Goal: Task Accomplishment & Management: Complete application form

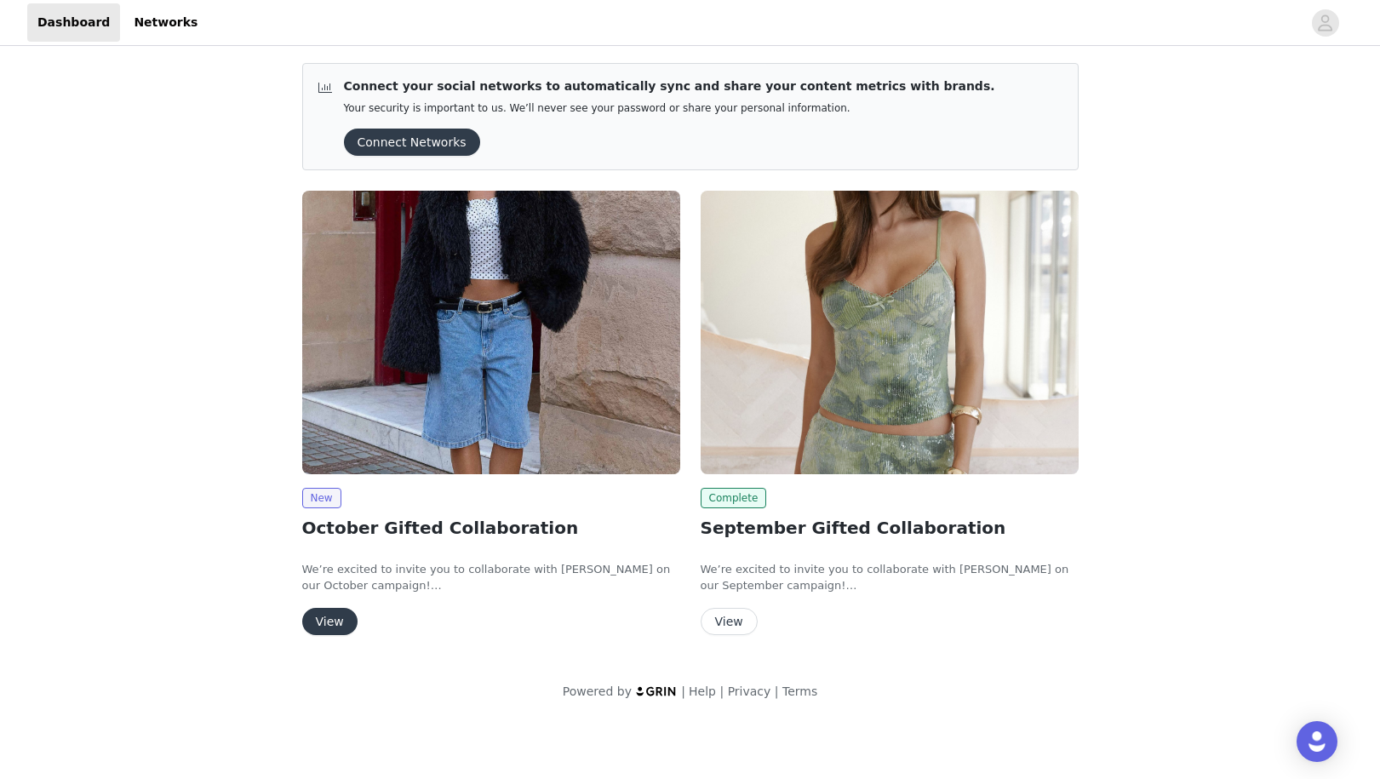
click at [336, 618] on button "View" at bounding box center [329, 621] width 55 height 27
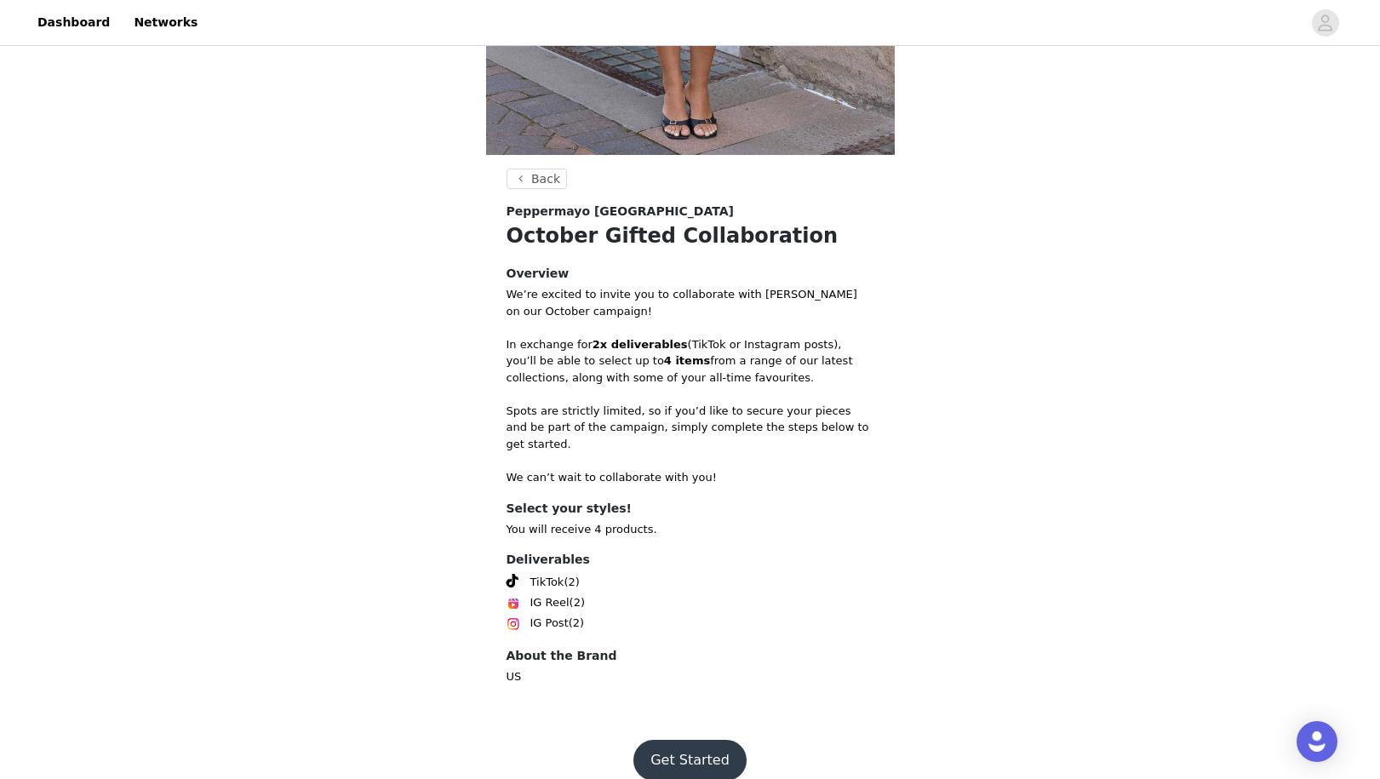
scroll to position [456, 0]
click at [692, 741] on button "Get Started" at bounding box center [690, 761] width 113 height 41
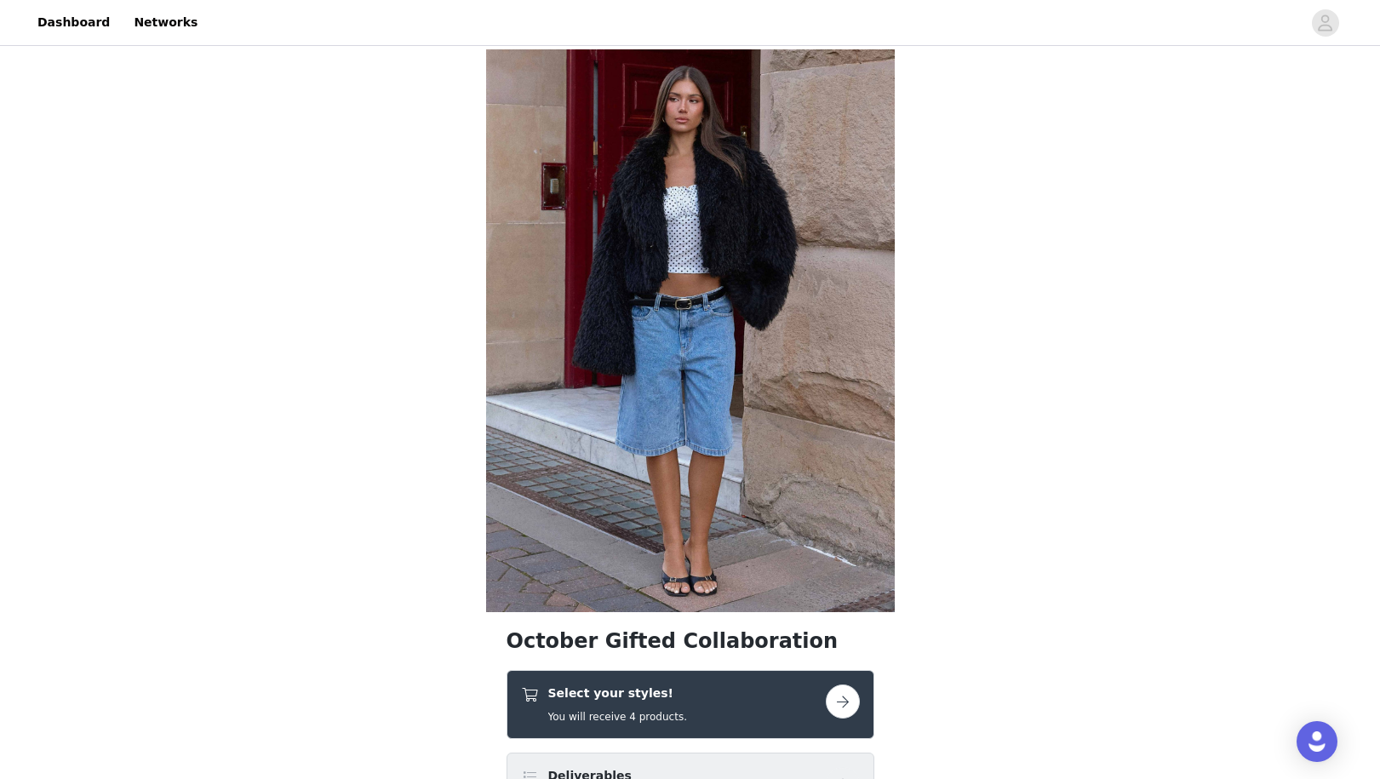
click at [695, 707] on div "Select your styles! You will receive 4 products." at bounding box center [673, 705] width 305 height 40
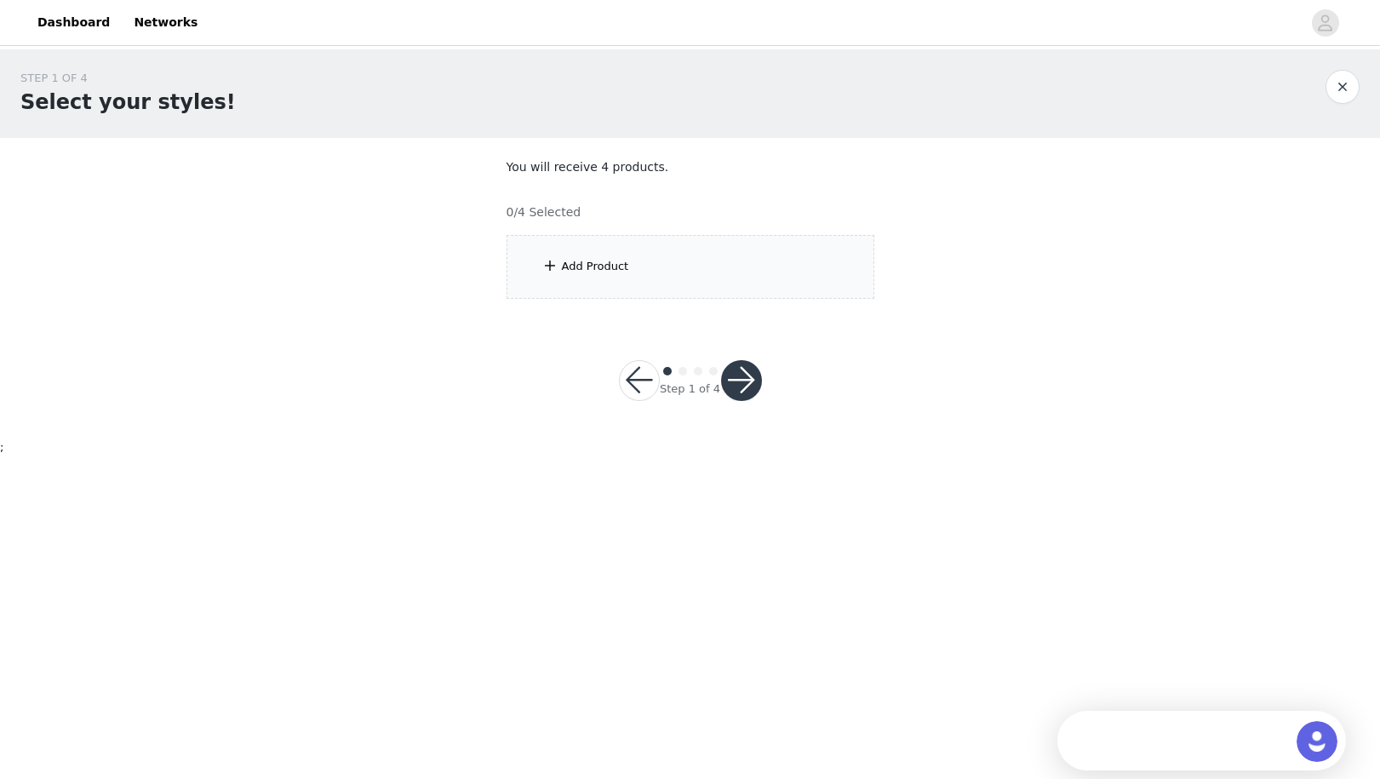
click at [722, 252] on div "Add Product" at bounding box center [691, 267] width 368 height 64
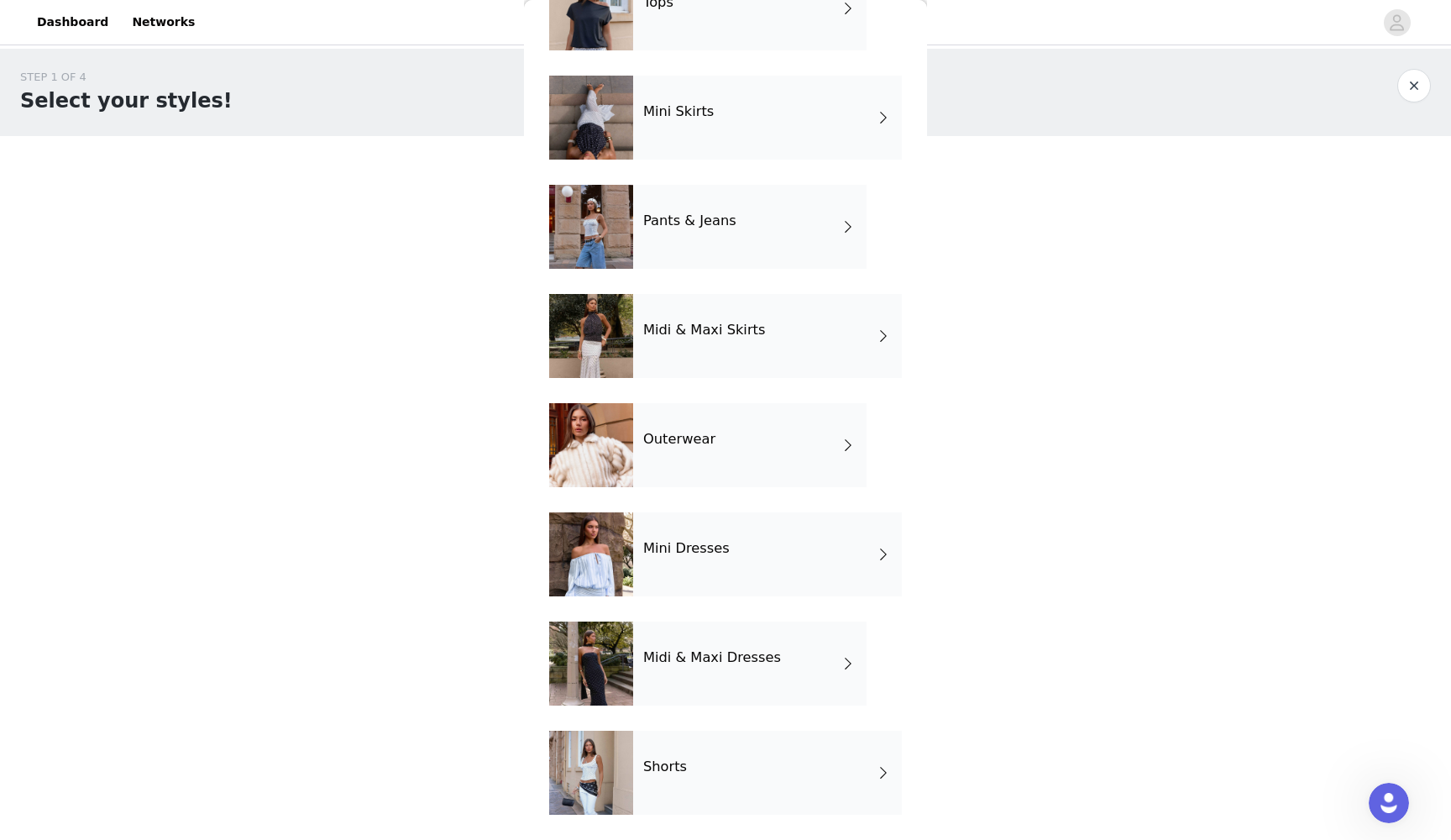
click at [661, 767] on h4 "Shorts" at bounding box center [665, 766] width 43 height 15
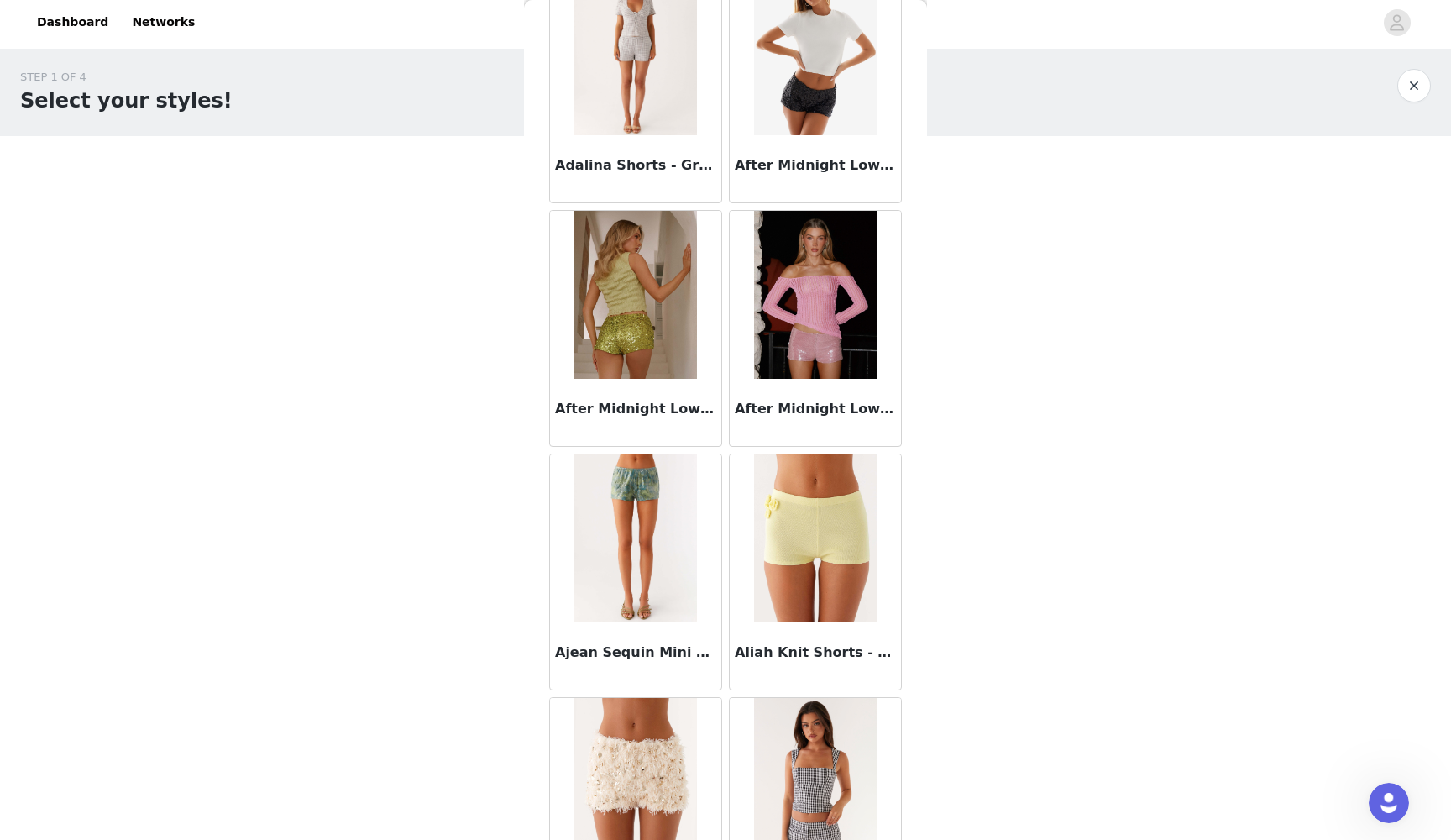
click at [830, 174] on h3 "After Midnight Low Rise Sequin Mini Shorts - Black" at bounding box center [815, 166] width 161 height 20
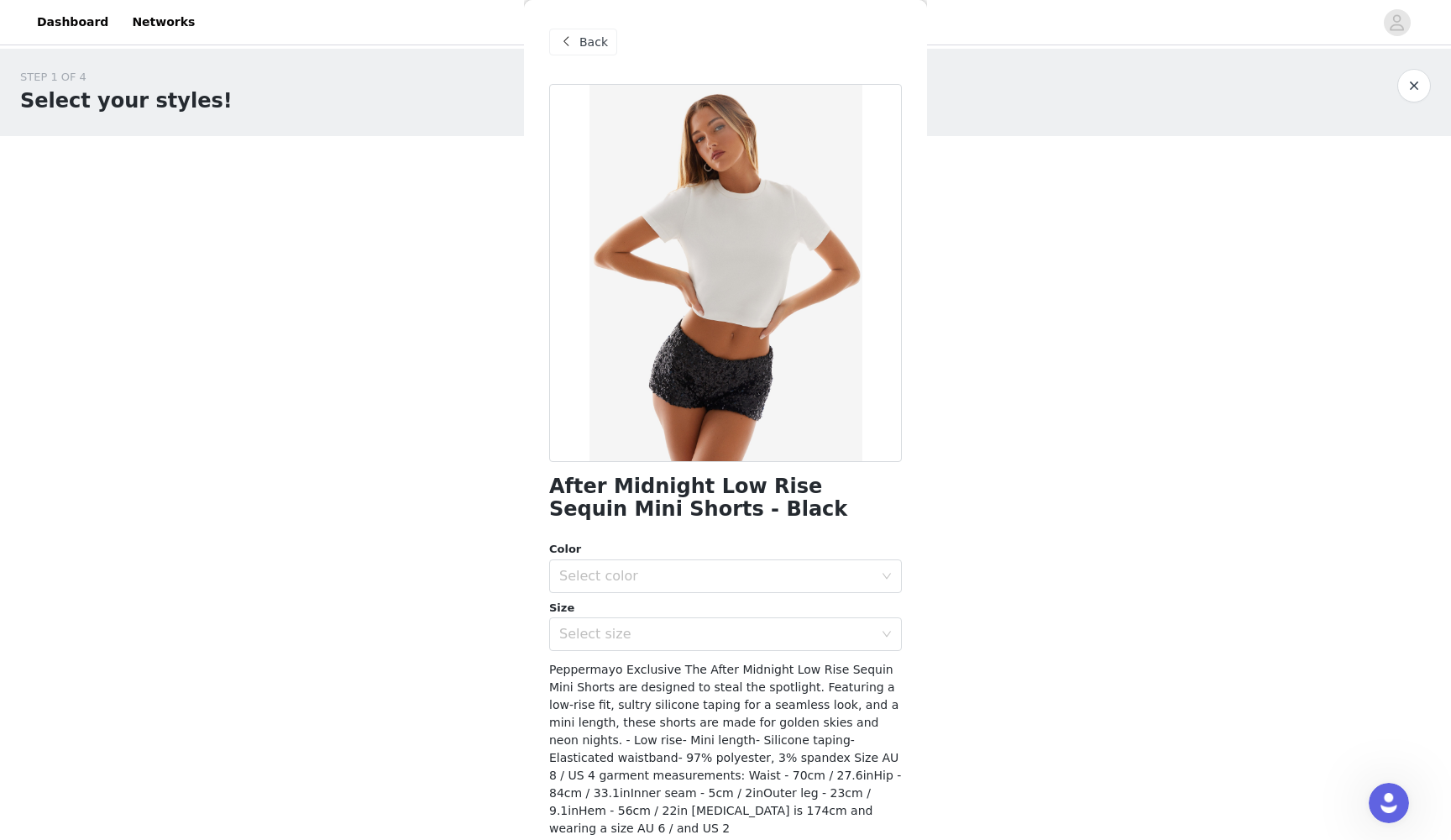
scroll to position [6, 0]
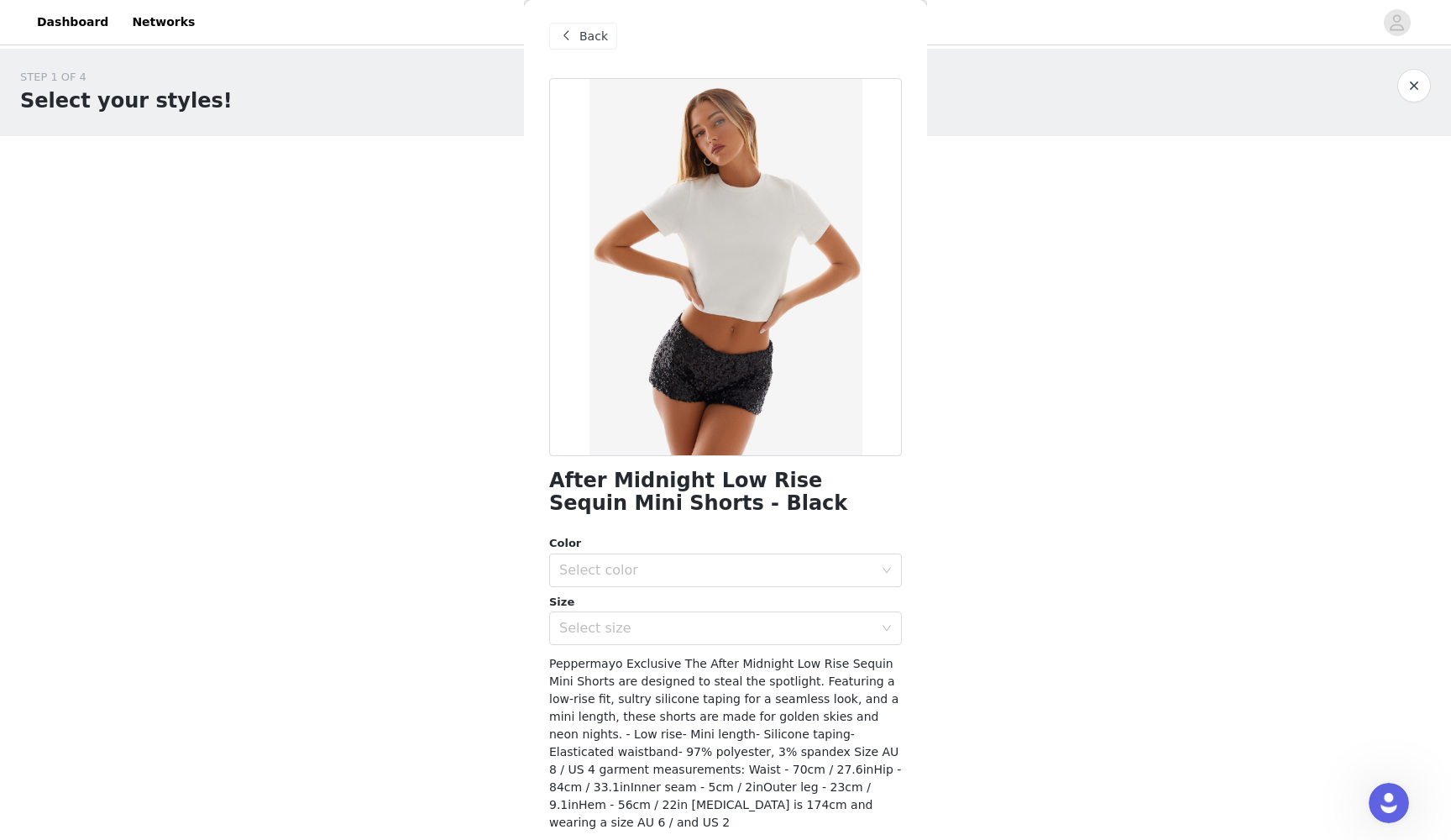
click at [642, 586] on div "Color Select color Size Select size" at bounding box center [726, 590] width 353 height 110
click at [648, 566] on div "Select color" at bounding box center [716, 570] width 314 height 17
click at [639, 597] on li "Black" at bounding box center [726, 605] width 353 height 27
click at [623, 624] on div "Select size" at bounding box center [716, 627] width 314 height 17
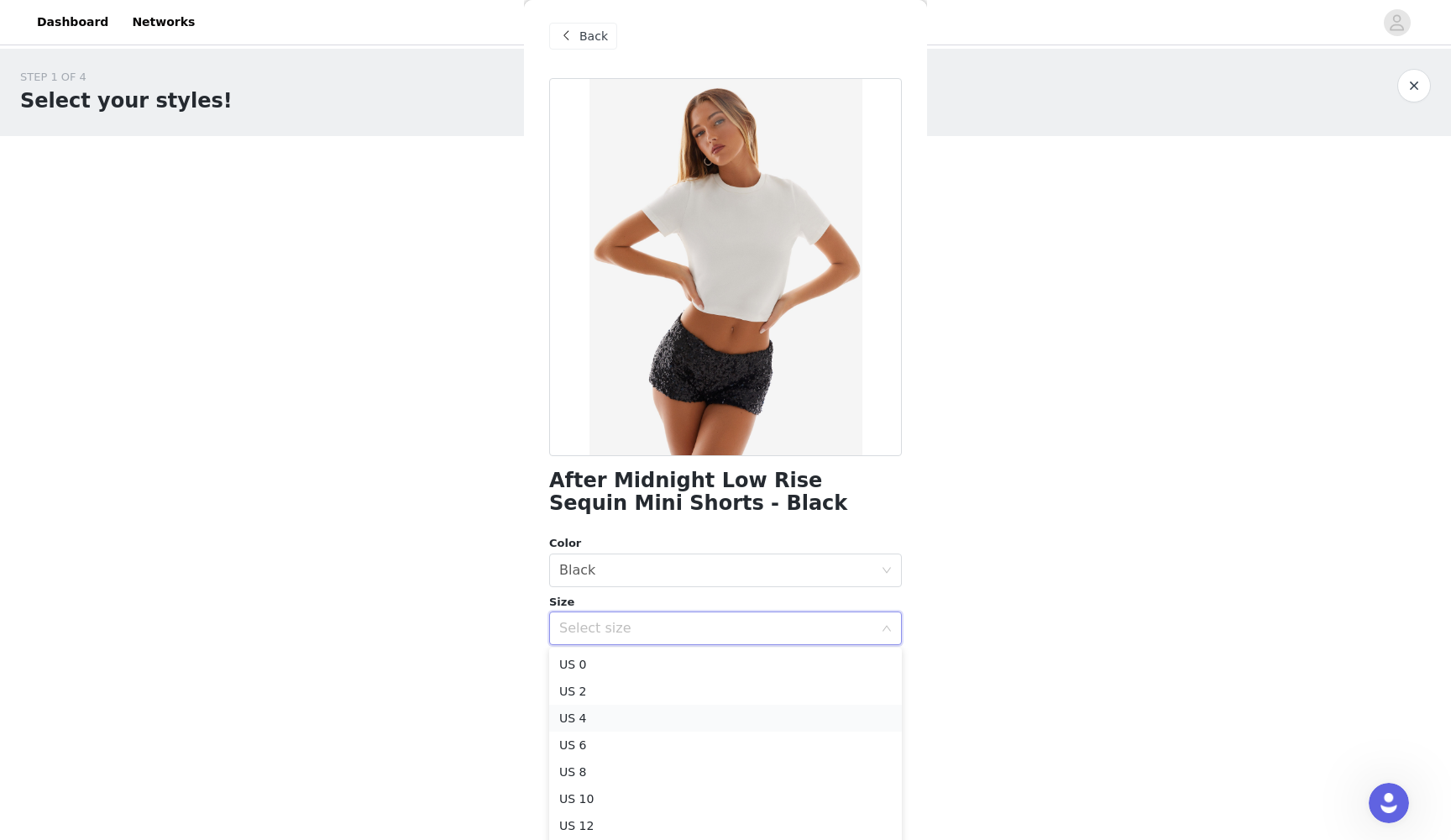
click at [599, 712] on li "US 4" at bounding box center [726, 717] width 353 height 27
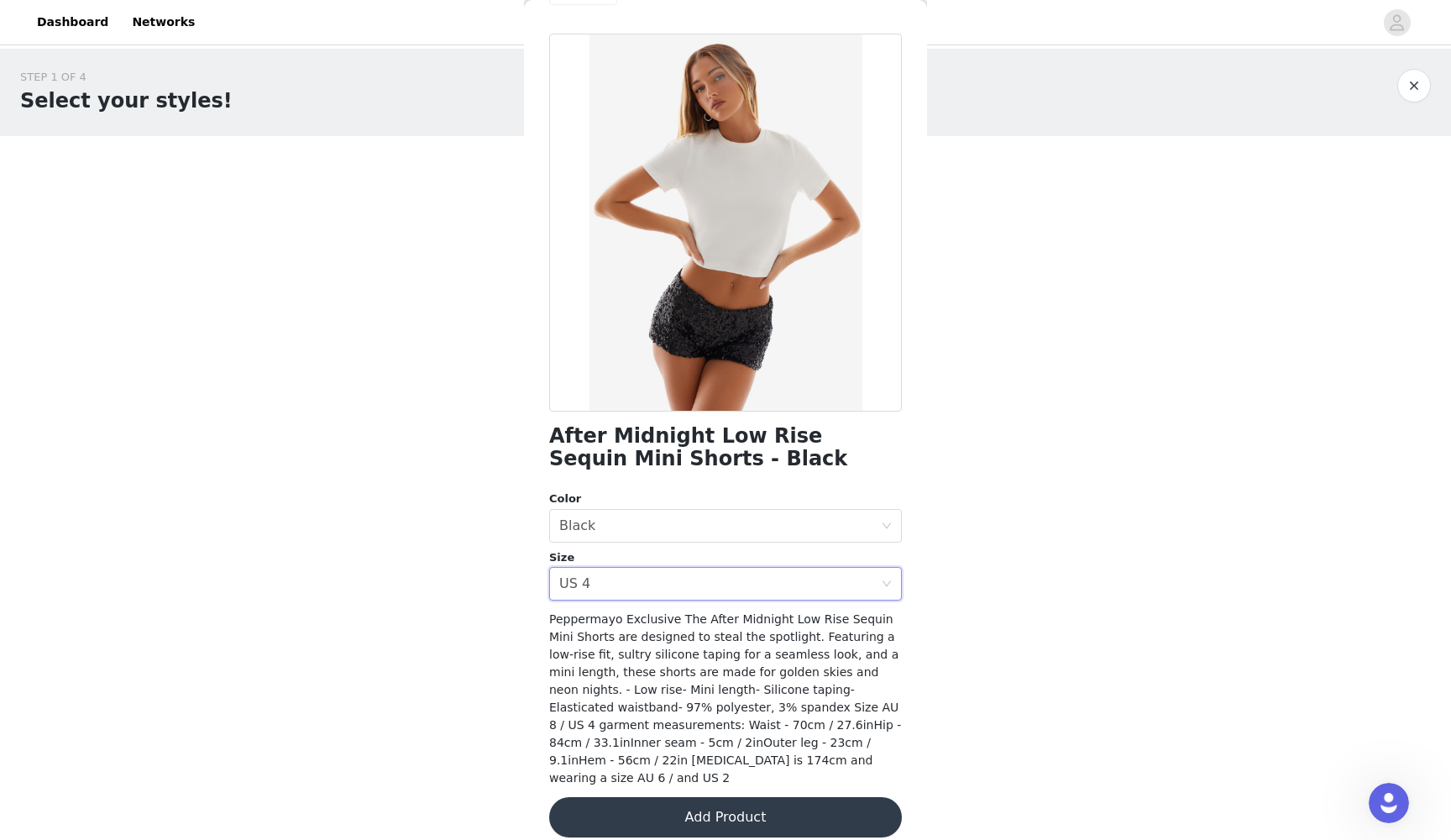
click at [750, 767] on button "Add Product" at bounding box center [726, 816] width 353 height 40
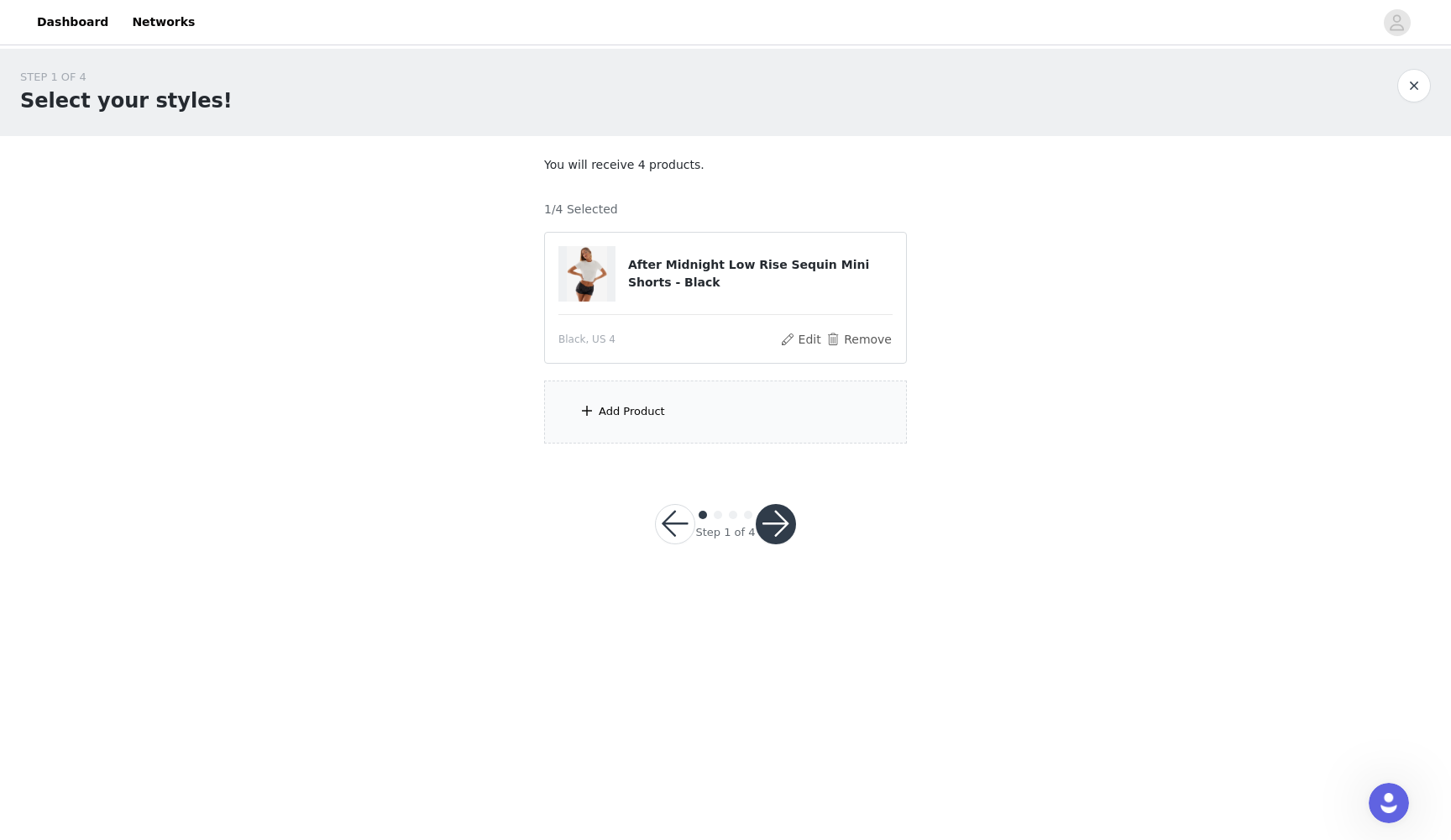
click at [740, 434] on div "Add Product" at bounding box center [726, 412] width 363 height 63
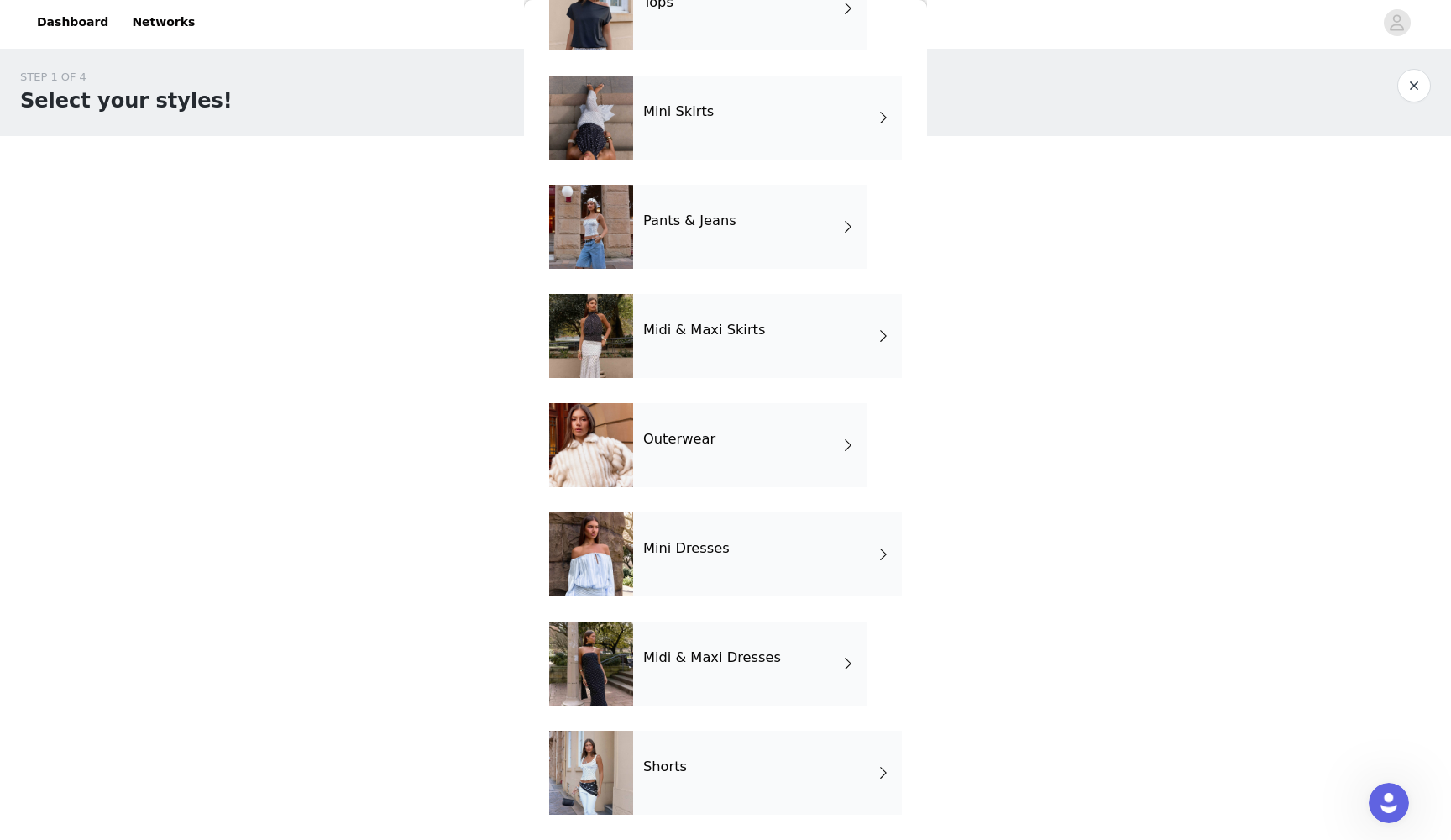
scroll to position [117, 0]
click at [677, 557] on div "Mini Dresses" at bounding box center [767, 553] width 268 height 84
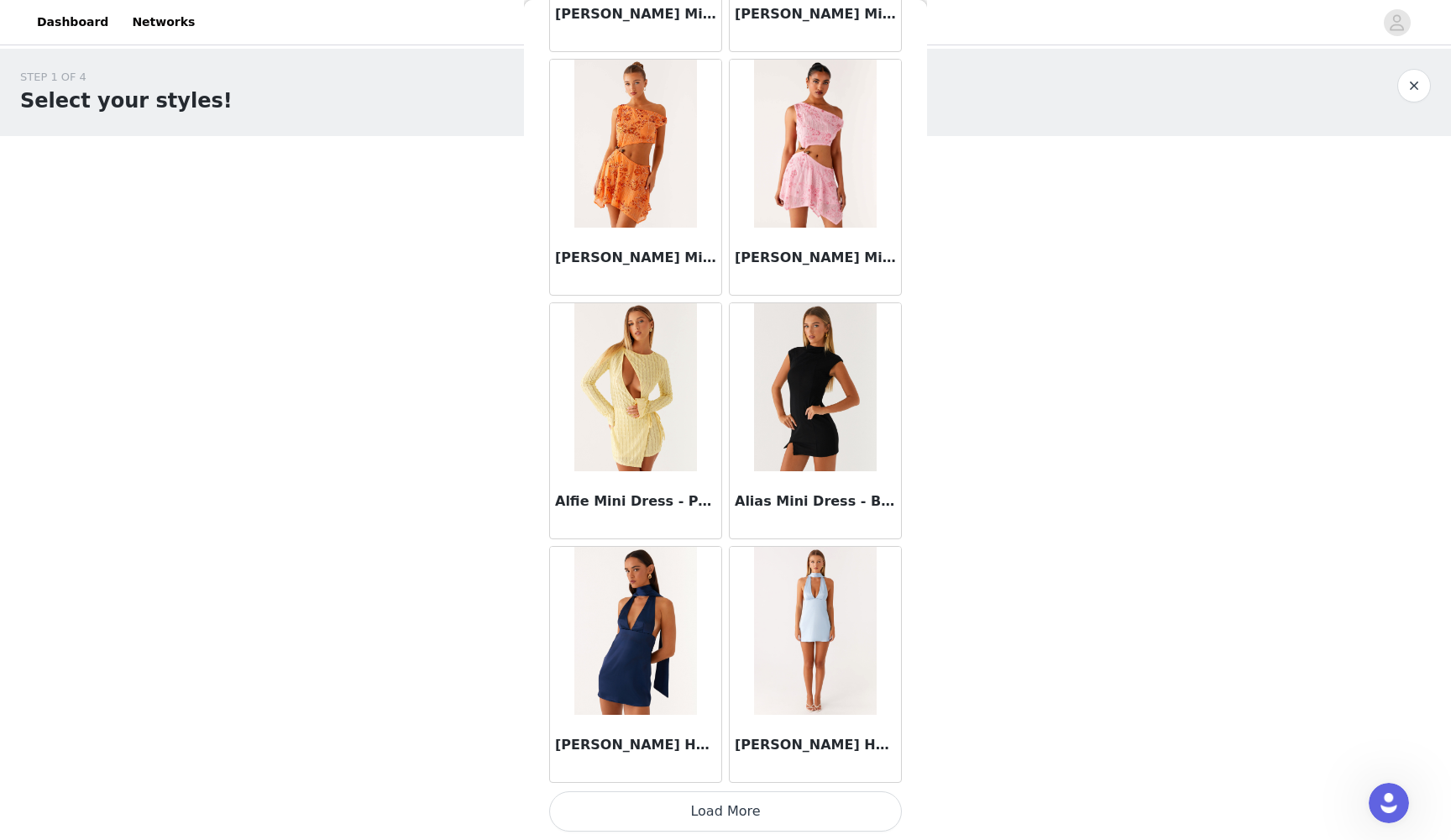
scroll to position [0, 0]
click at [665, 767] on button "Load More" at bounding box center [726, 810] width 353 height 40
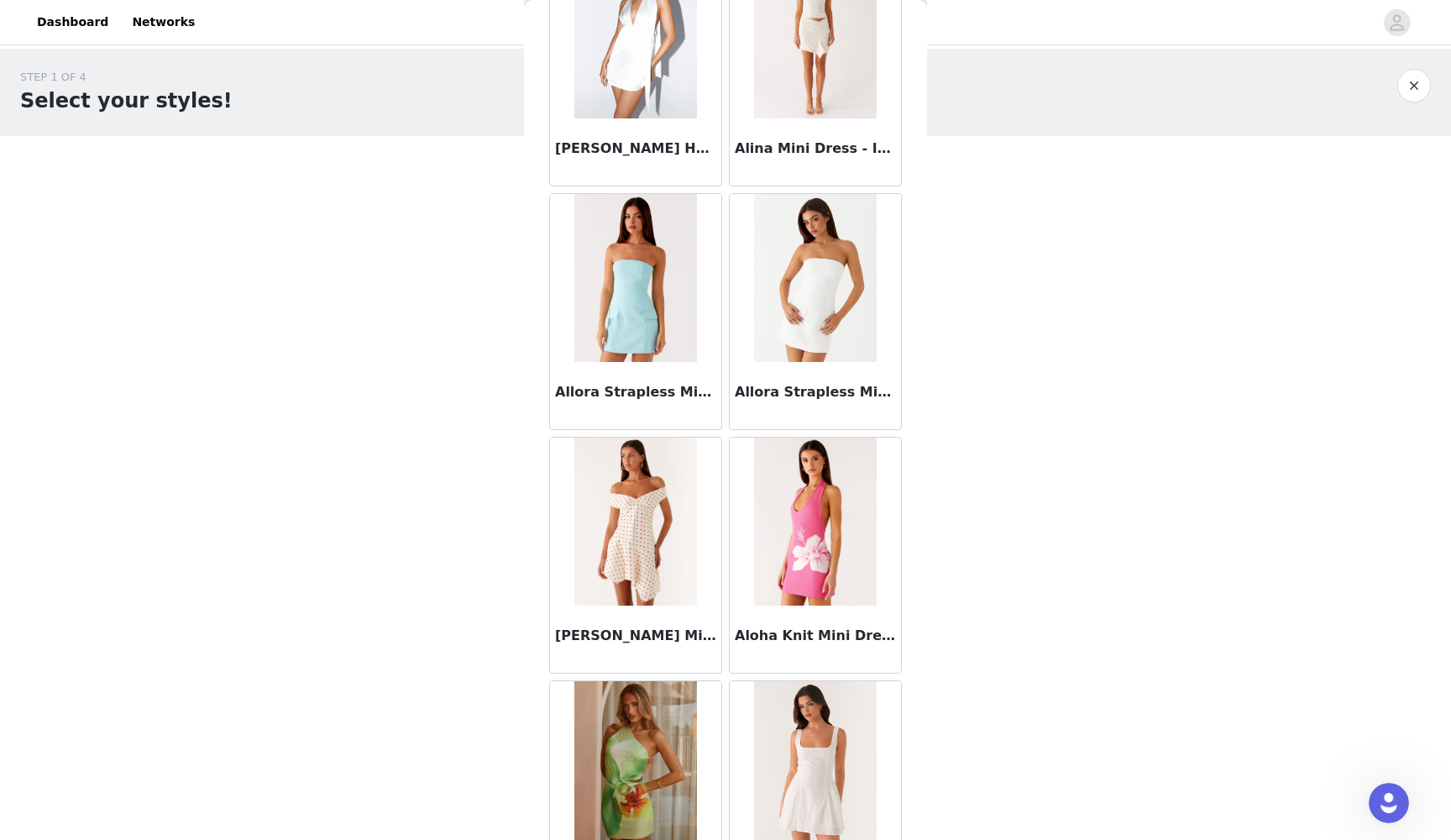
scroll to position [2987, 0]
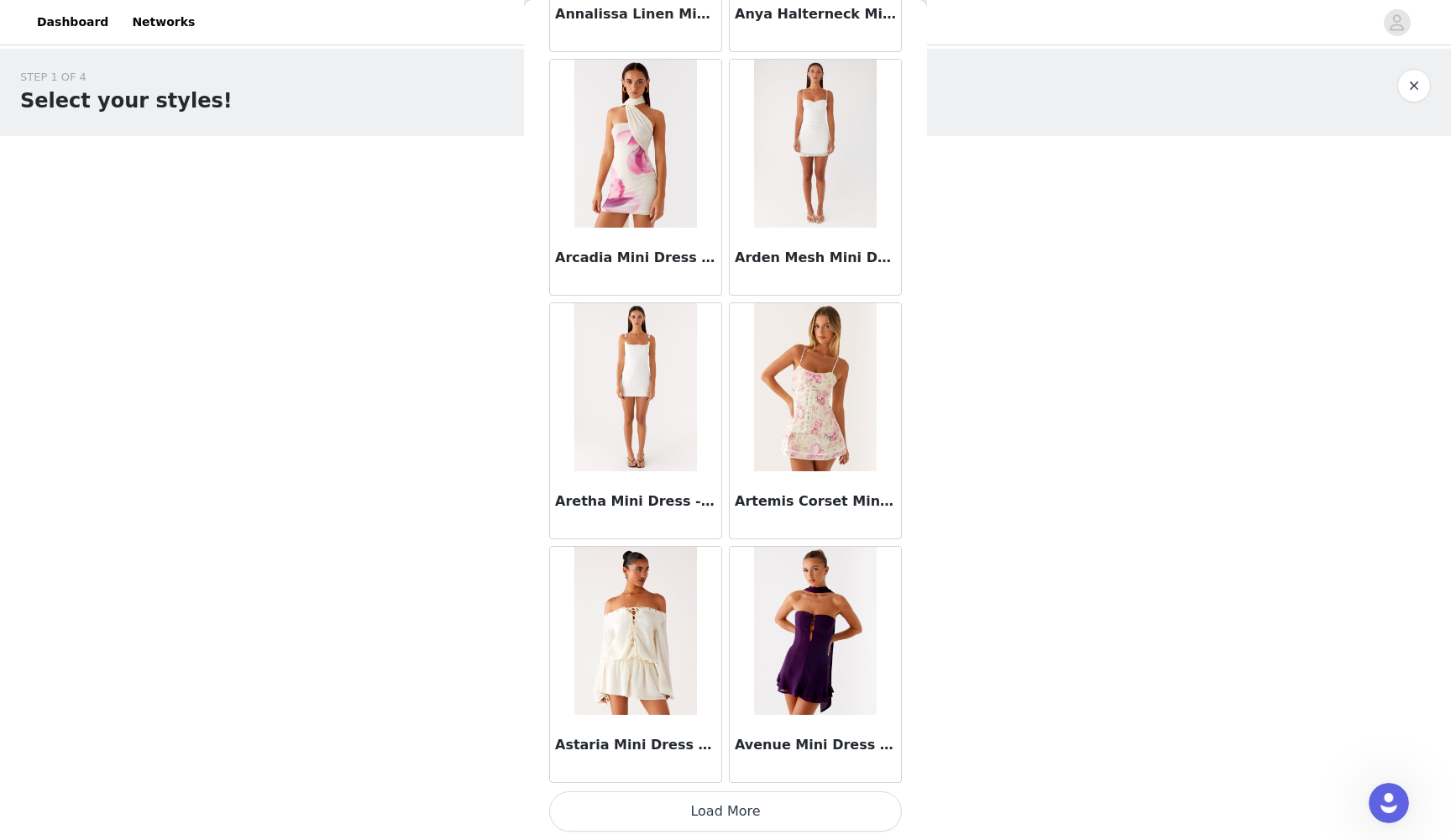
click at [671, 767] on button "Load More" at bounding box center [726, 810] width 353 height 40
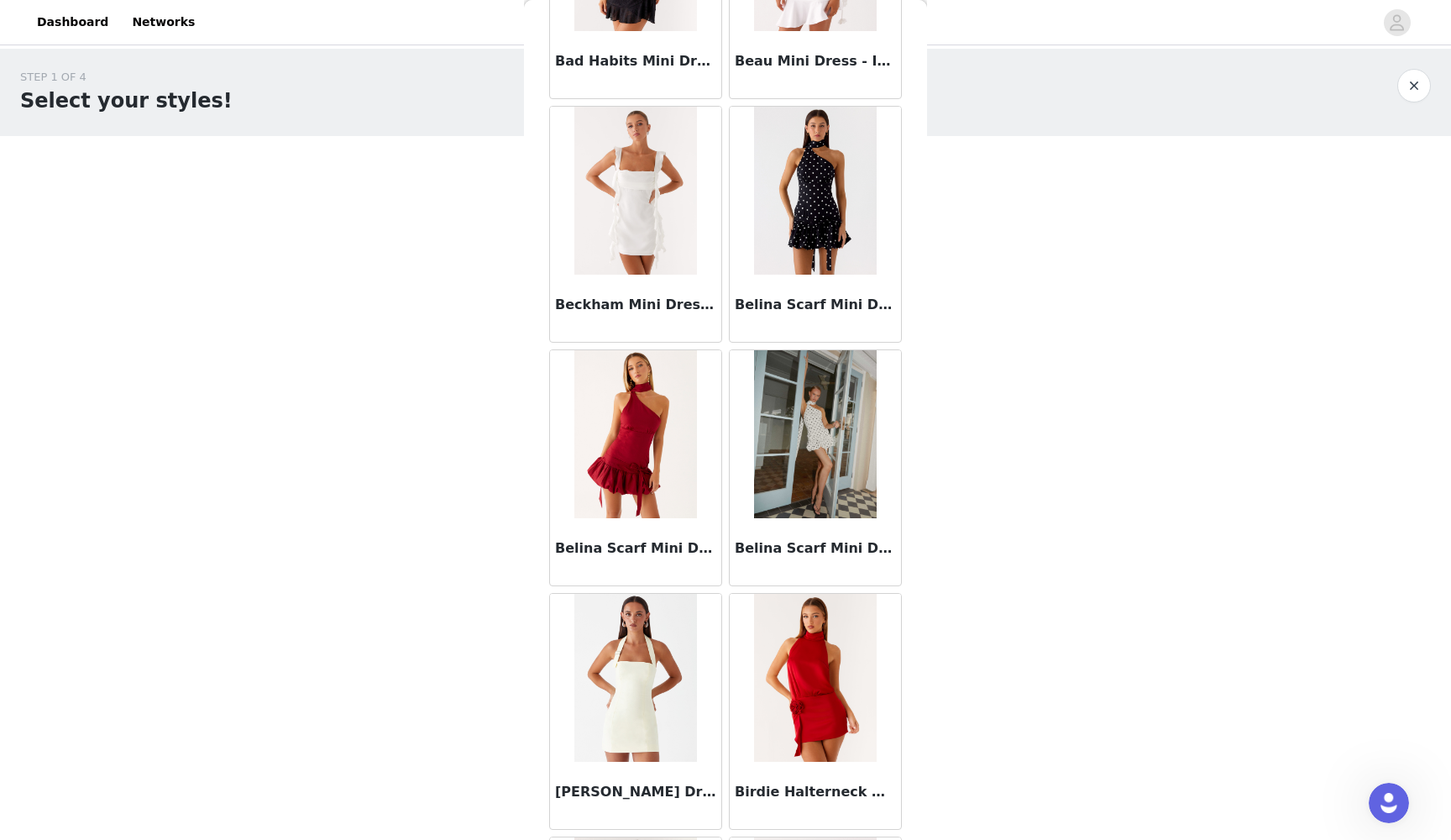
scroll to position [5442, 0]
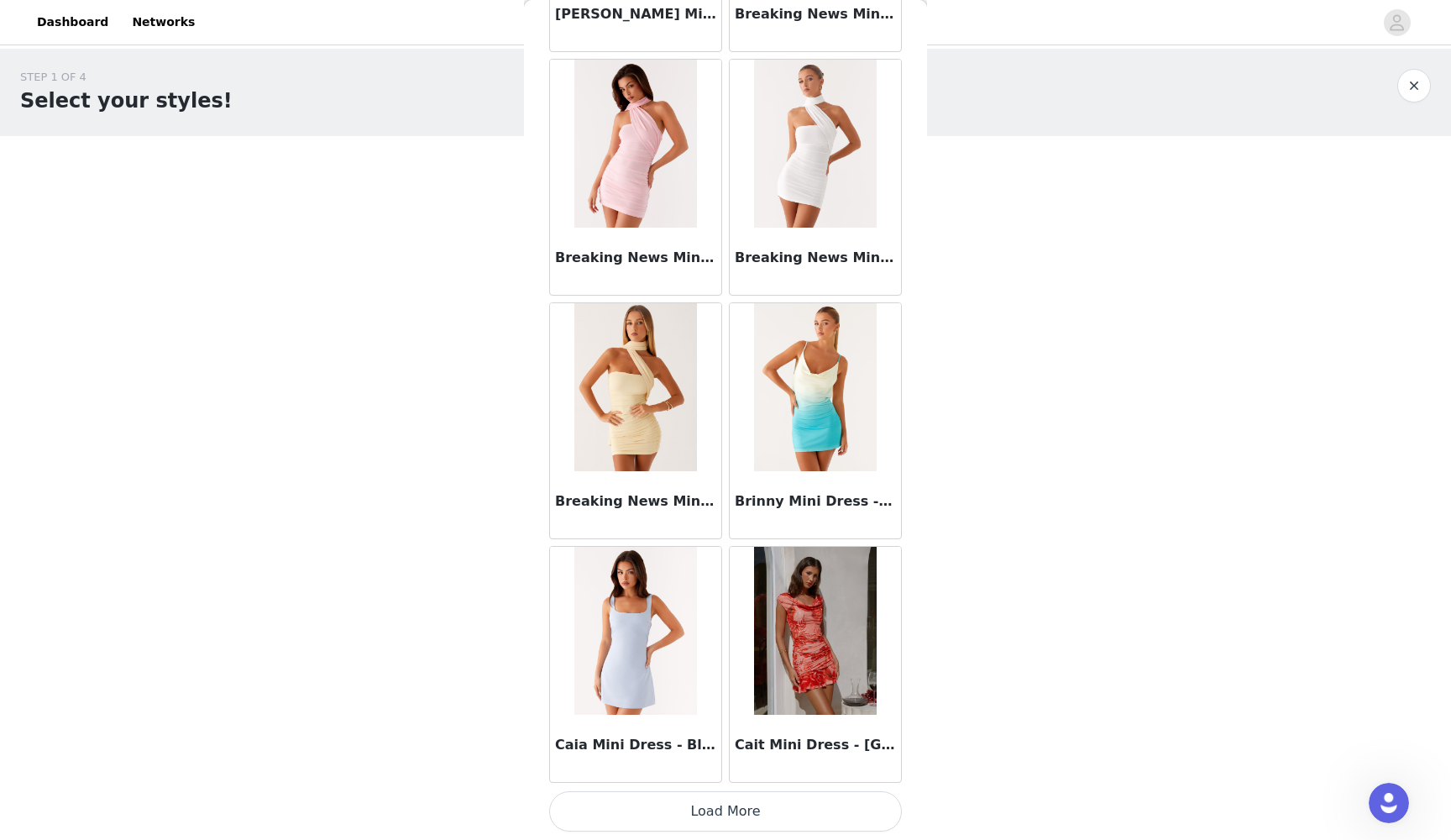
click at [688, 767] on button "Load More" at bounding box center [726, 810] width 353 height 40
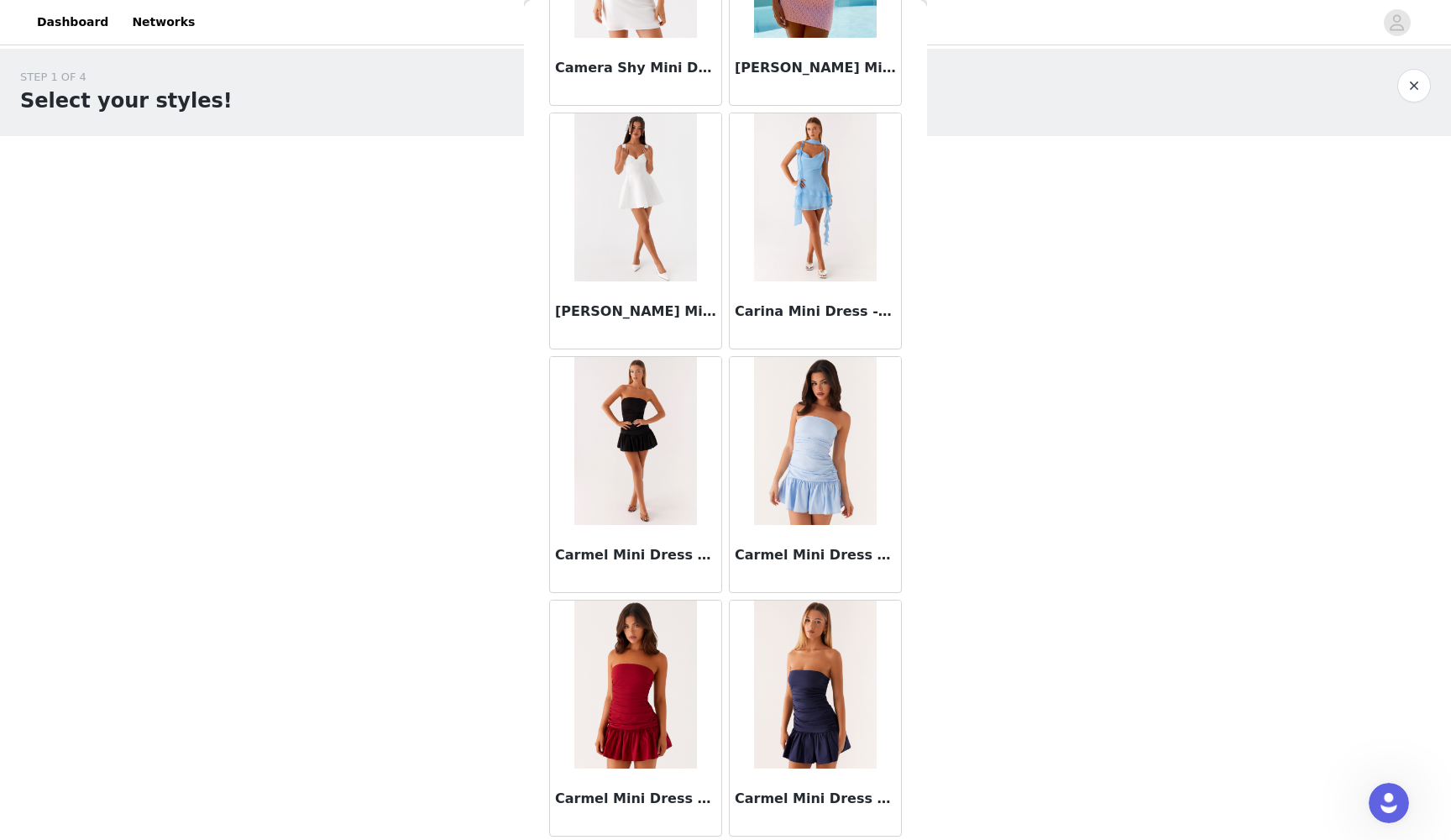
scroll to position [7824, 0]
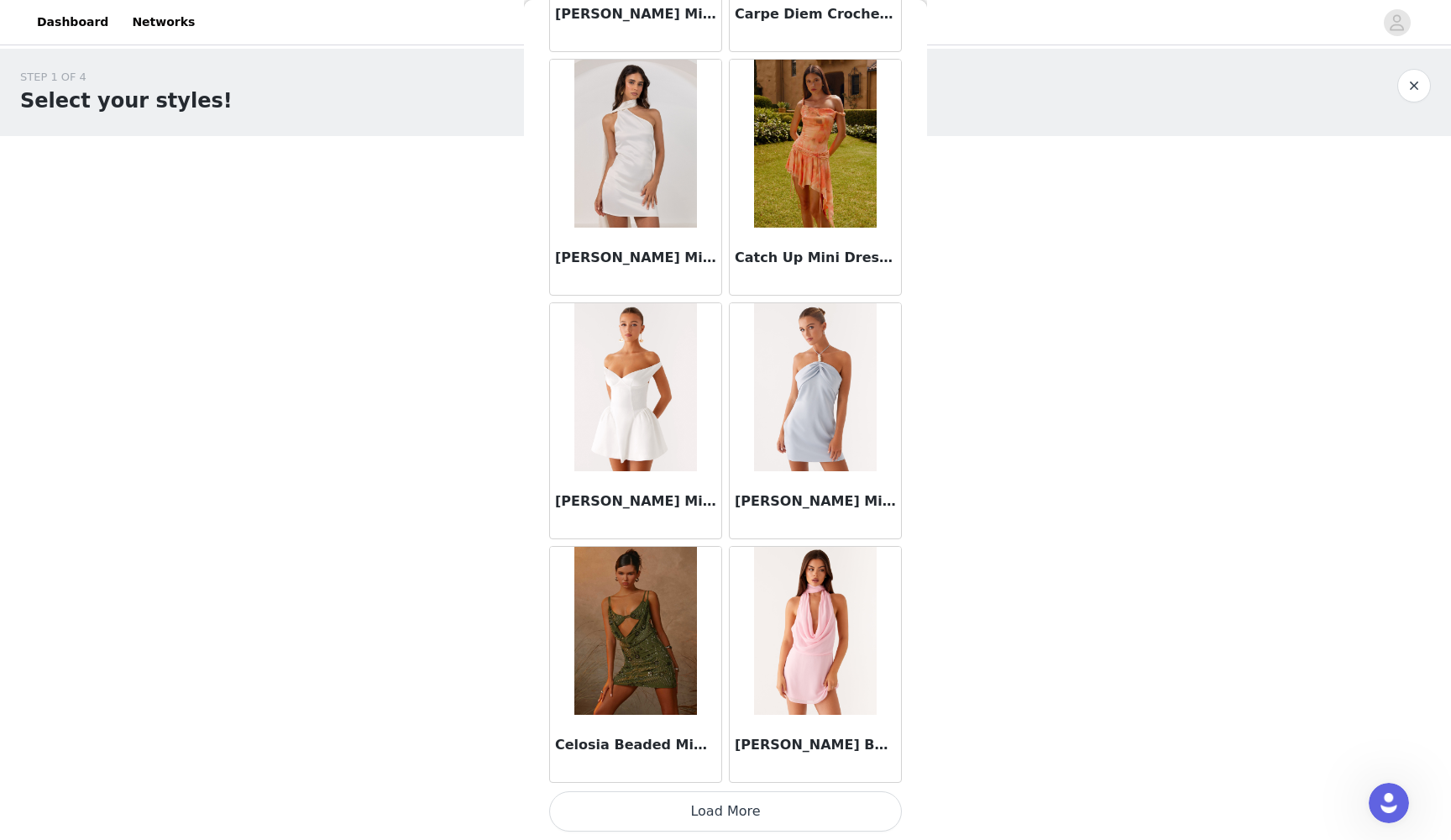
click at [694, 767] on button "Load More" at bounding box center [726, 810] width 353 height 40
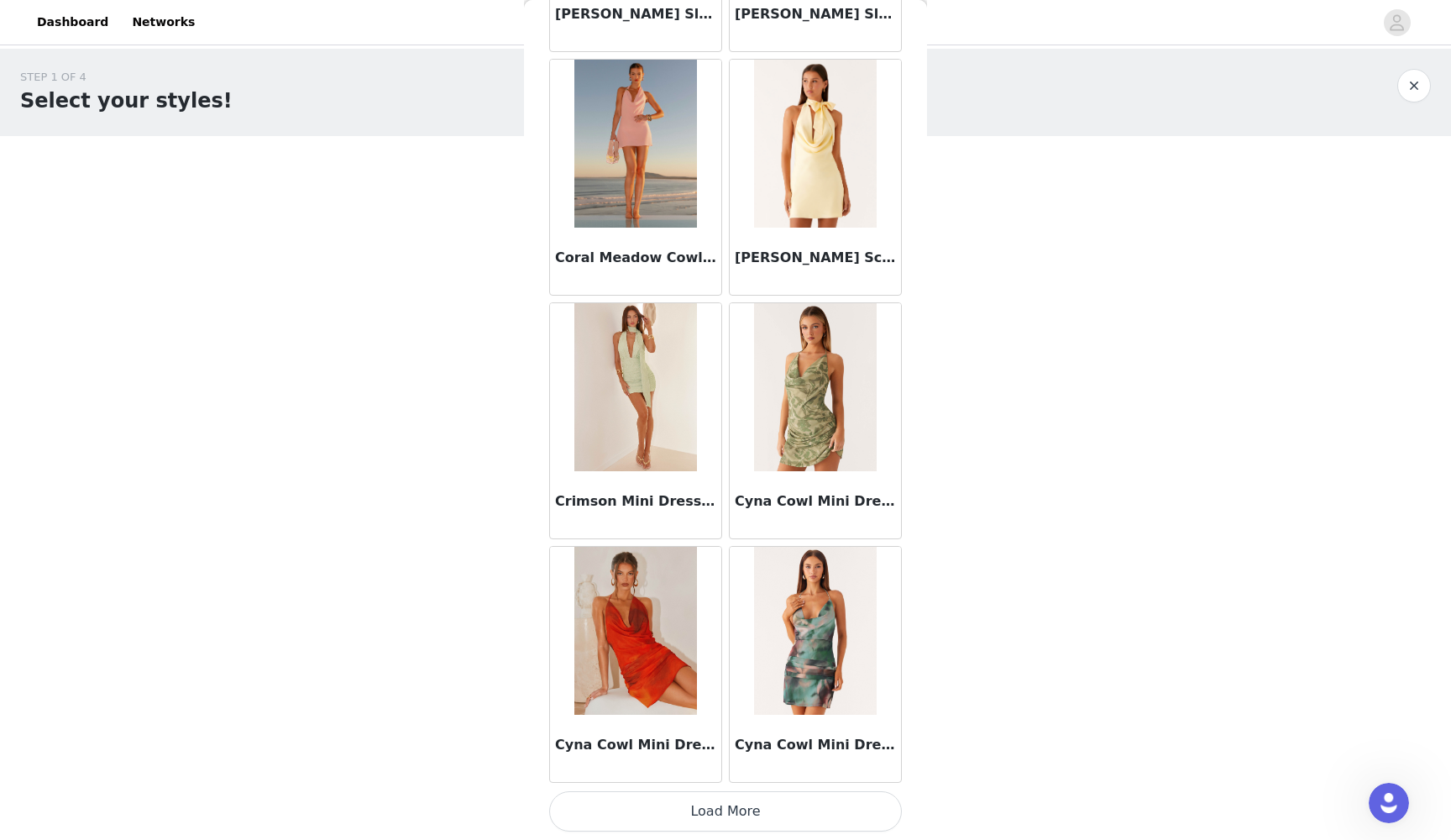
scroll to position [11468, 0]
click at [709, 767] on button "Load More" at bounding box center [726, 810] width 353 height 40
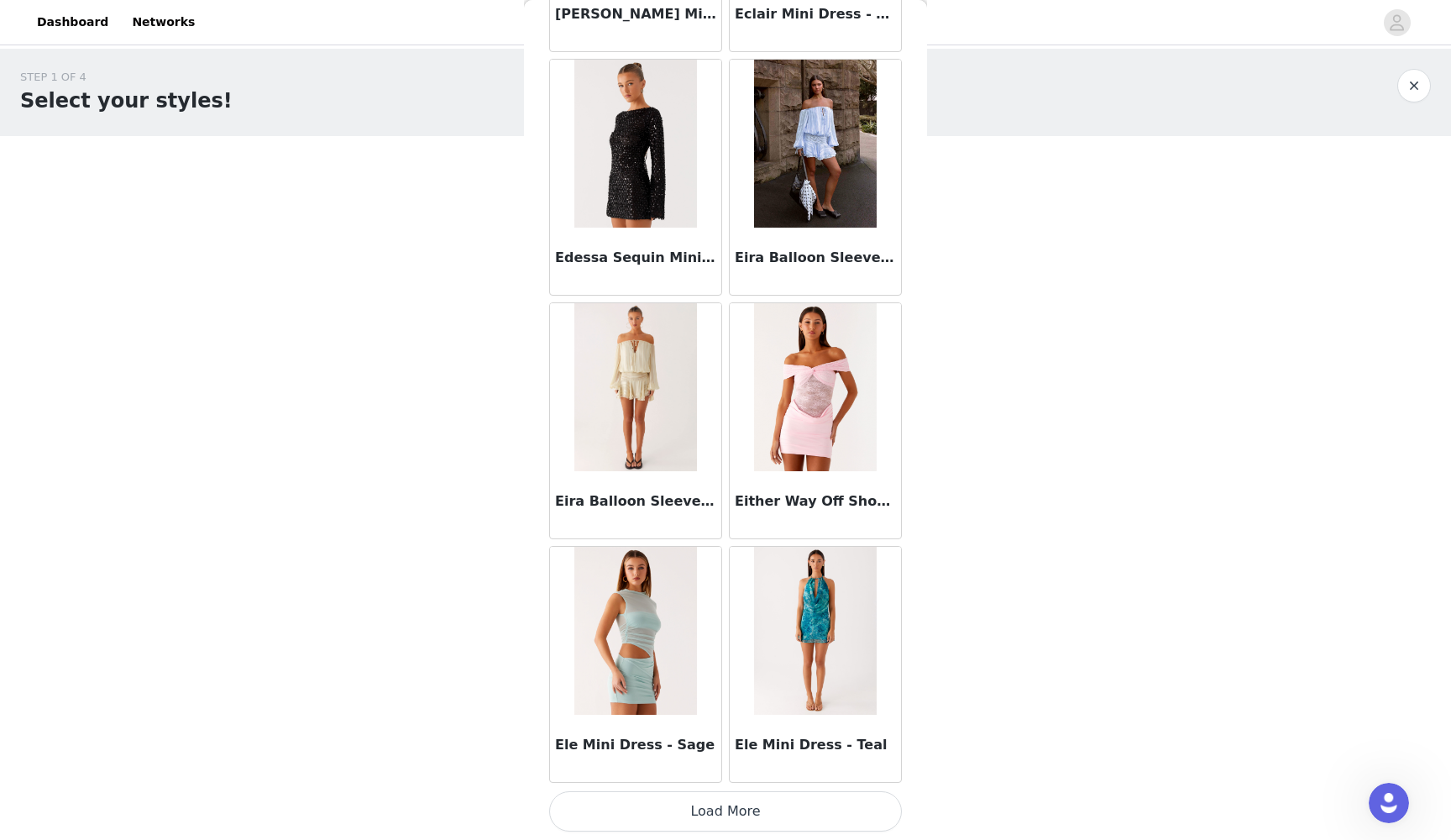
scroll to position [13903, 0]
click at [736, 767] on button "Load More" at bounding box center [726, 810] width 353 height 40
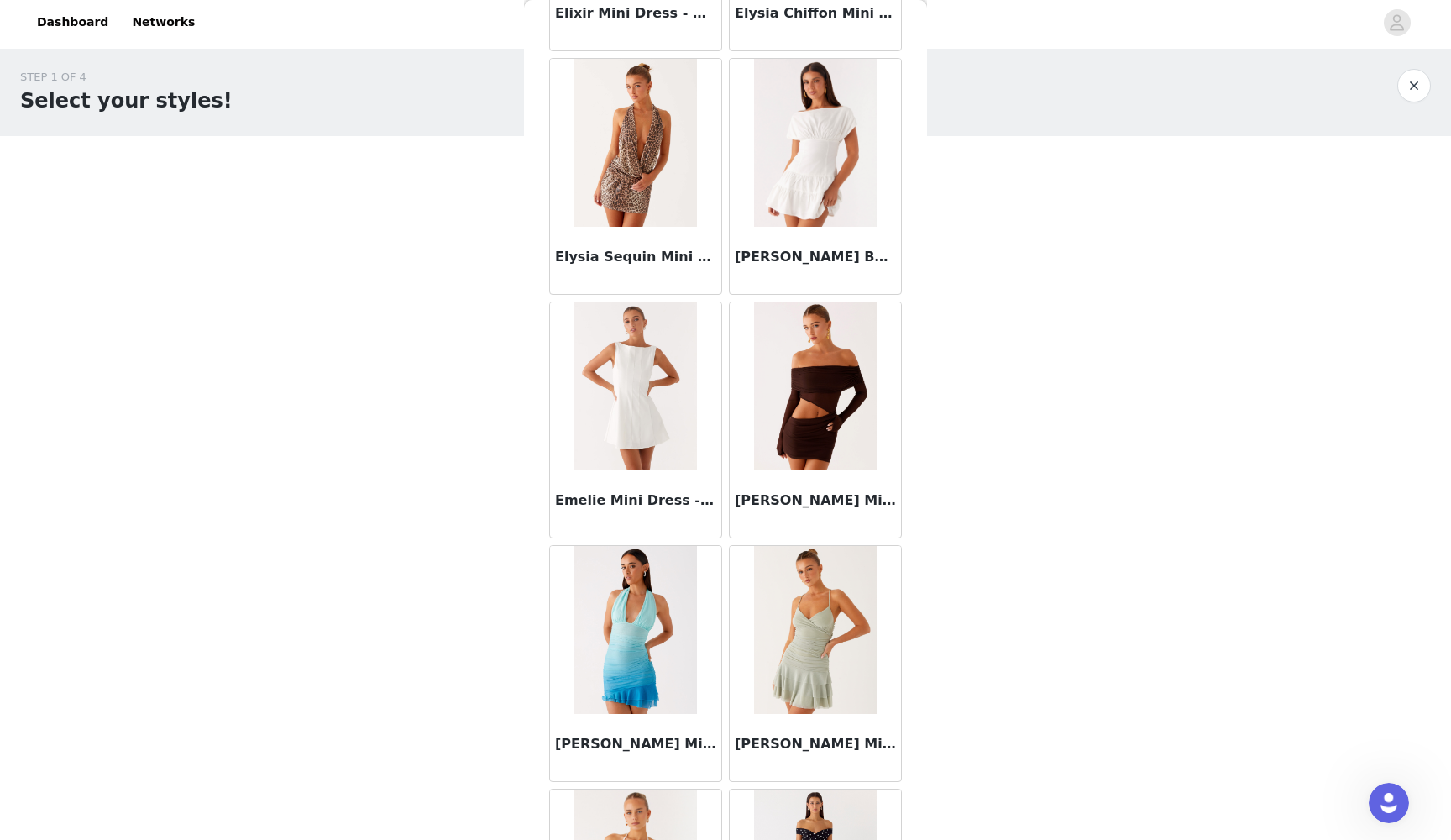
scroll to position [16144, 0]
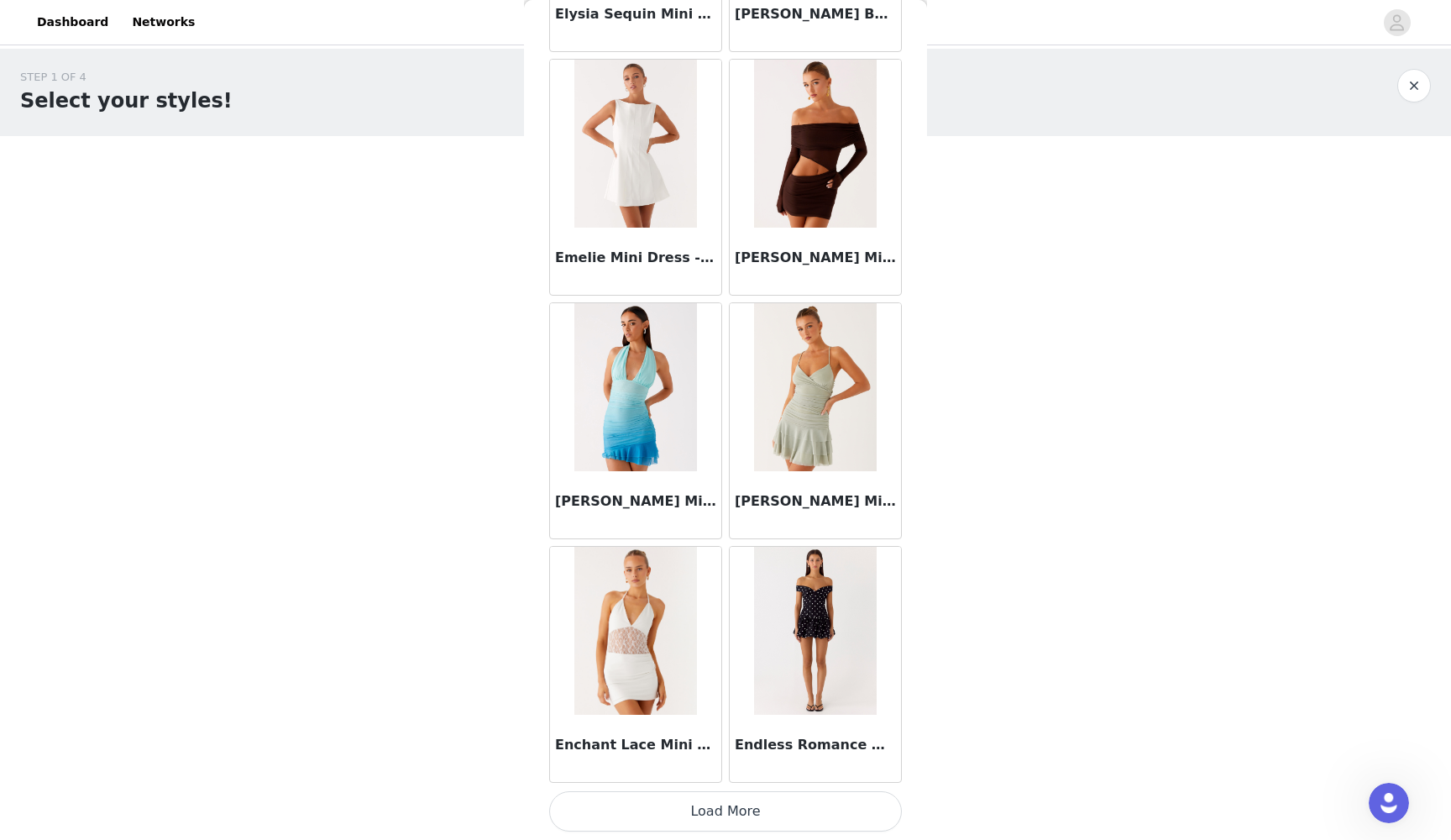
click at [711, 767] on button "Load More" at bounding box center [726, 810] width 353 height 40
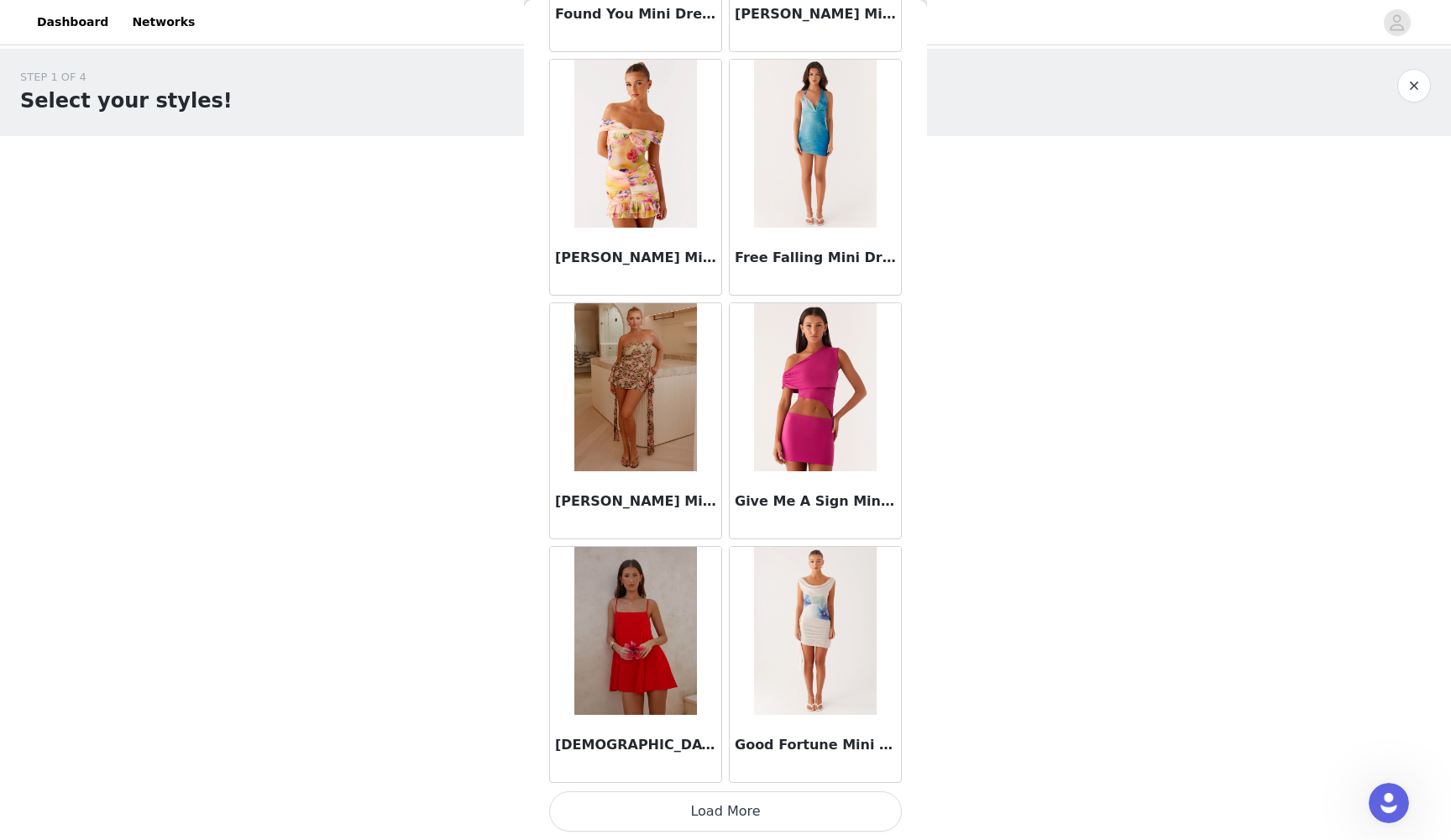
scroll to position [0, 0]
click at [712, 767] on button "Load More" at bounding box center [726, 810] width 353 height 40
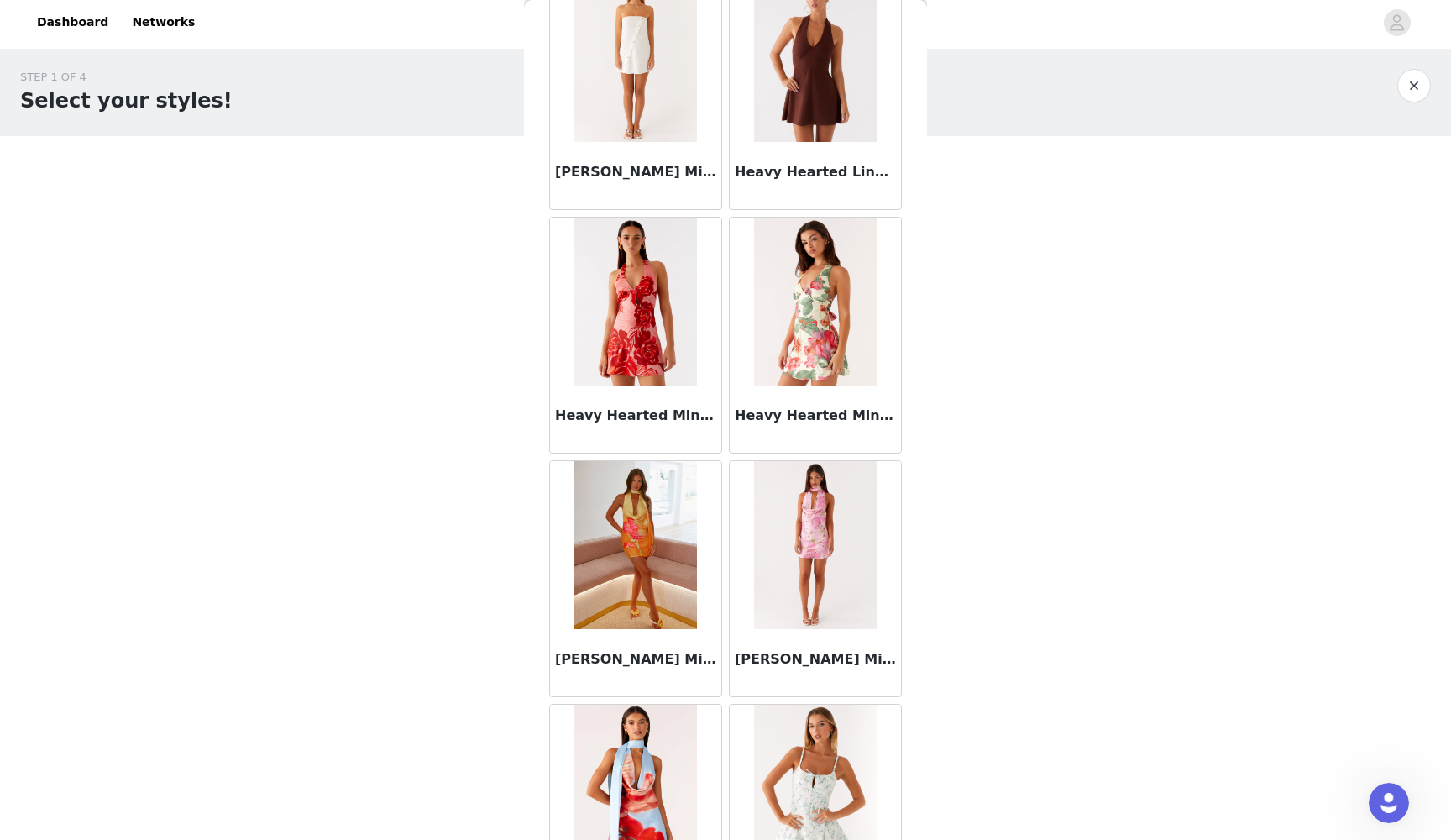
scroll to position [21032, 0]
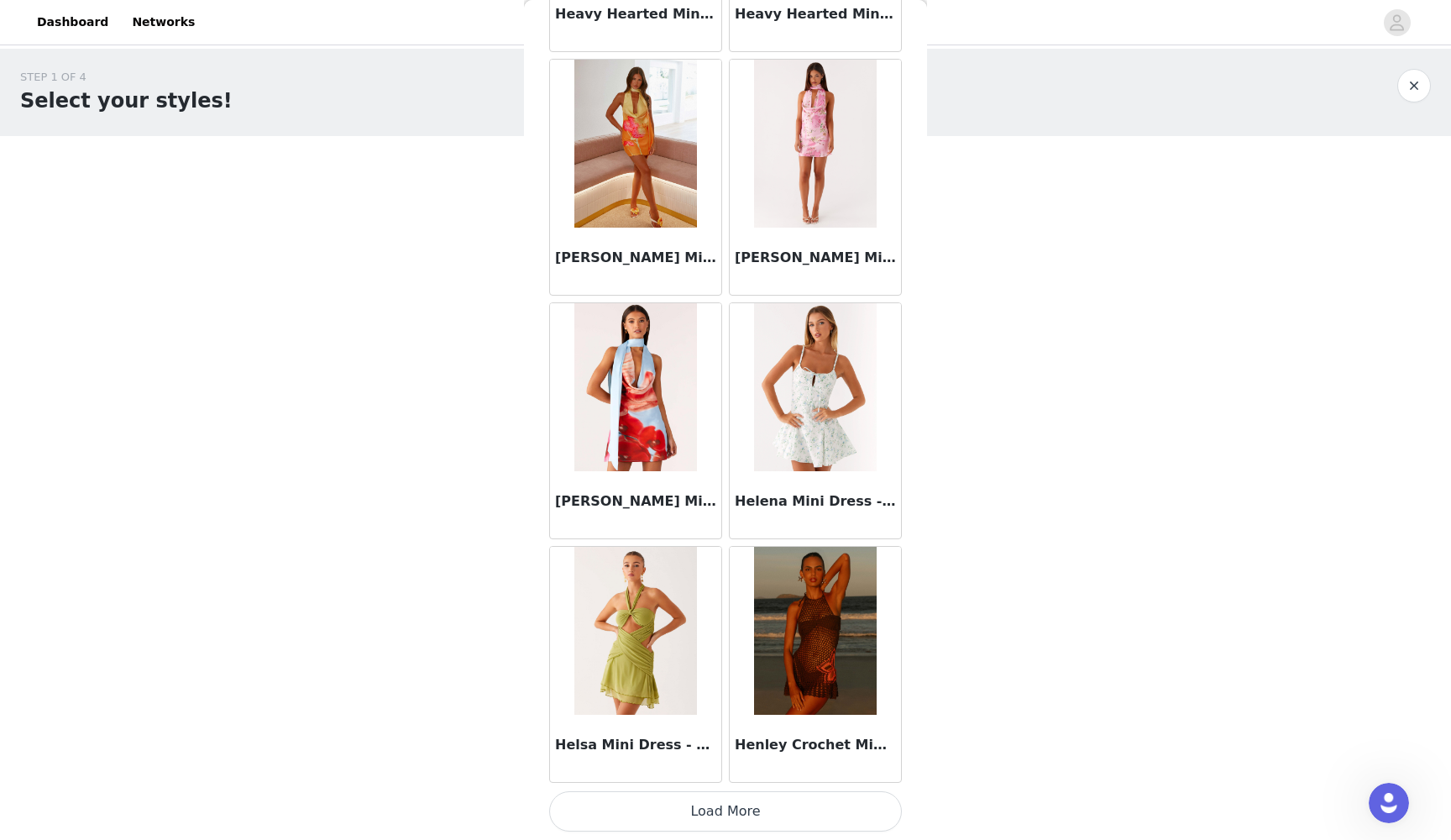
click at [710, 767] on button "Load More" at bounding box center [726, 810] width 353 height 40
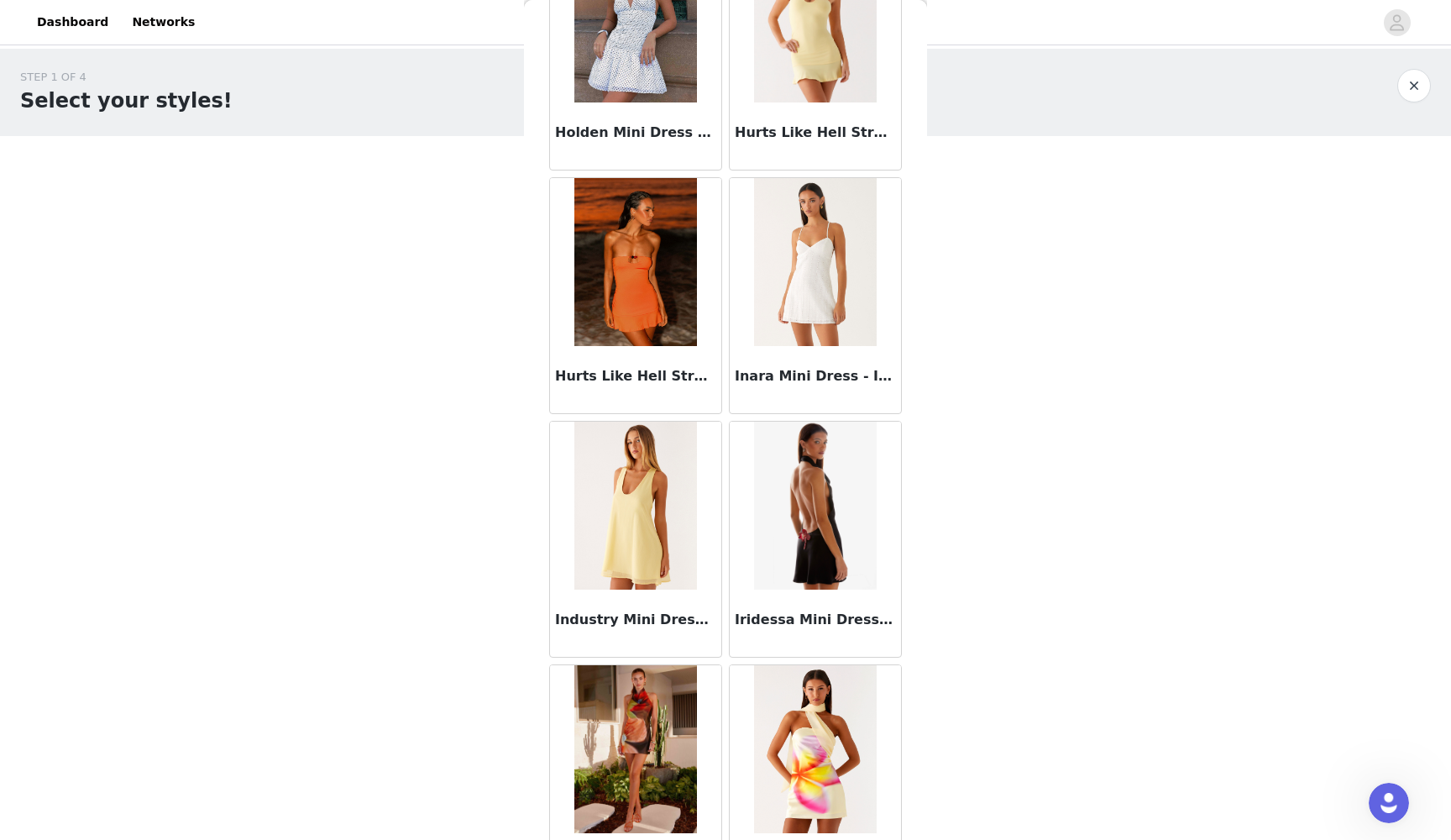
scroll to position [23052, 0]
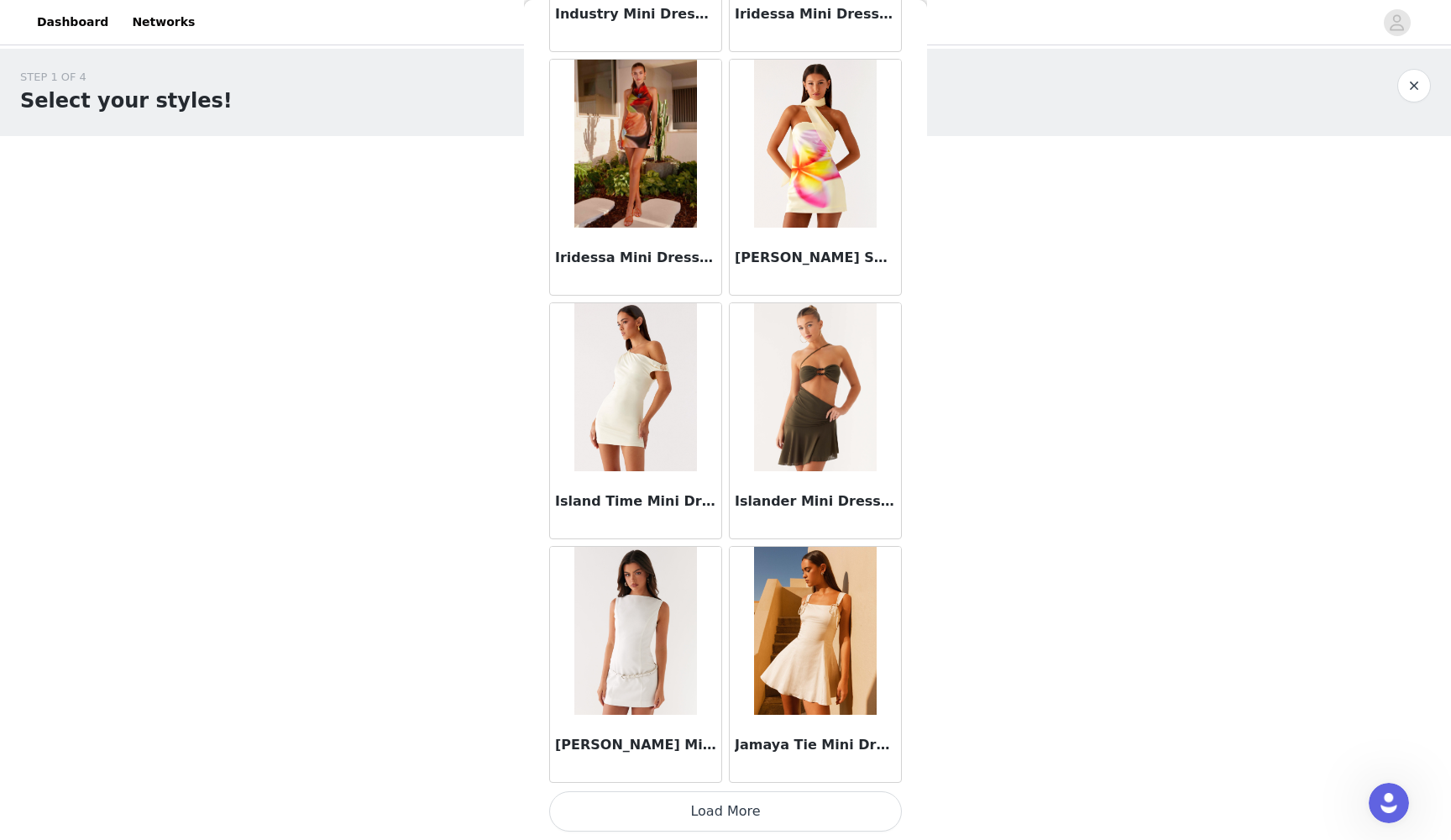
click at [716, 767] on button "Load More" at bounding box center [726, 810] width 353 height 40
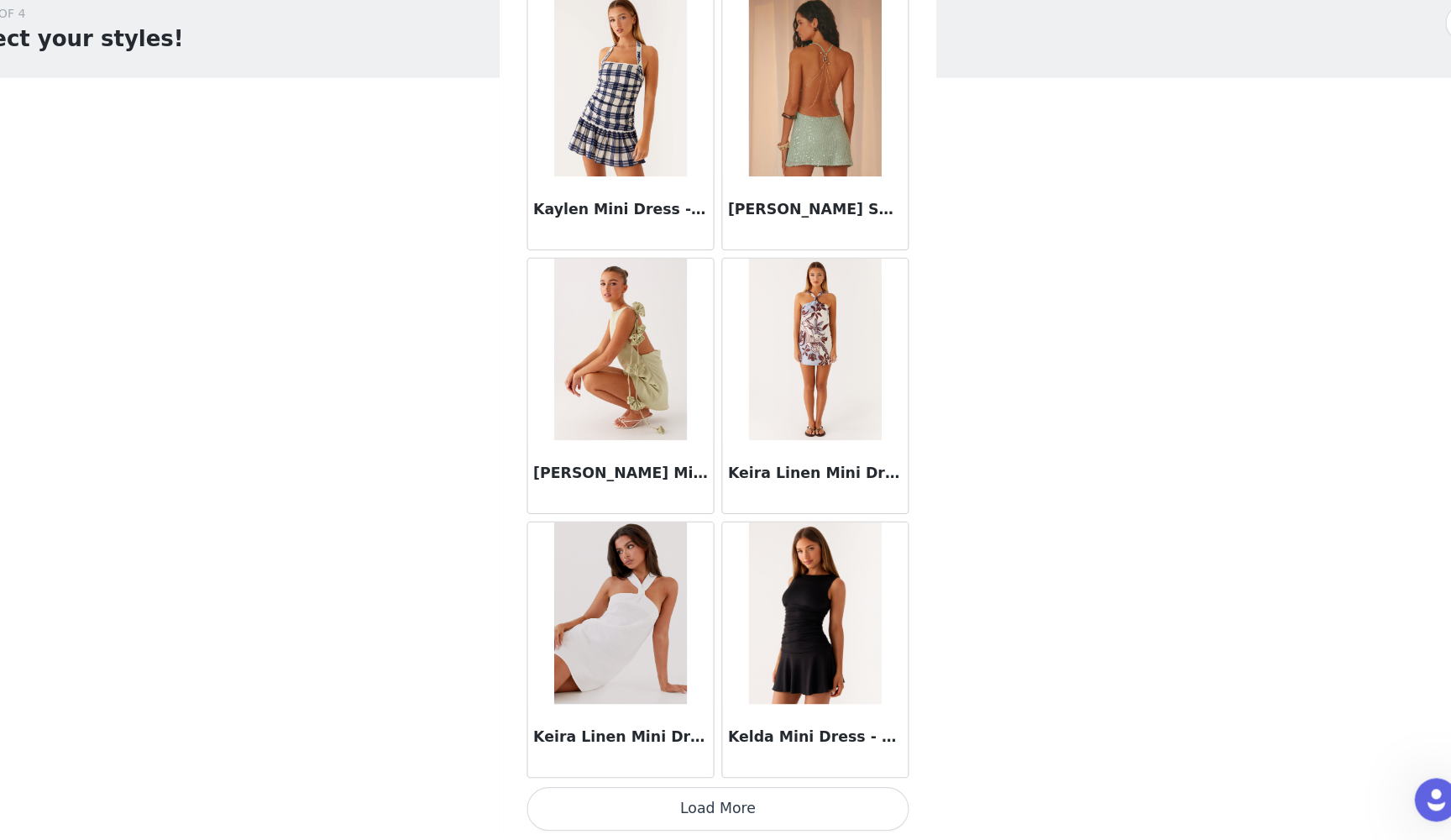
scroll to position [0, 0]
click at [643, 767] on button "Load More" at bounding box center [726, 810] width 353 height 40
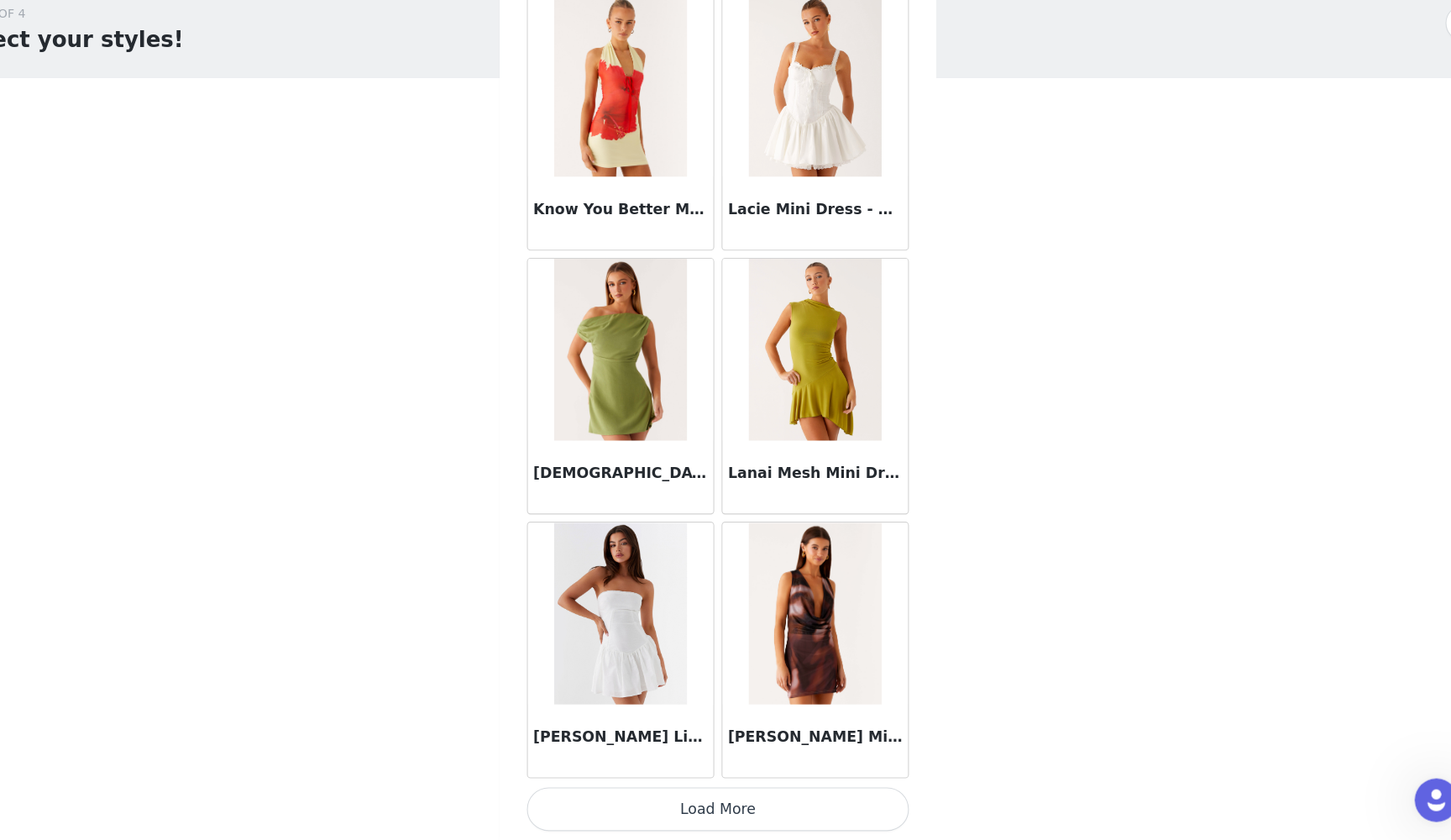
scroll to position [28512, 0]
click at [676, 767] on button "Load More" at bounding box center [726, 810] width 353 height 40
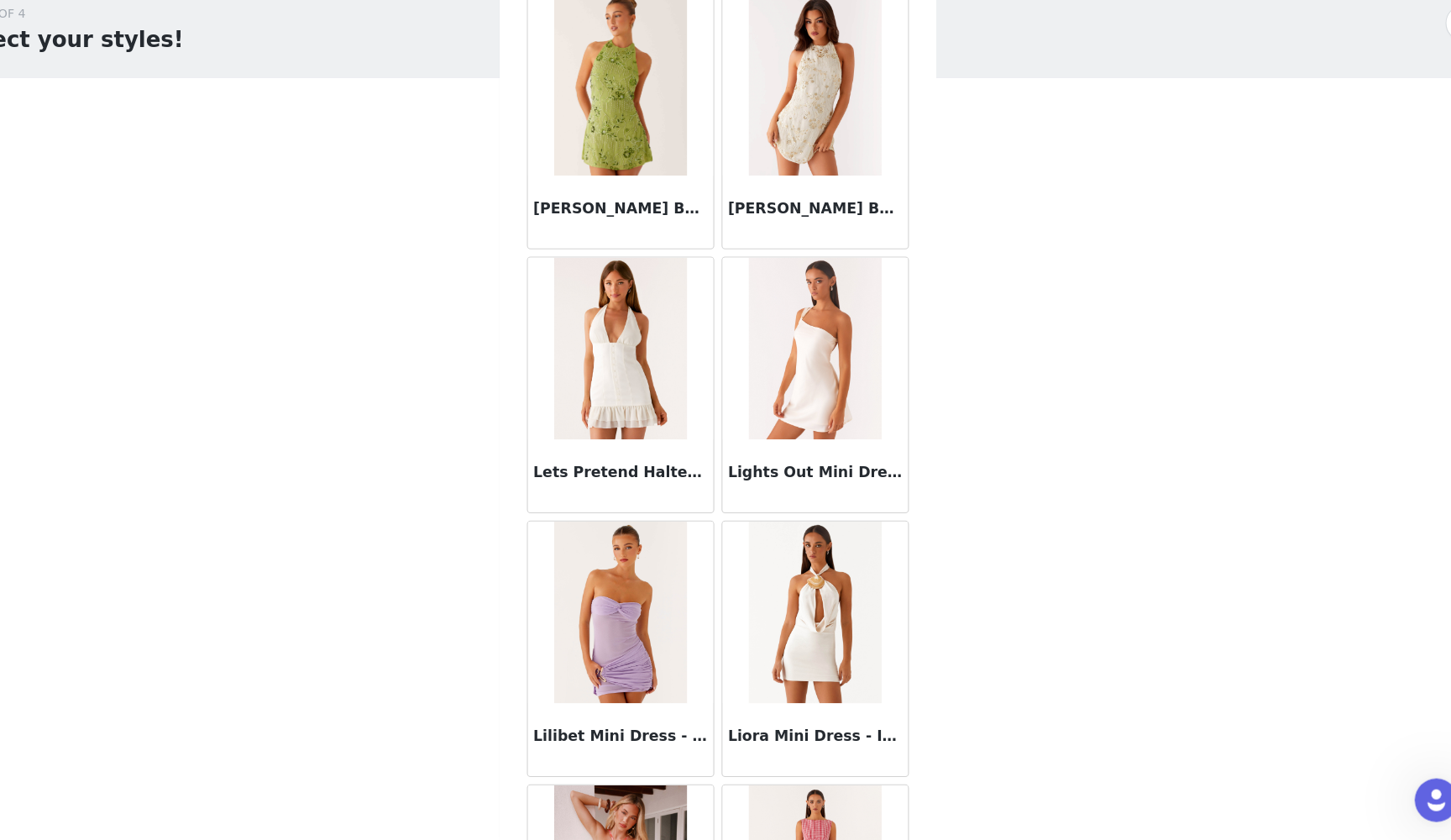
scroll to position [29532, 0]
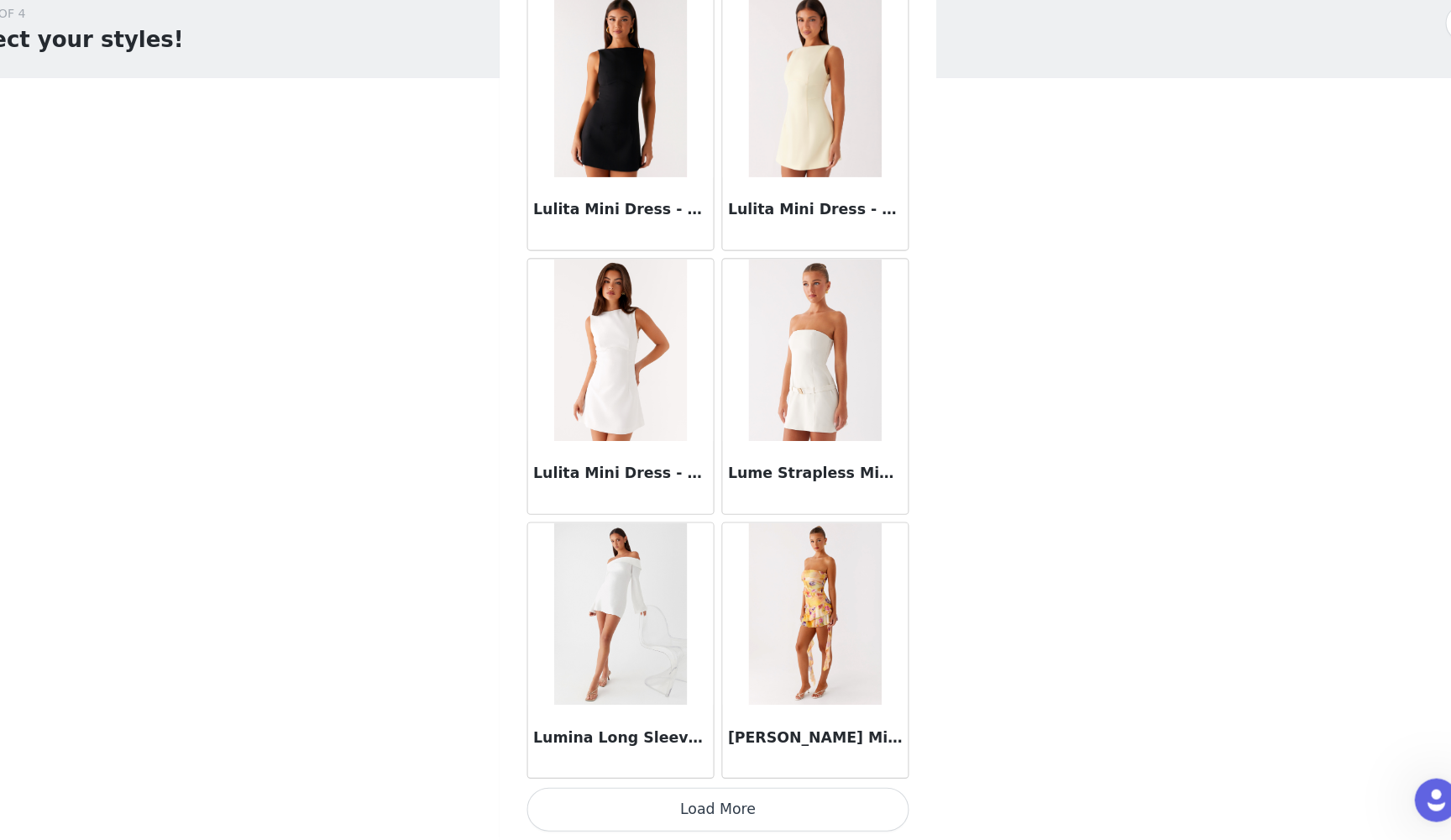
click at [668, 767] on button "Load More" at bounding box center [726, 810] width 353 height 40
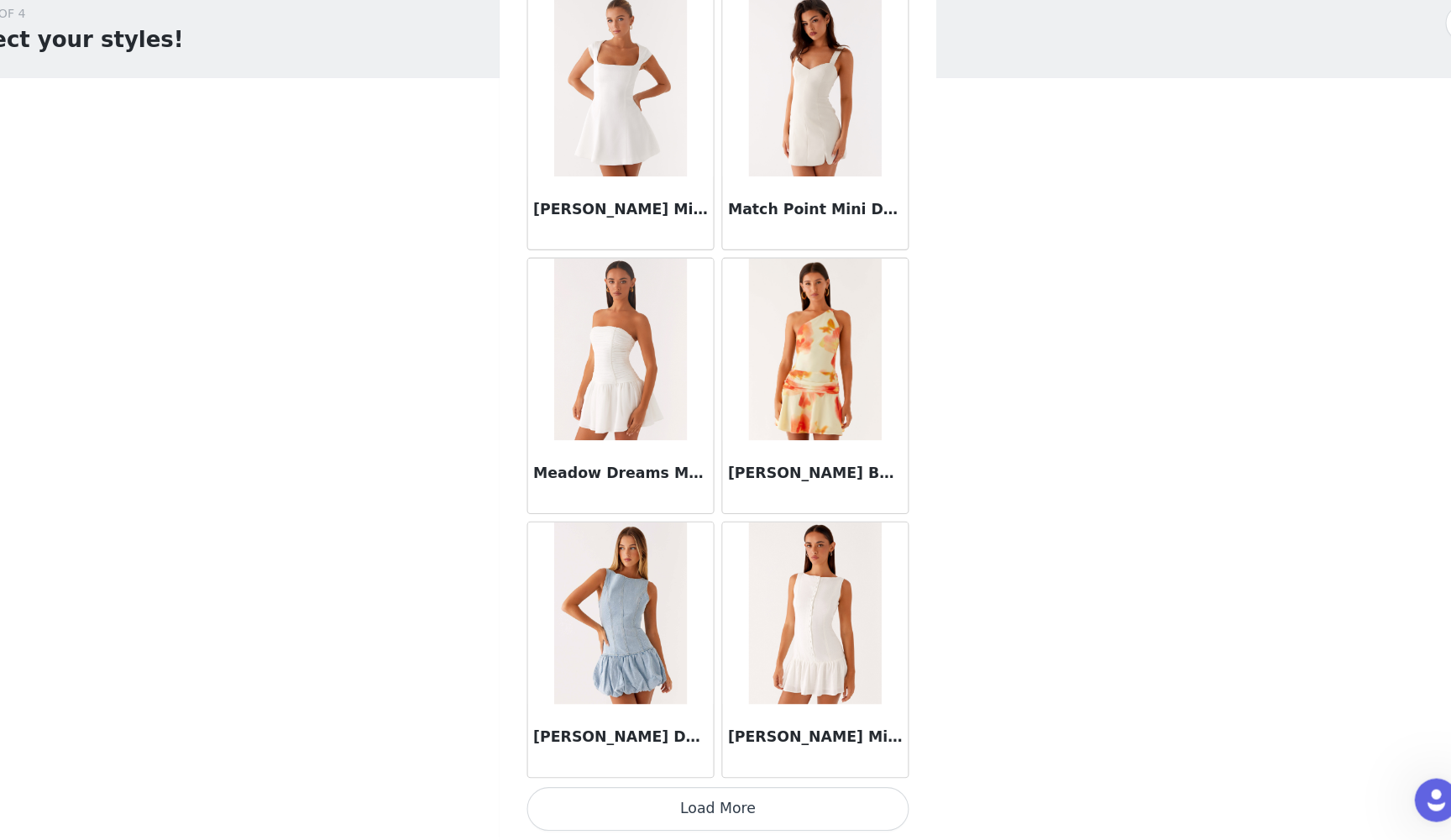
scroll to position [33381, 0]
click at [625, 767] on button "Load More" at bounding box center [726, 810] width 353 height 40
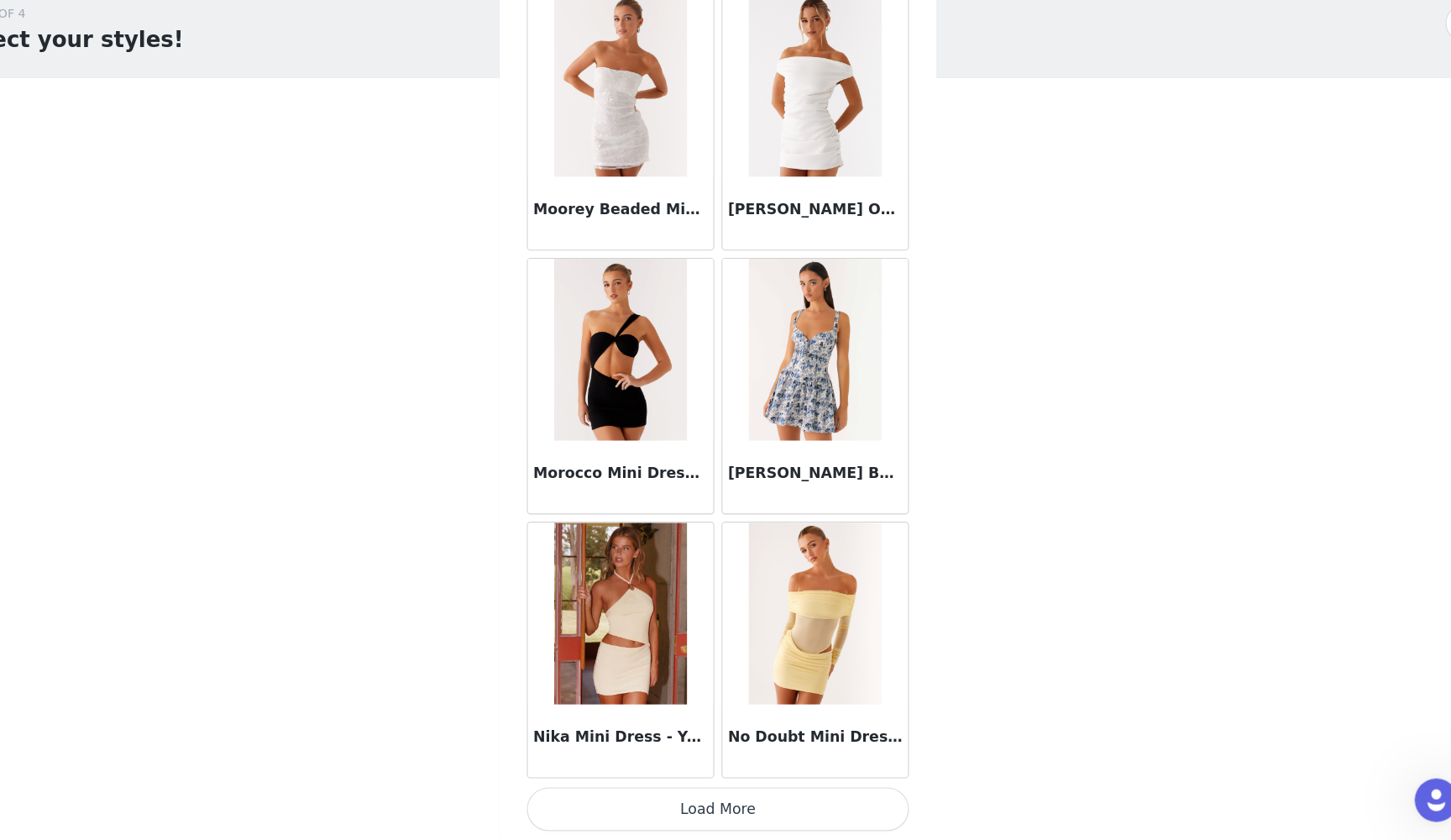
scroll to position [35815, 0]
click at [658, 767] on button "Load More" at bounding box center [726, 810] width 353 height 40
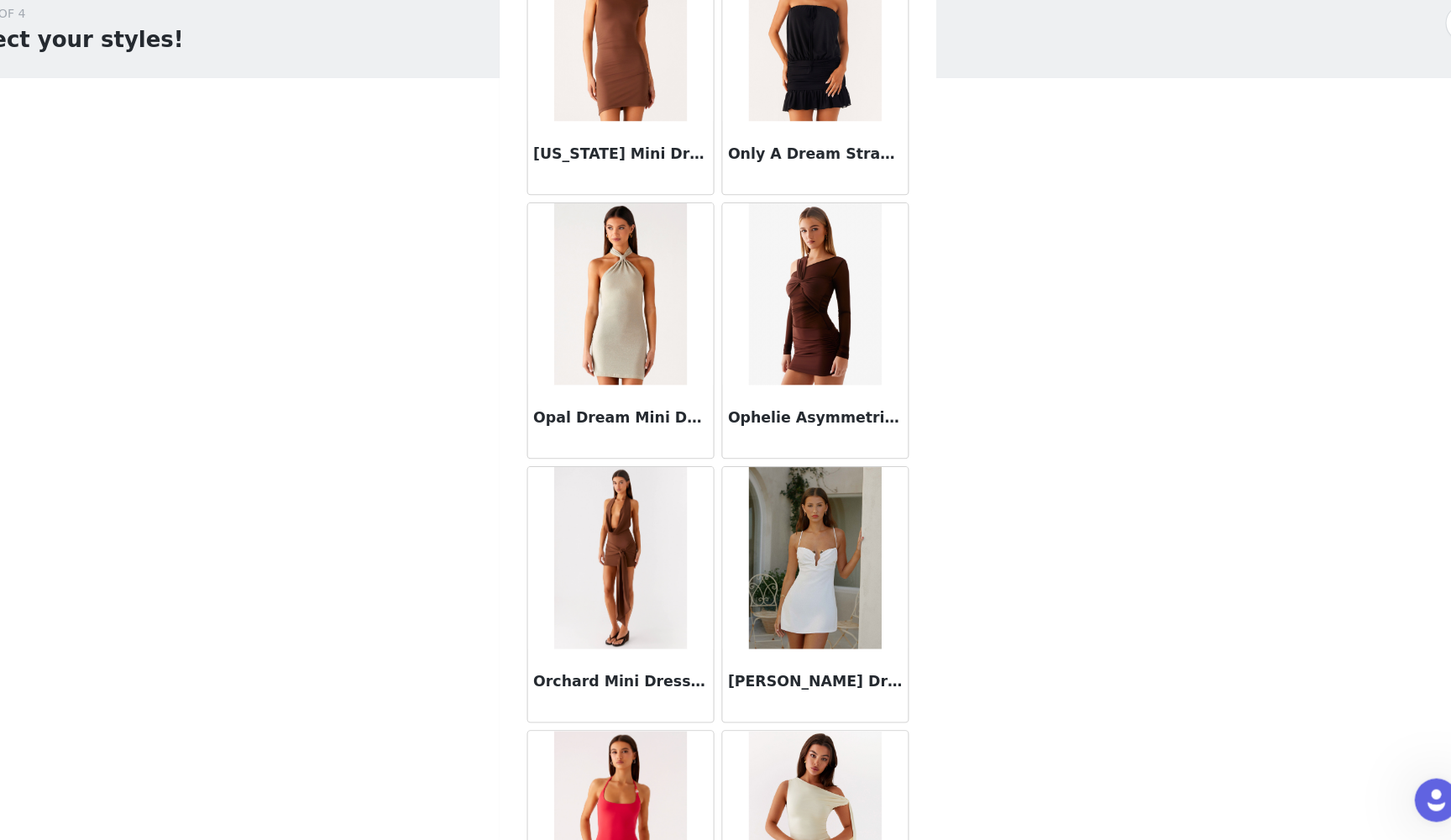
scroll to position [37616, 0]
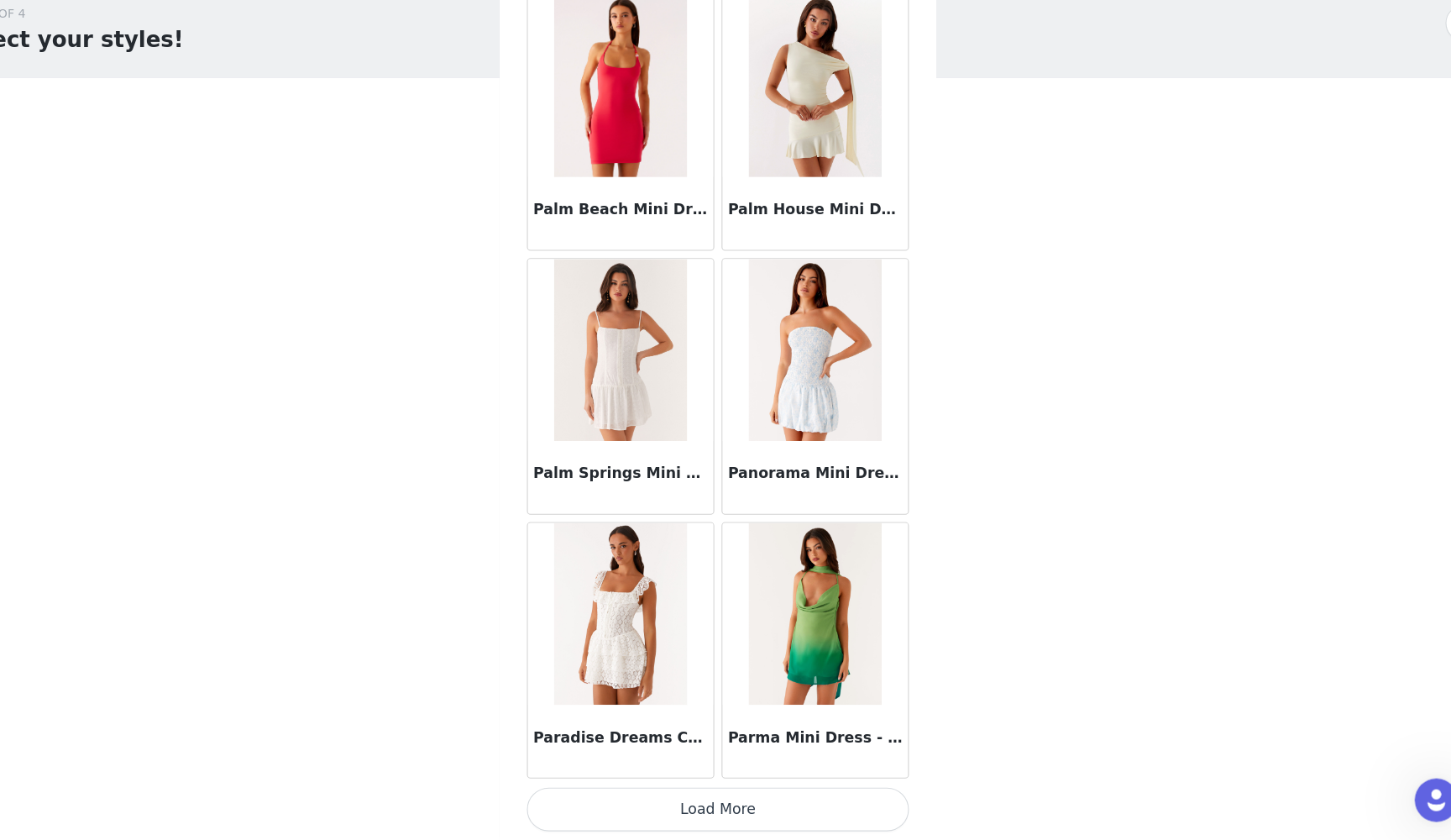
click at [658, 767] on button "Load More" at bounding box center [726, 810] width 353 height 40
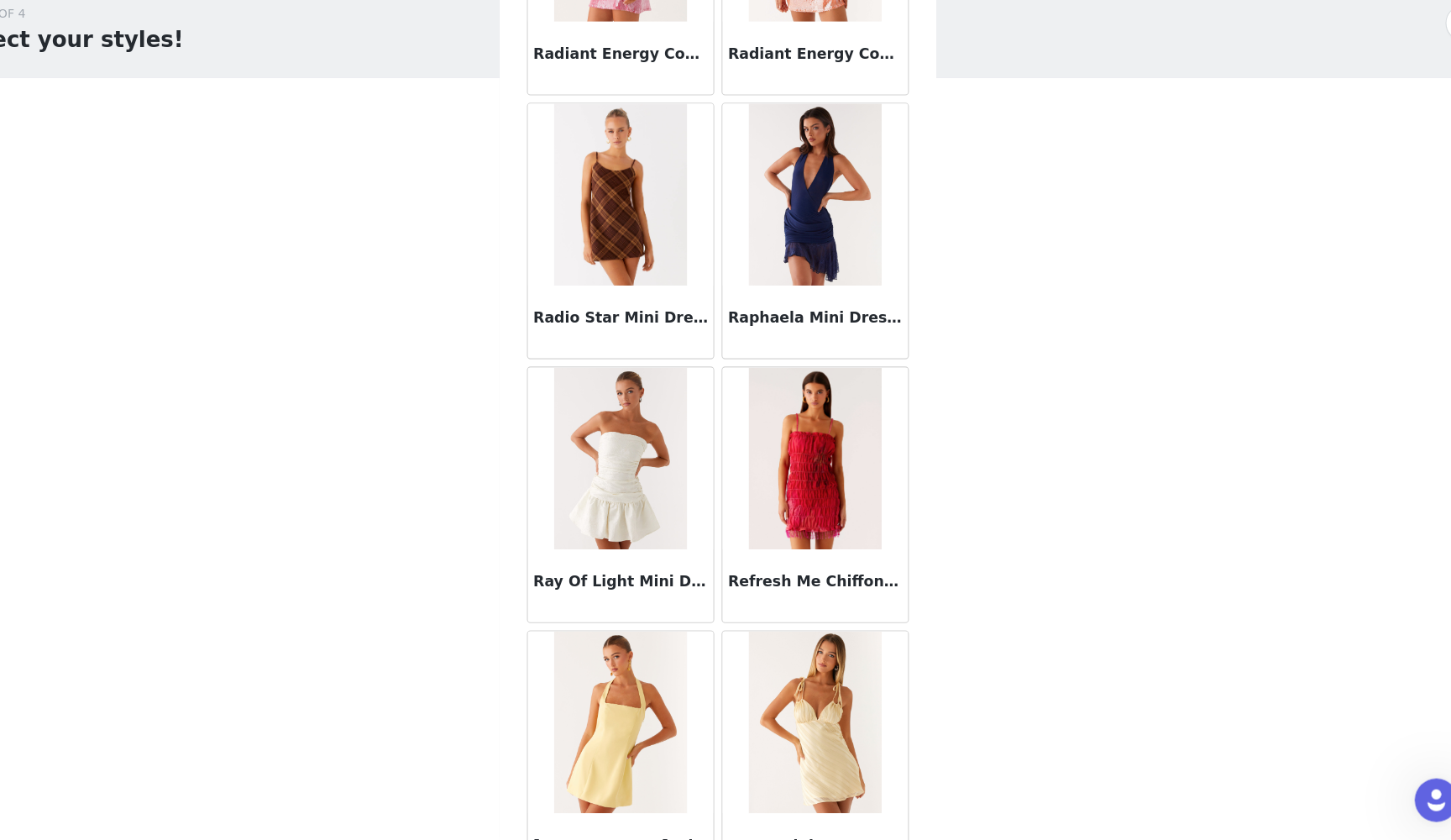
scroll to position [40107, 0]
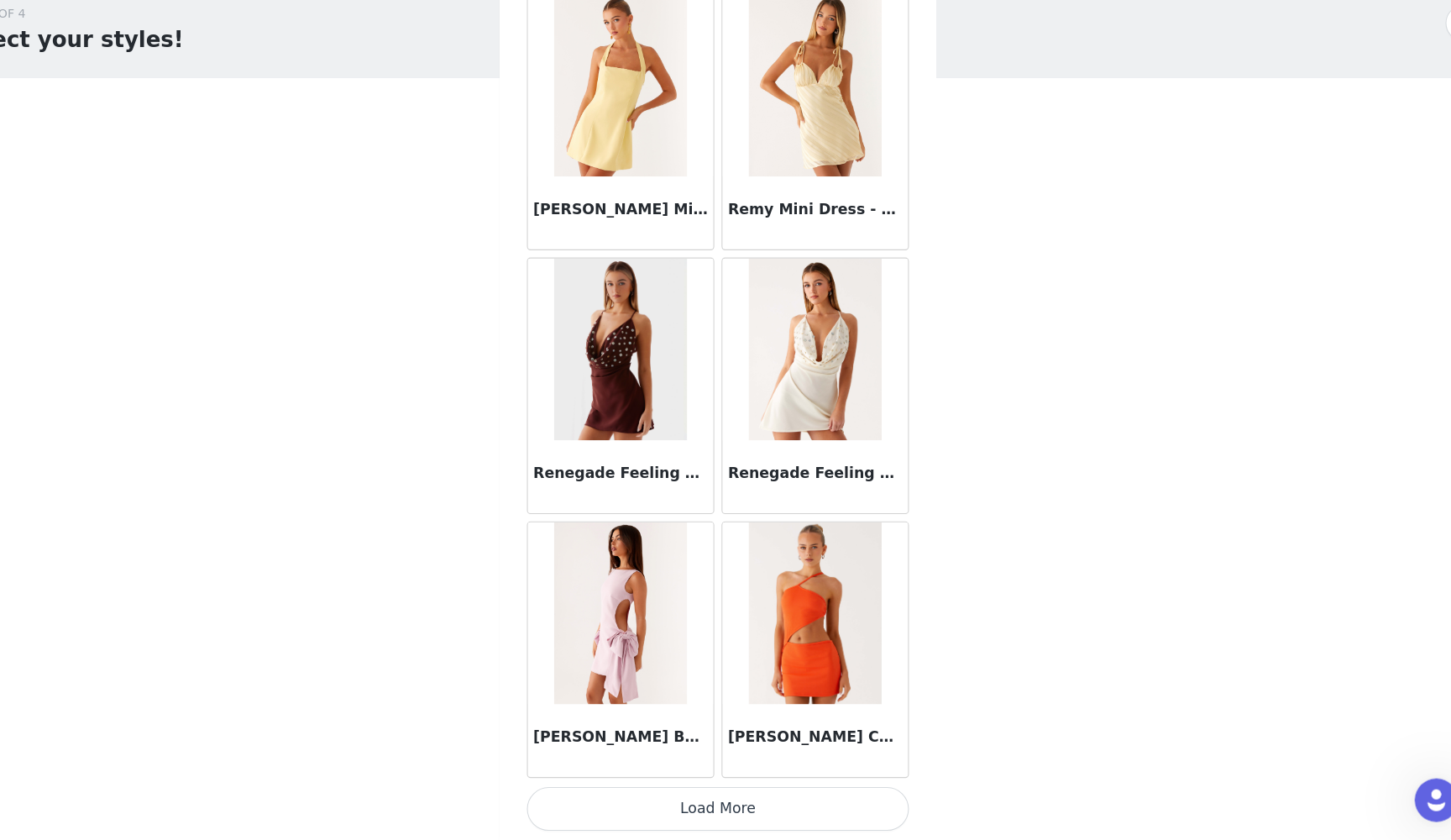
click at [656, 767] on button "Load More" at bounding box center [726, 810] width 353 height 40
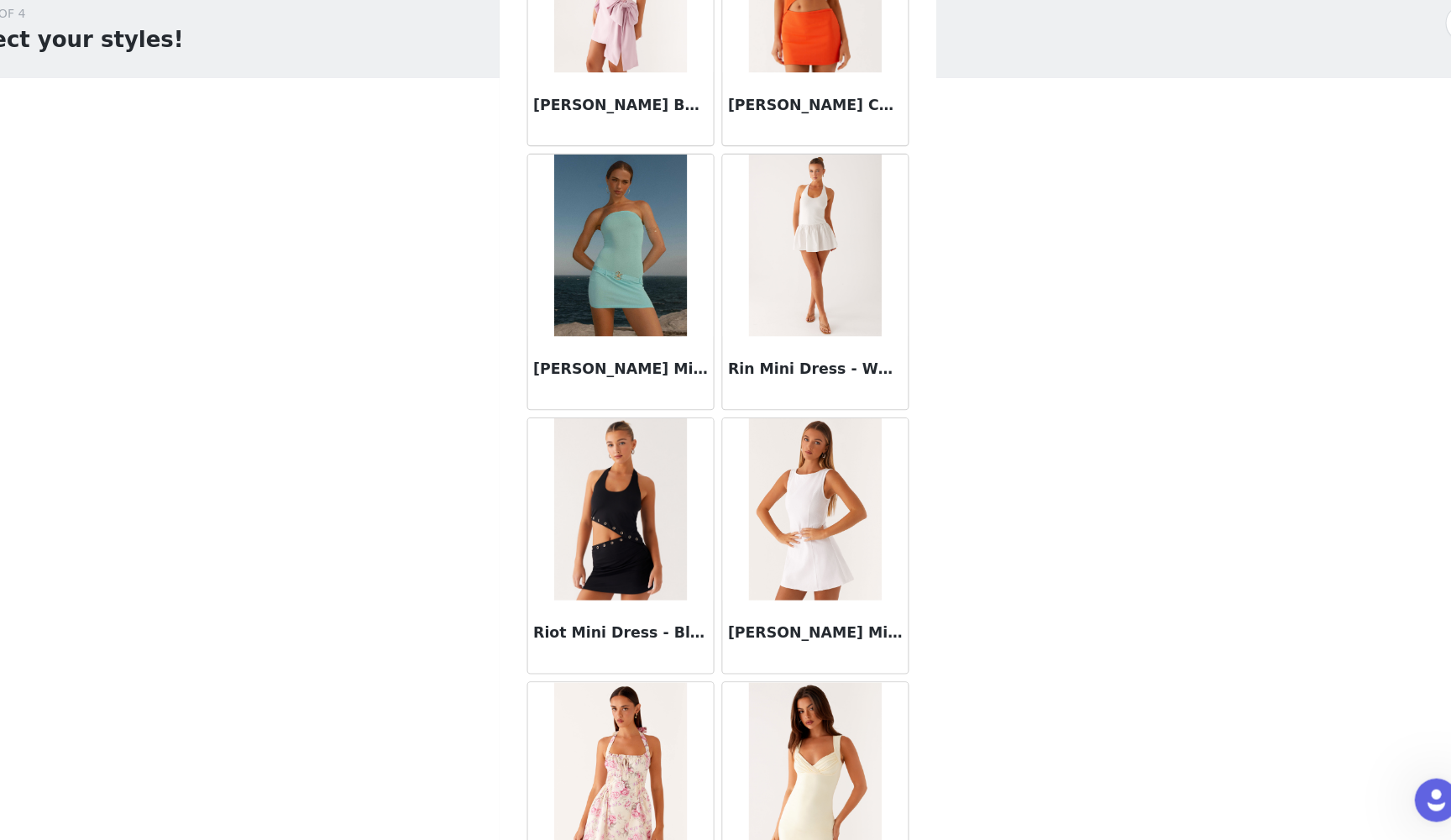
scroll to position [41342, 0]
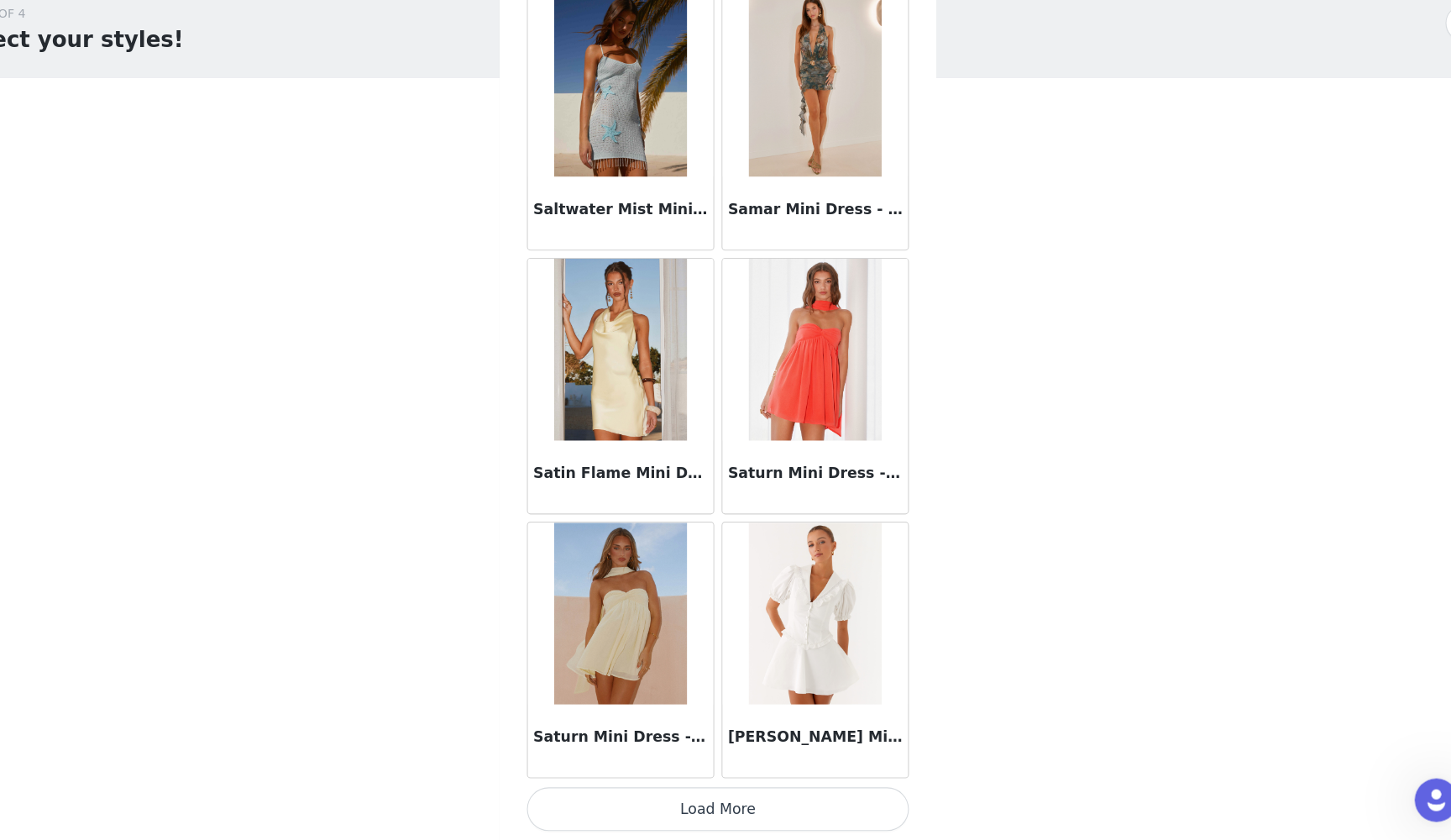
click at [659, 767] on button "Load More" at bounding box center [726, 810] width 353 height 40
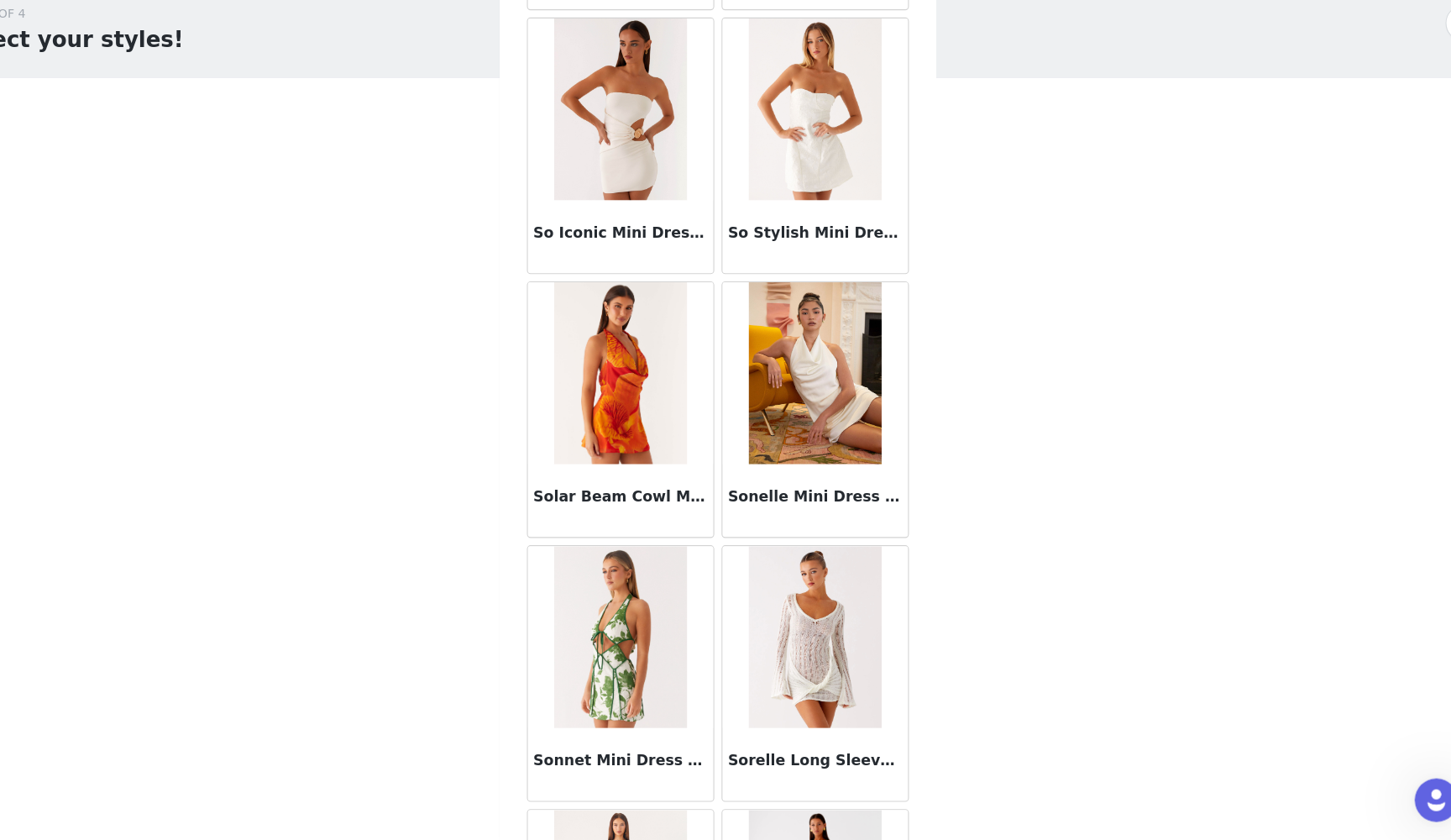
scroll to position [45294, 0]
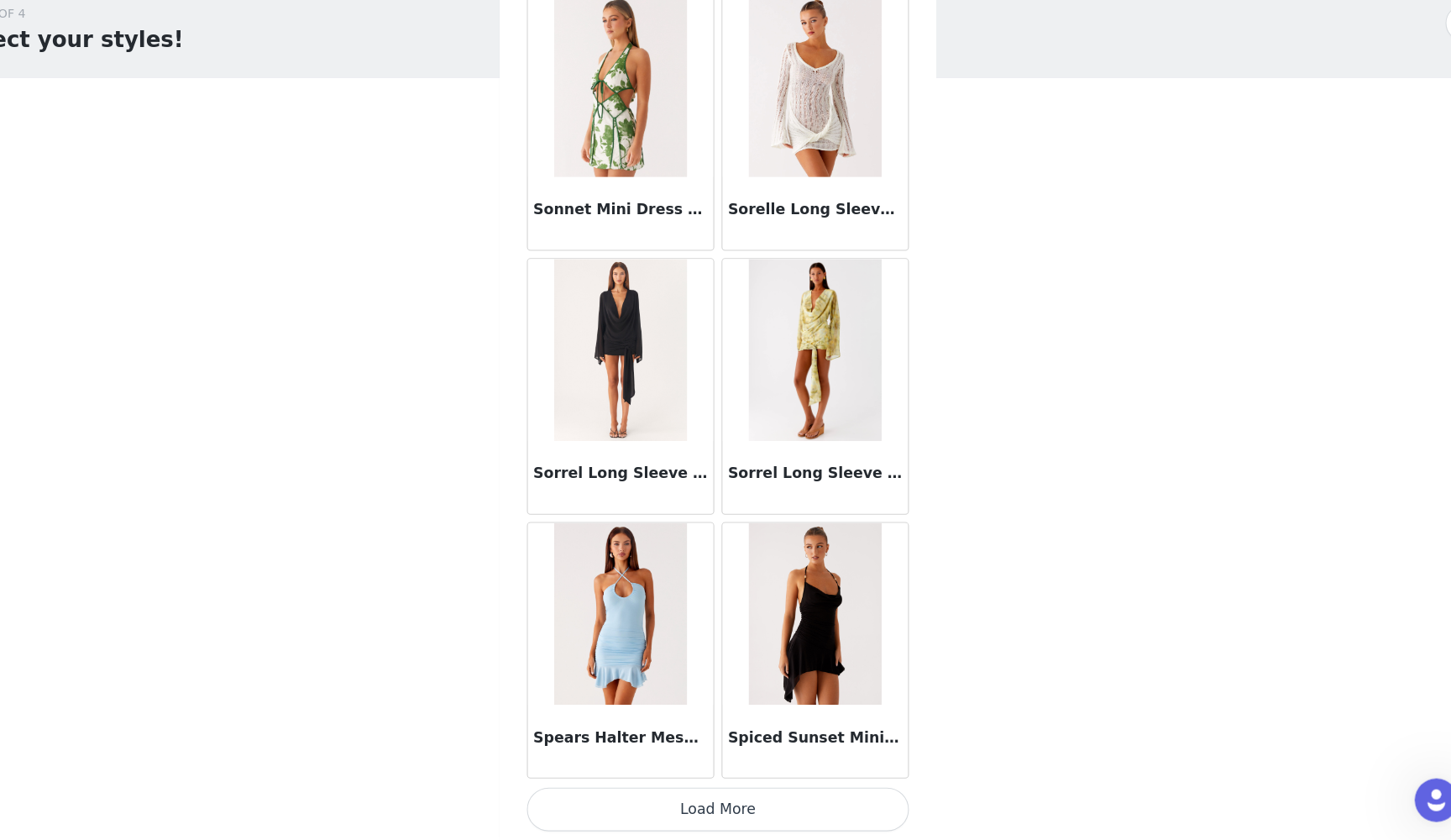
click at [660, 767] on button "Load More" at bounding box center [726, 810] width 353 height 40
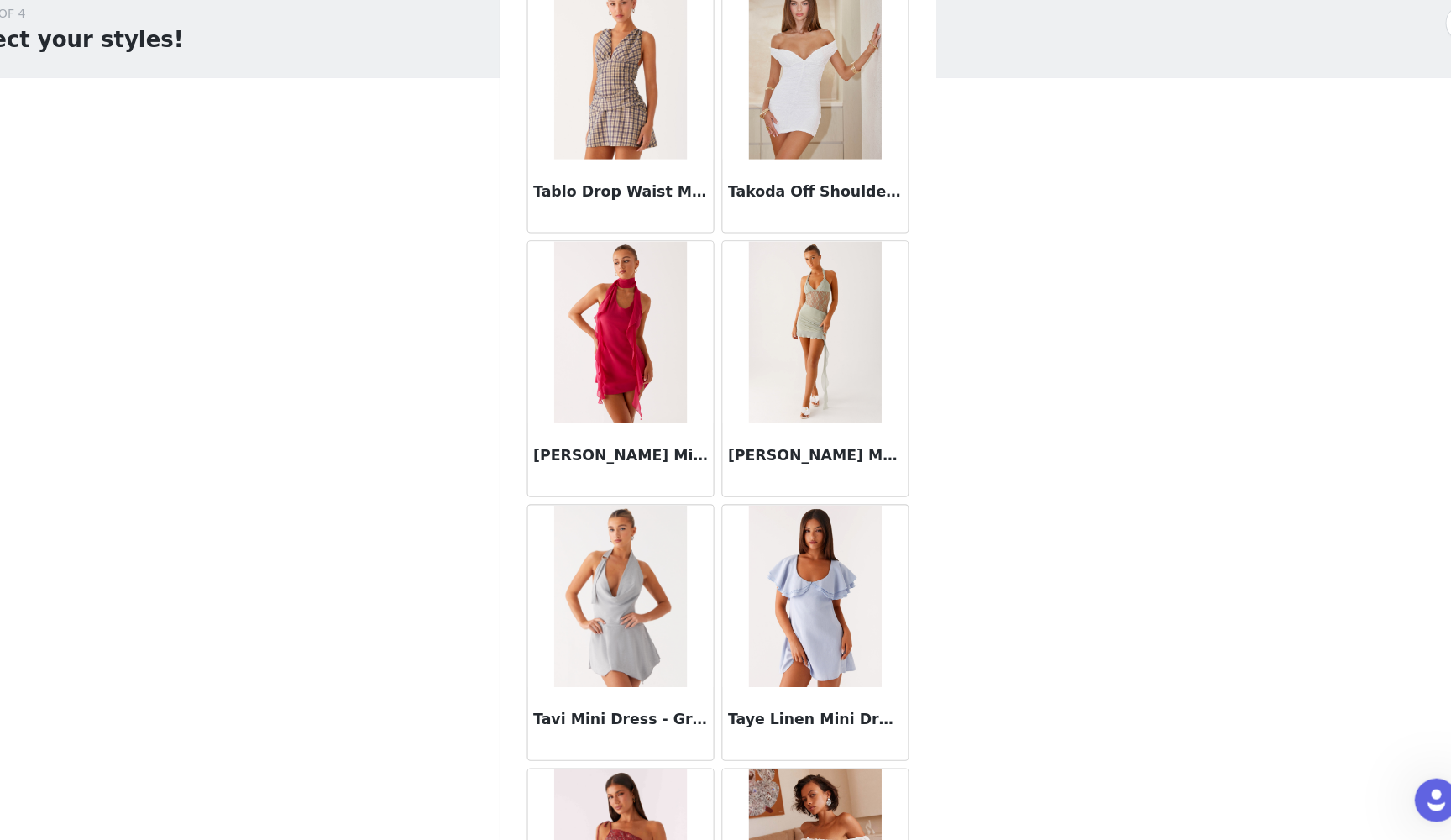
scroll to position [47295, 0]
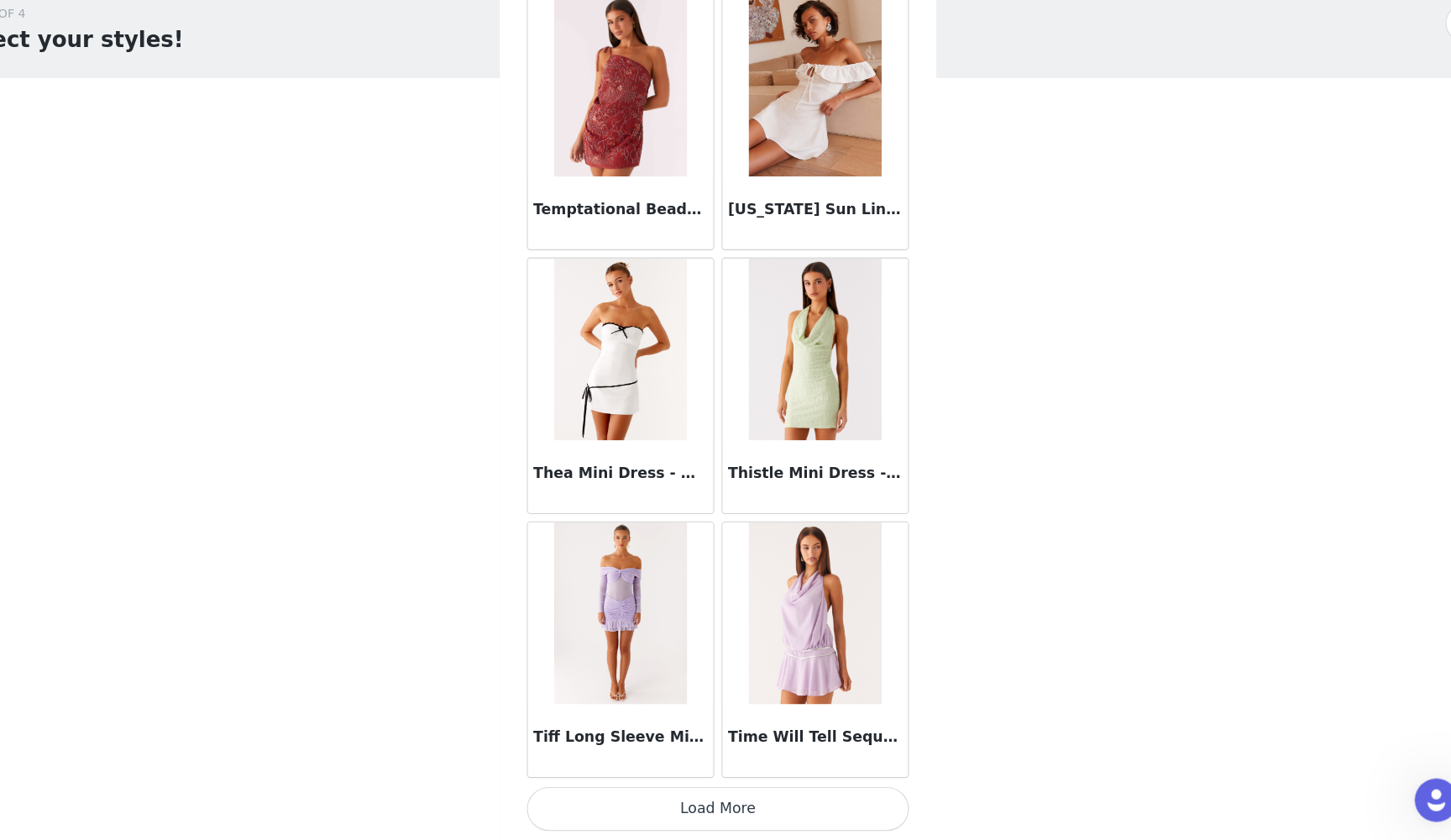
click at [660, 767] on button "Load More" at bounding box center [726, 810] width 353 height 40
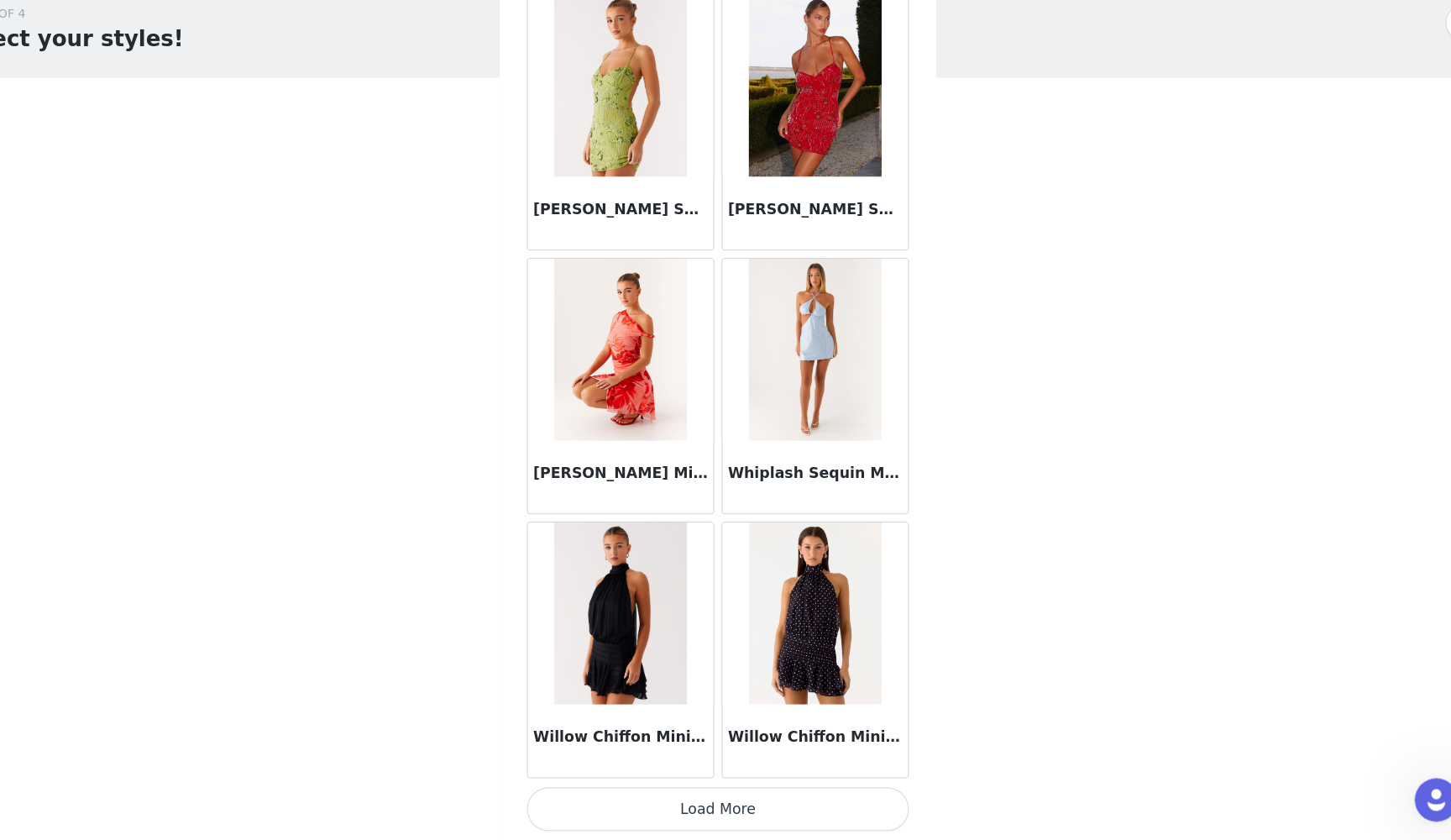
scroll to position [0, 0]
click at [660, 767] on button "Load More" at bounding box center [726, 810] width 353 height 40
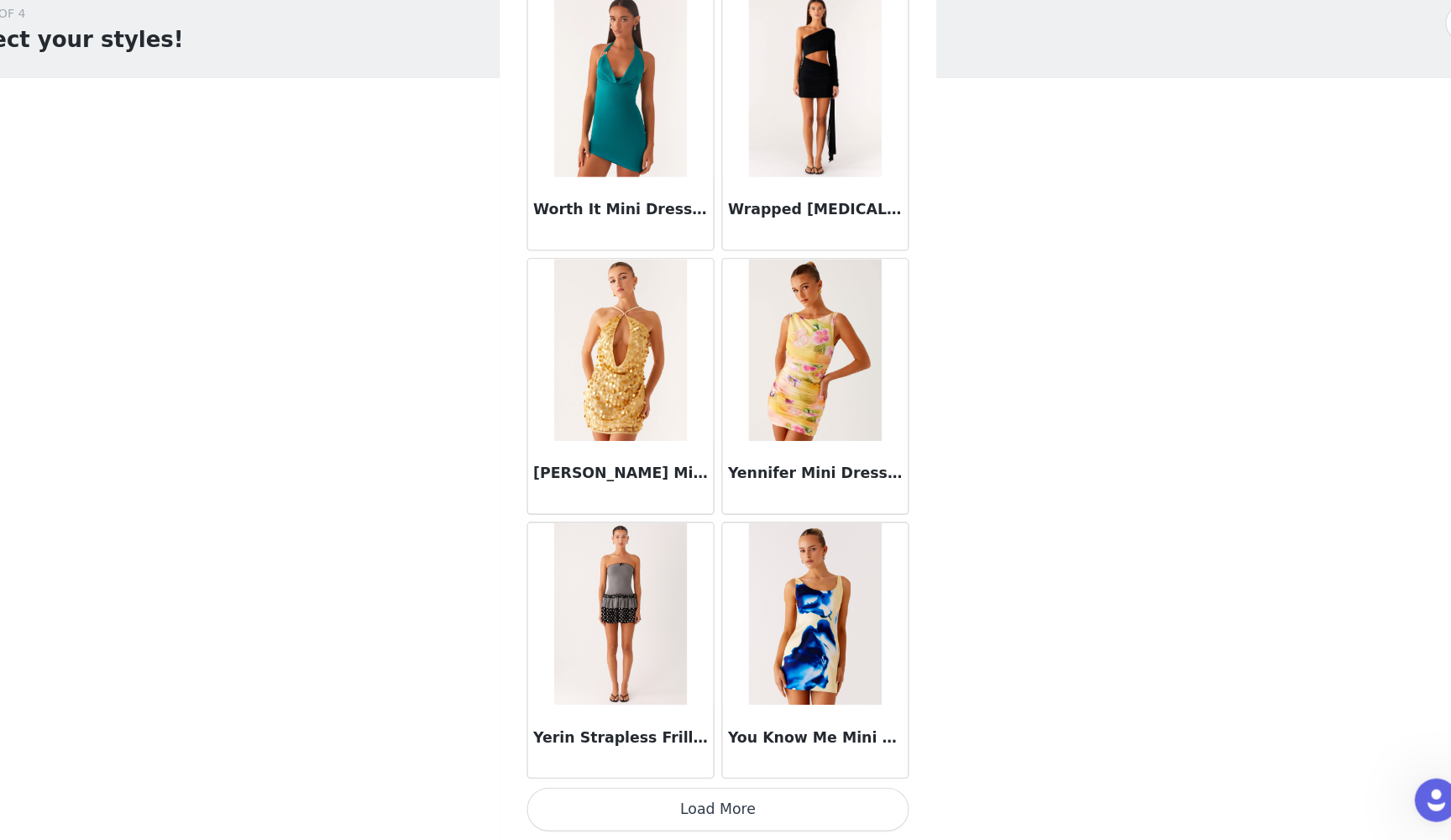
scroll to position [52859, 0]
click at [691, 767] on button "Load More" at bounding box center [726, 810] width 353 height 40
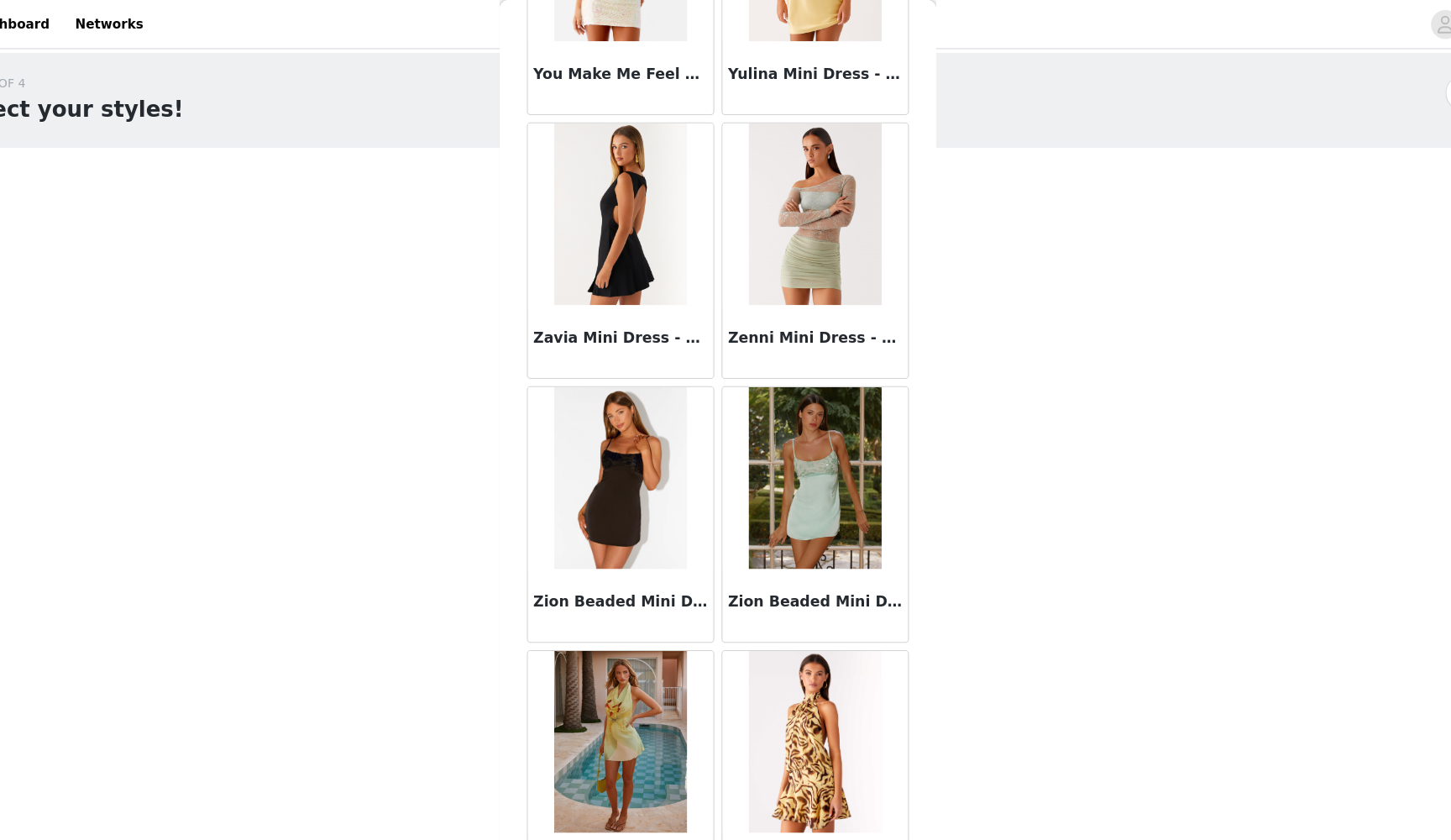
scroll to position [0, 0]
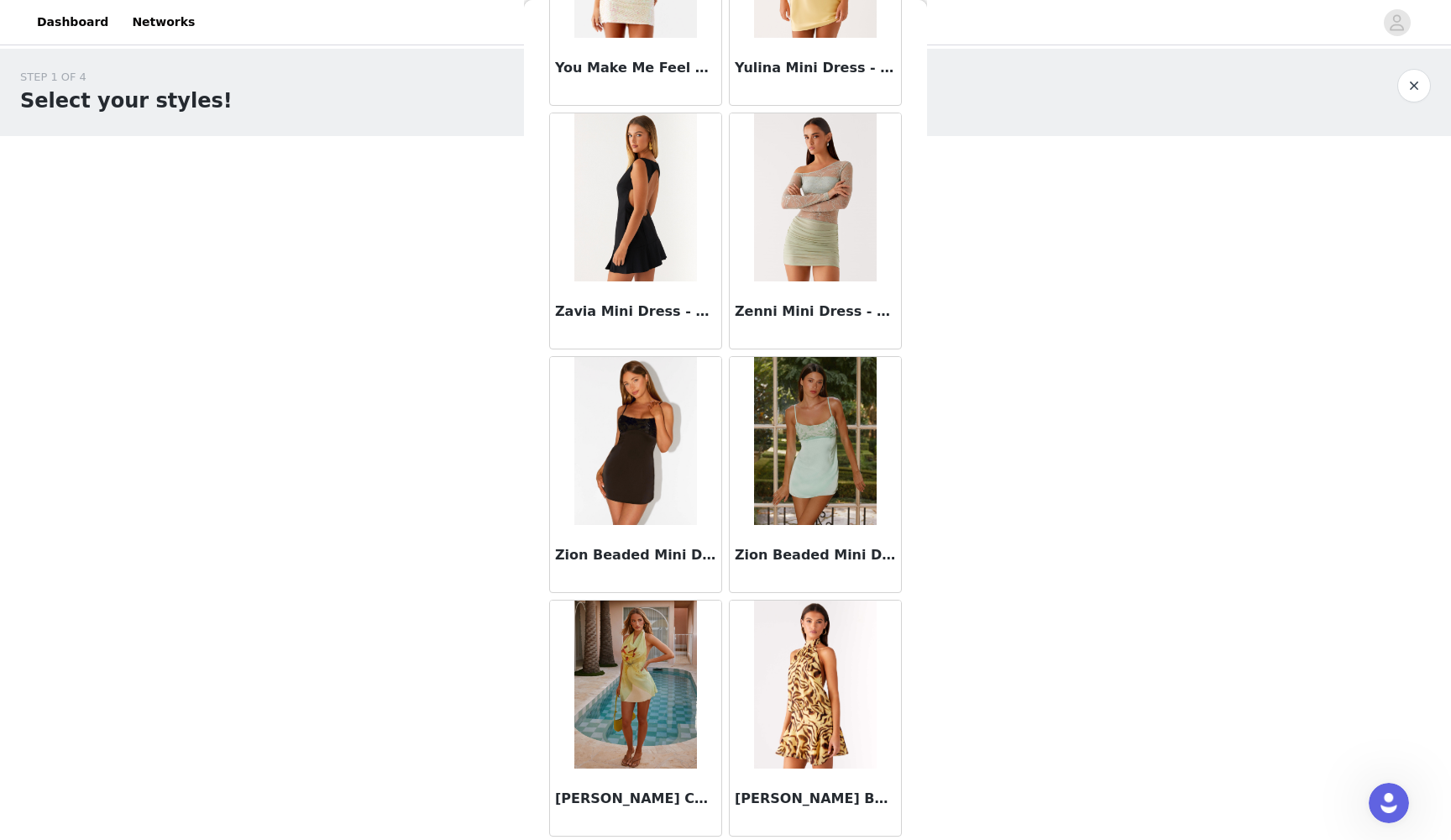
click at [1361, 88] on button "button" at bounding box center [1415, 86] width 34 height 34
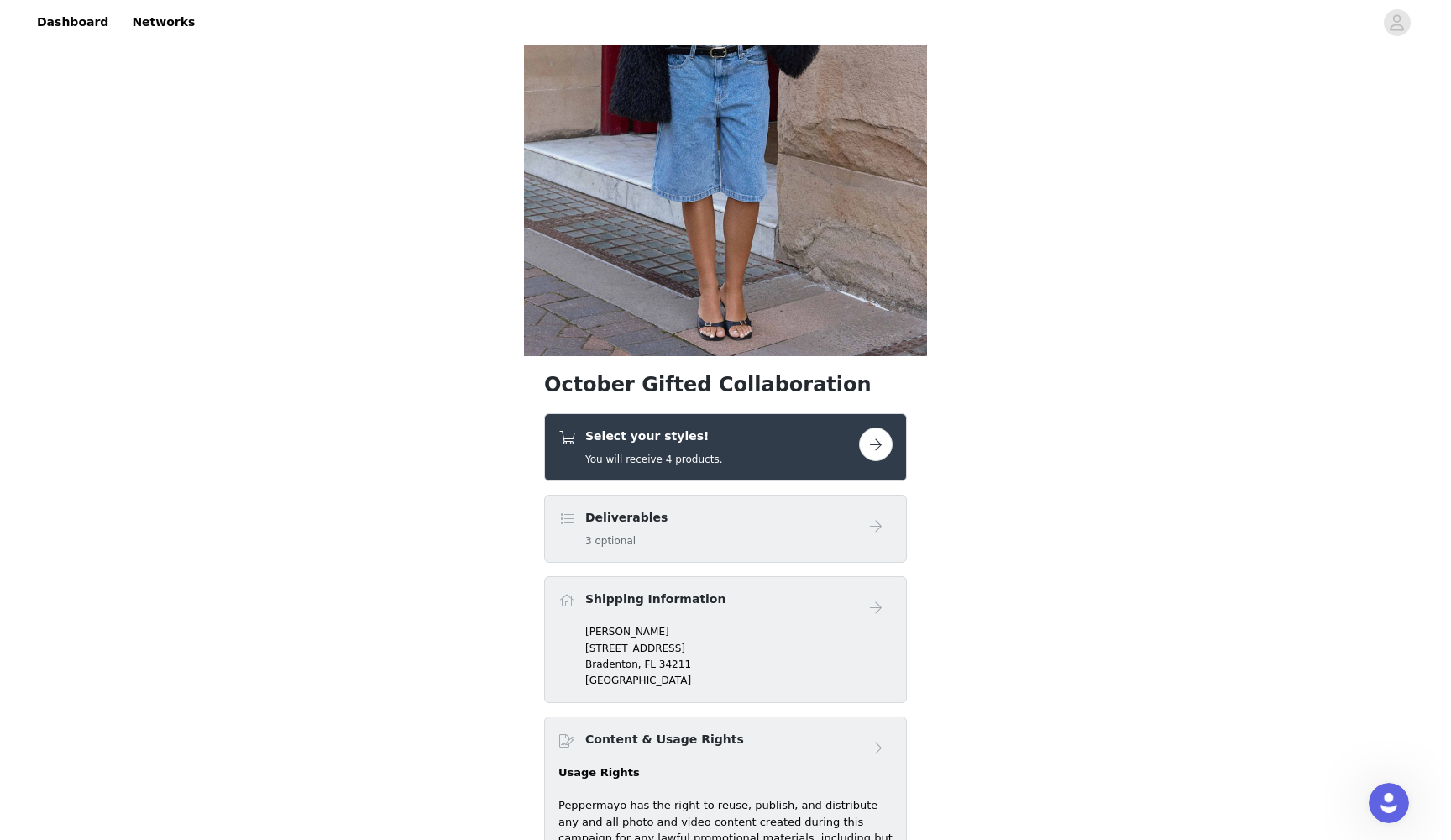
scroll to position [336, 0]
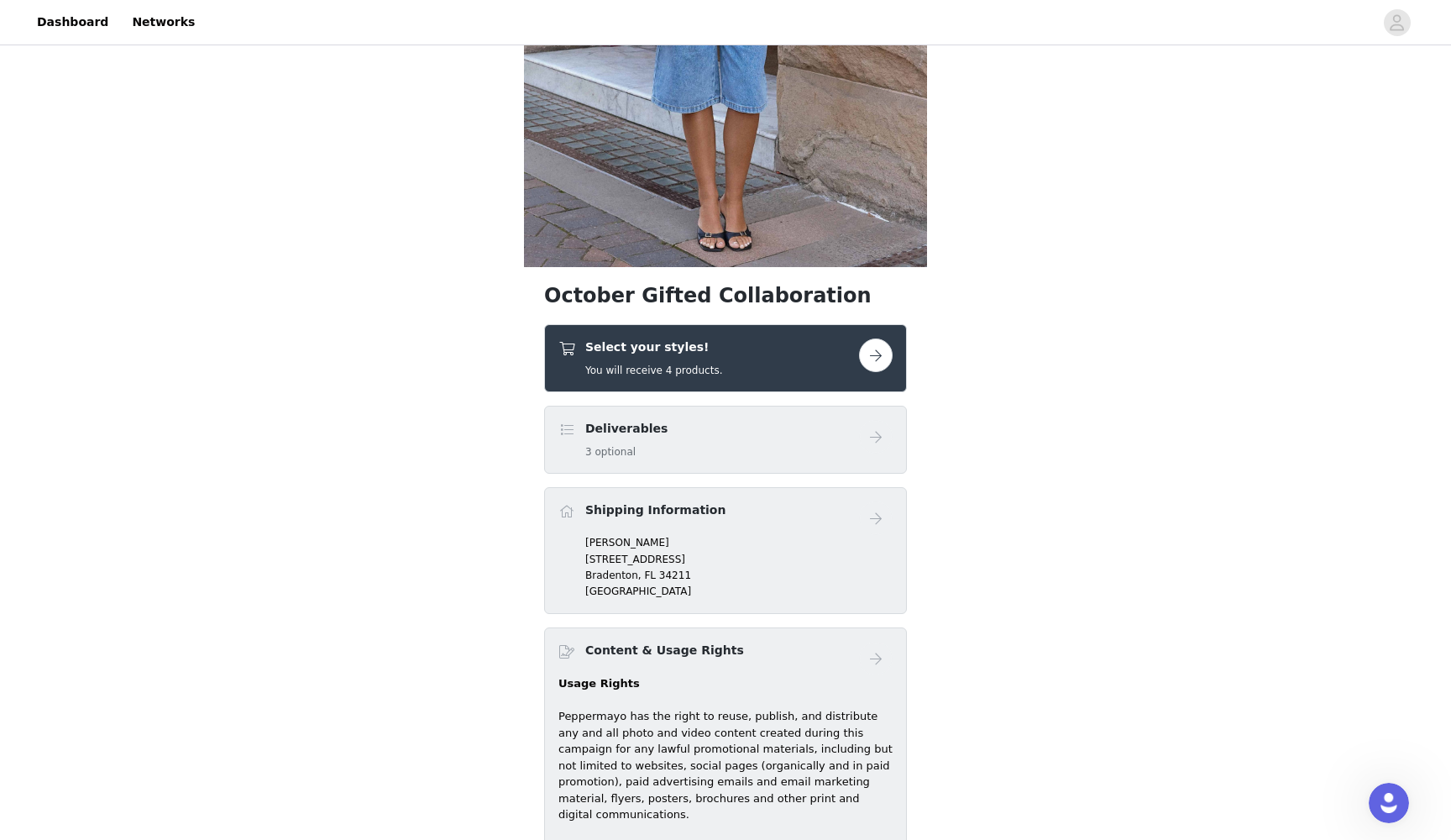
click at [868, 363] on button "button" at bounding box center [876, 355] width 34 height 34
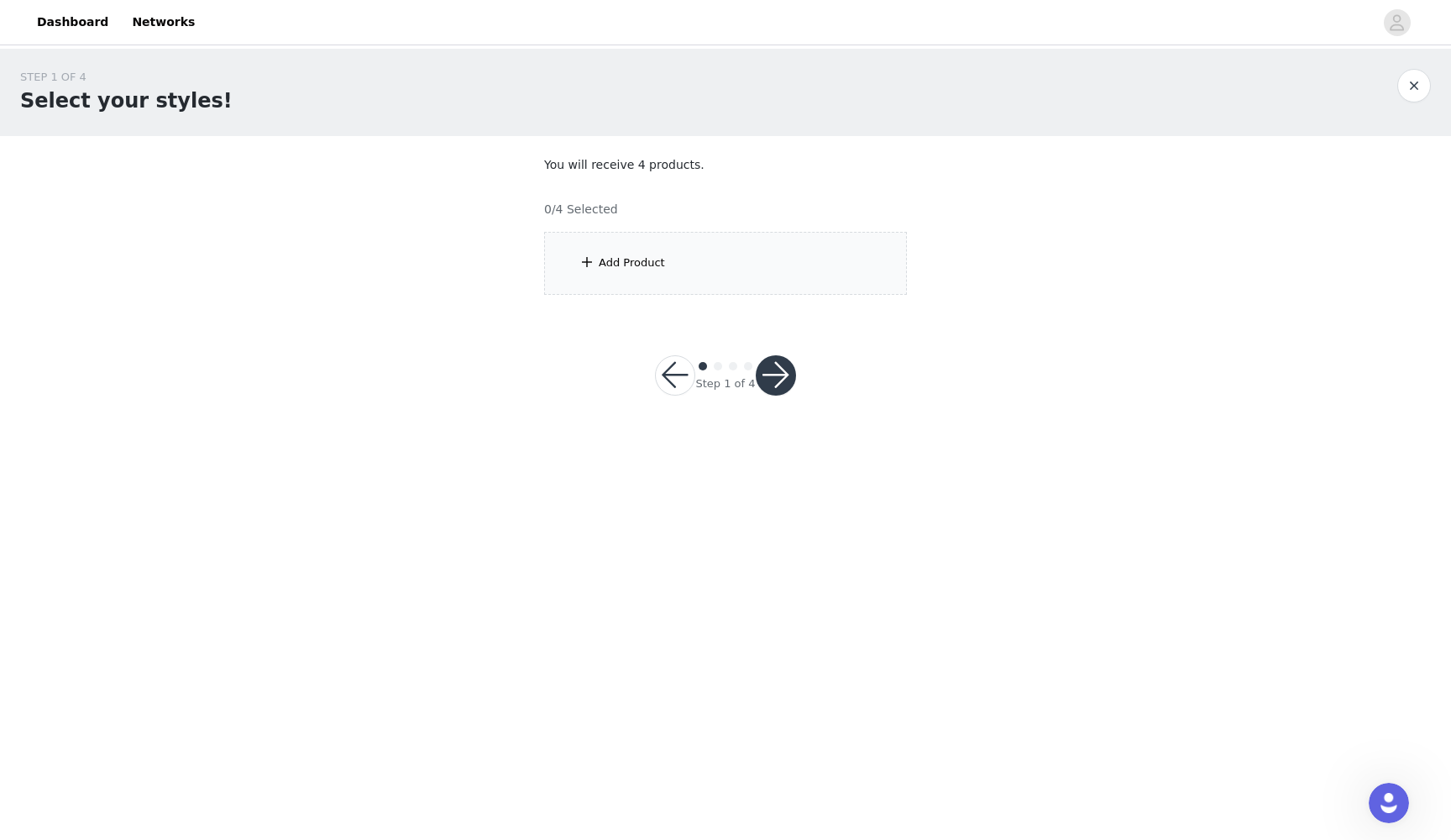
click at [791, 262] on div "Add Product" at bounding box center [726, 263] width 363 height 63
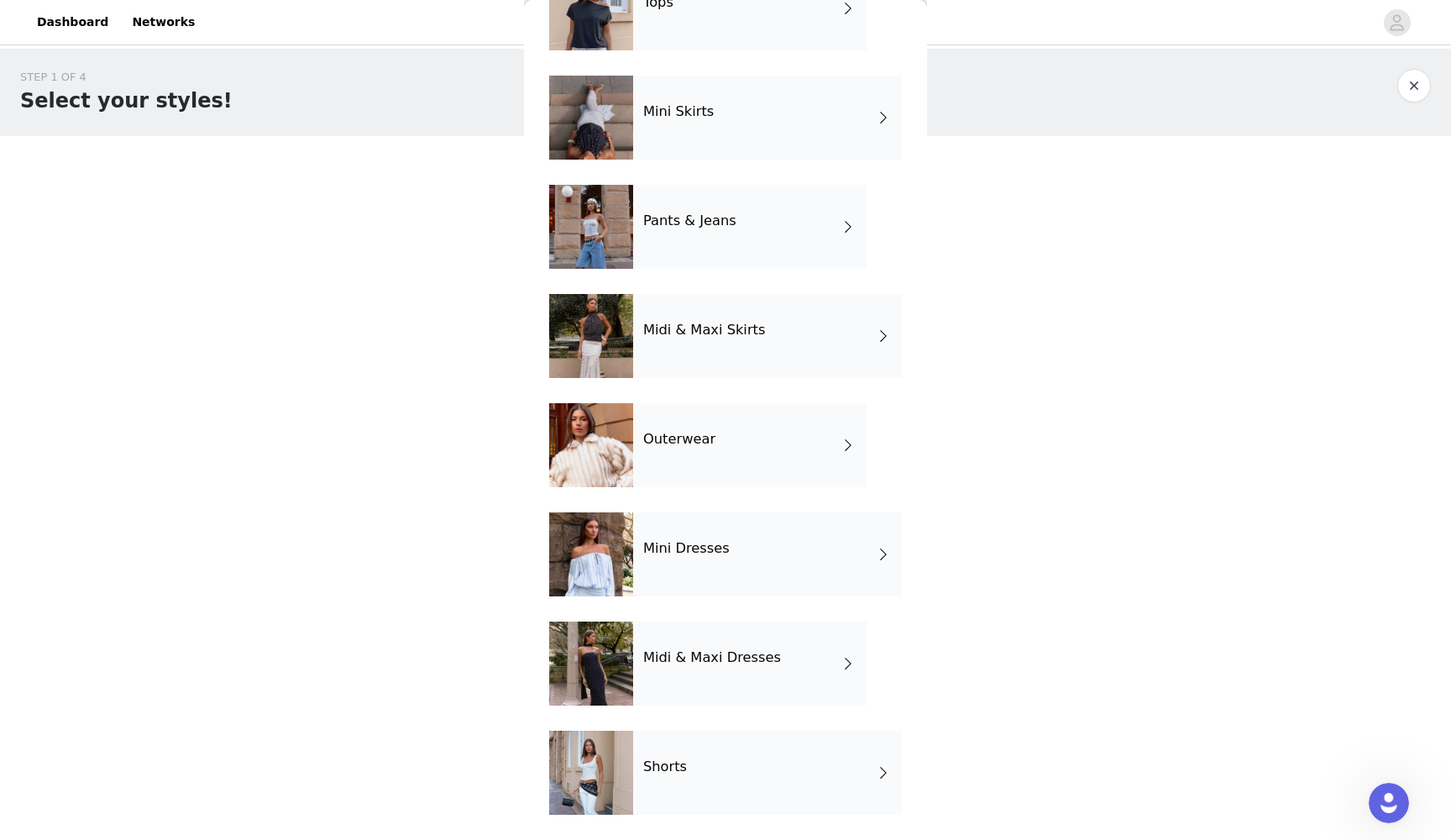
scroll to position [117, 0]
click at [665, 767] on div "Shorts" at bounding box center [767, 772] width 268 height 84
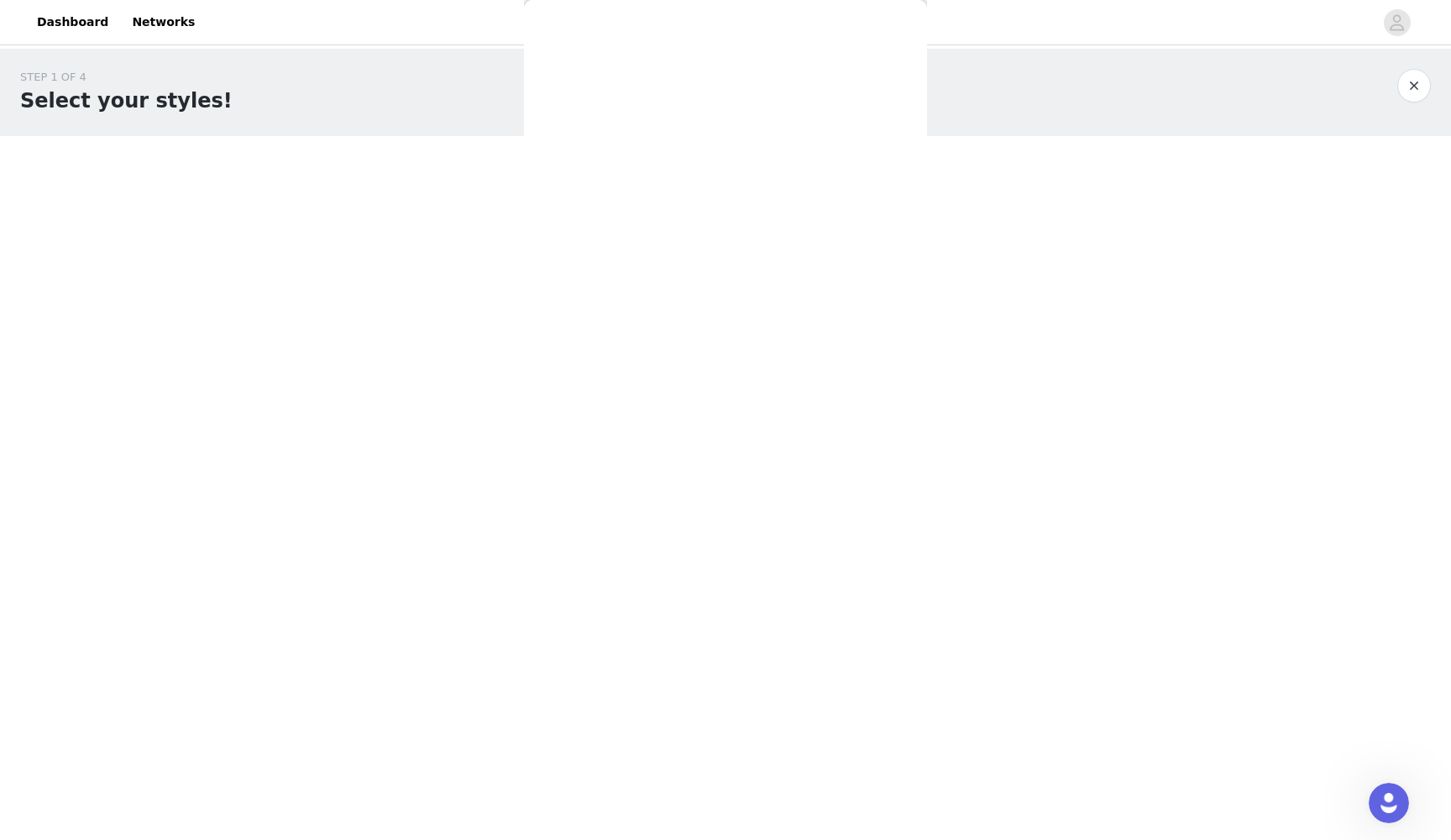
scroll to position [0, 0]
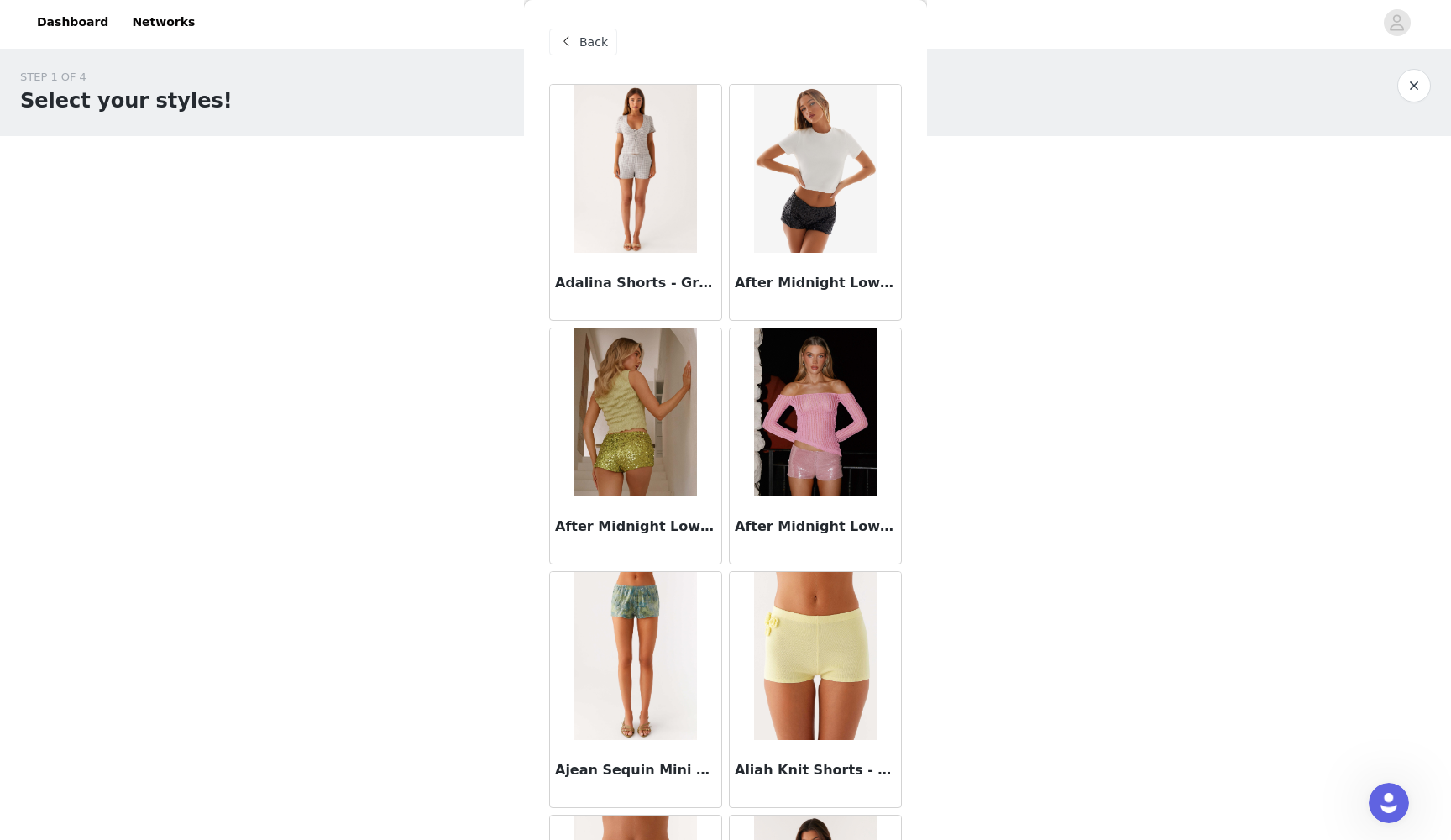
click at [829, 244] on img at bounding box center [815, 169] width 121 height 168
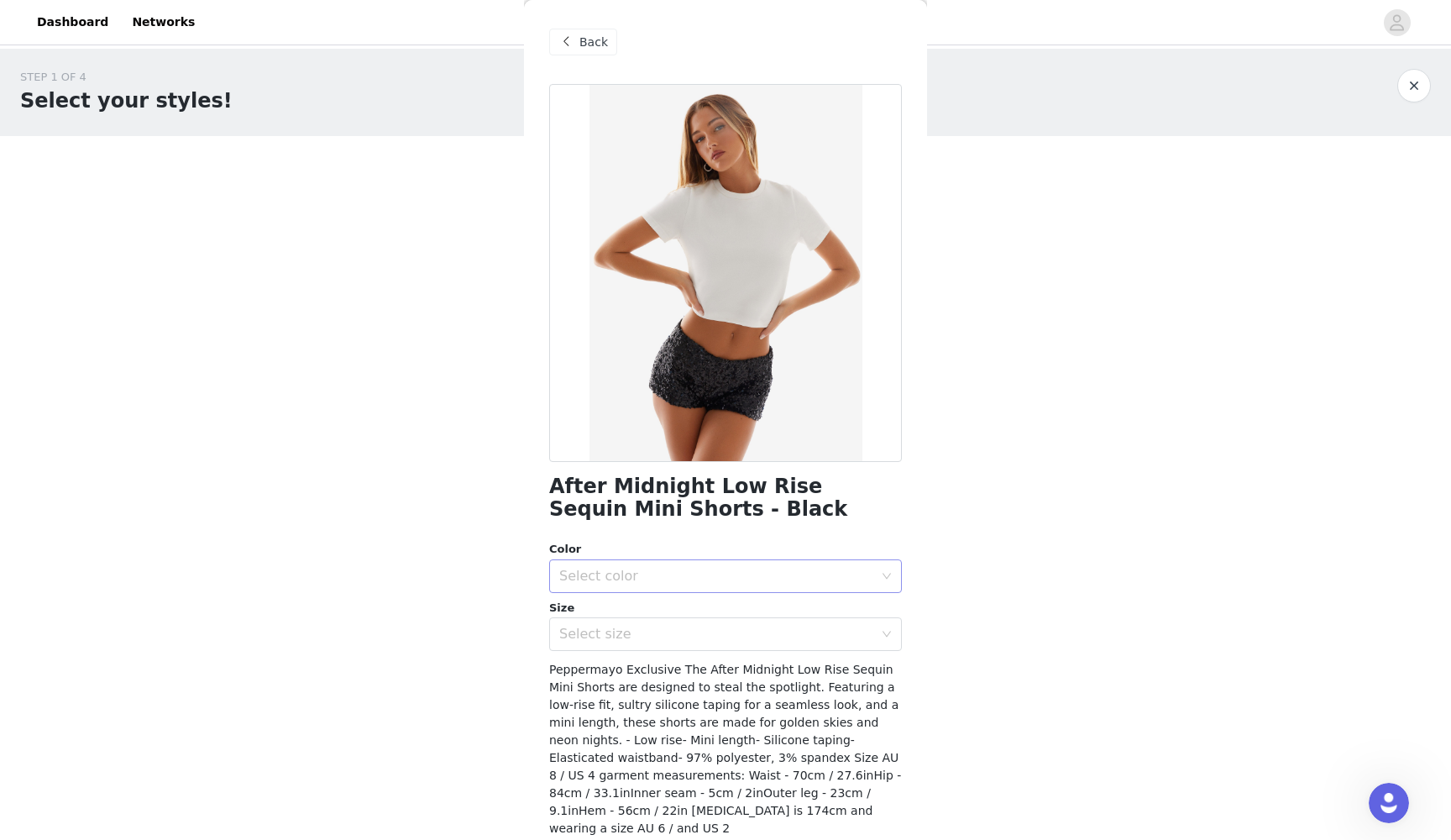
click at [716, 573] on div "Select color" at bounding box center [716, 576] width 314 height 17
click at [679, 616] on li "Black" at bounding box center [726, 611] width 353 height 27
click at [672, 637] on div "Select size" at bounding box center [716, 633] width 314 height 17
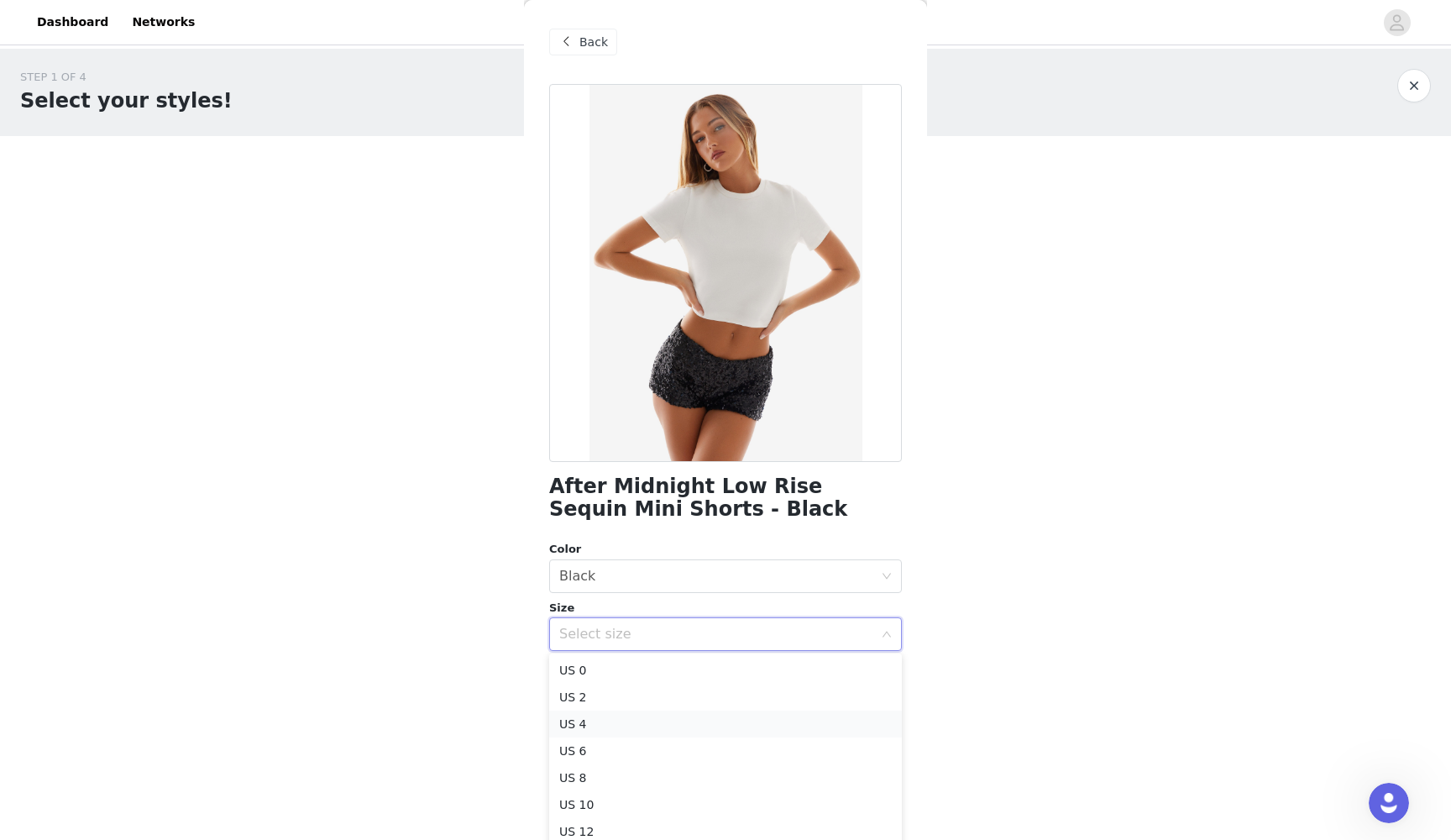
click at [638, 722] on li "US 4" at bounding box center [726, 723] width 353 height 27
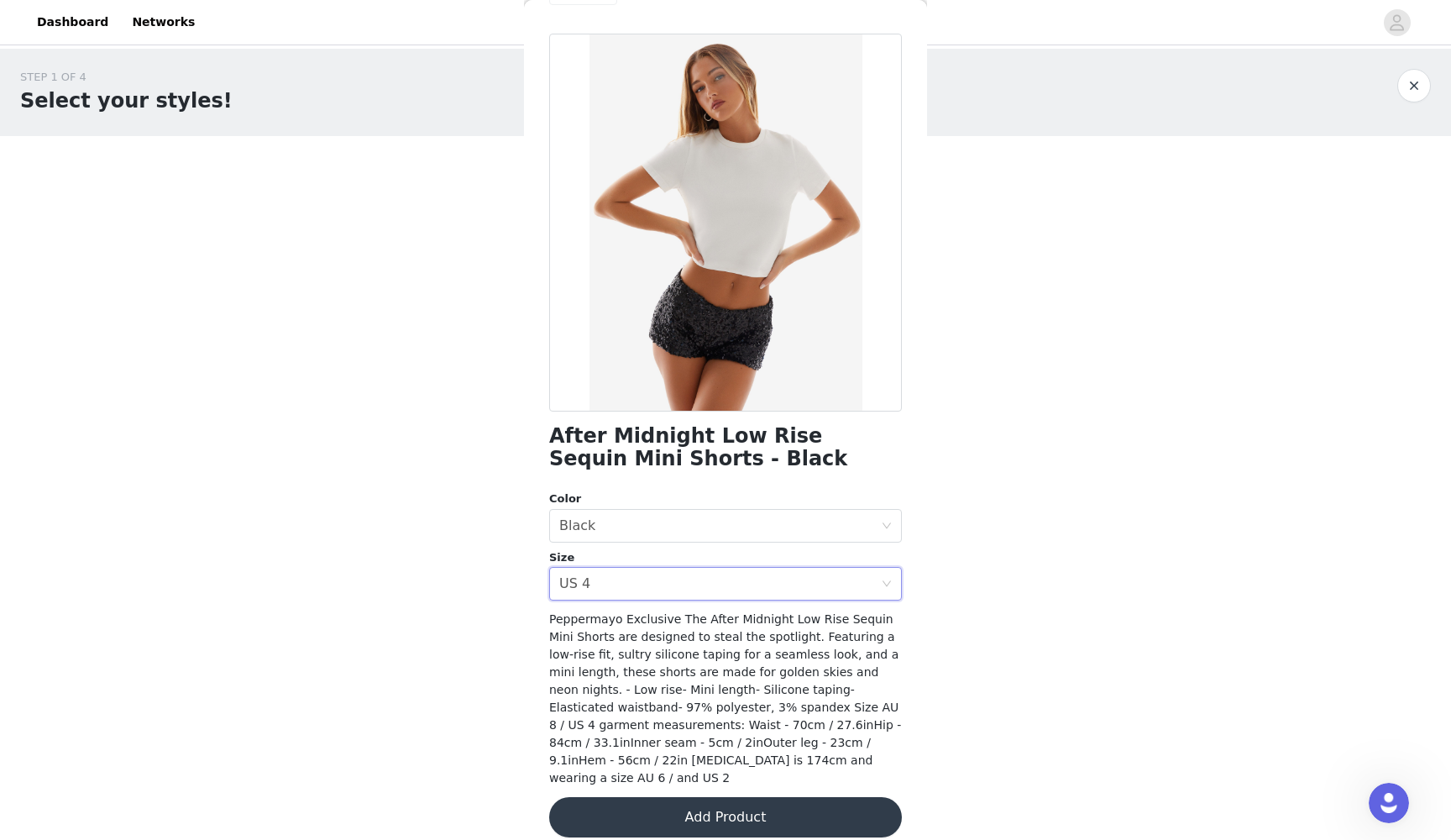
scroll to position [49, 0]
click at [704, 767] on button "Add Product" at bounding box center [726, 817] width 353 height 40
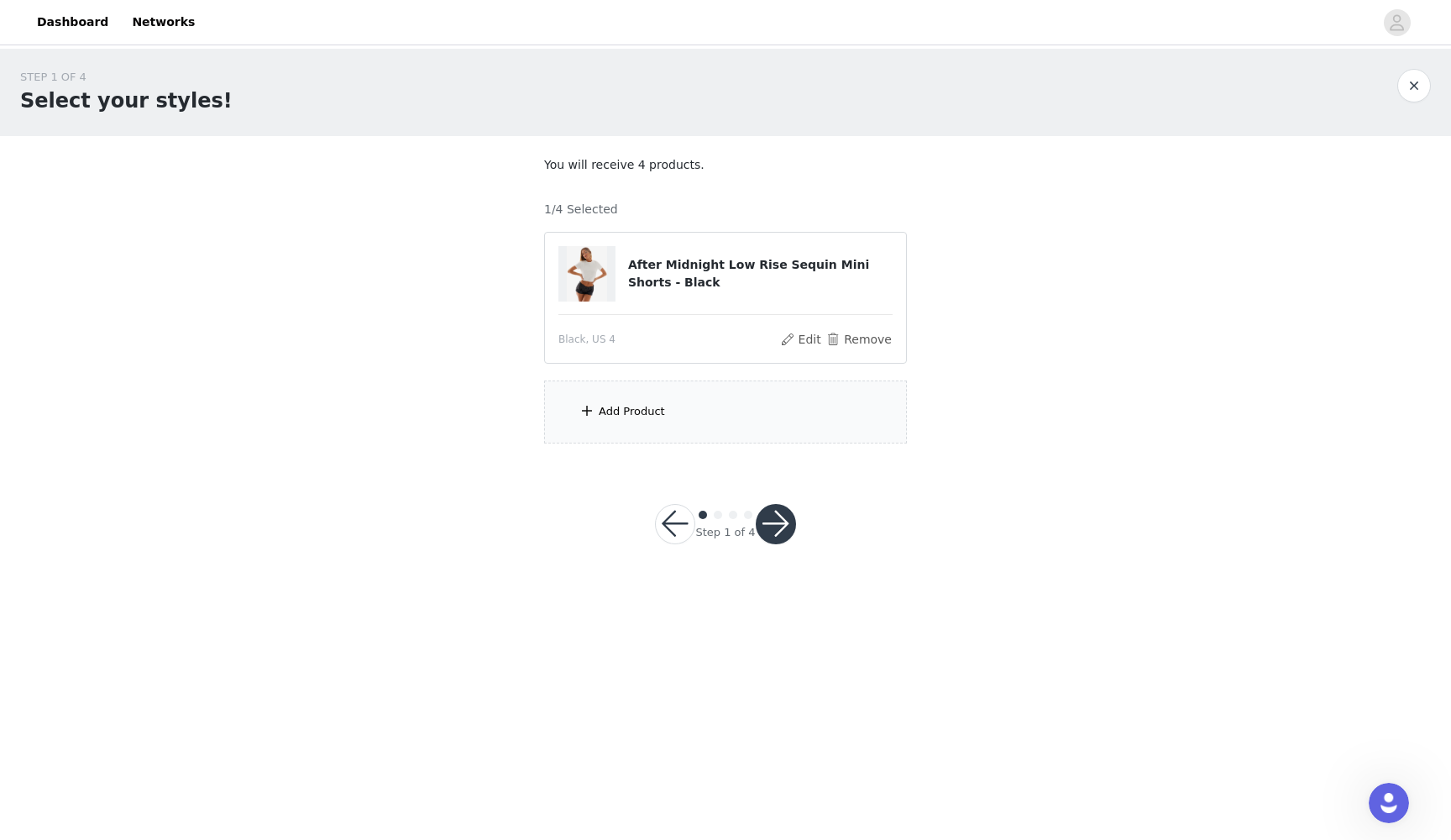
click at [782, 414] on div "Add Product" at bounding box center [726, 412] width 363 height 63
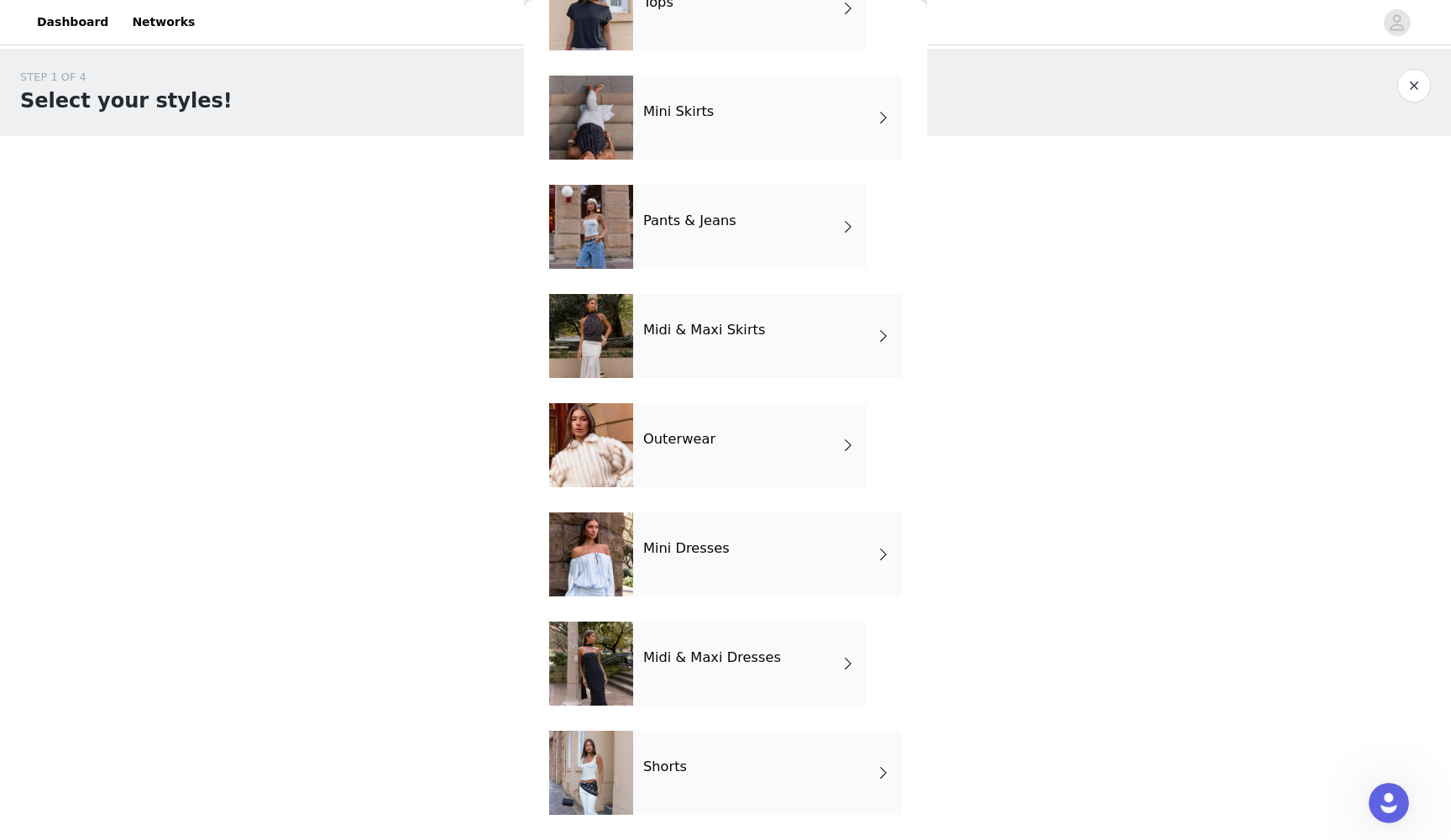
scroll to position [117, 0]
click at [677, 657] on h4 "Midi & Maxi Dresses" at bounding box center [712, 657] width 138 height 15
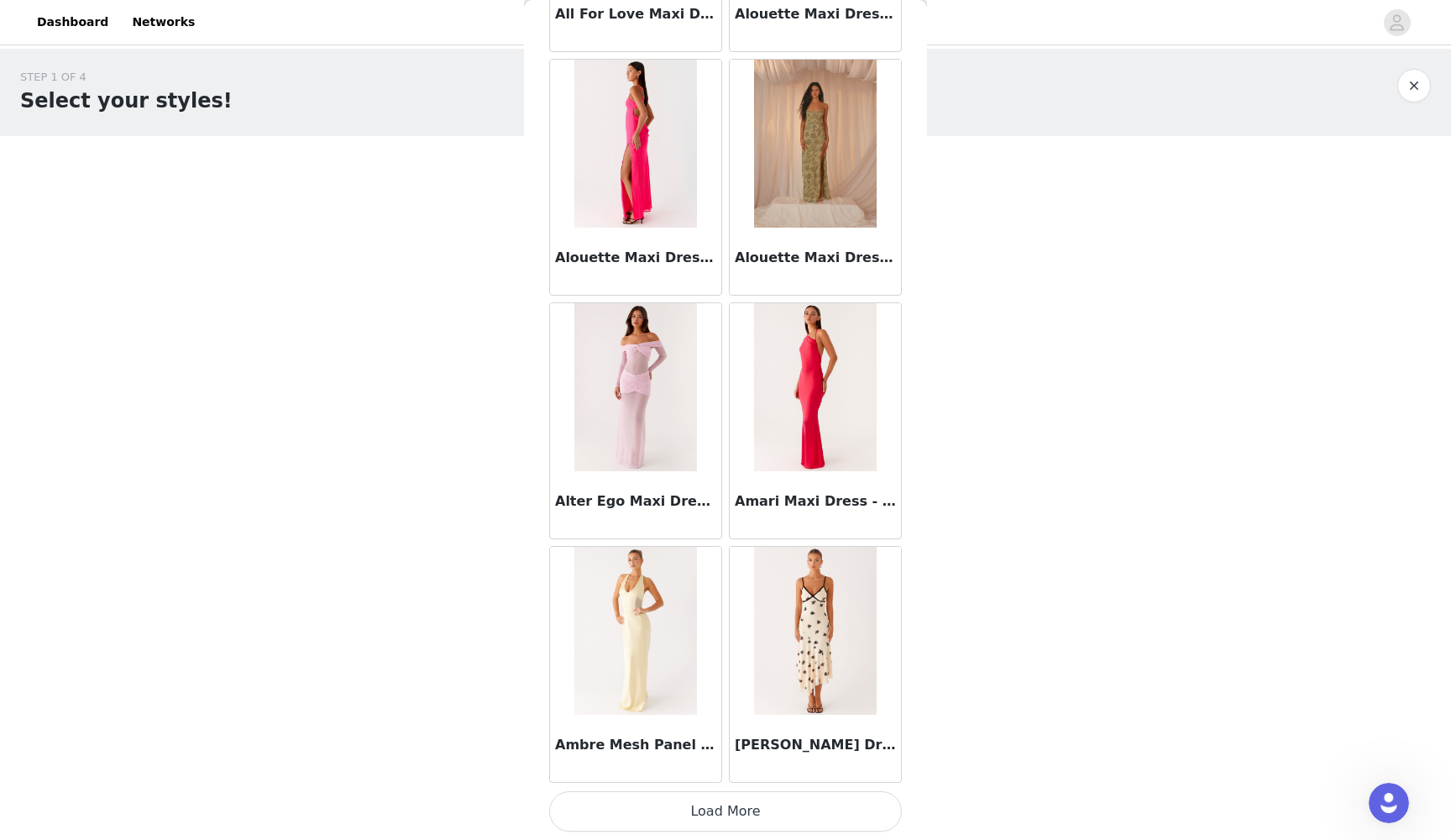
scroll to position [1729, 0]
click at [679, 767] on button "Load More" at bounding box center [726, 810] width 353 height 40
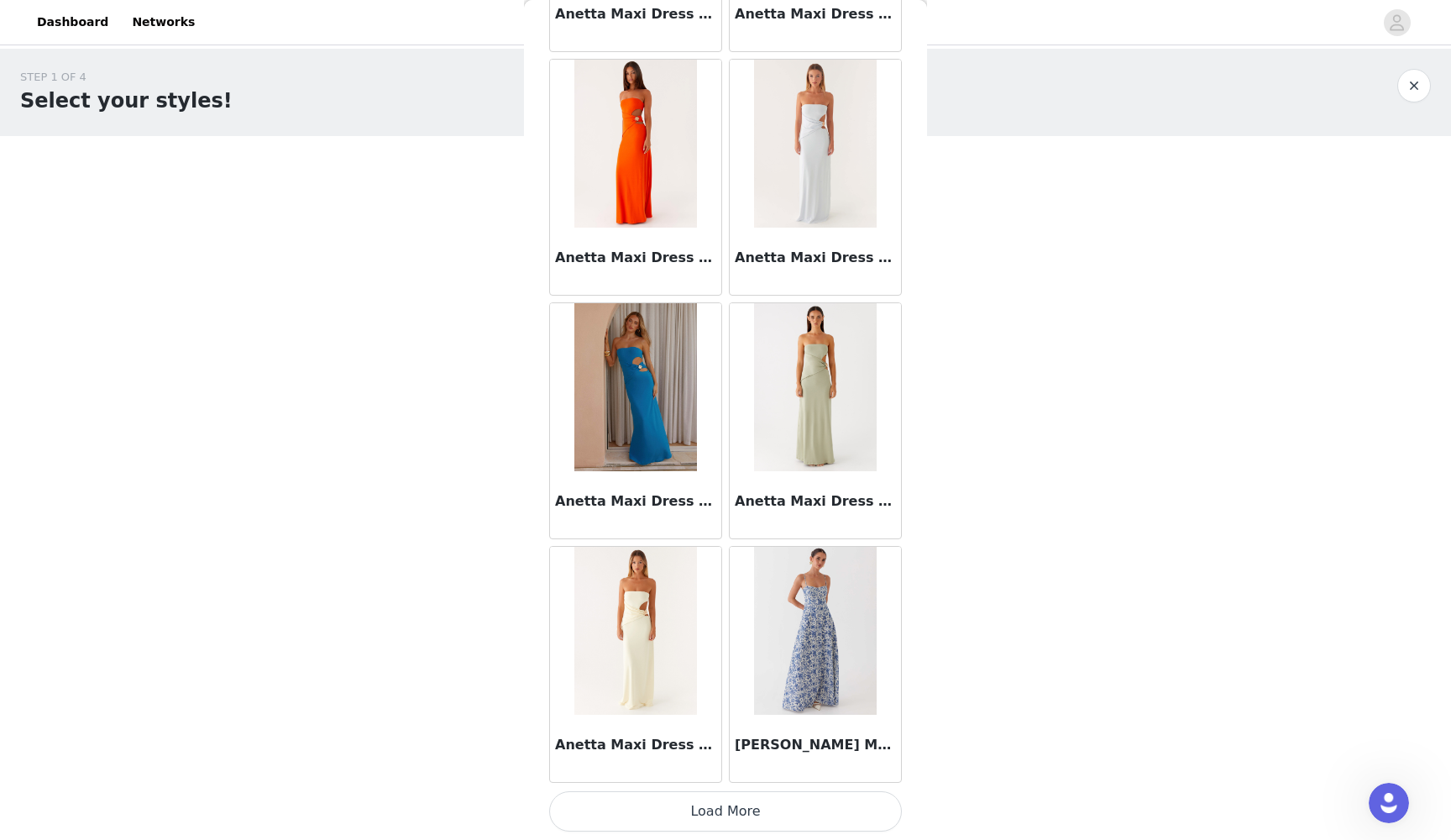
scroll to position [0, 0]
click at [704, 767] on button "Load More" at bounding box center [726, 810] width 353 height 40
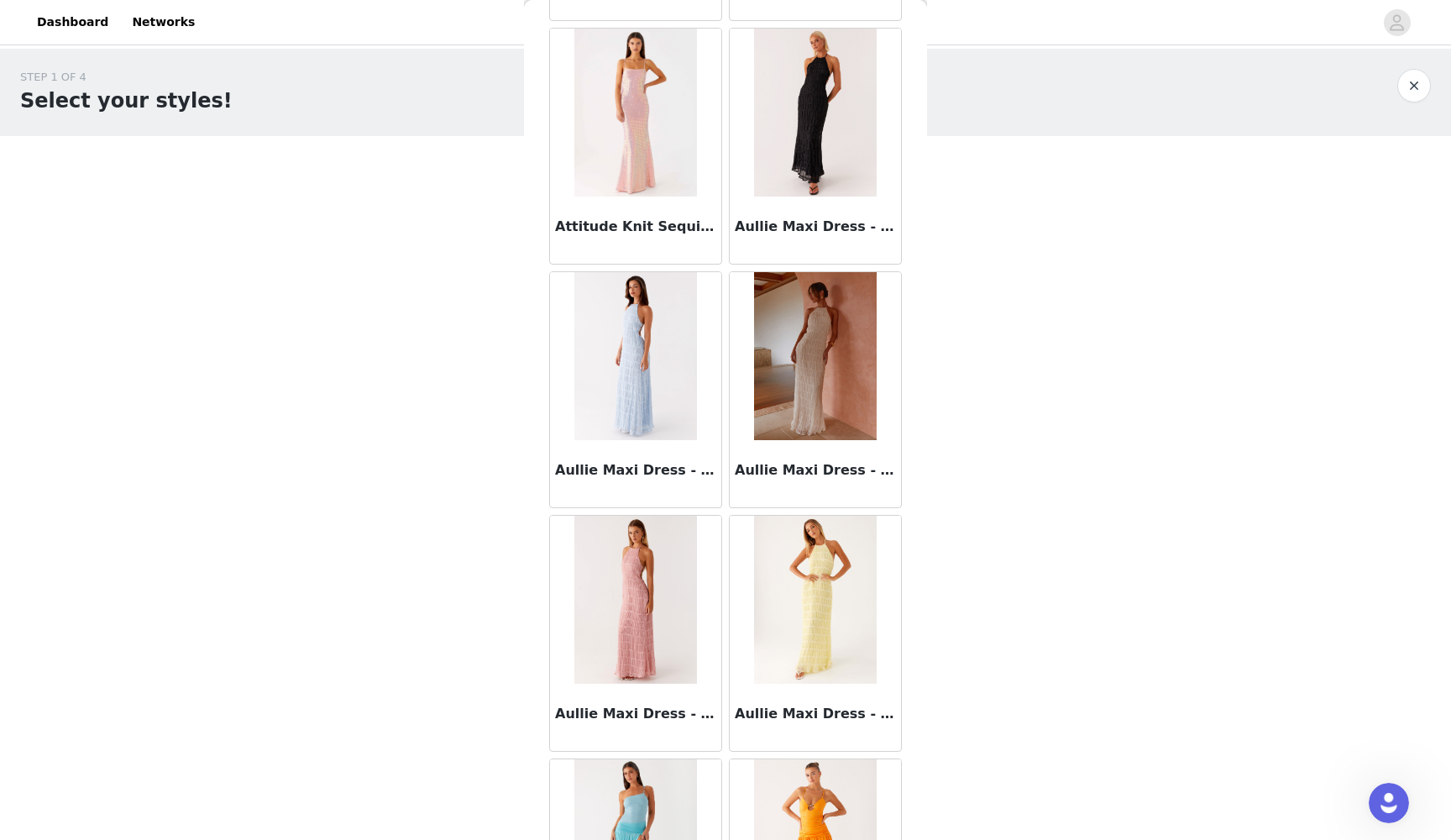
scroll to position [6391, 0]
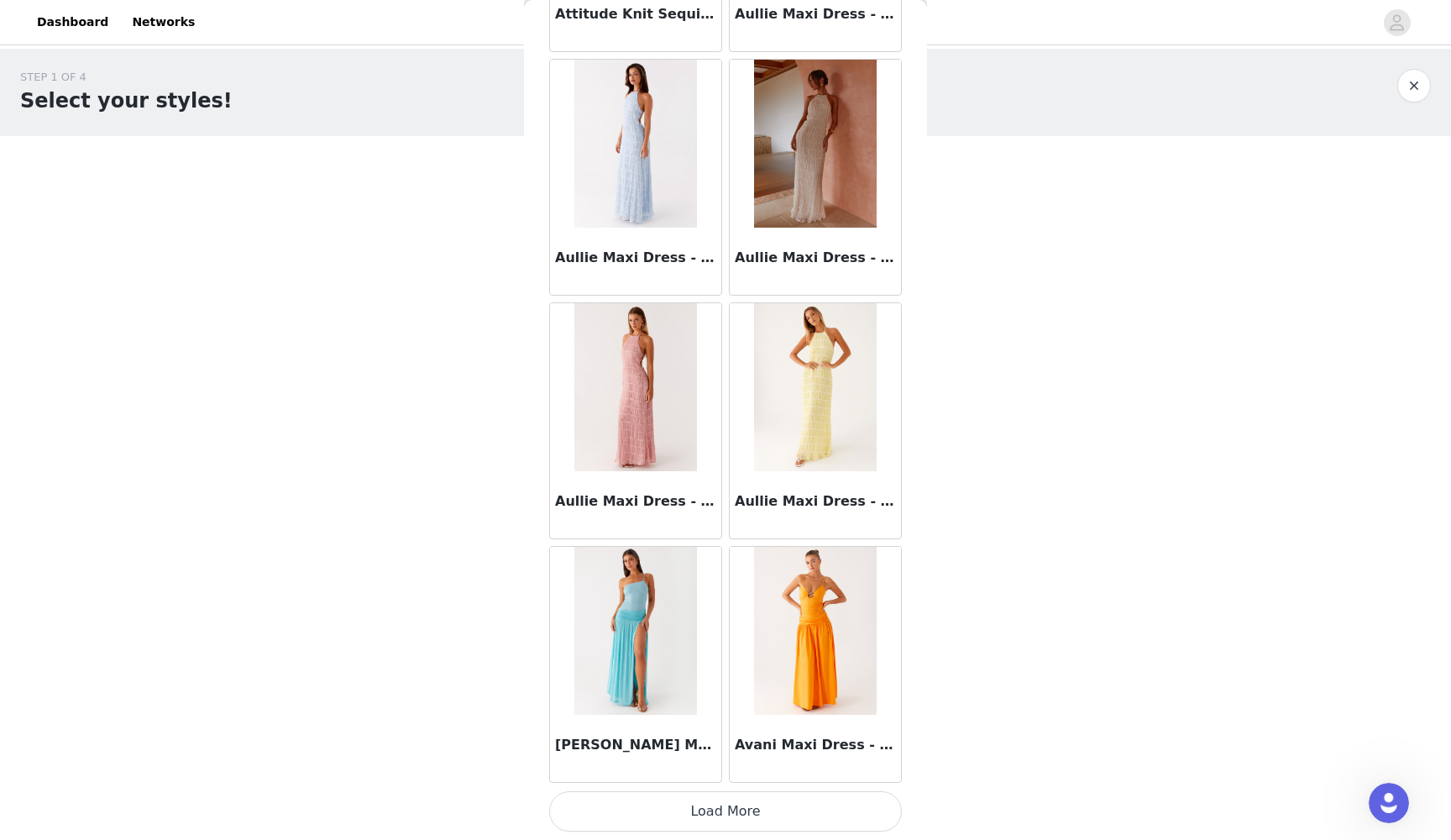
click at [706, 767] on button "Load More" at bounding box center [726, 810] width 353 height 40
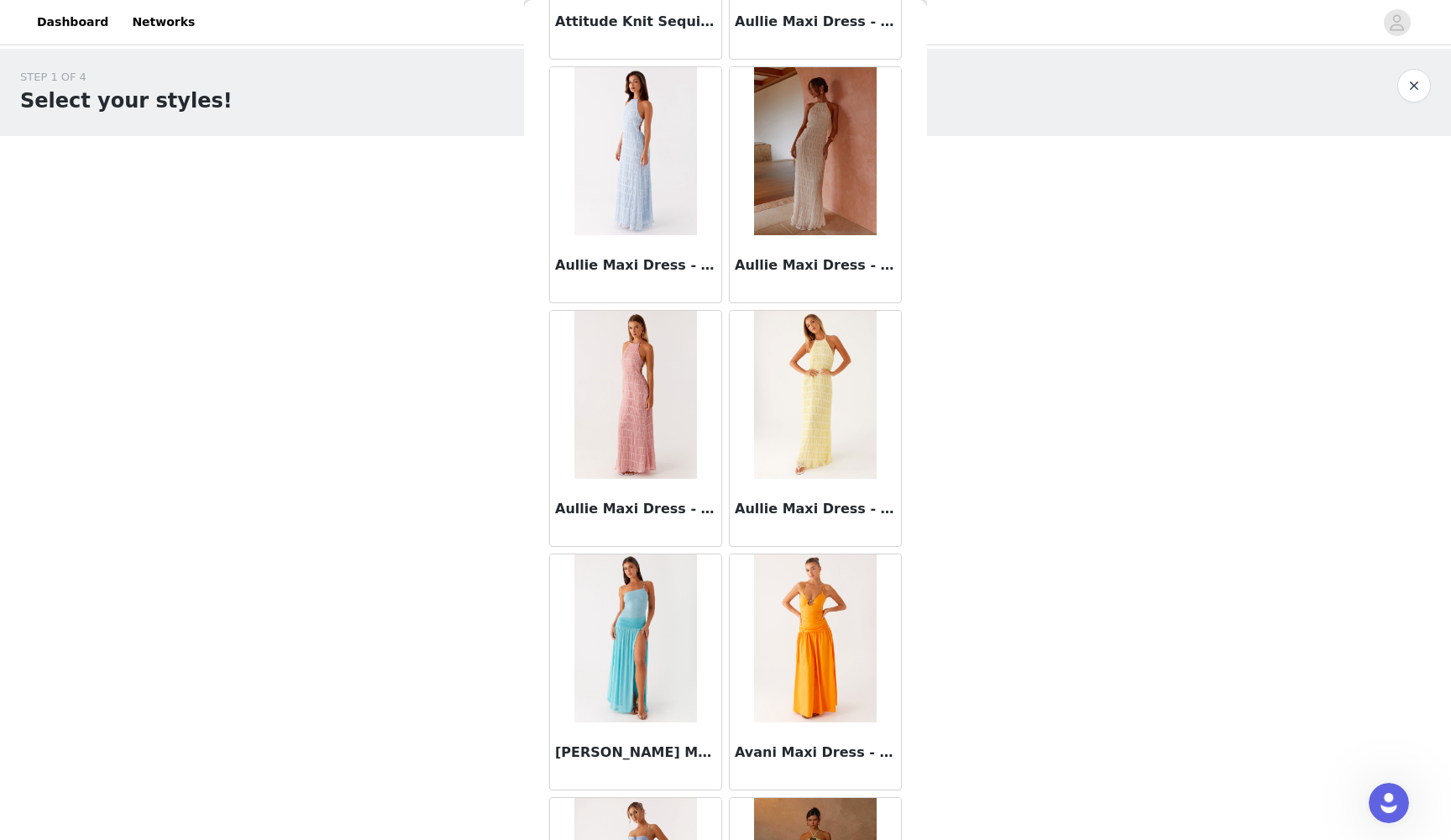
scroll to position [0, 0]
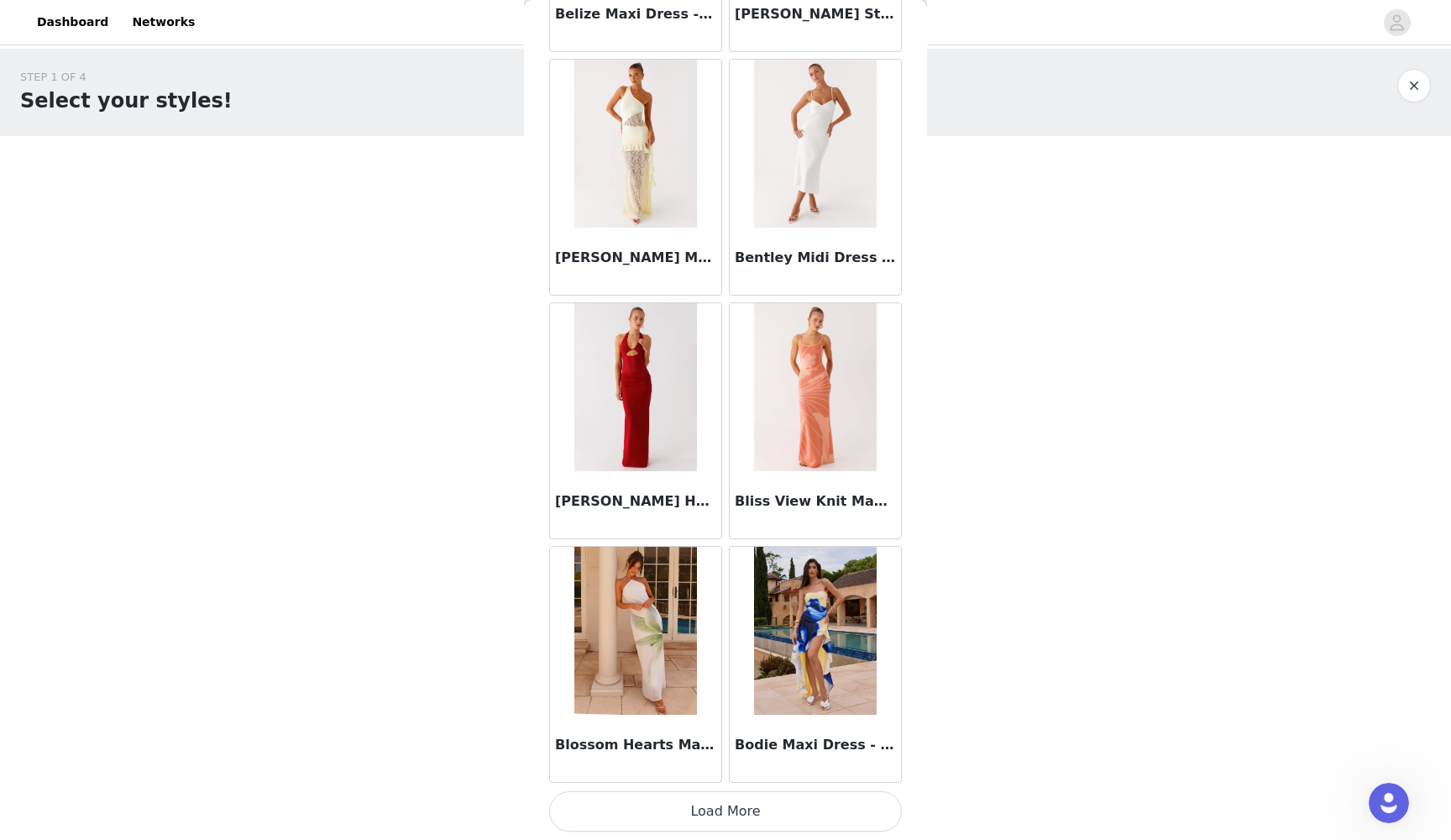
click at [727, 767] on button "Load More" at bounding box center [726, 810] width 353 height 40
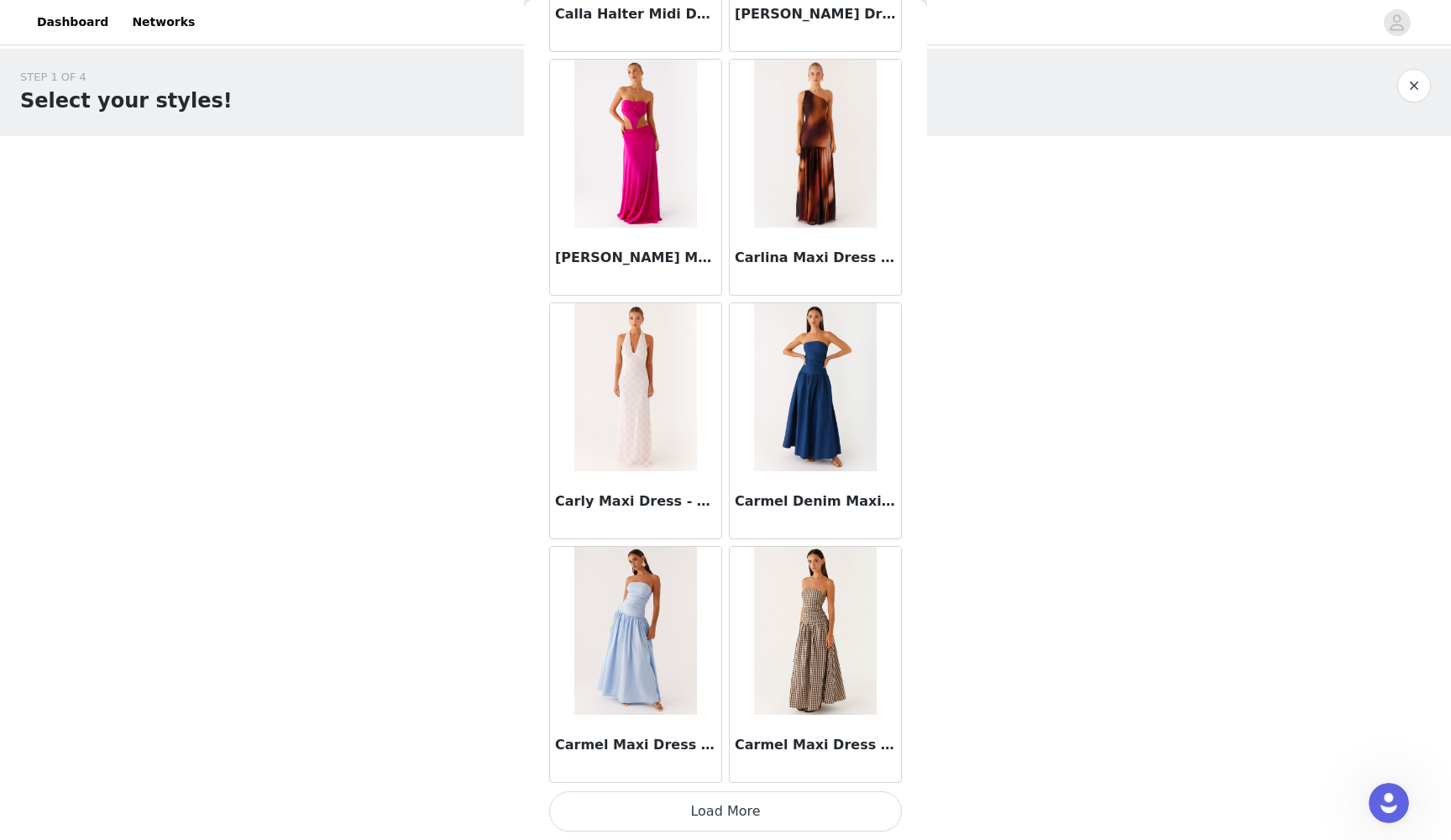
click at [711, 767] on button "Load More" at bounding box center [726, 810] width 353 height 40
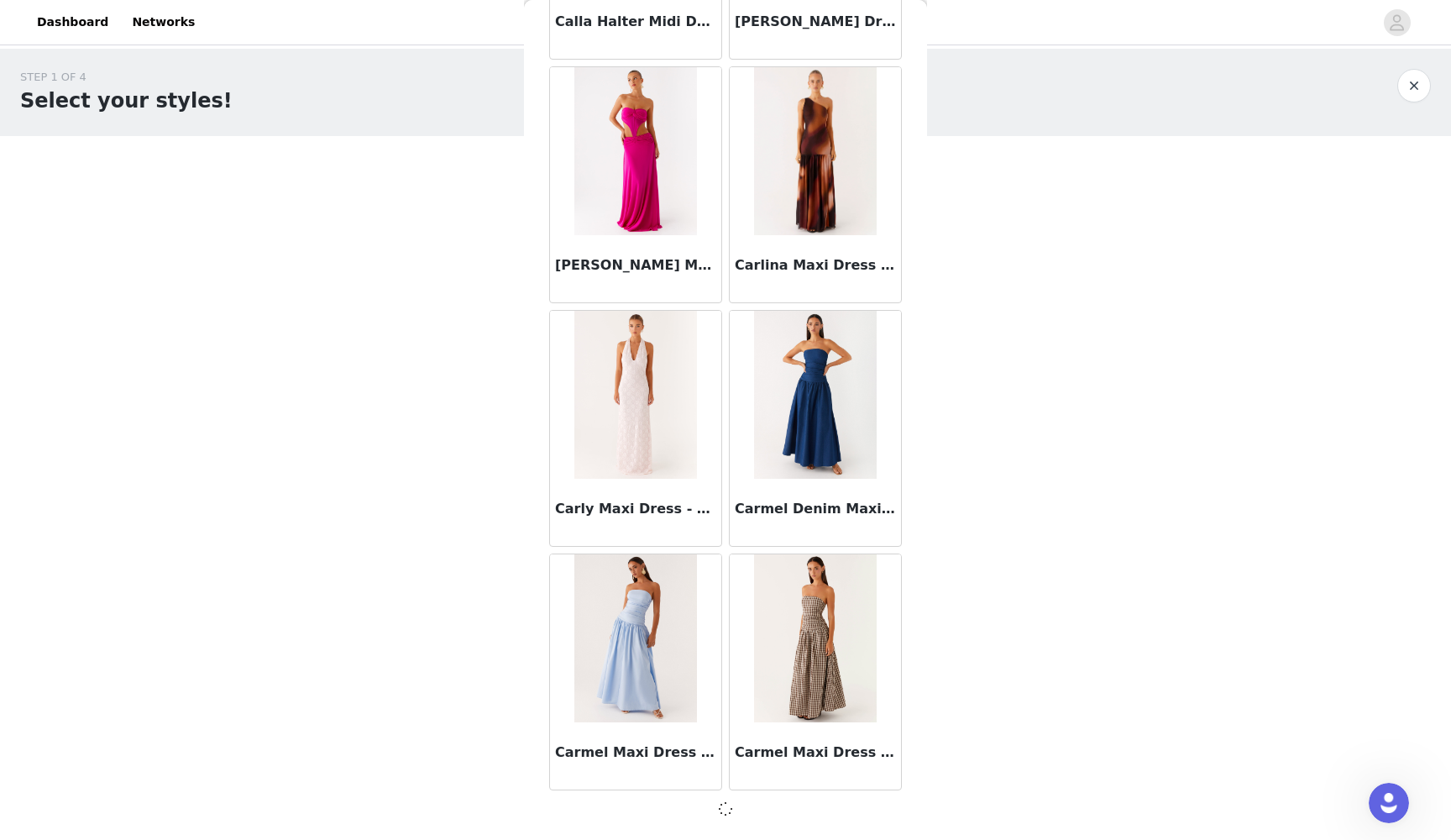
scroll to position [11461, 0]
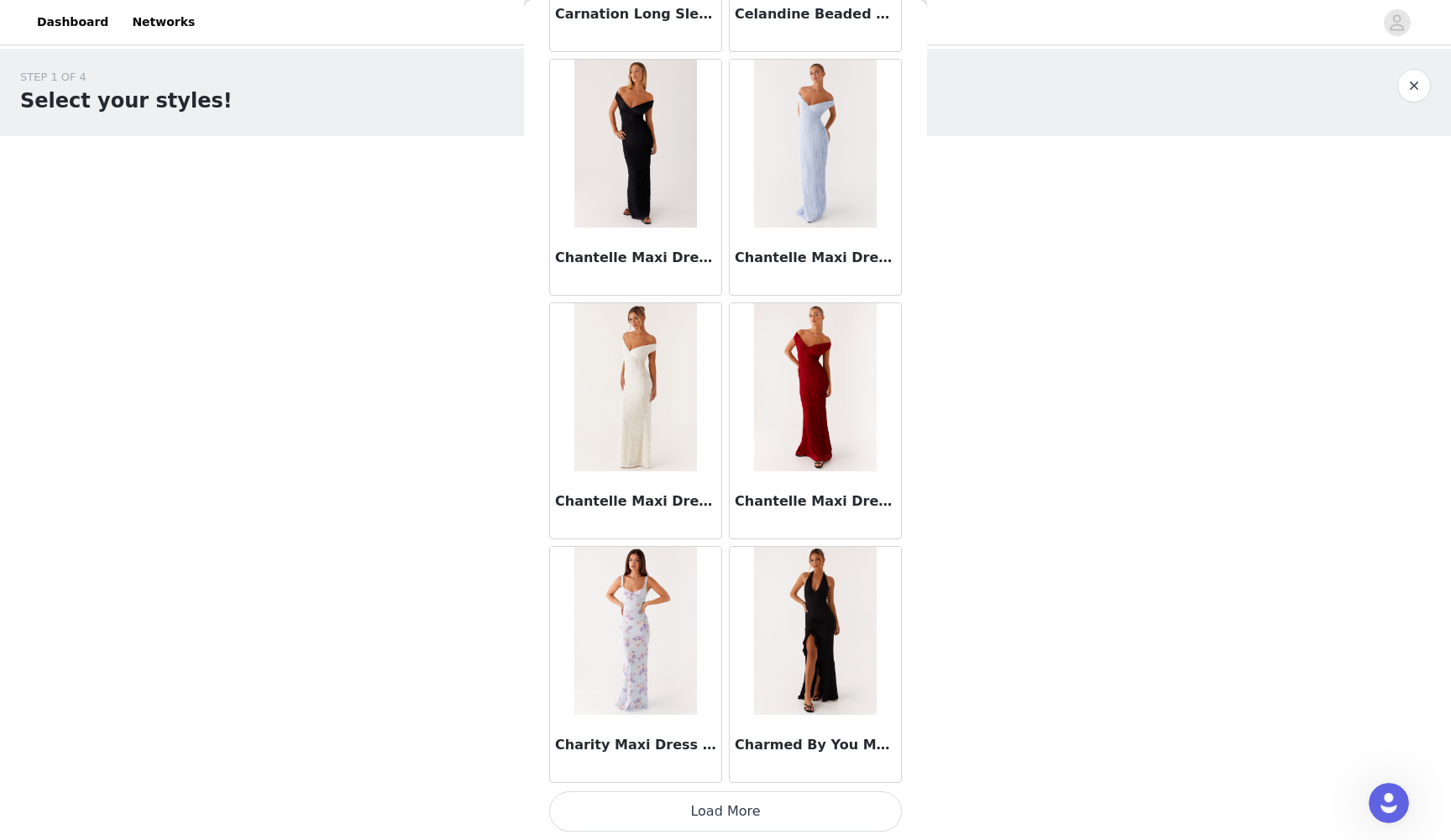
click at [718, 767] on button "Load More" at bounding box center [726, 810] width 353 height 40
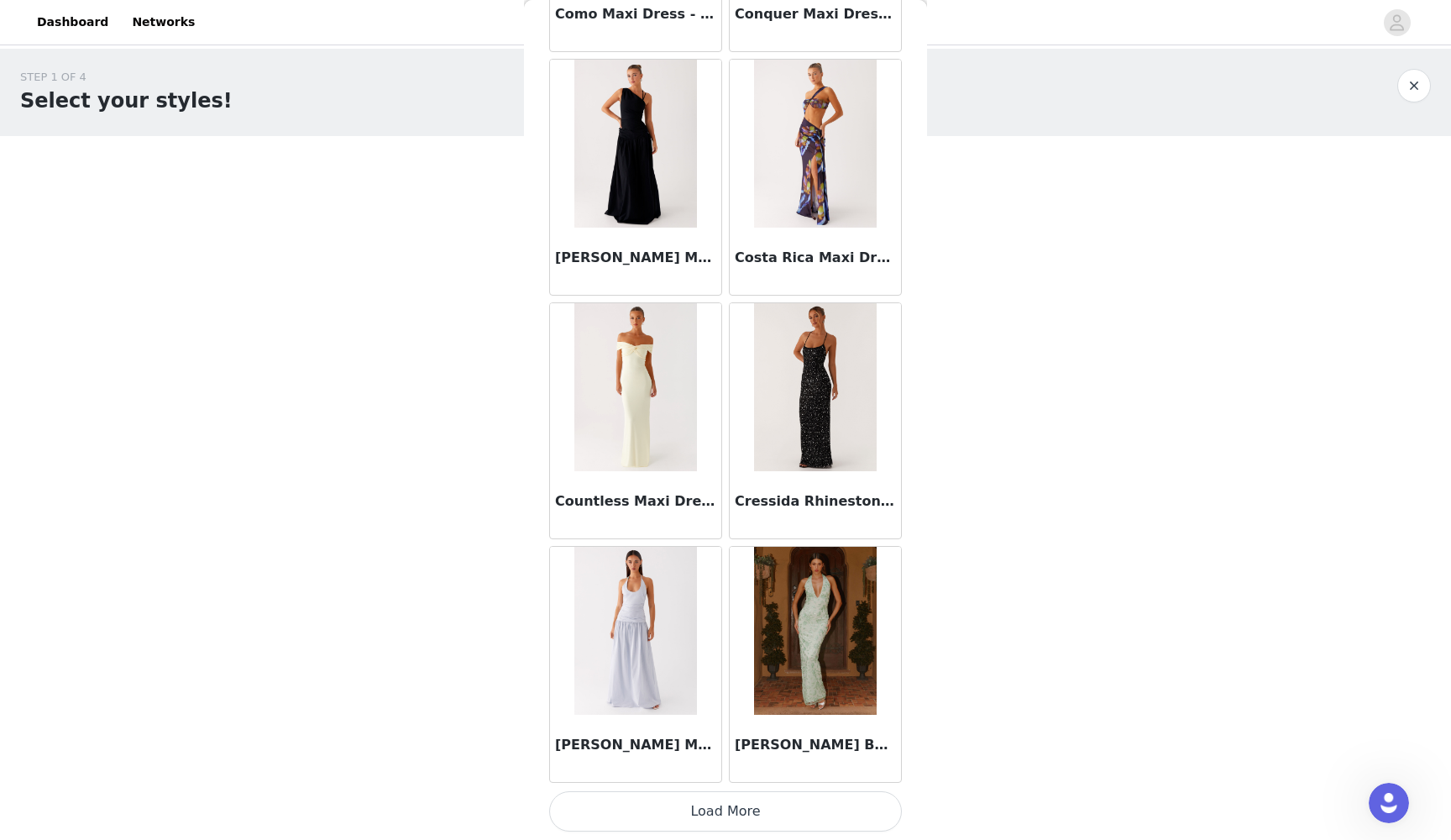
click at [699, 767] on button "Load More" at bounding box center [726, 810] width 353 height 40
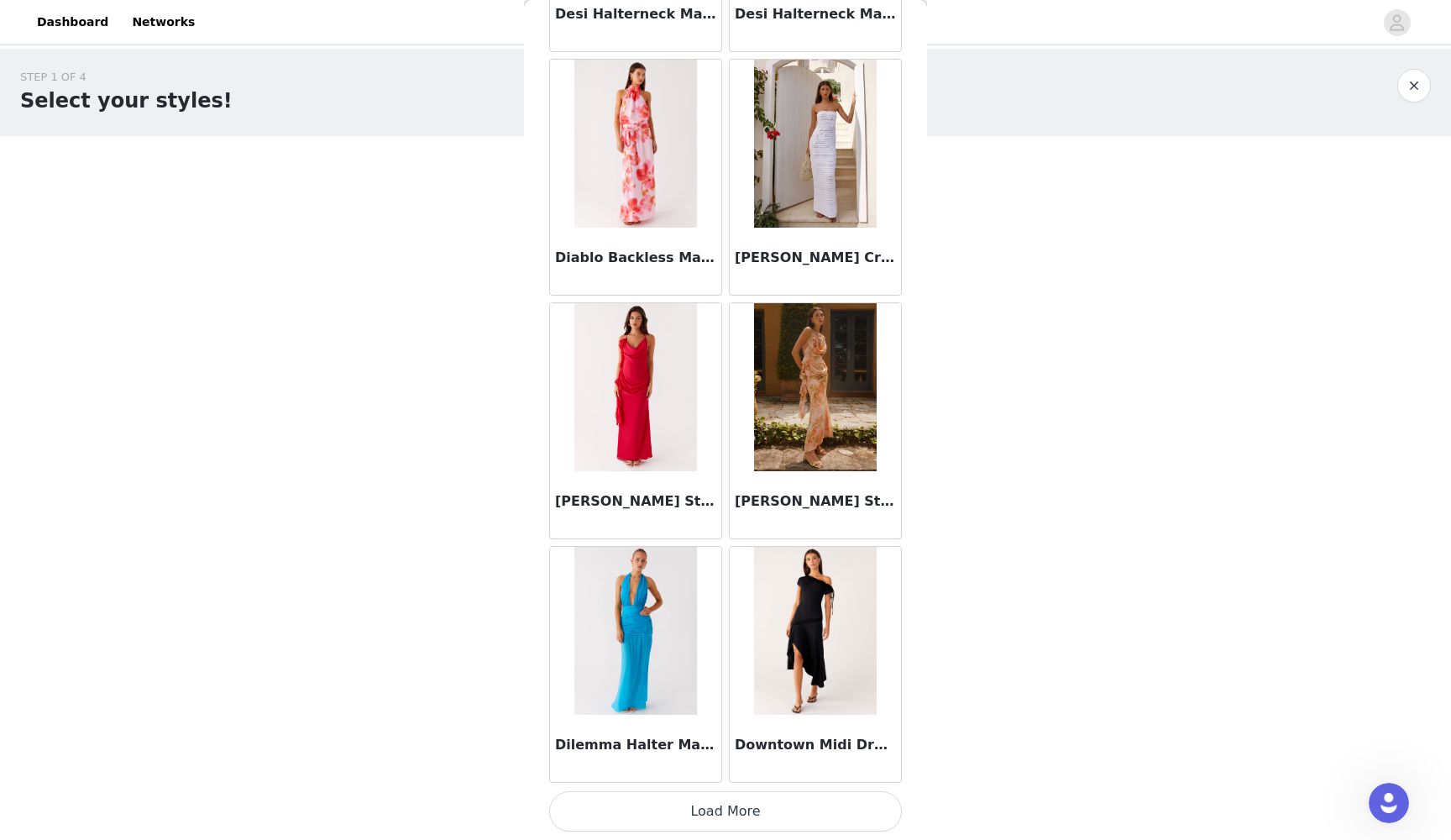
scroll to position [18773, 0]
click at [715, 767] on button "Load More" at bounding box center [726, 810] width 353 height 40
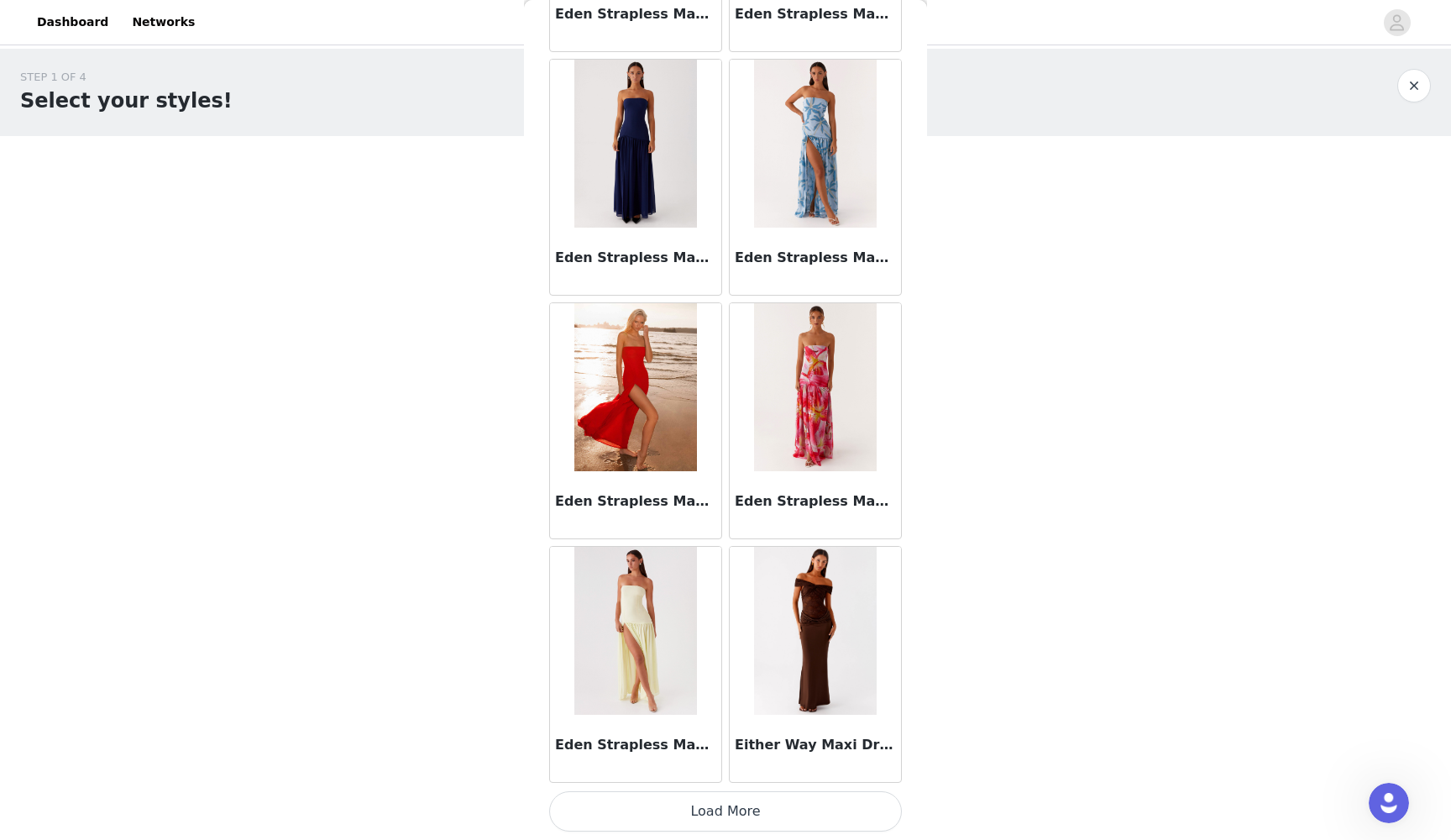
scroll to position [21207, 0]
click at [716, 767] on button "Load More" at bounding box center [726, 810] width 353 height 40
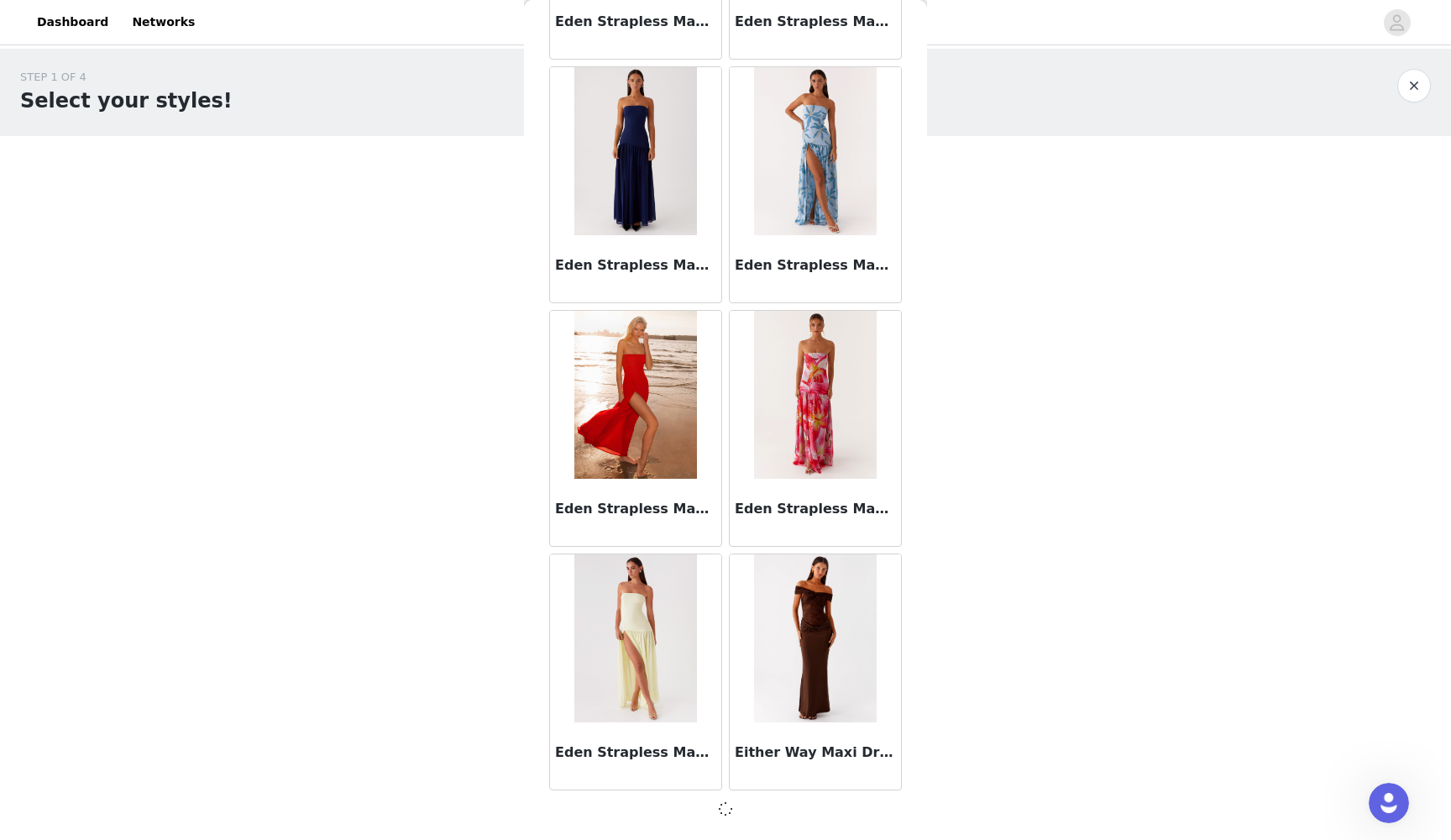
scroll to position [21200, 0]
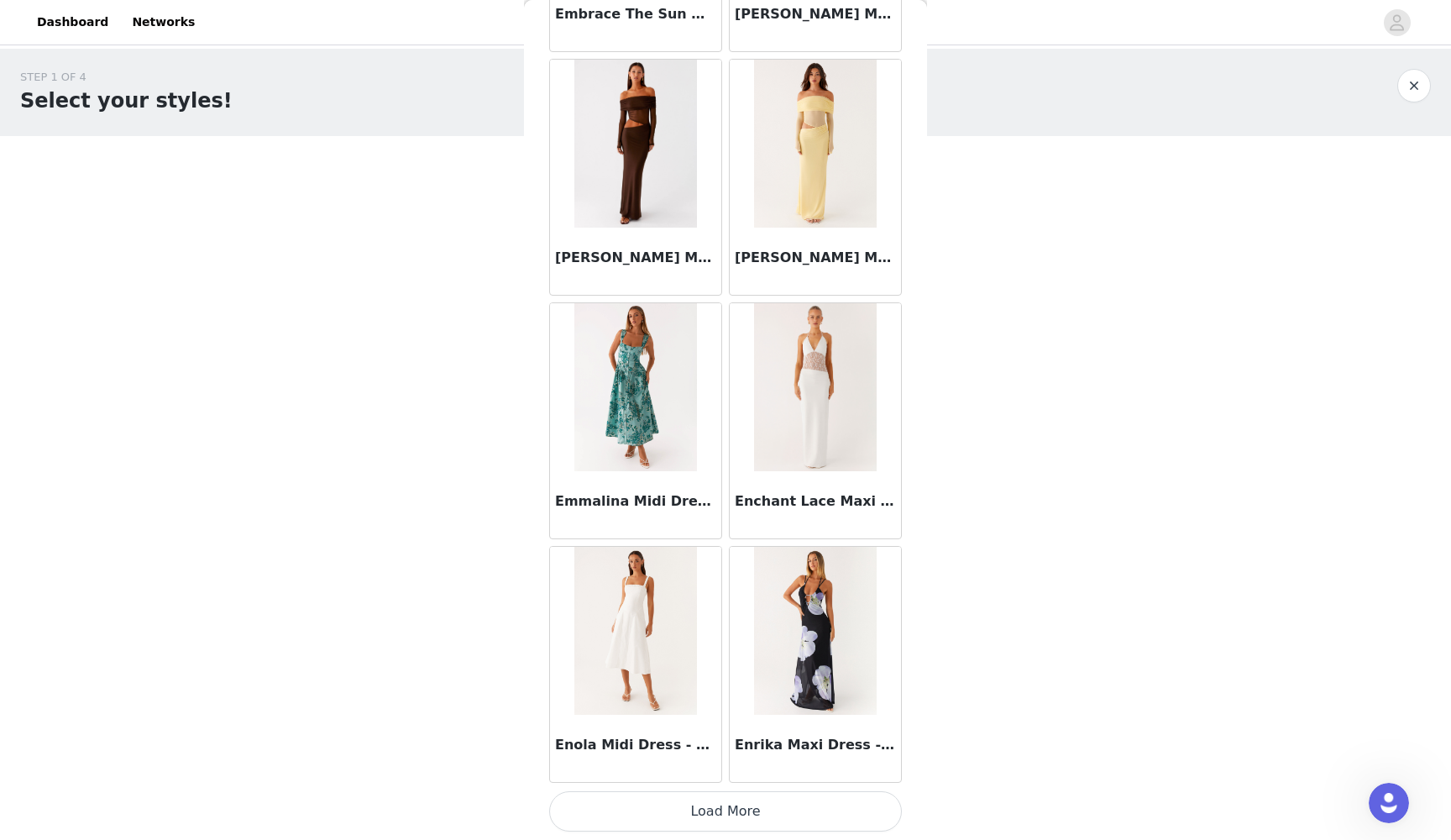
click at [716, 767] on button "Load More" at bounding box center [726, 810] width 353 height 40
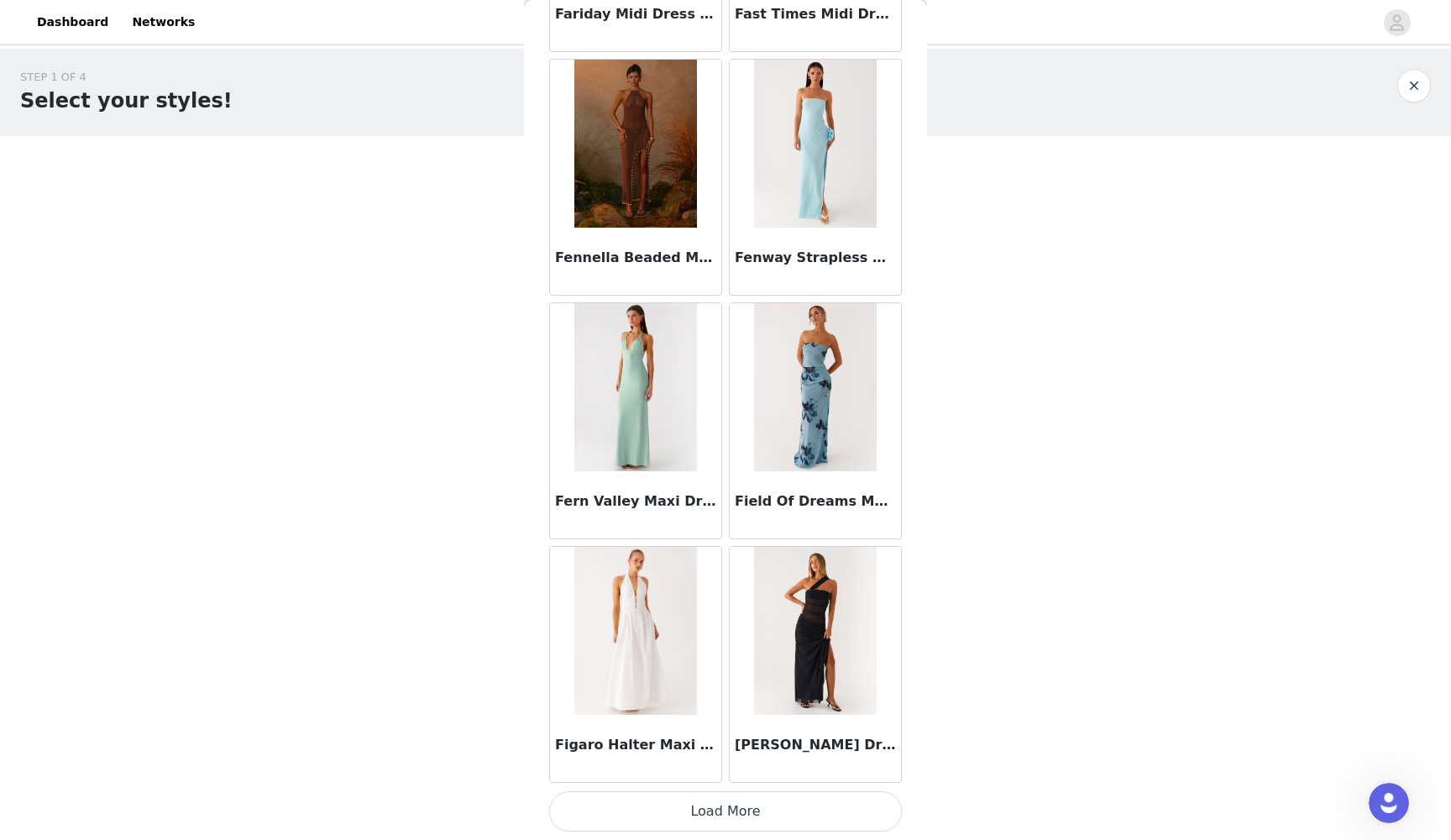
scroll to position [26076, 0]
click at [720, 767] on button "Load More" at bounding box center [726, 810] width 353 height 40
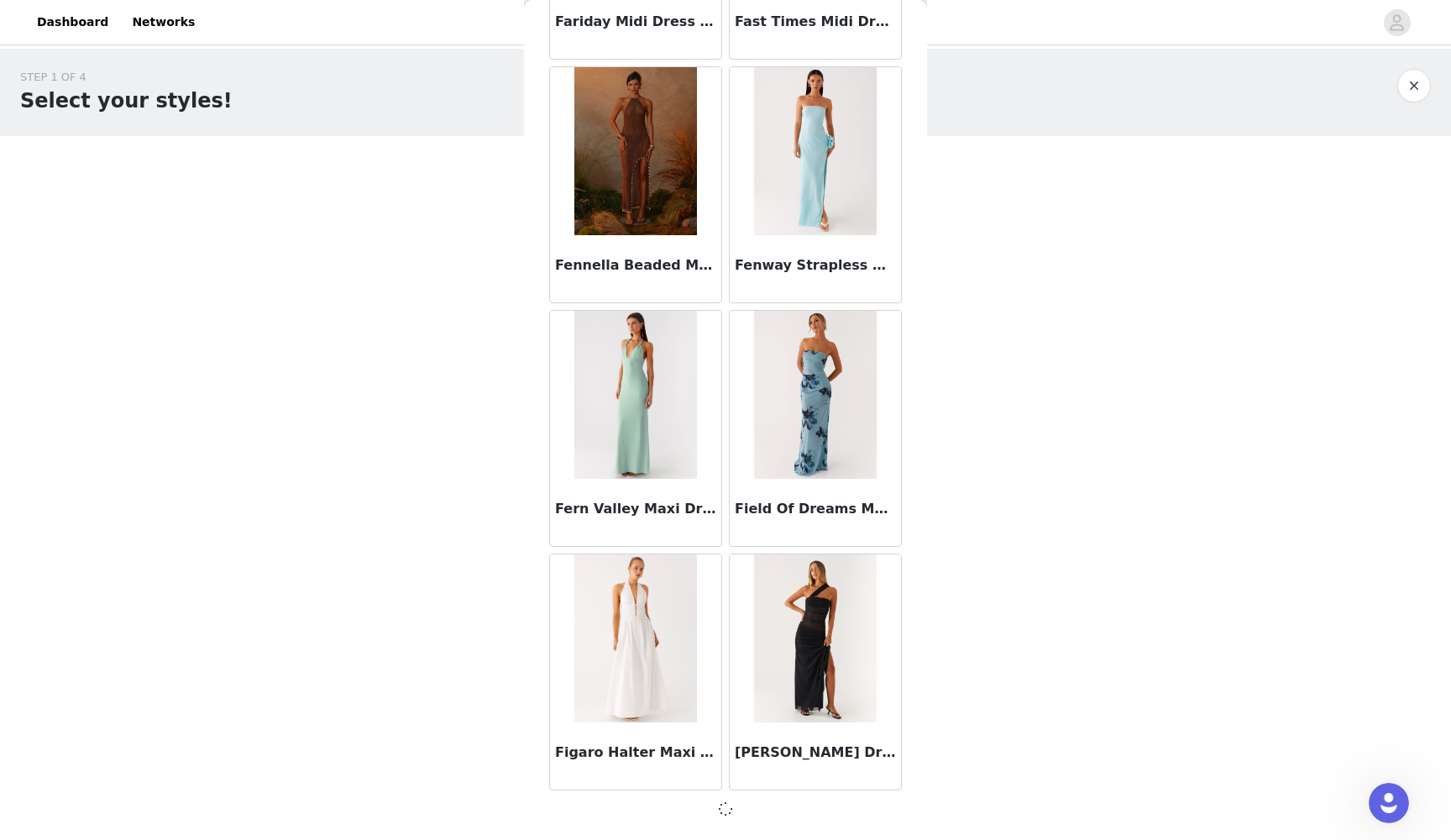
scroll to position [26070, 0]
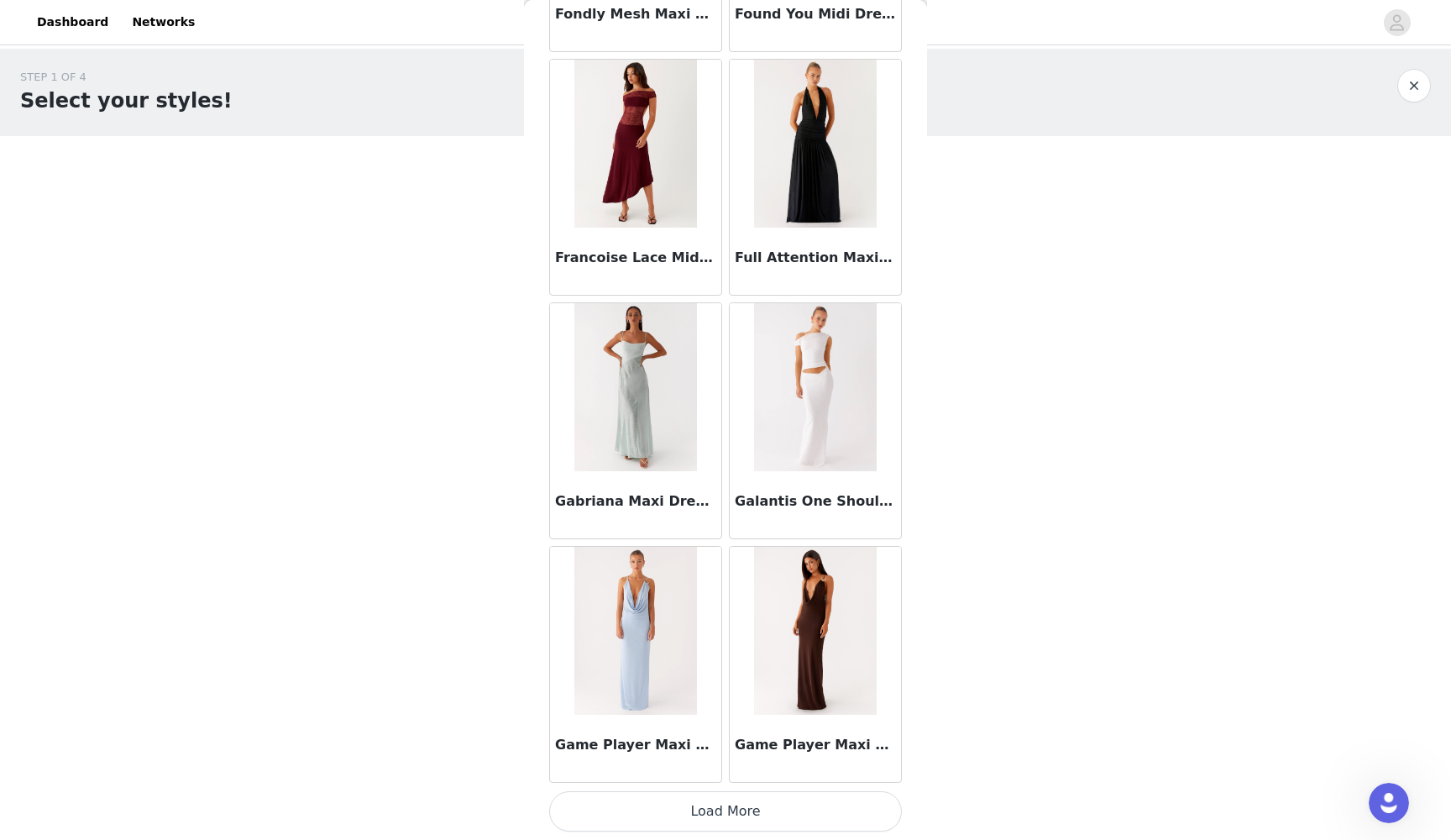
click at [710, 767] on button "Load More" at bounding box center [726, 810] width 353 height 40
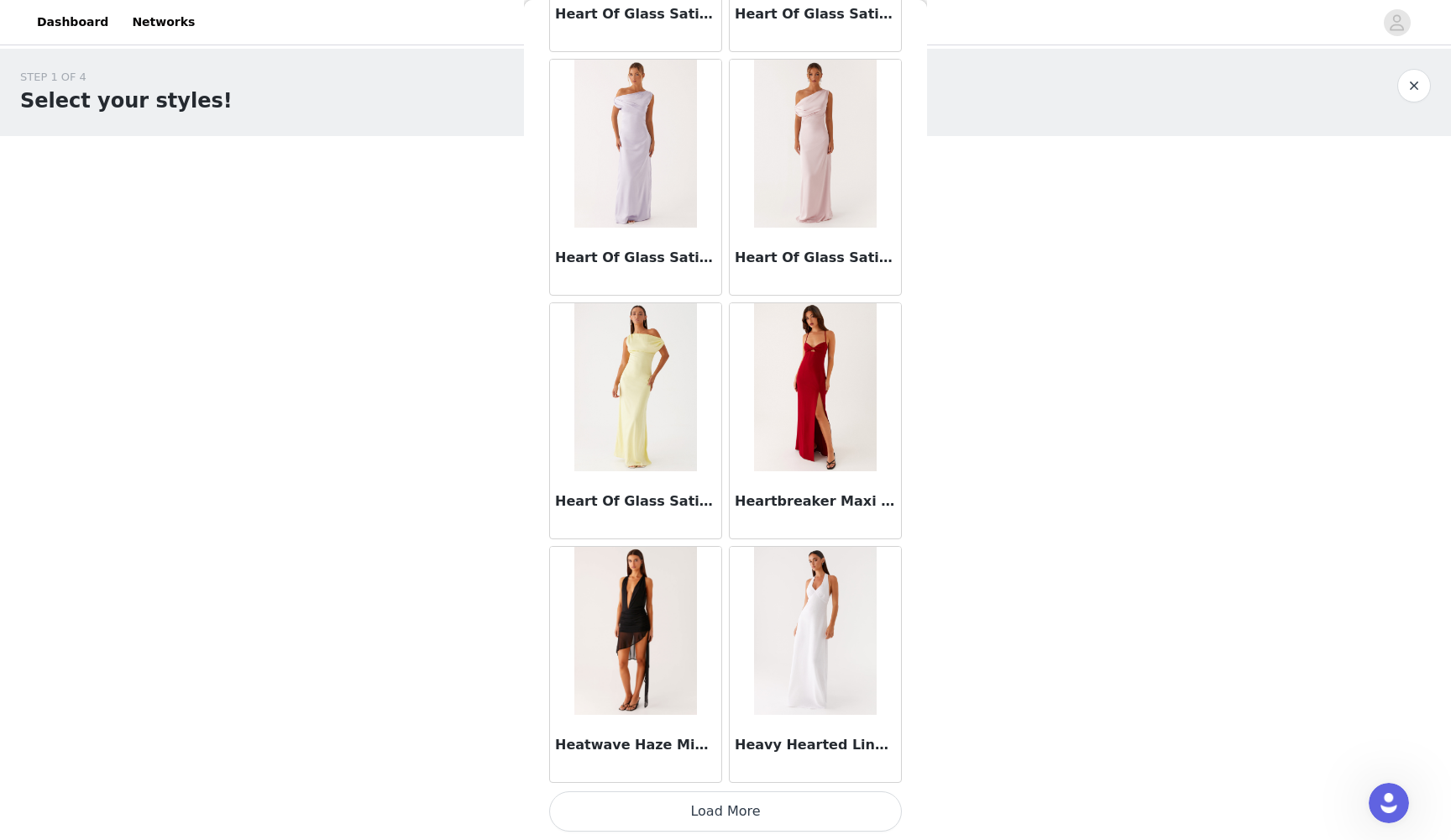
click at [723, 767] on button "Load More" at bounding box center [726, 810] width 353 height 40
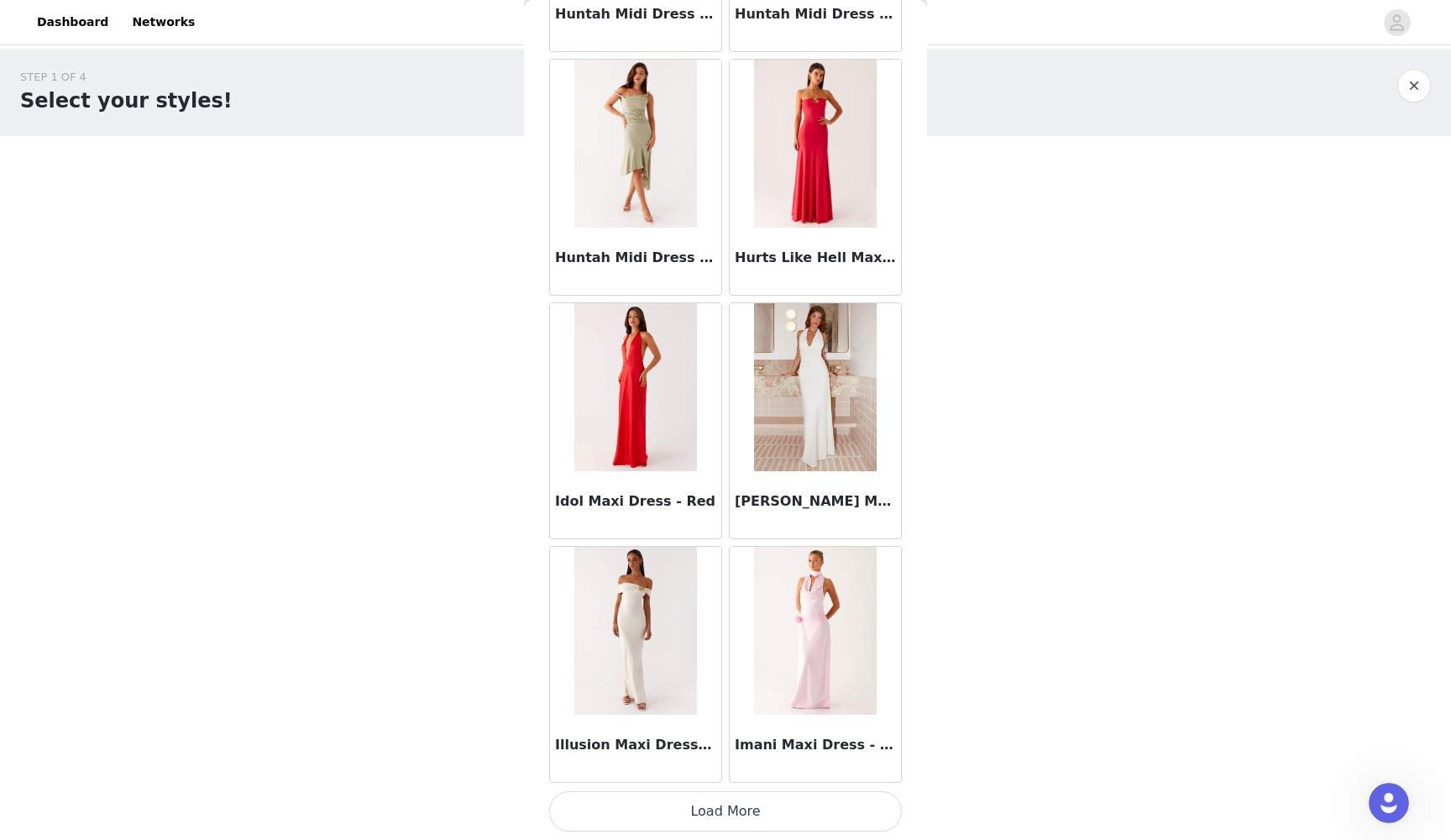
scroll to position [33381, 0]
click at [693, 767] on button "Load More" at bounding box center [726, 810] width 353 height 40
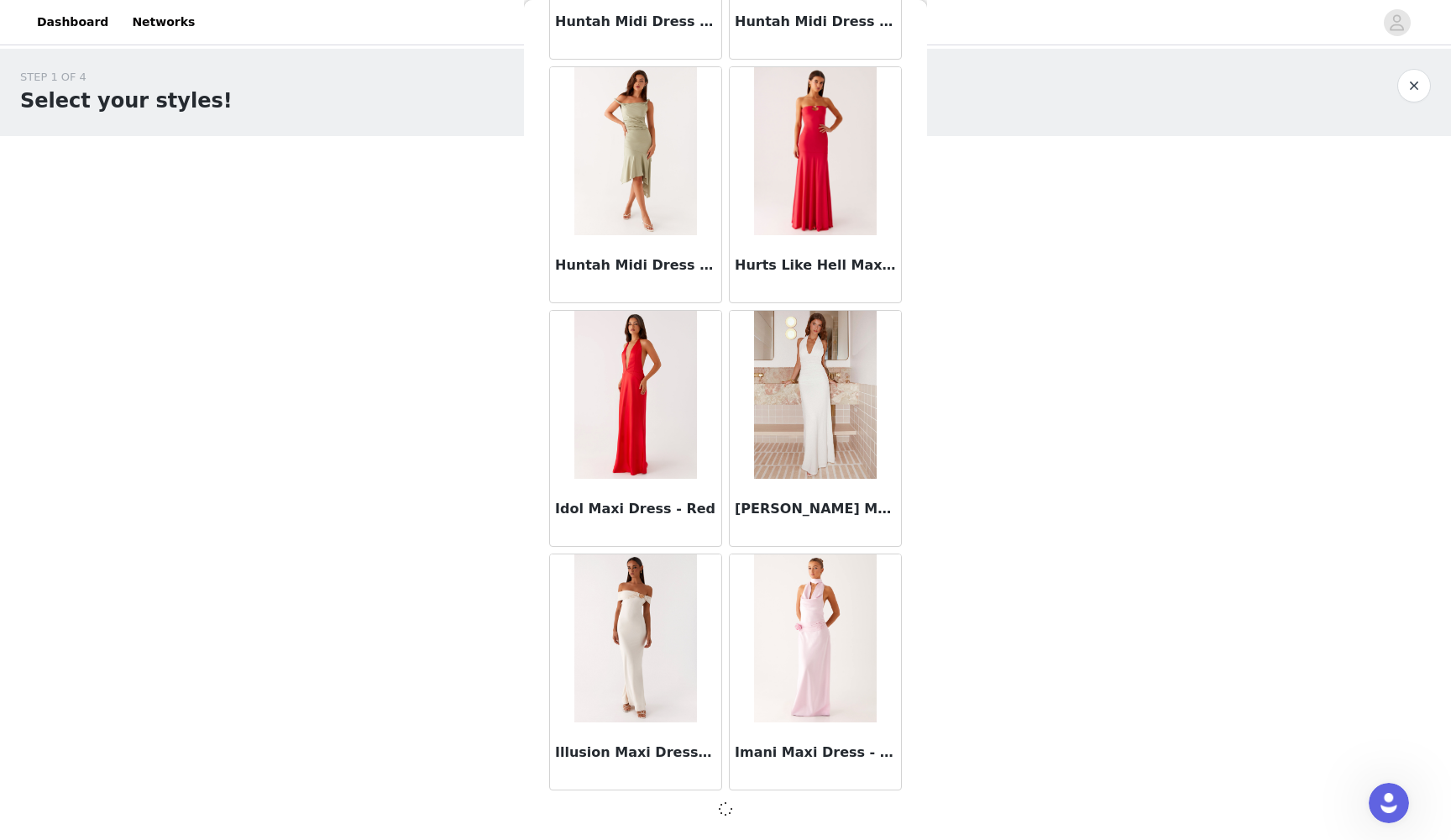
scroll to position [33373, 0]
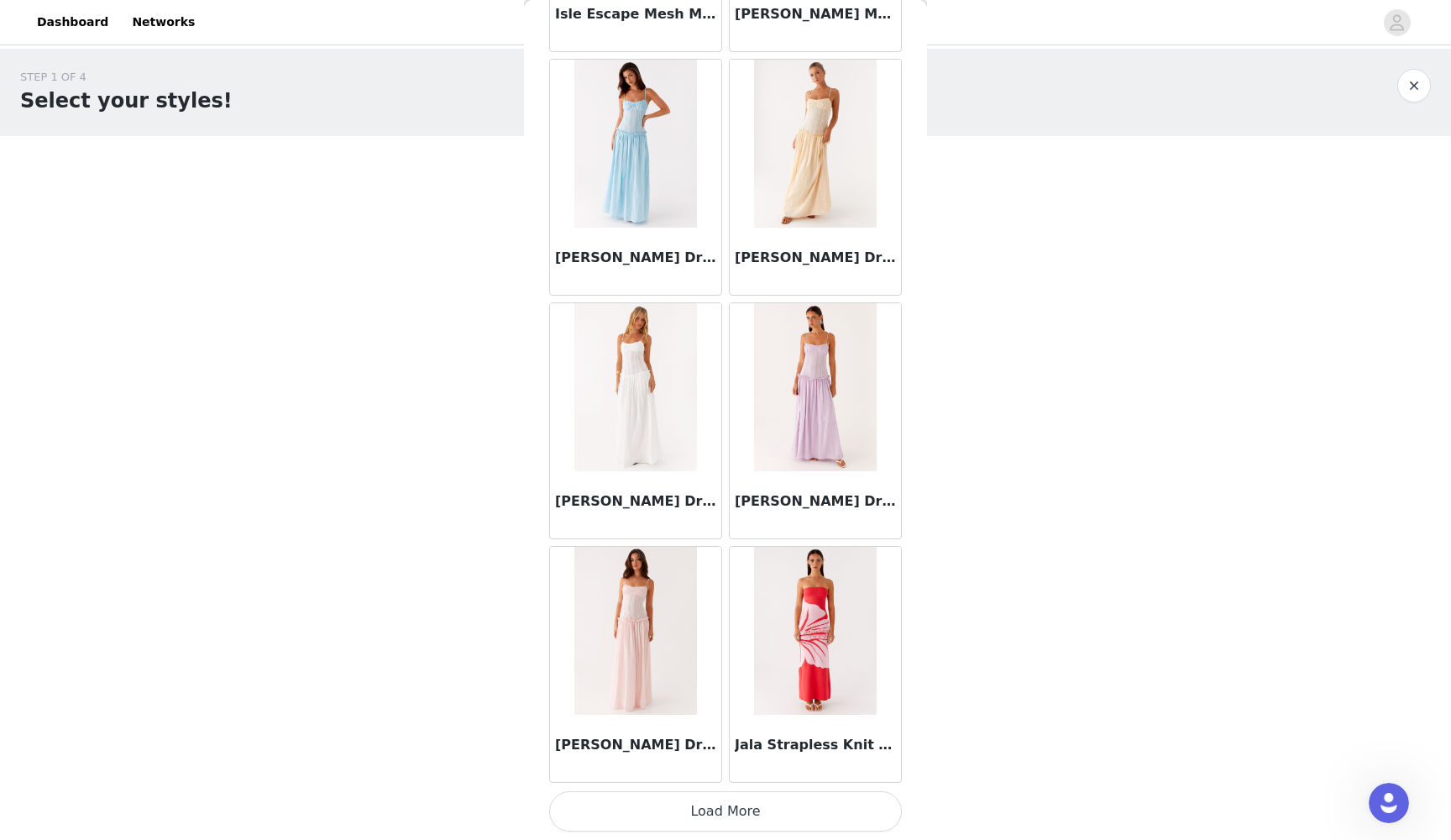
click at [727, 767] on button "Load More" at bounding box center [726, 810] width 353 height 40
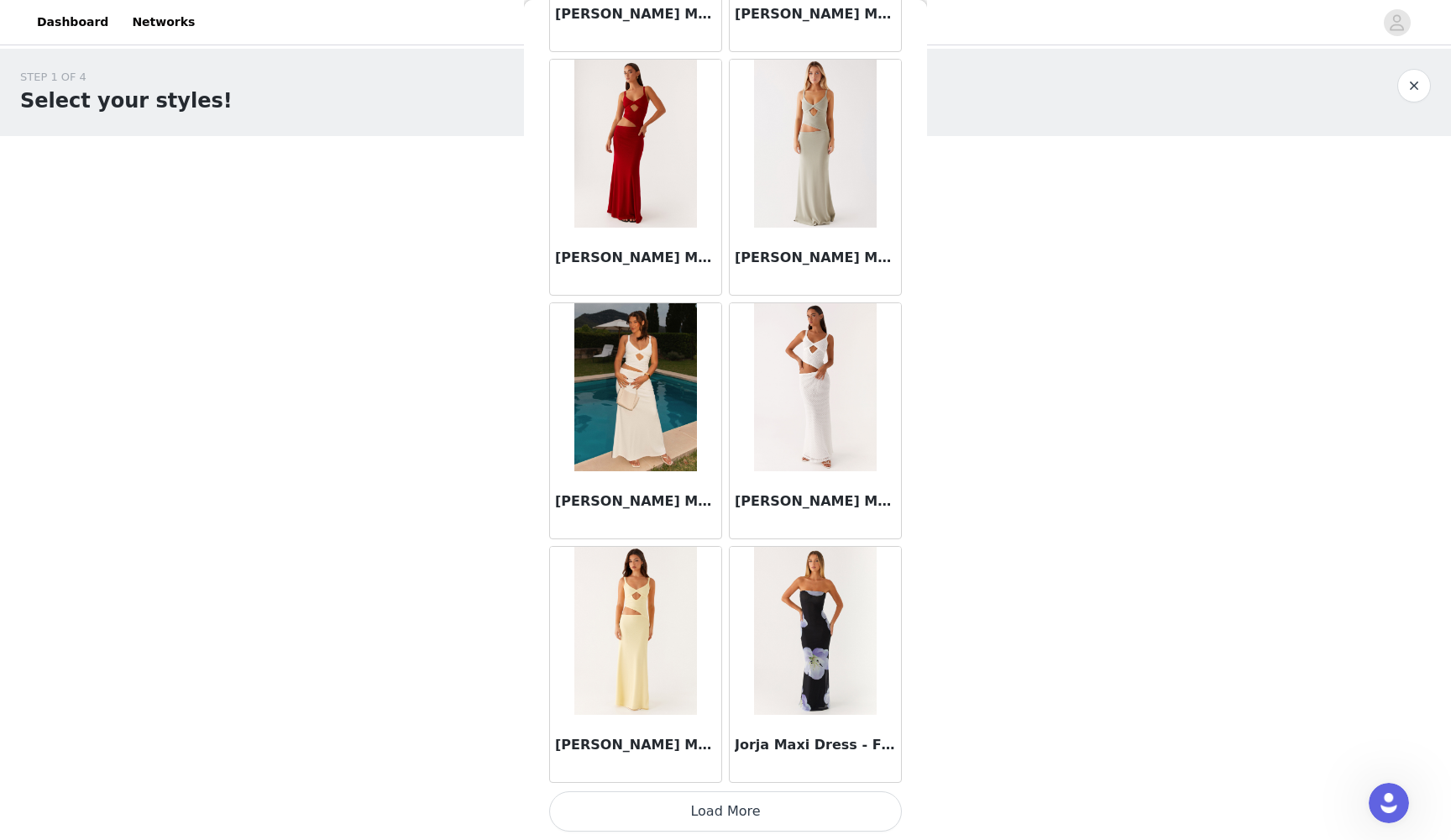
scroll to position [0, 0]
click at [716, 767] on button "Load More" at bounding box center [726, 810] width 353 height 40
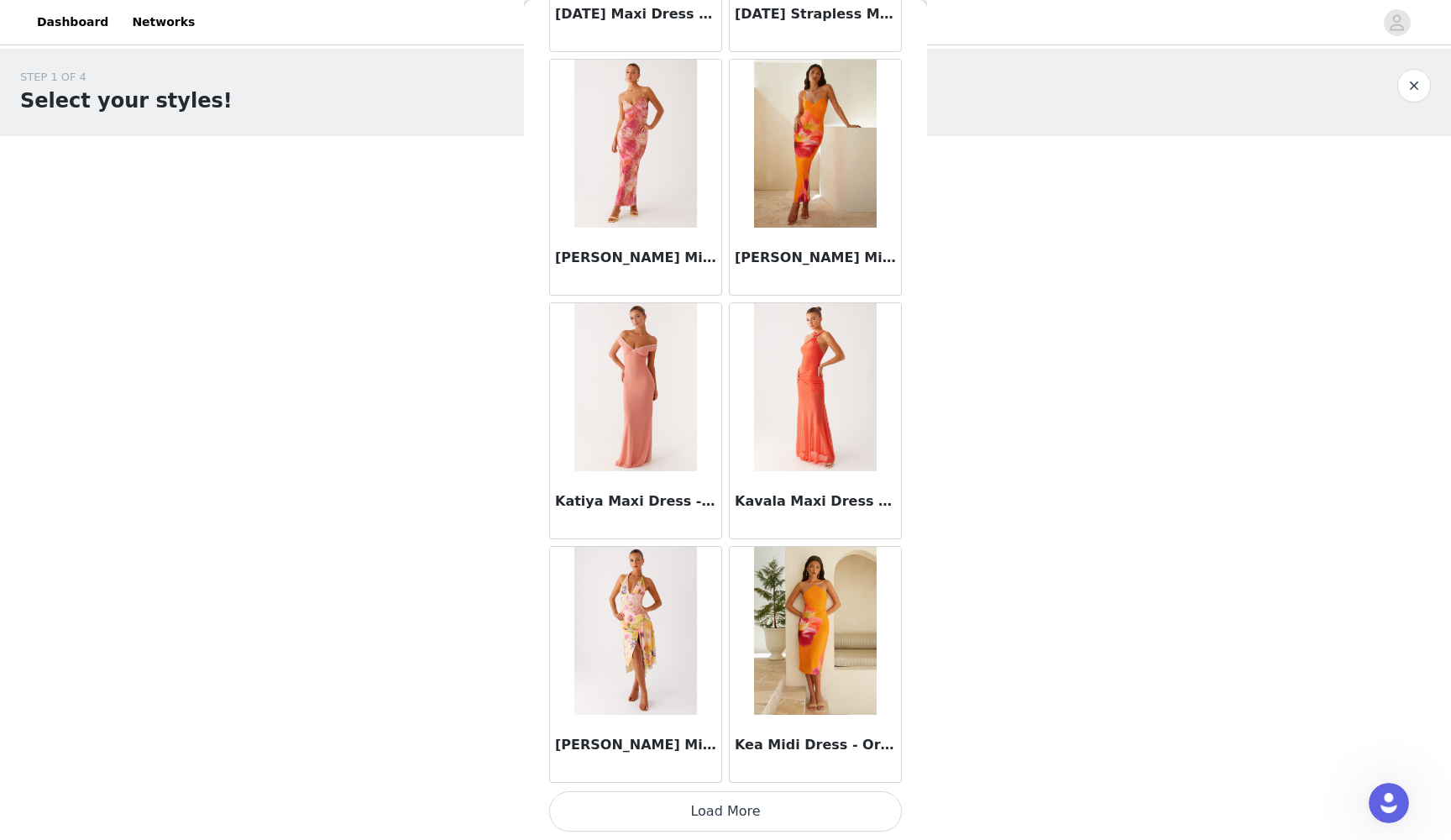
click at [720, 767] on button "Load More" at bounding box center [726, 810] width 353 height 40
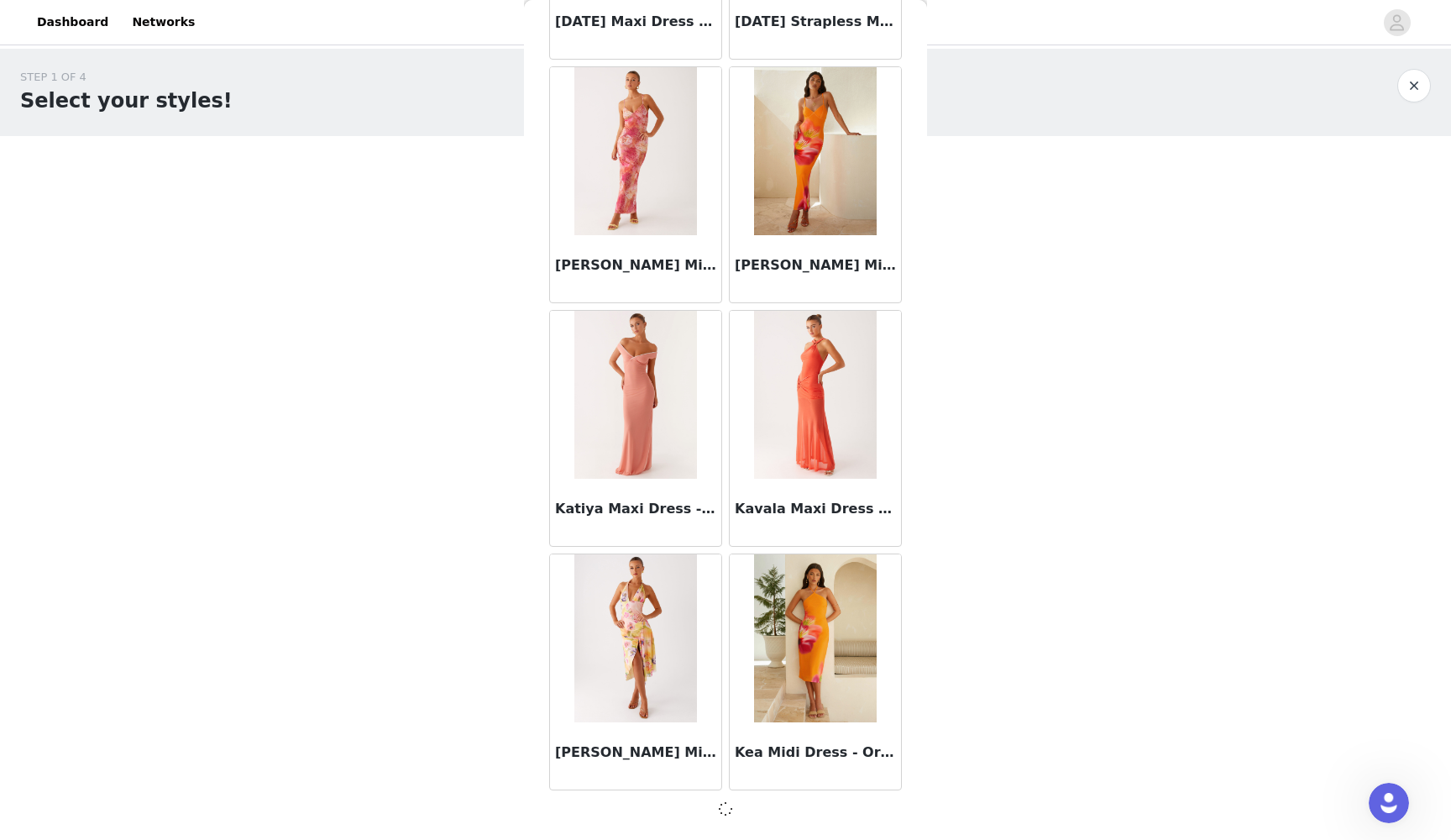
scroll to position [40678, 0]
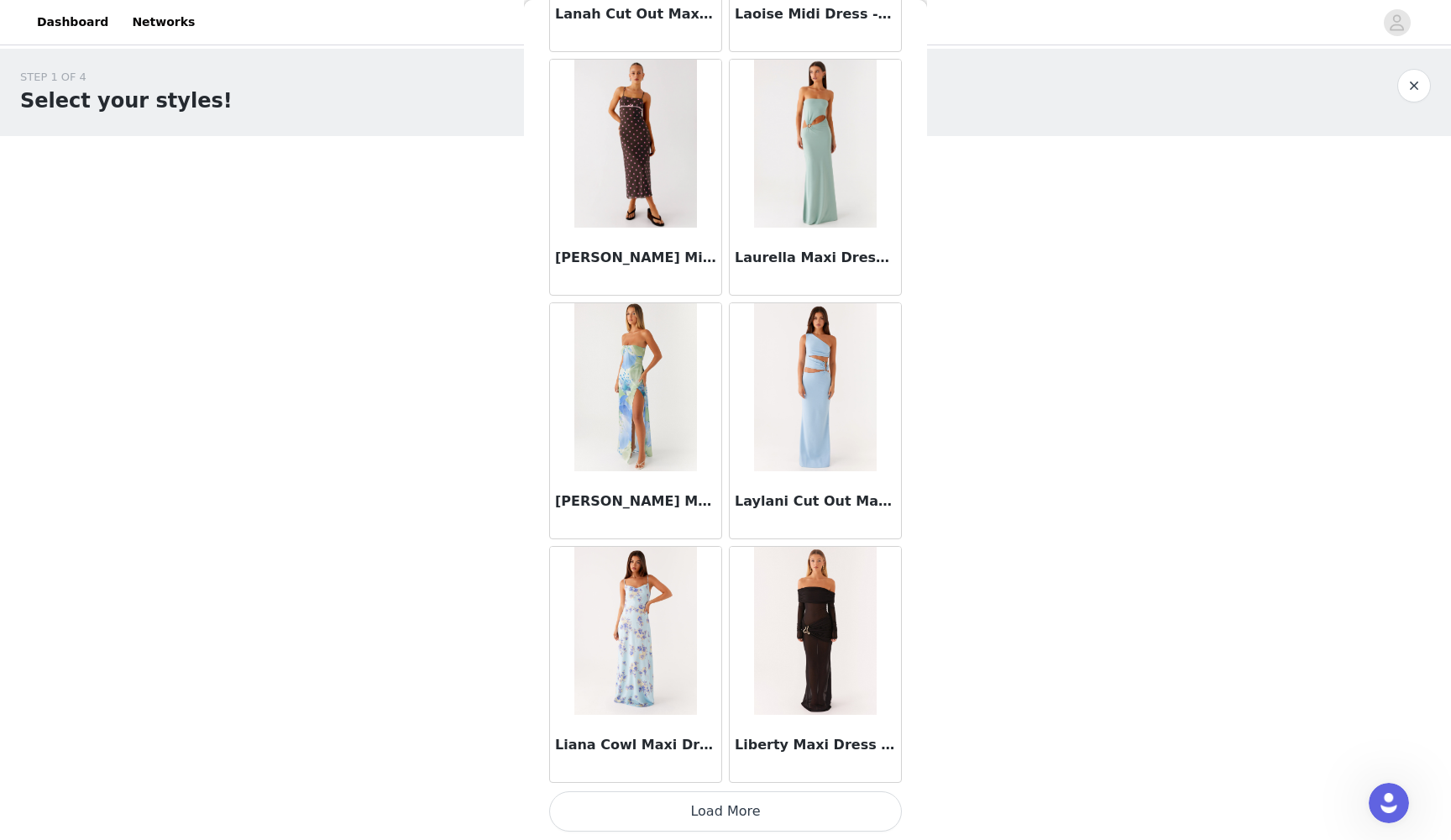
click at [718, 767] on button "Load More" at bounding box center [726, 810] width 353 height 40
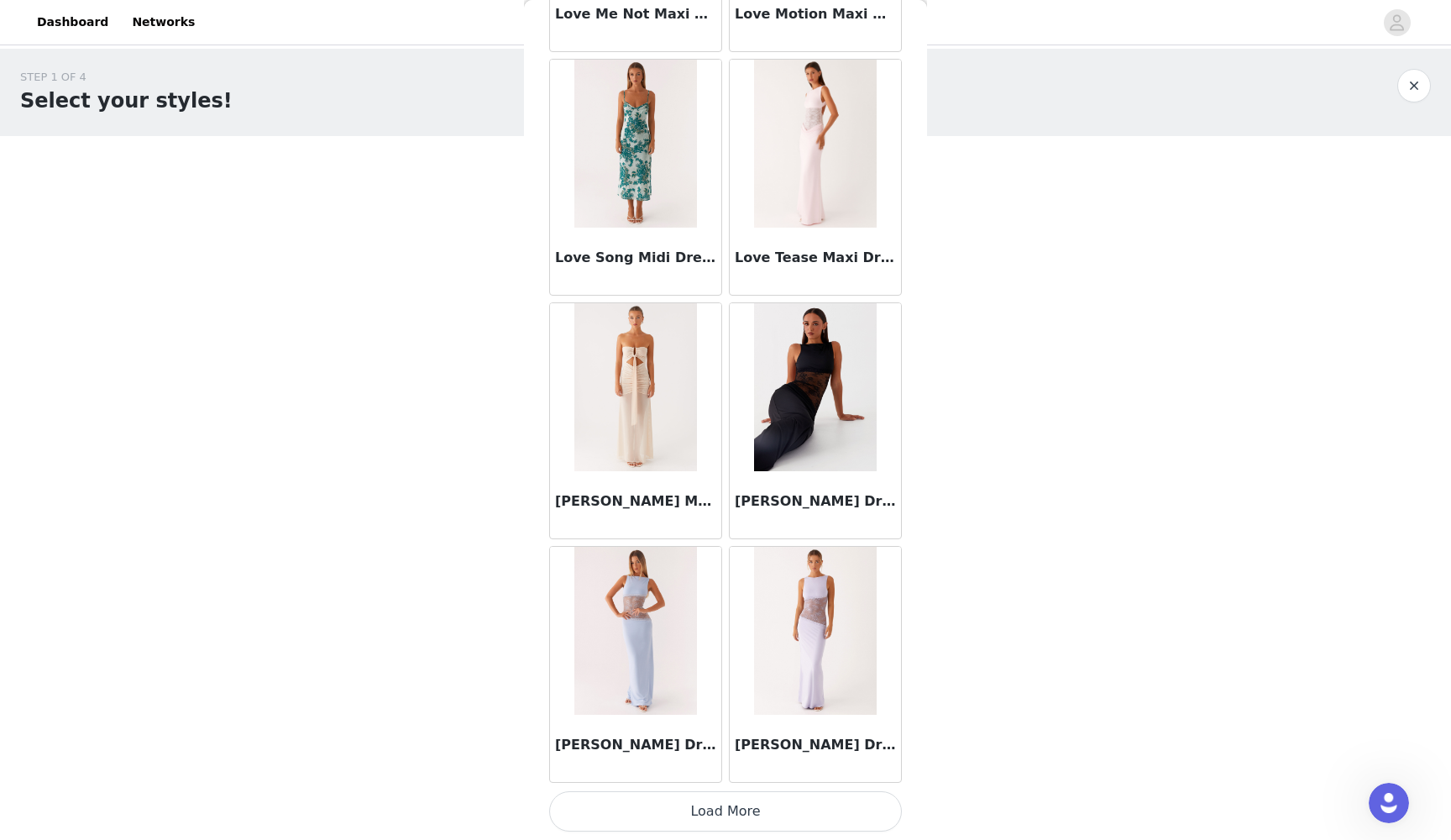
click at [722, 767] on button "Load More" at bounding box center [726, 810] width 353 height 40
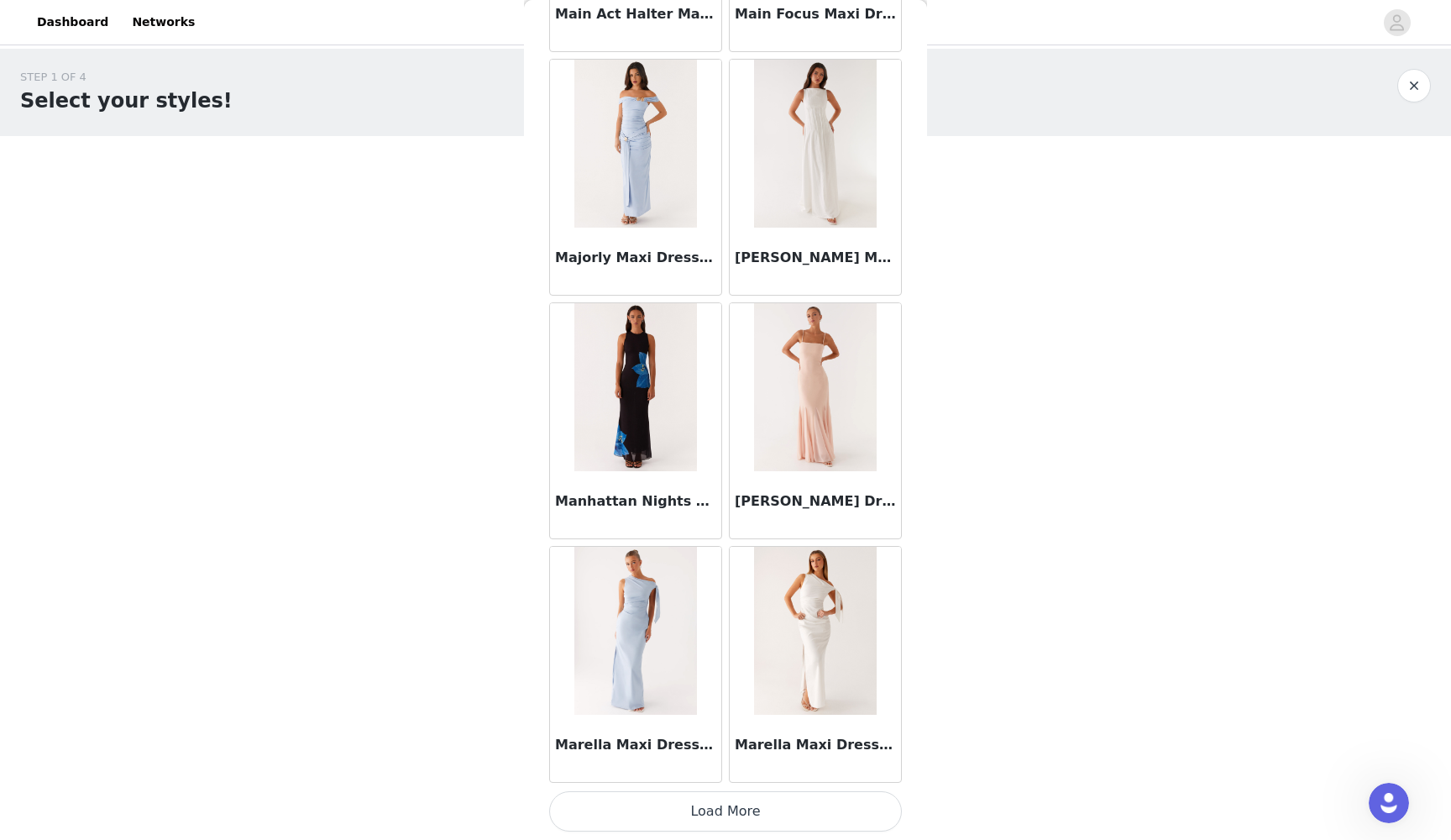
click at [728, 767] on button "Load More" at bounding box center [726, 810] width 353 height 40
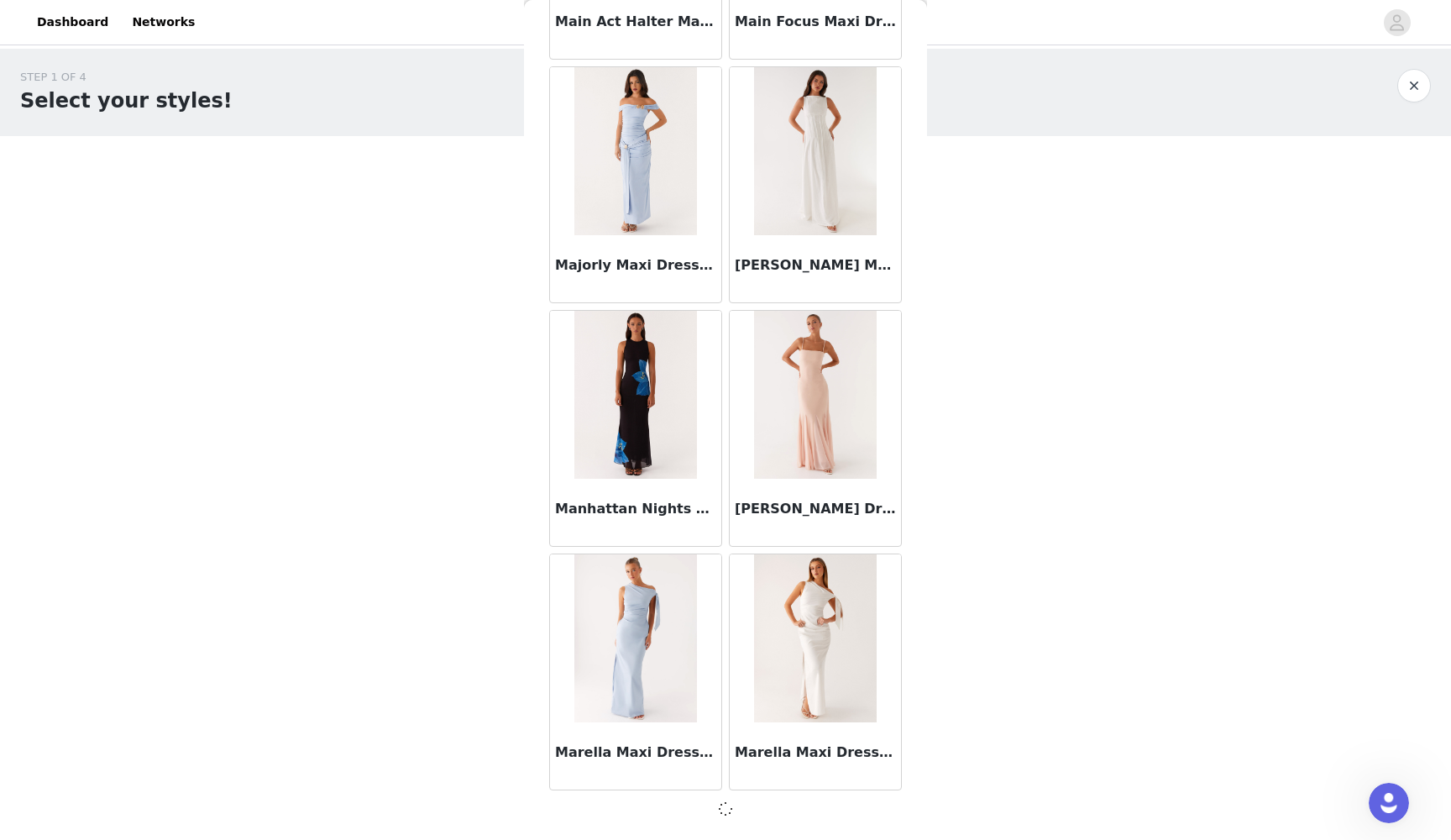
scroll to position [47982, 0]
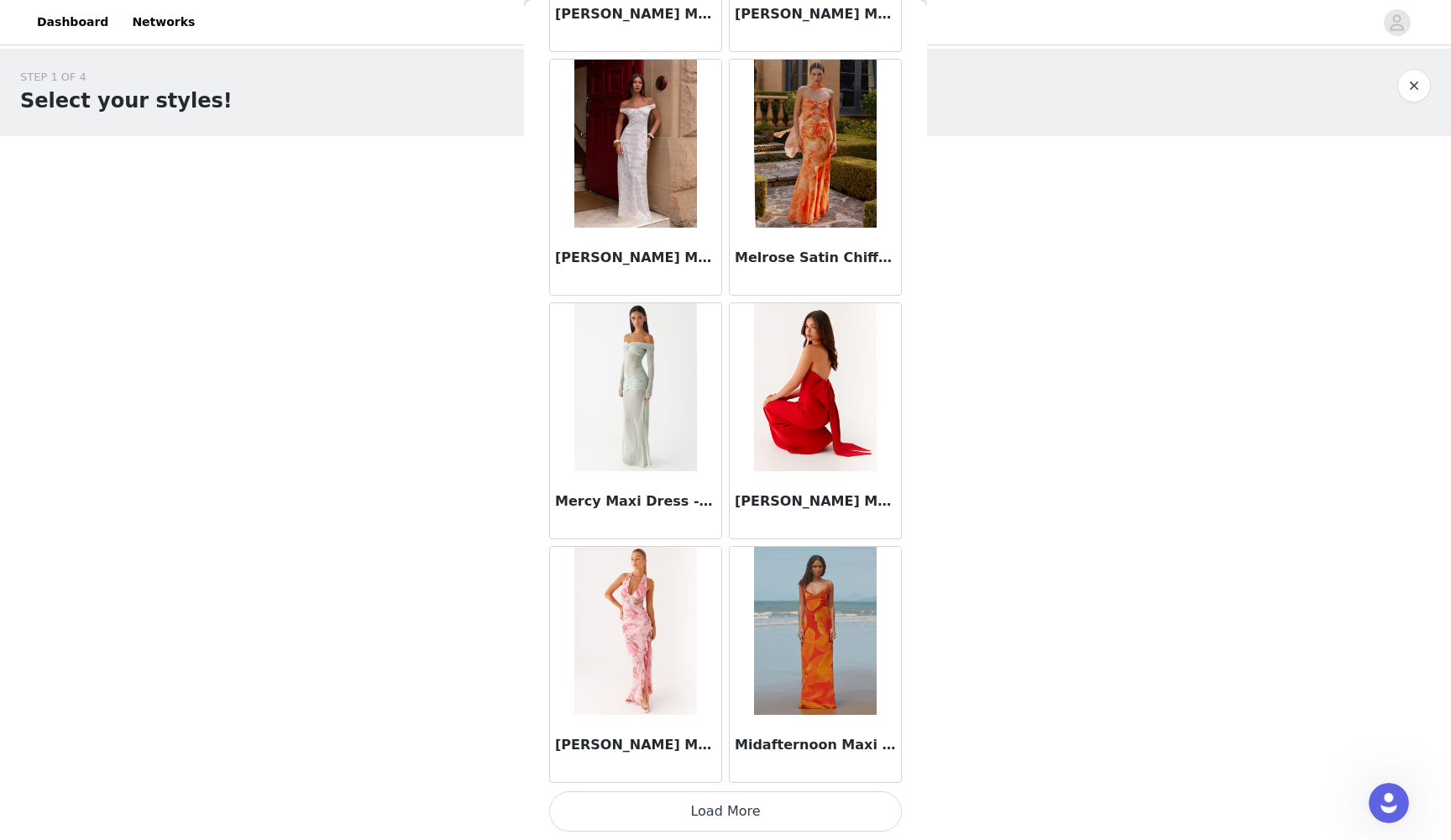
click at [723, 767] on button "Load More" at bounding box center [726, 810] width 353 height 40
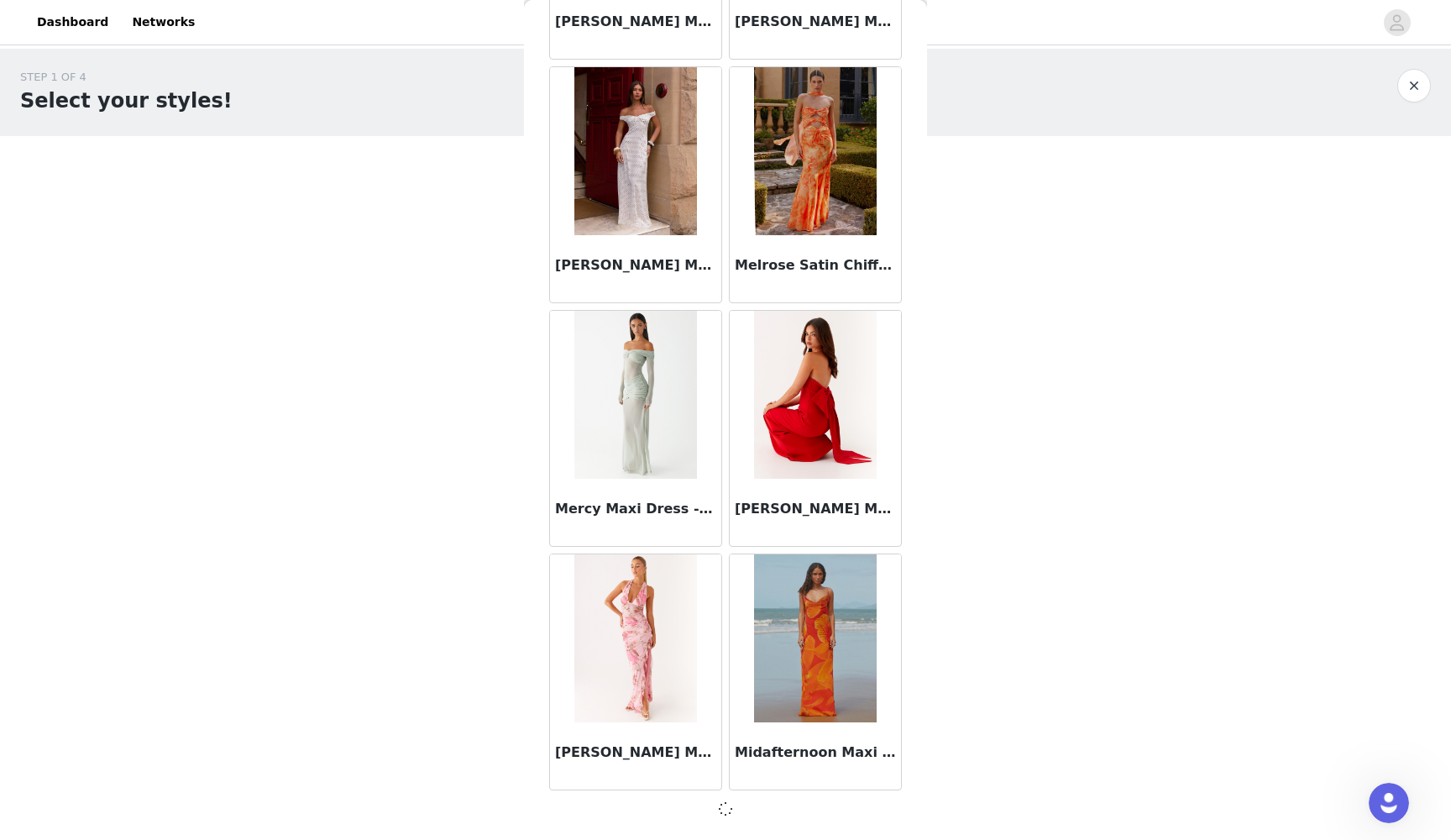
scroll to position [50417, 0]
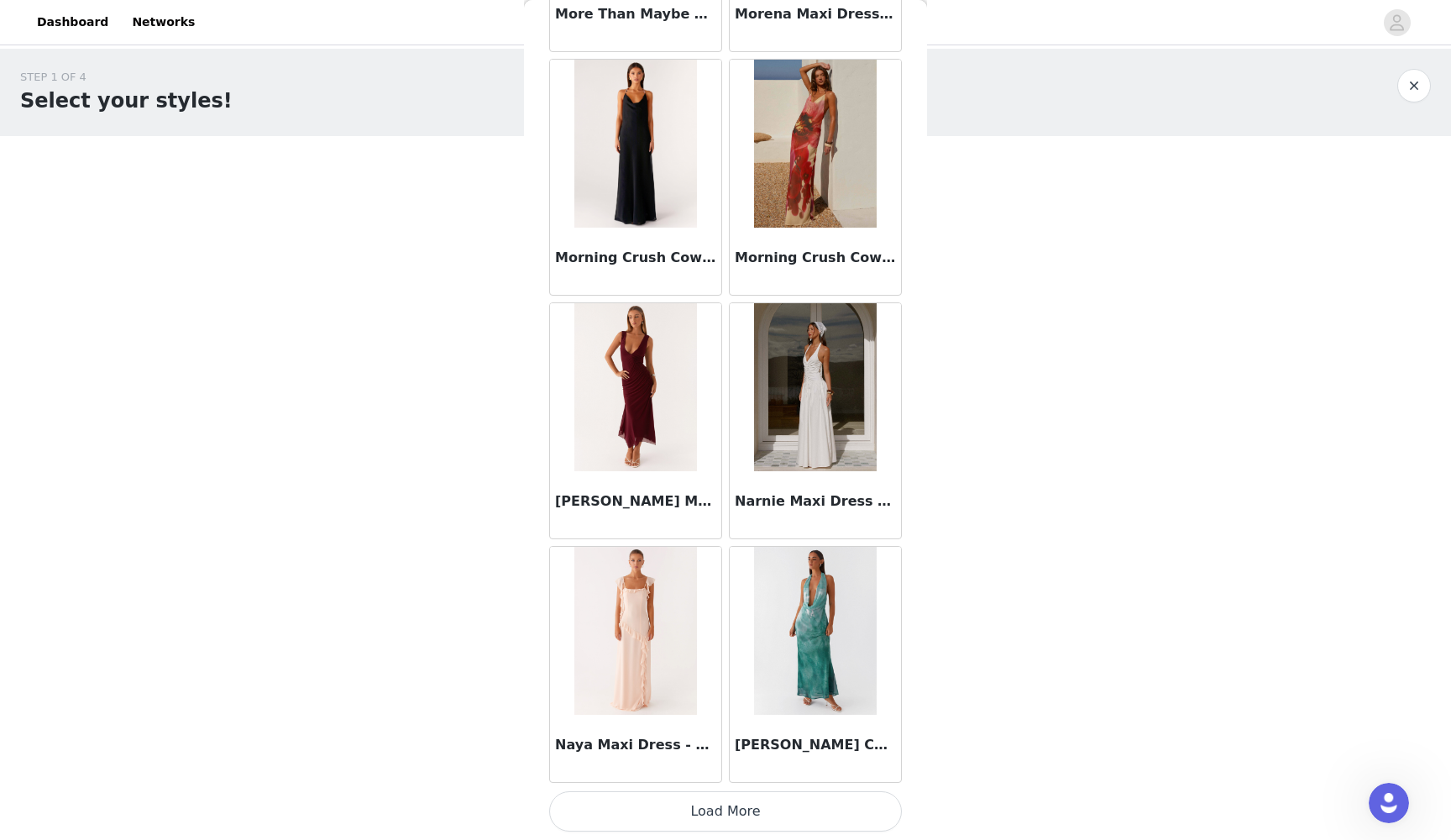
click at [719, 767] on button "Load More" at bounding box center [726, 810] width 353 height 40
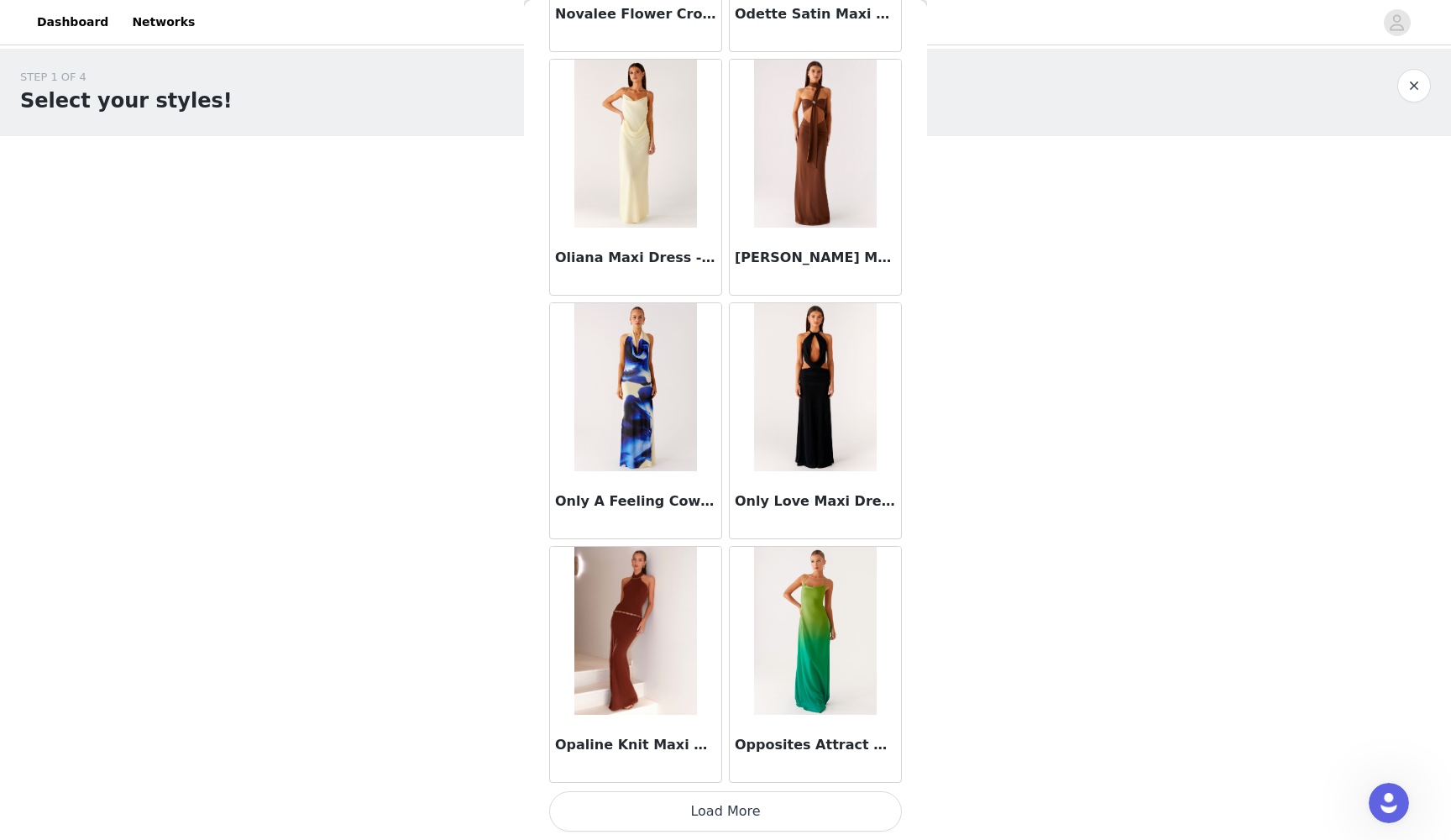
click at [721, 767] on button "Load More" at bounding box center [726, 810] width 353 height 40
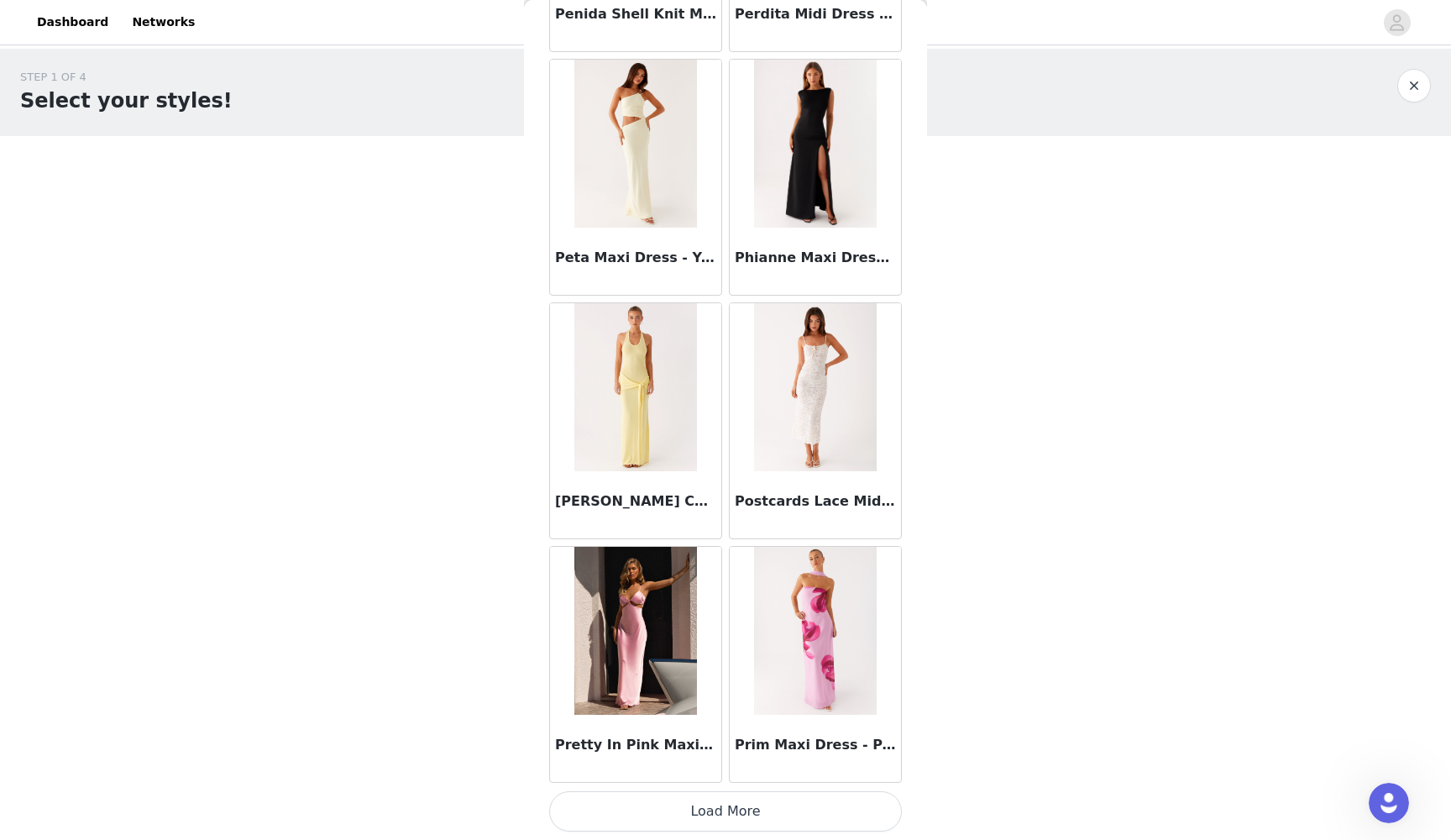
scroll to position [57728, 0]
click at [724, 767] on button "Load More" at bounding box center [726, 810] width 353 height 40
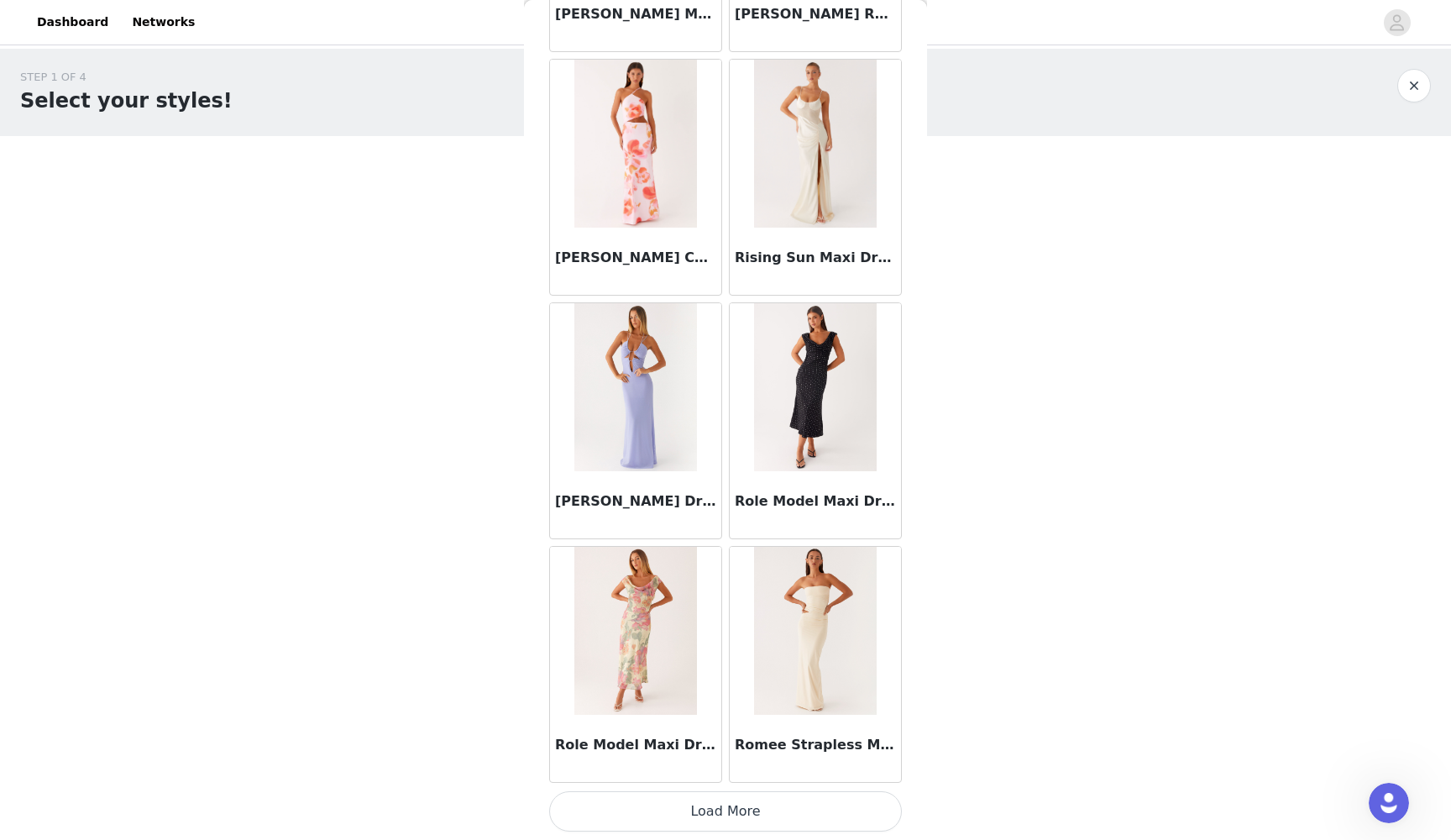
click at [726, 767] on button "Load More" at bounding box center [726, 810] width 353 height 40
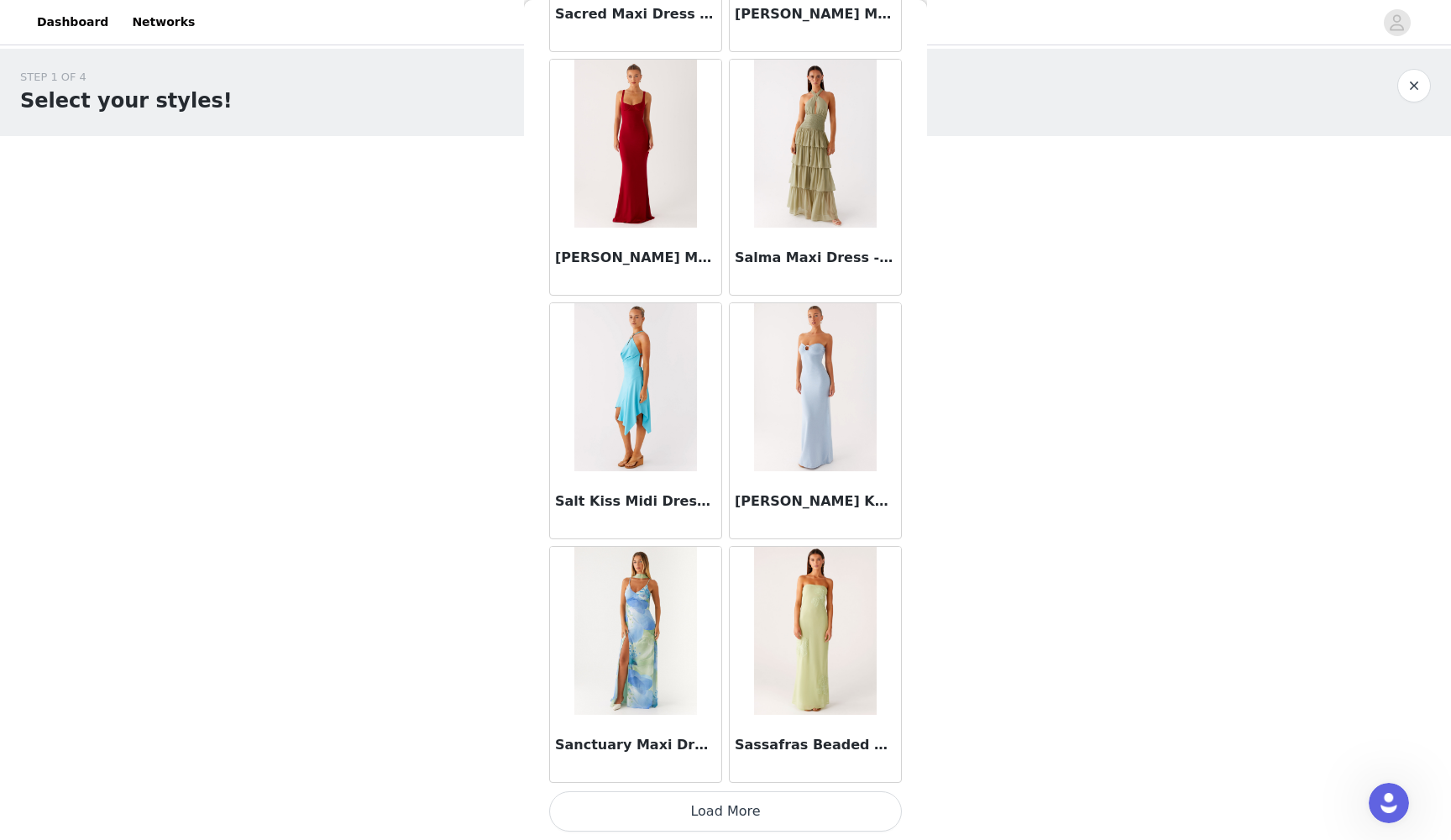
scroll to position [62598, 0]
click at [725, 767] on button "Load More" at bounding box center [726, 810] width 353 height 40
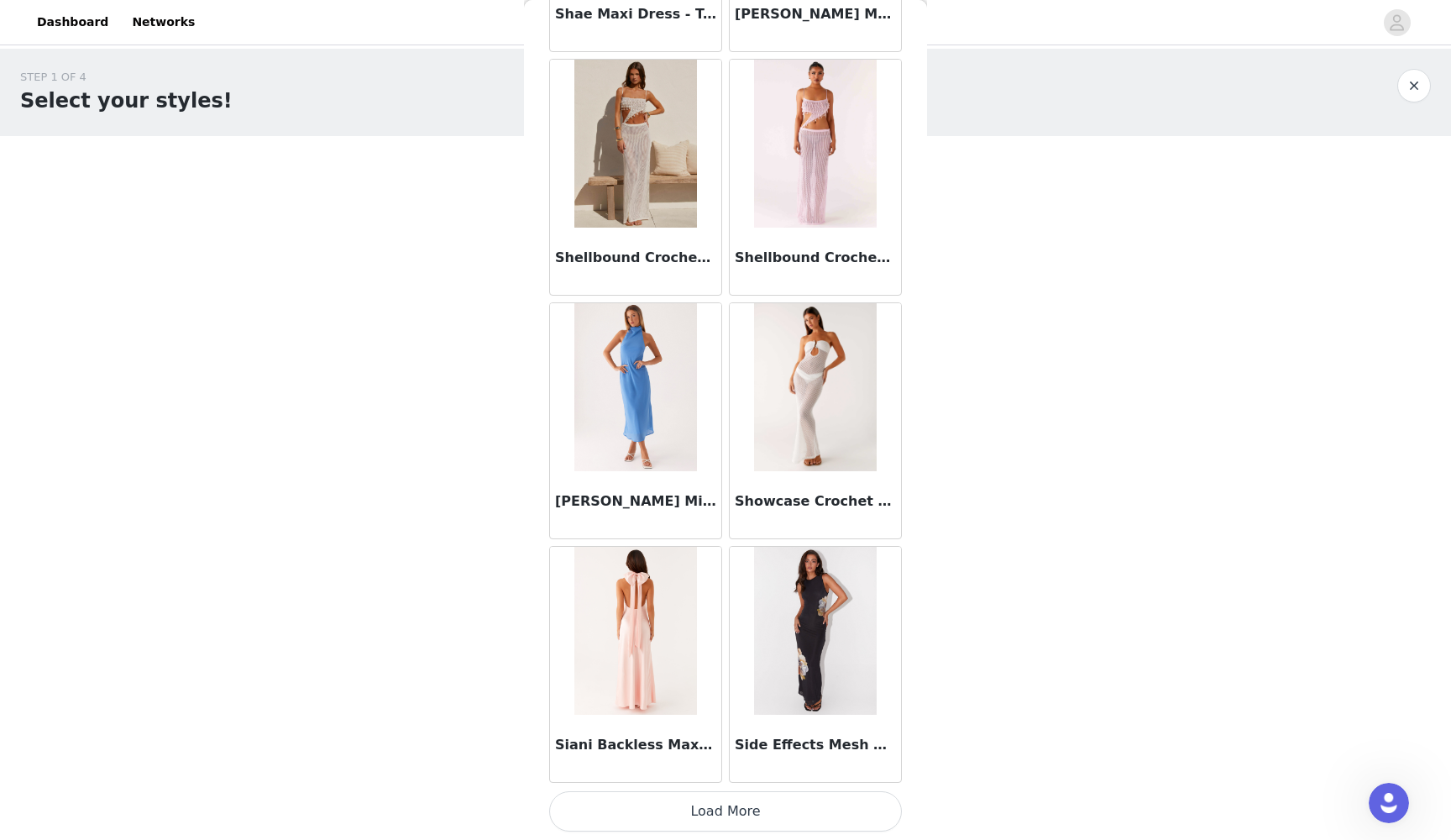
scroll to position [0, 0]
click at [721, 767] on button "Load More" at bounding box center [726, 810] width 353 height 40
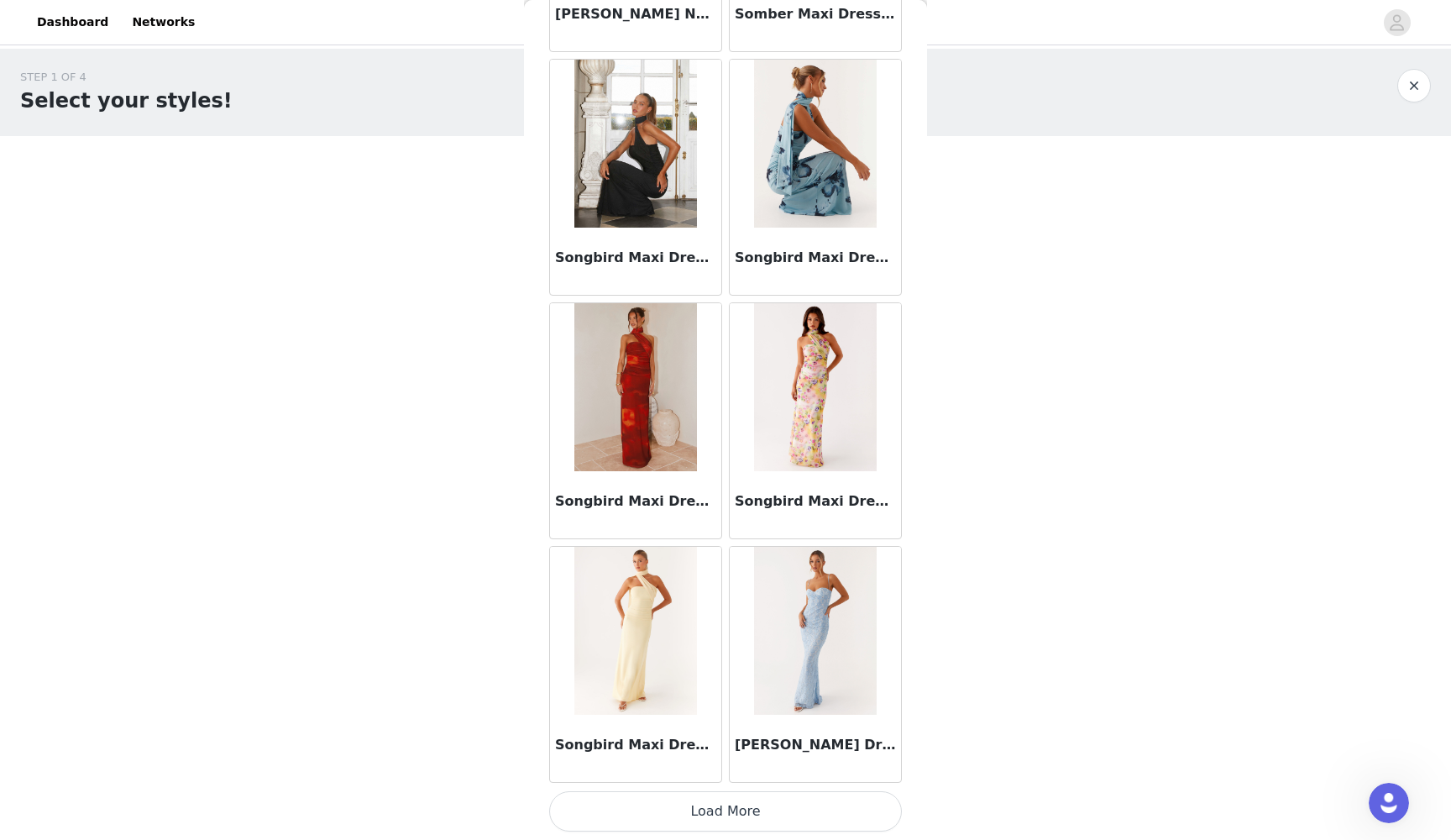
click at [725, 767] on button "Load More" at bounding box center [726, 810] width 353 height 40
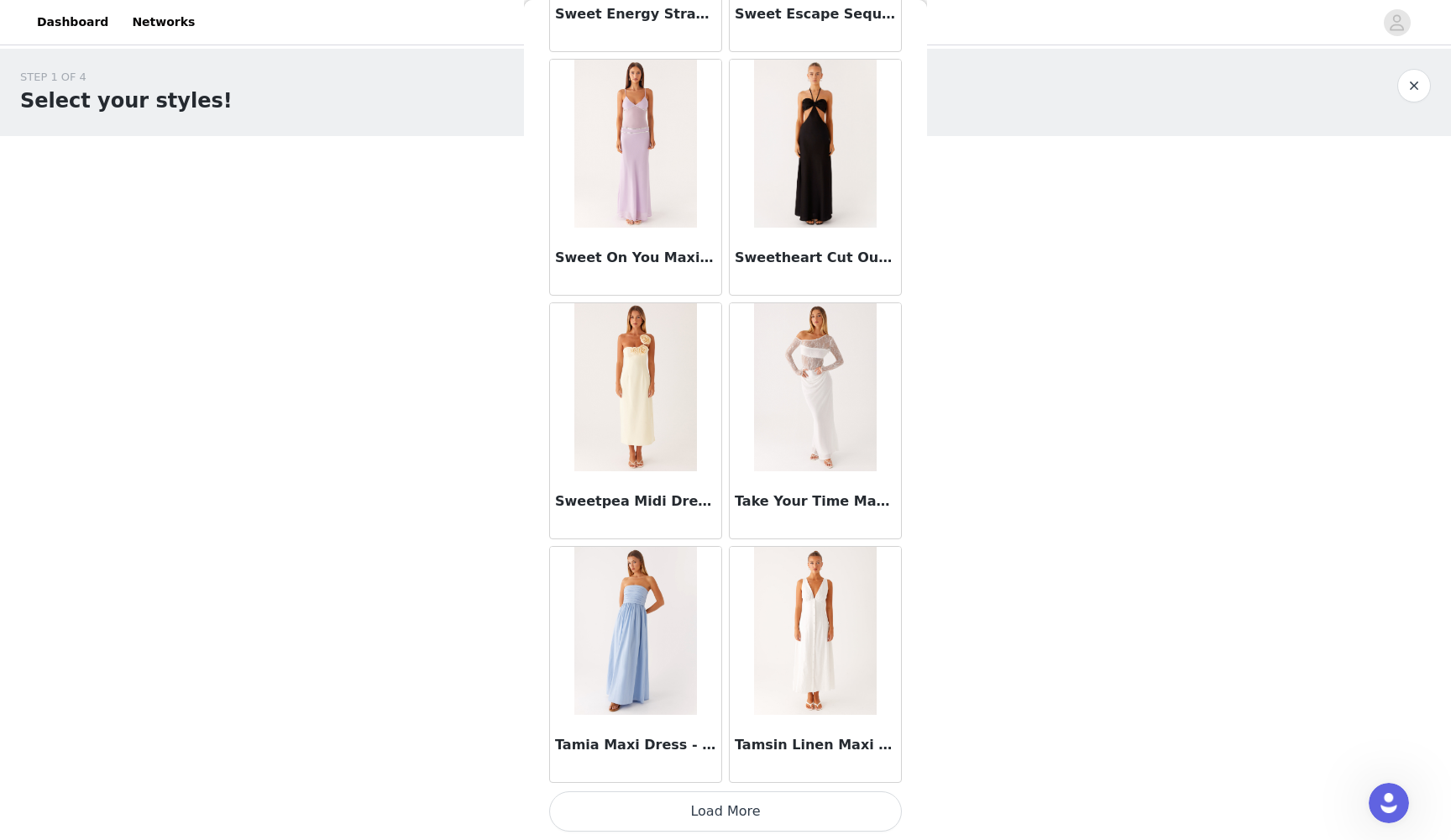
click at [727, 767] on button "Load More" at bounding box center [726, 810] width 353 height 40
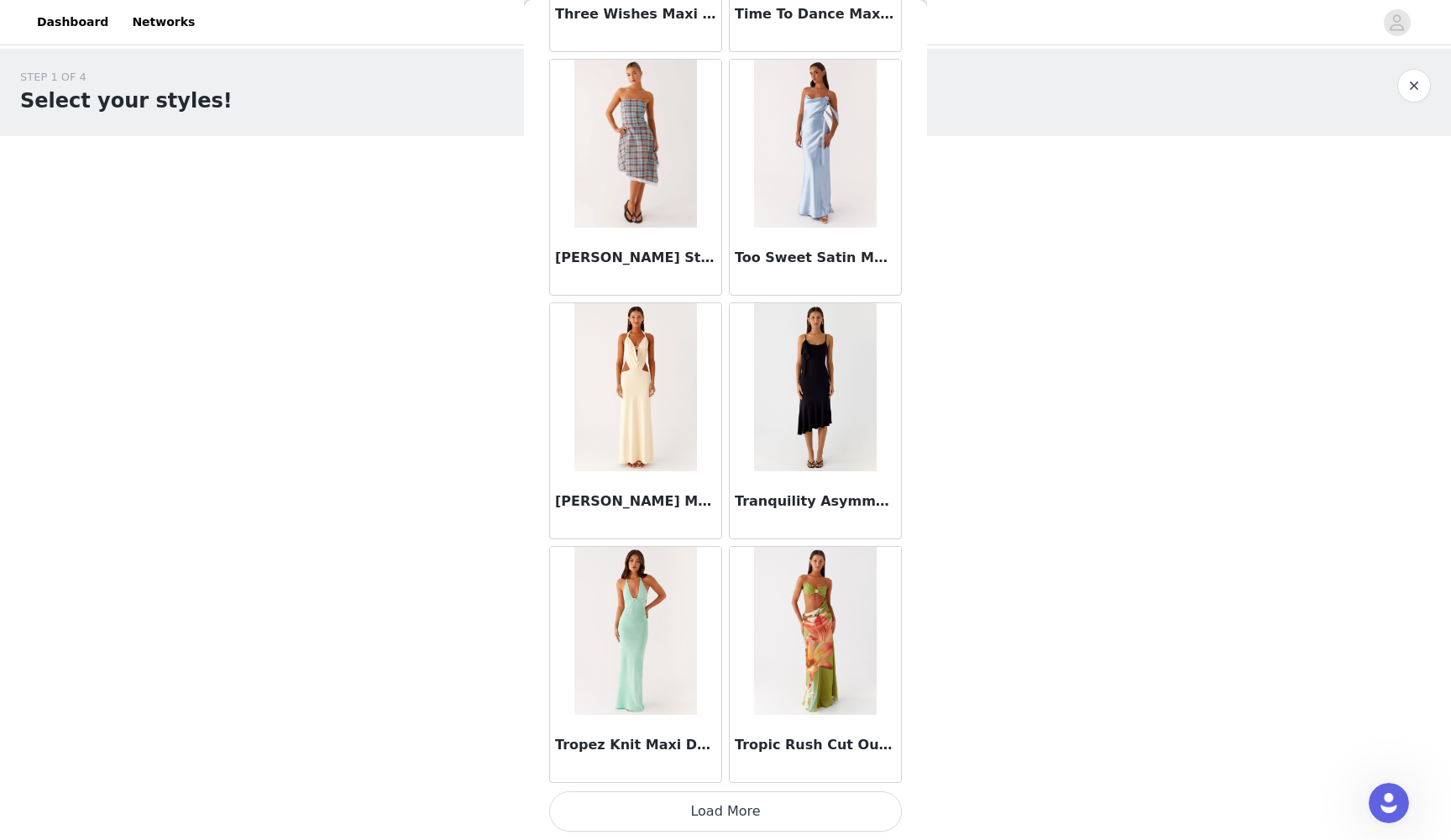
scroll to position [72337, 0]
click at [720, 767] on button "Load More" at bounding box center [726, 810] width 353 height 40
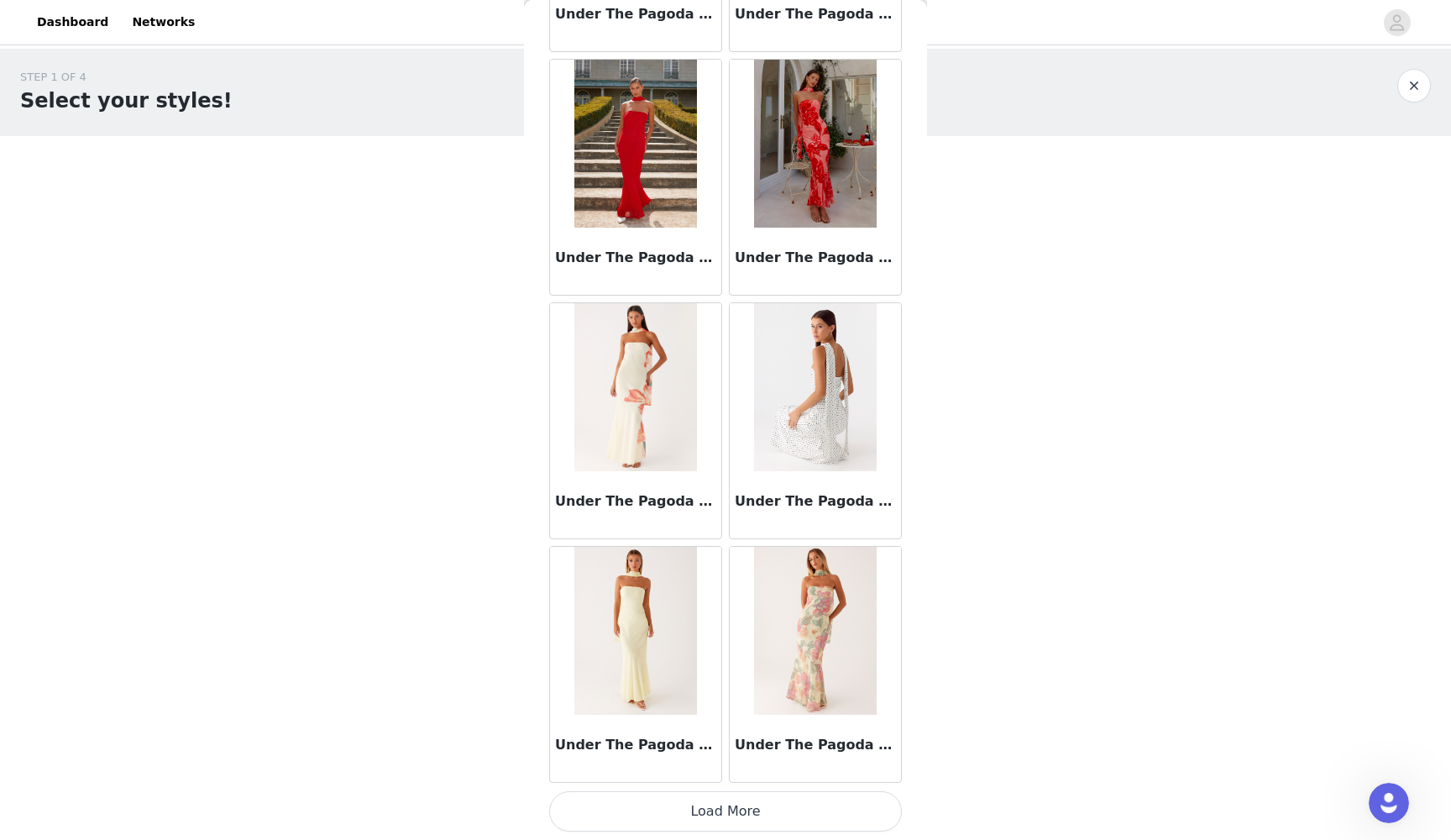
scroll to position [74772, 0]
click at [720, 767] on button "Load More" at bounding box center [726, 810] width 353 height 40
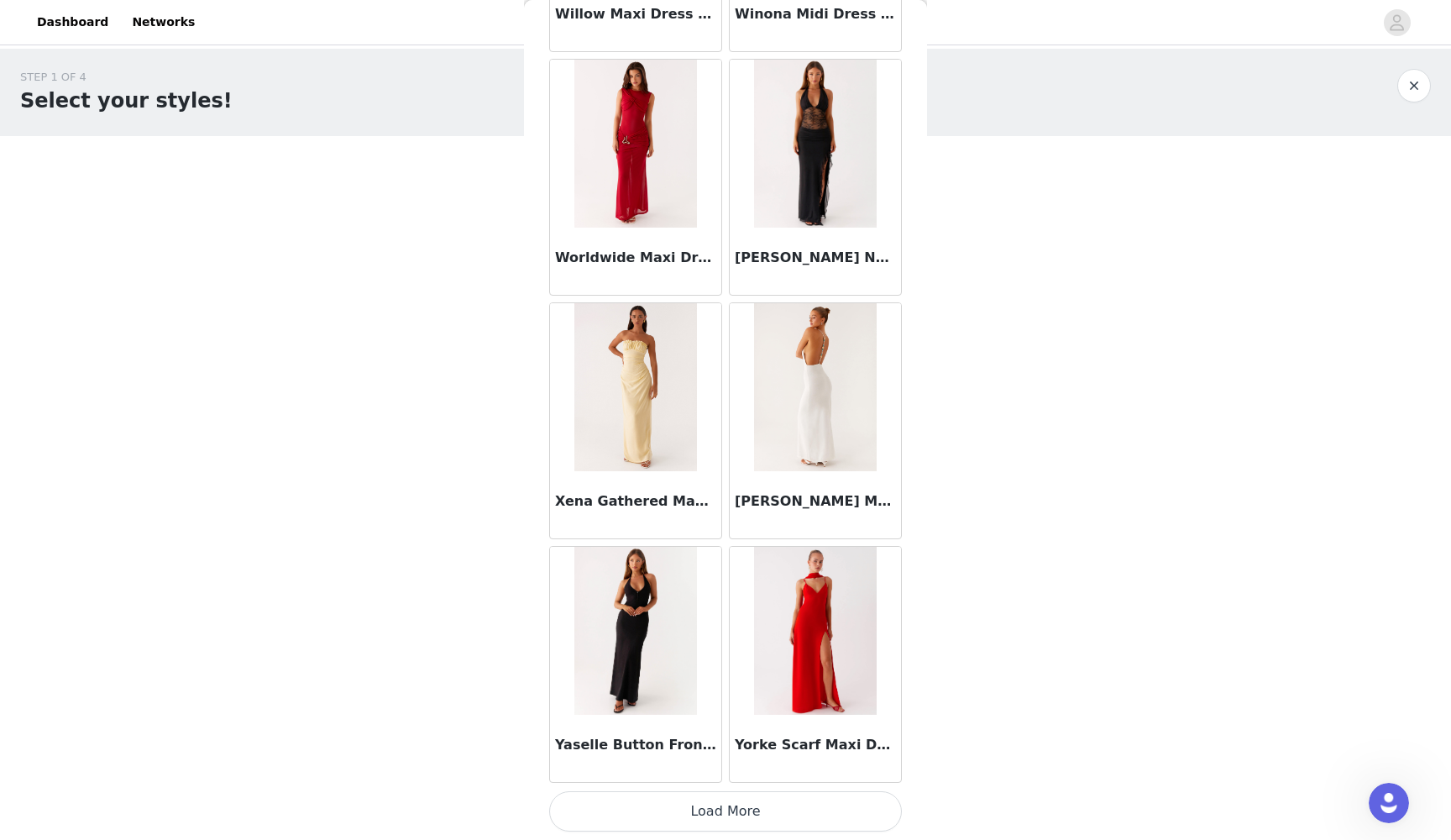
scroll to position [77206, 0]
click at [726, 767] on button "Load More" at bounding box center [726, 810] width 353 height 40
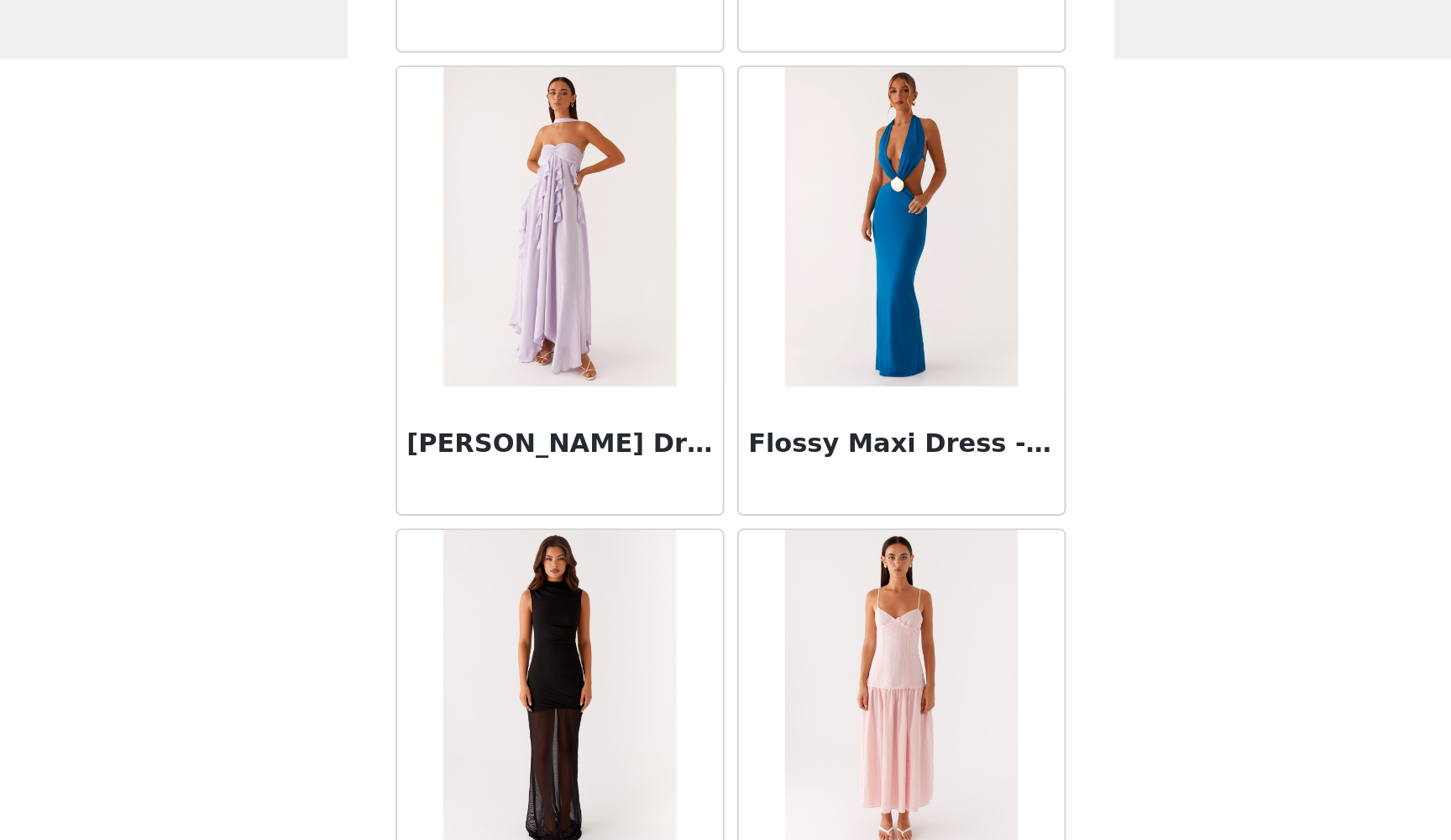
scroll to position [27911, 0]
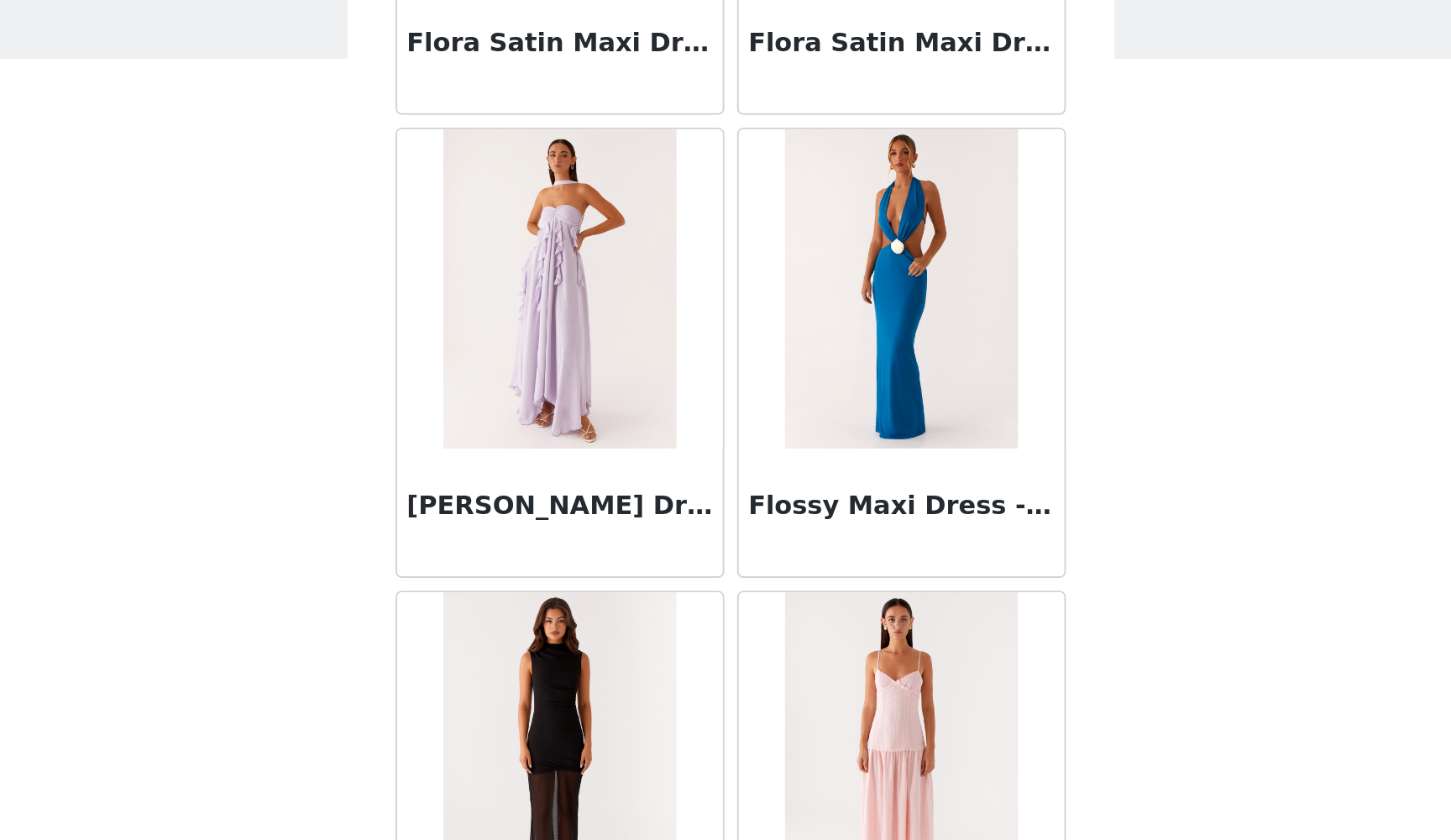
click at [555, 361] on h3 "[PERSON_NAME] Dress - Lilac" at bounding box center [635, 371] width 161 height 20
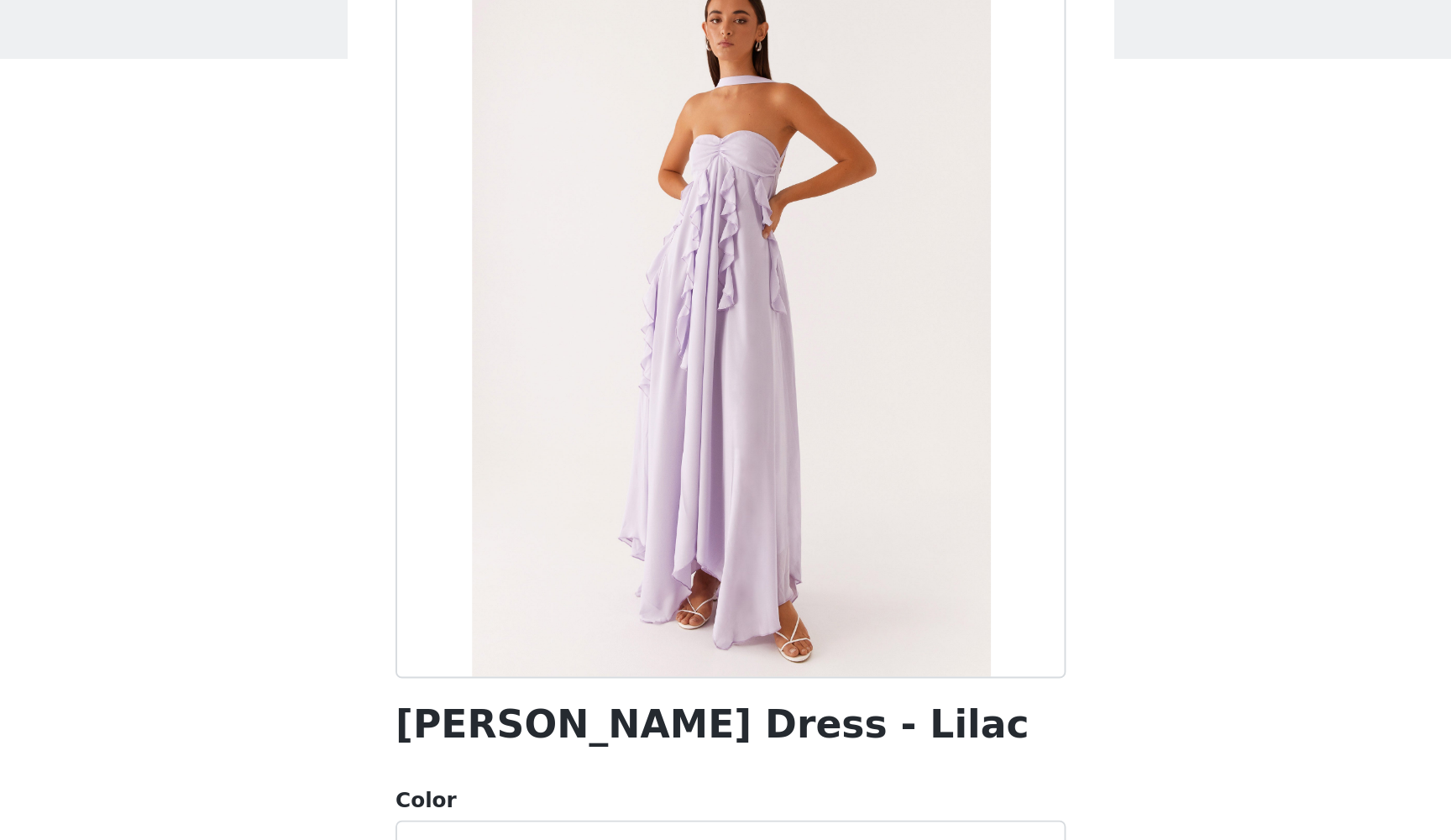
scroll to position [0, 0]
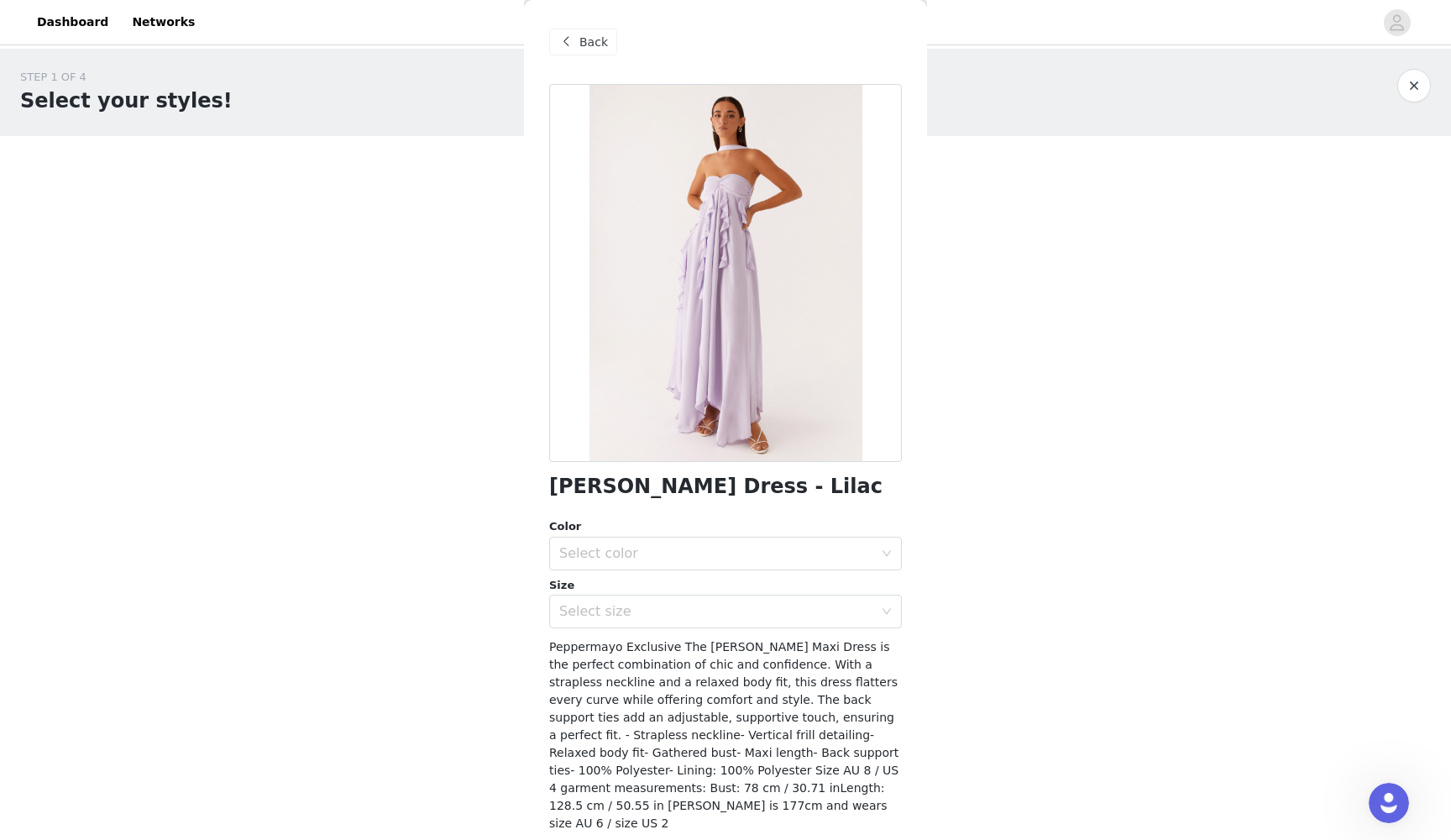
click at [607, 27] on div "Back" at bounding box center [726, 41] width 353 height 84
click at [597, 48] on span "Back" at bounding box center [594, 42] width 29 height 18
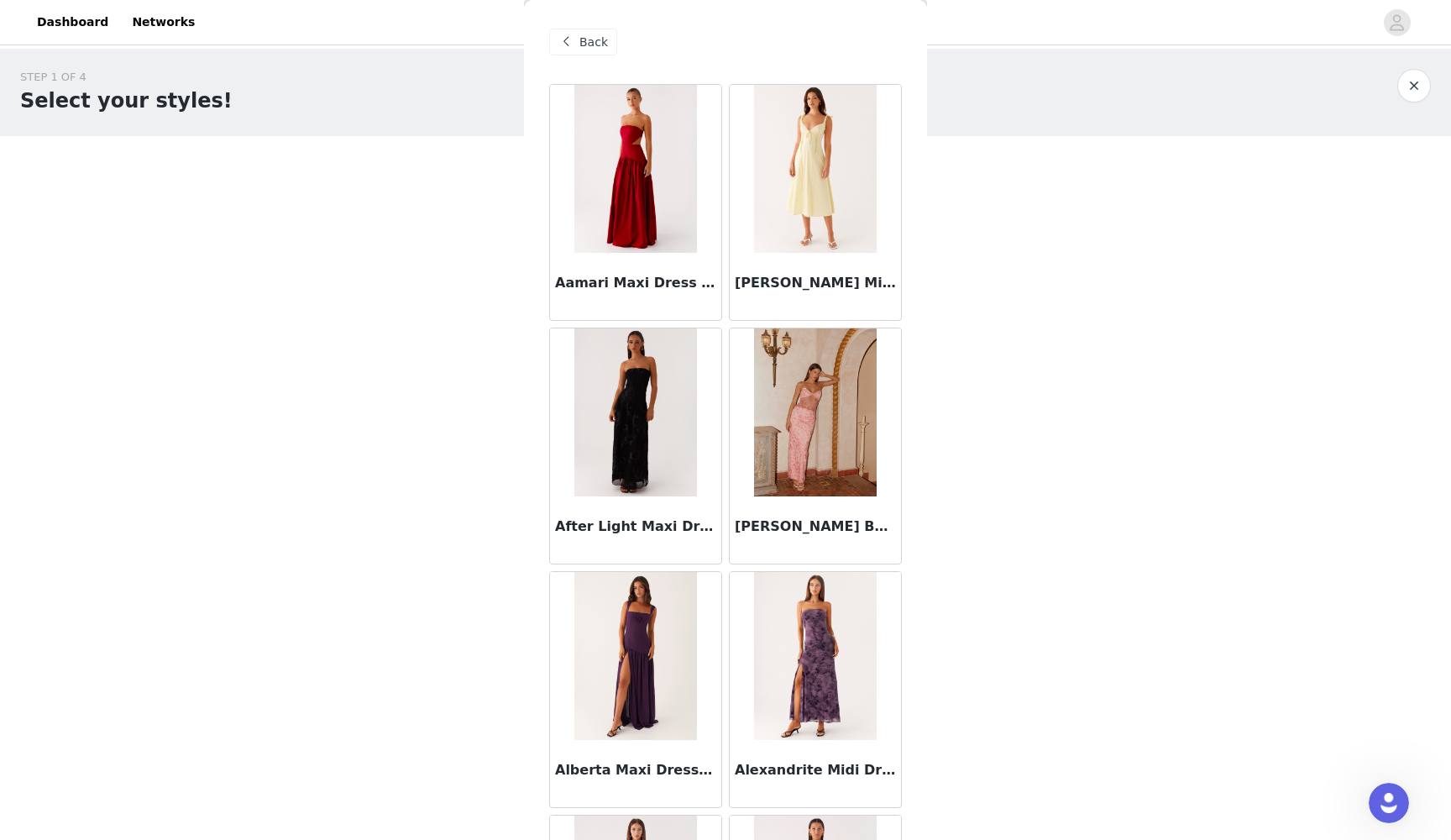
click at [587, 51] on div "Back" at bounding box center [583, 41] width 68 height 27
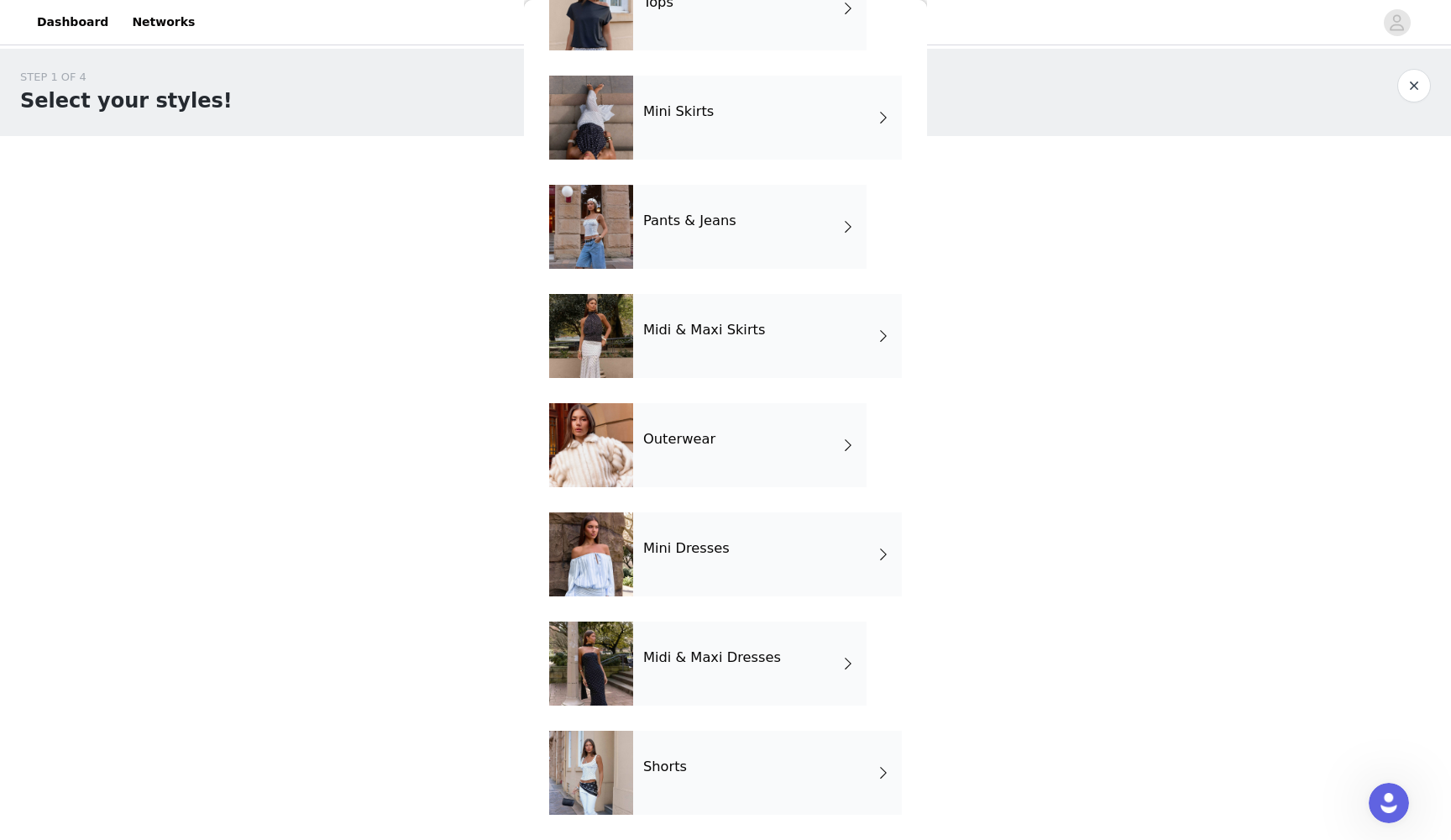
scroll to position [117, 0]
click at [691, 551] on h4 "Mini Dresses" at bounding box center [687, 547] width 87 height 15
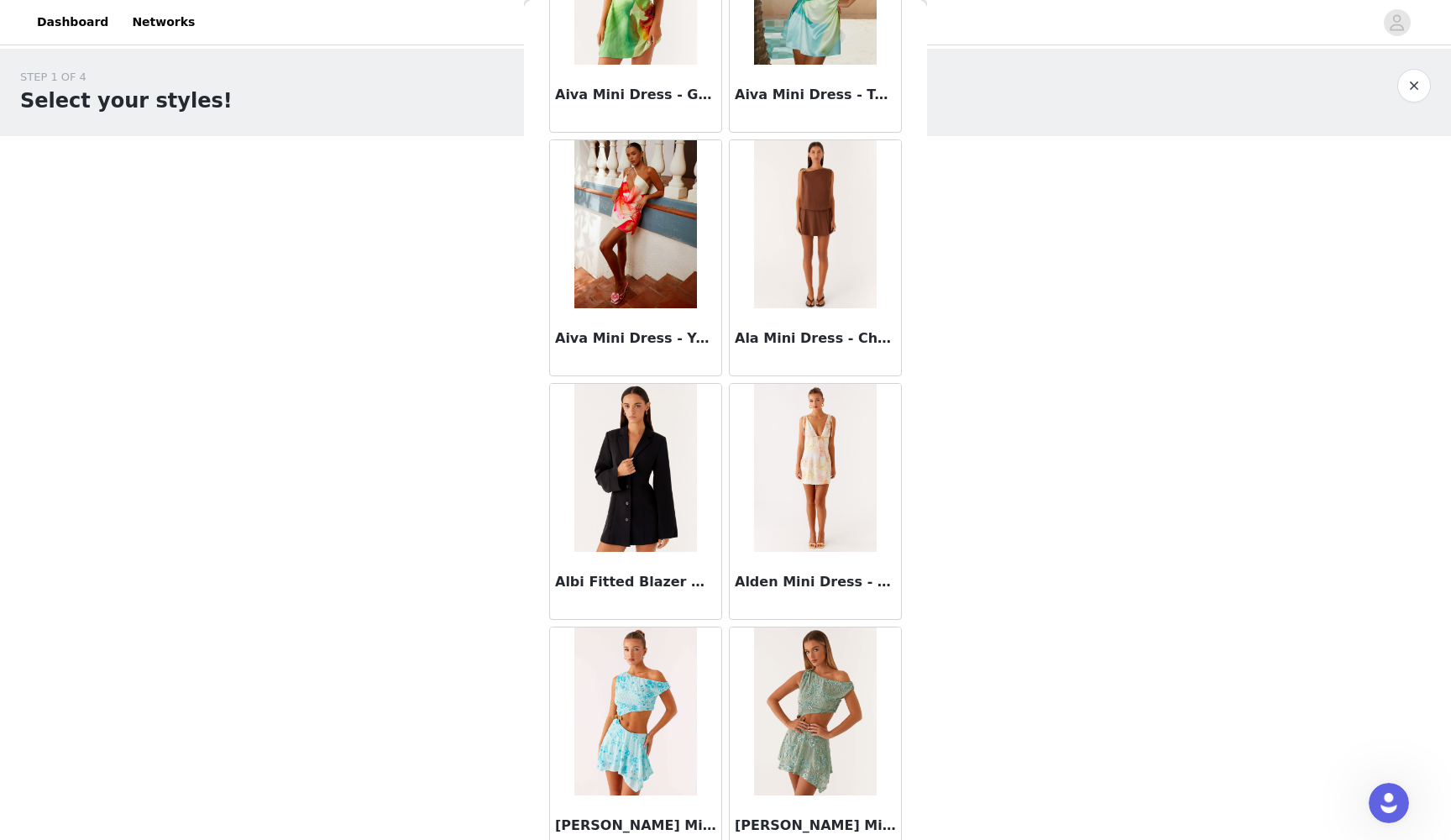
scroll to position [922, 0]
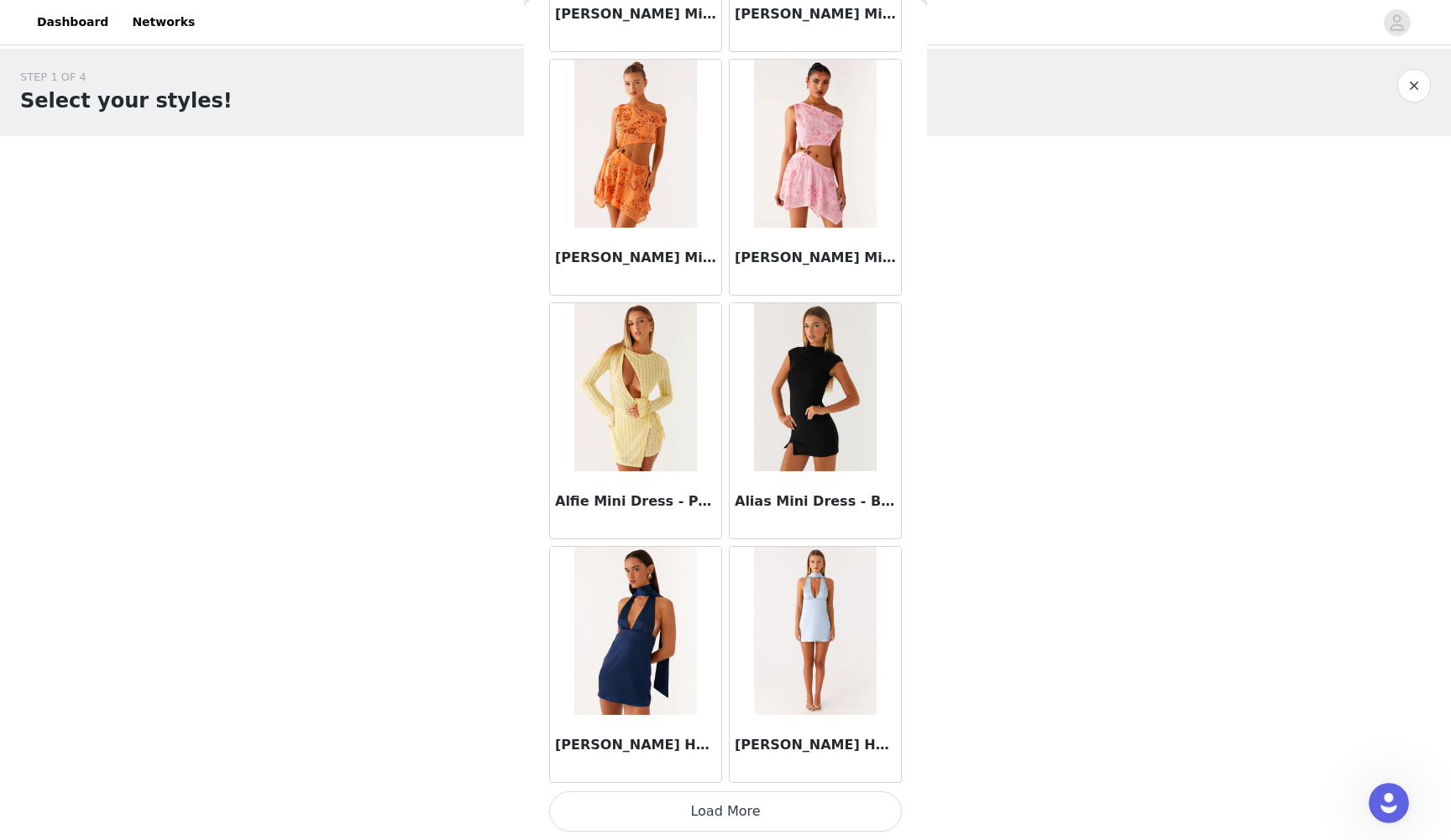
click at [709, 767] on button "Load More" at bounding box center [726, 810] width 353 height 40
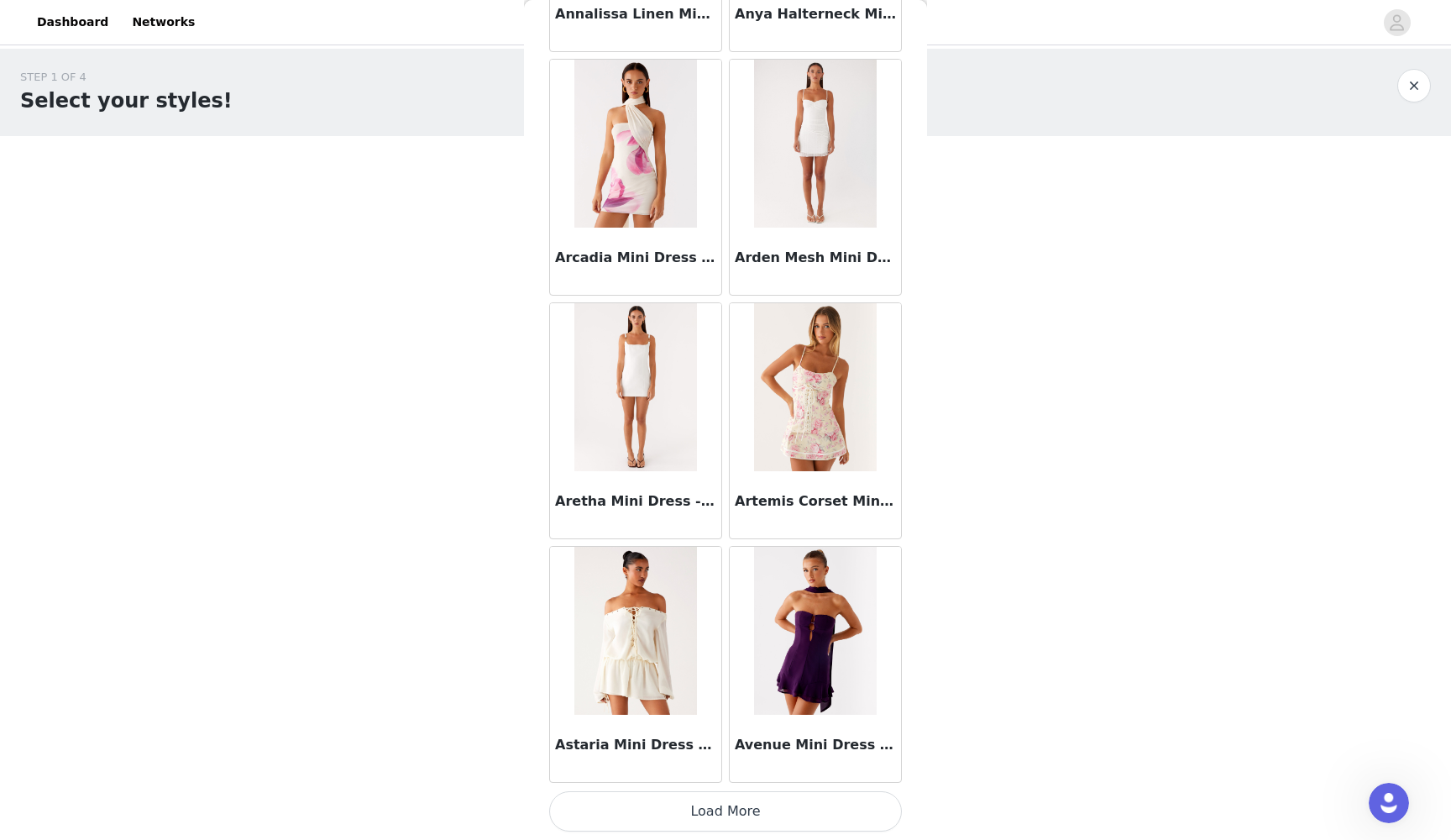
scroll to position [4165, 0]
click at [702, 767] on button "Load More" at bounding box center [726, 810] width 353 height 40
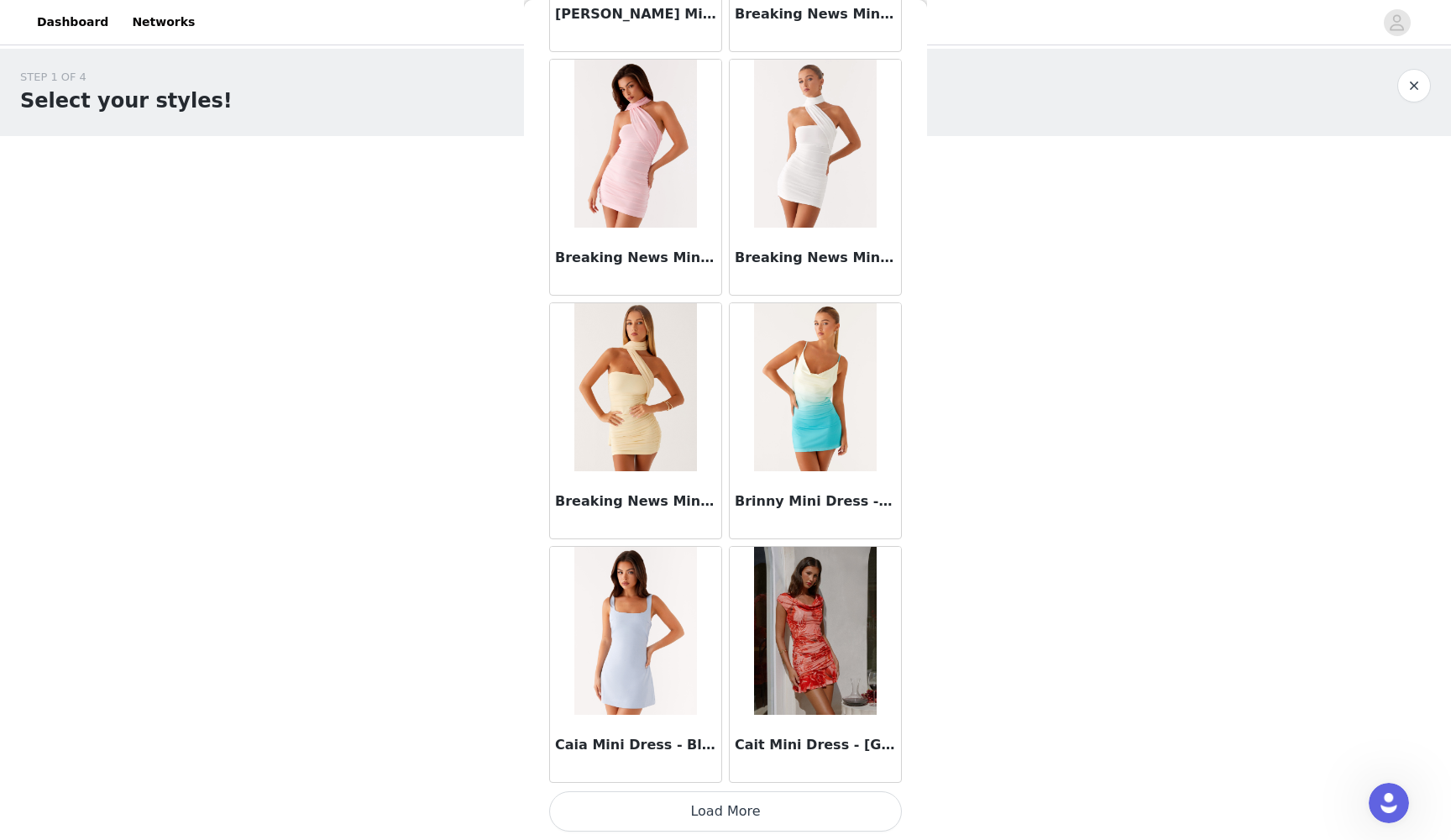
scroll to position [6599, 0]
click at [698, 767] on button "Load More" at bounding box center [726, 810] width 353 height 40
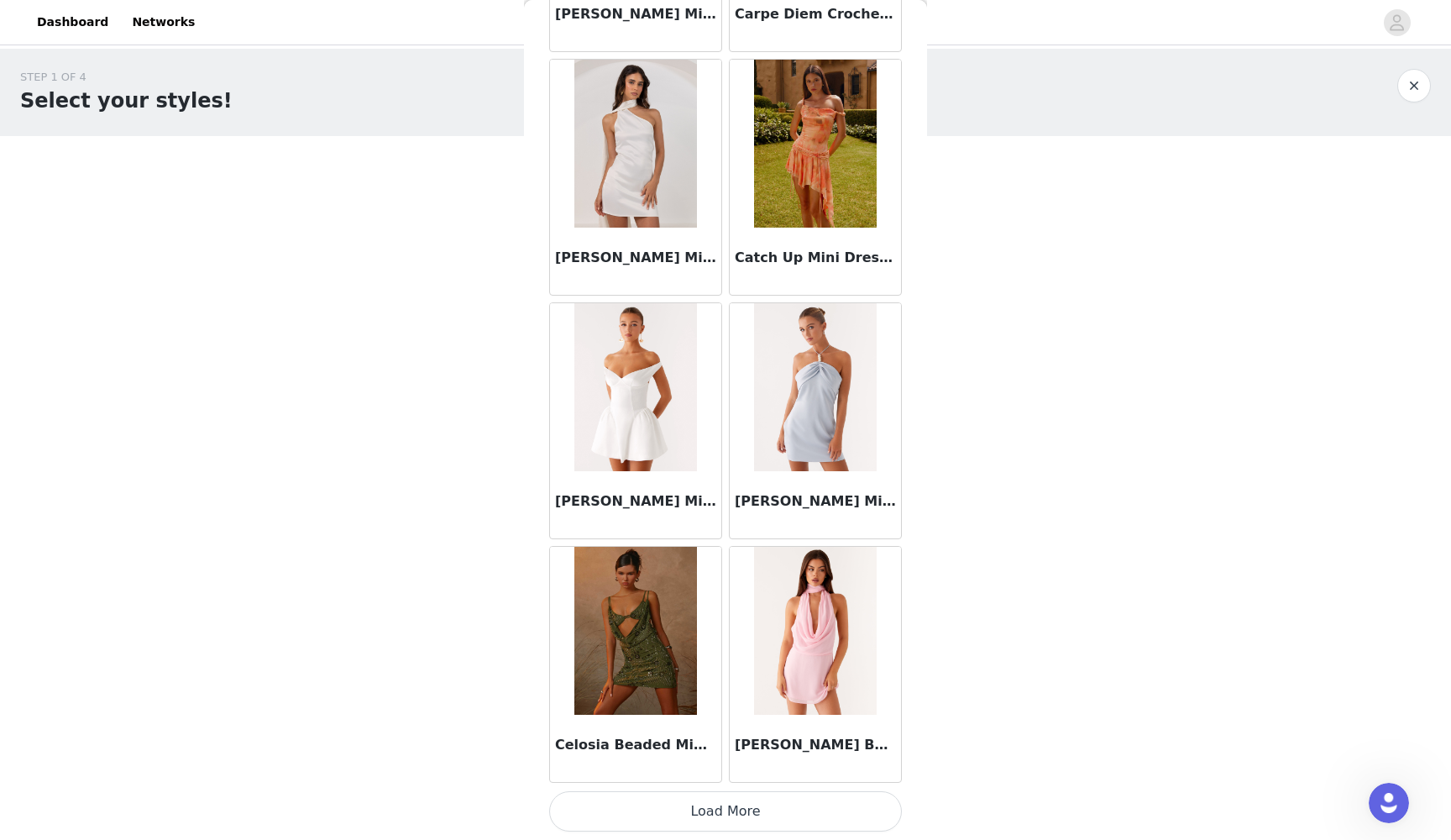
scroll to position [0, 0]
click at [728, 767] on button "Load More" at bounding box center [726, 810] width 353 height 40
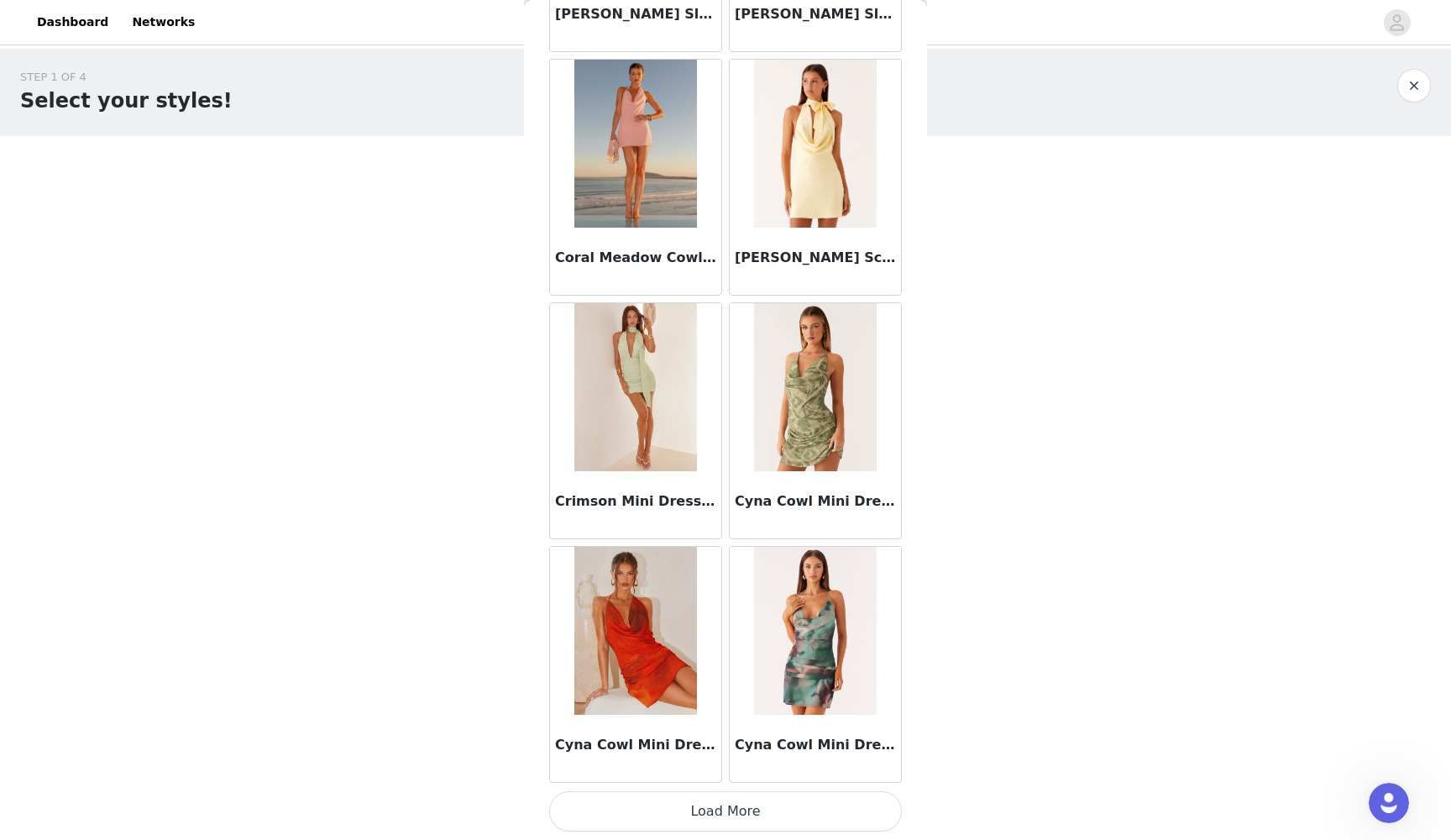
scroll to position [11468, 0]
click at [729, 767] on button "Load More" at bounding box center [726, 810] width 353 height 40
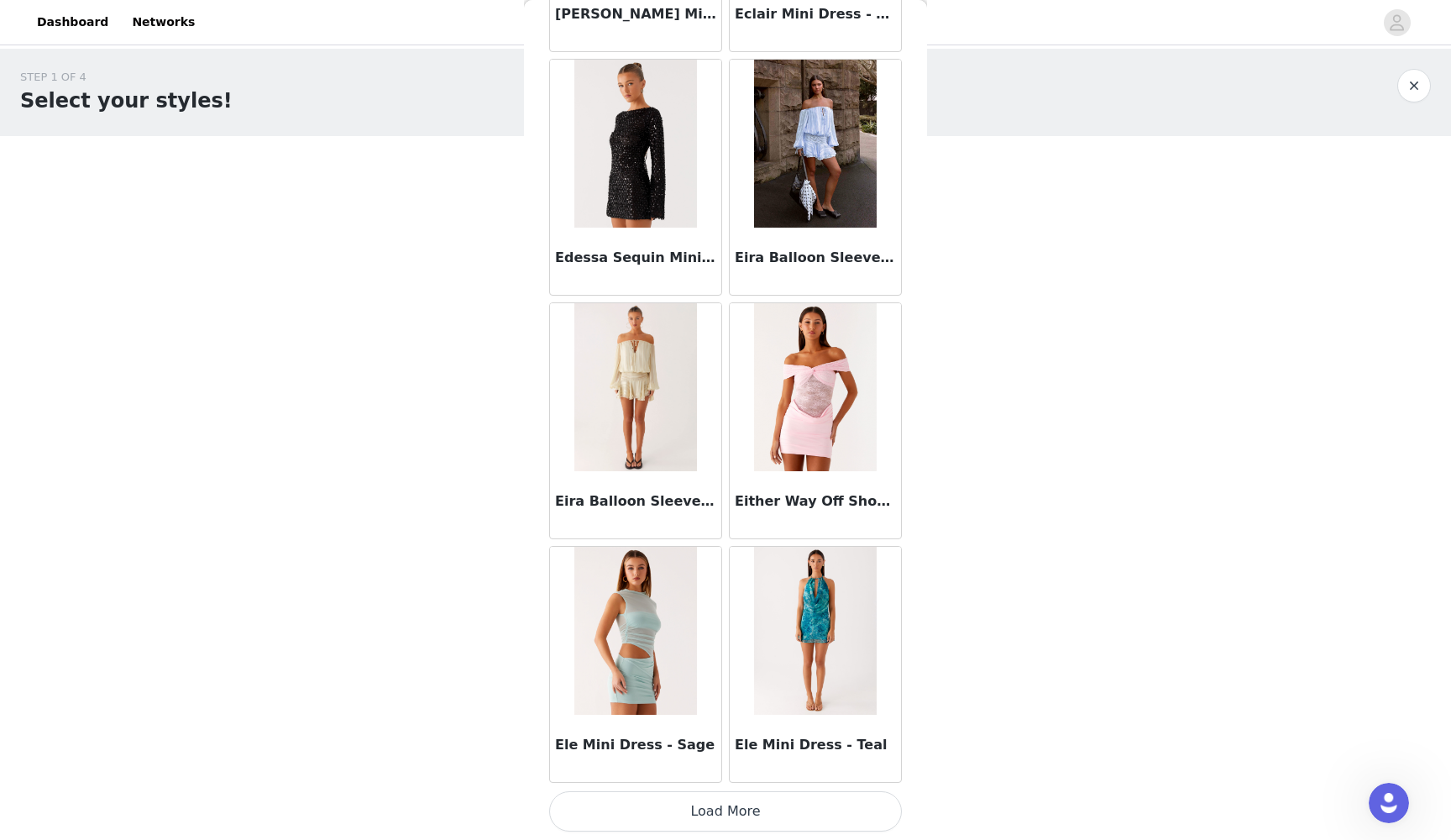
scroll to position [13903, 0]
click at [722, 767] on button "Load More" at bounding box center [726, 810] width 353 height 40
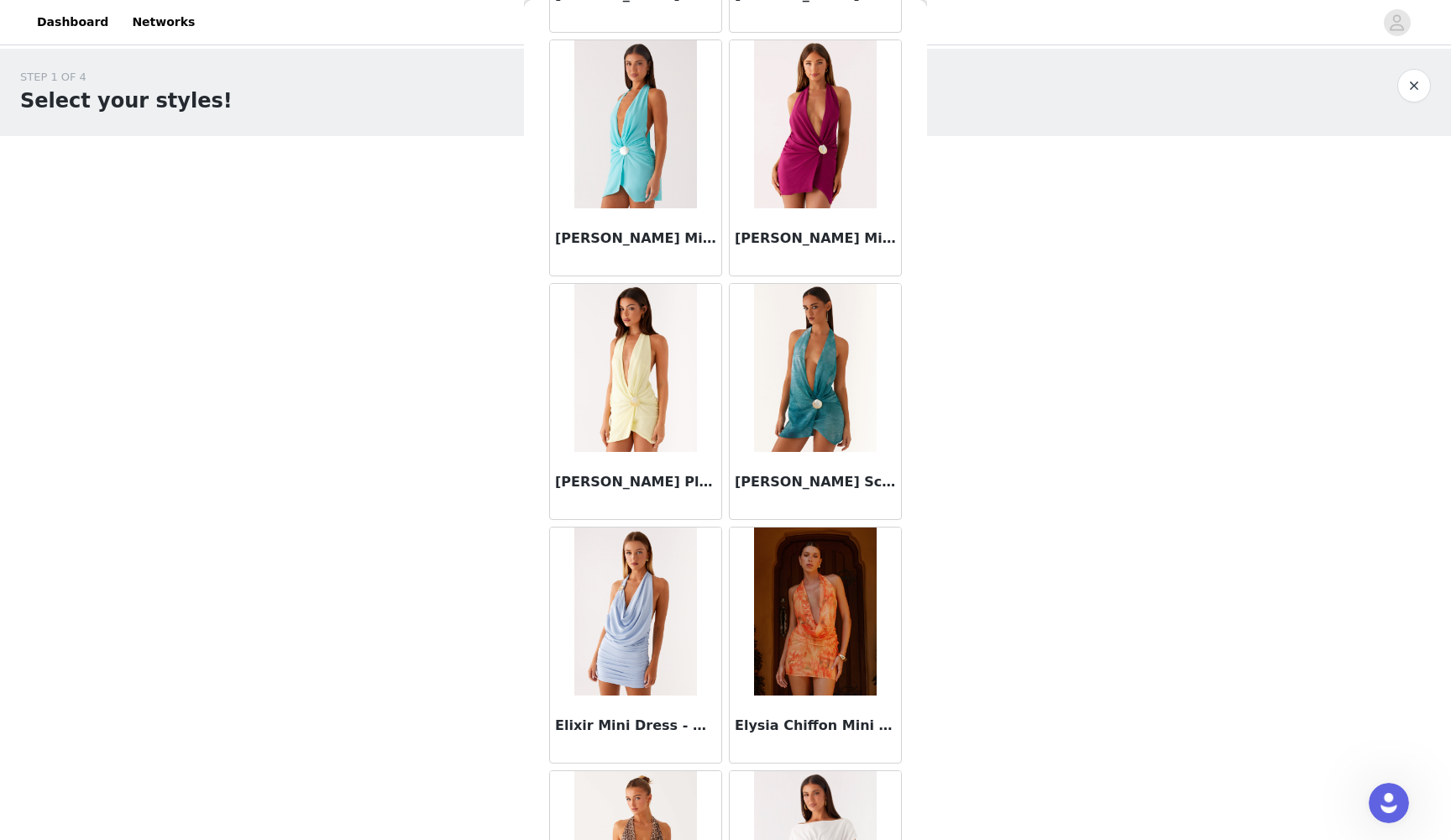
scroll to position [15528, 0]
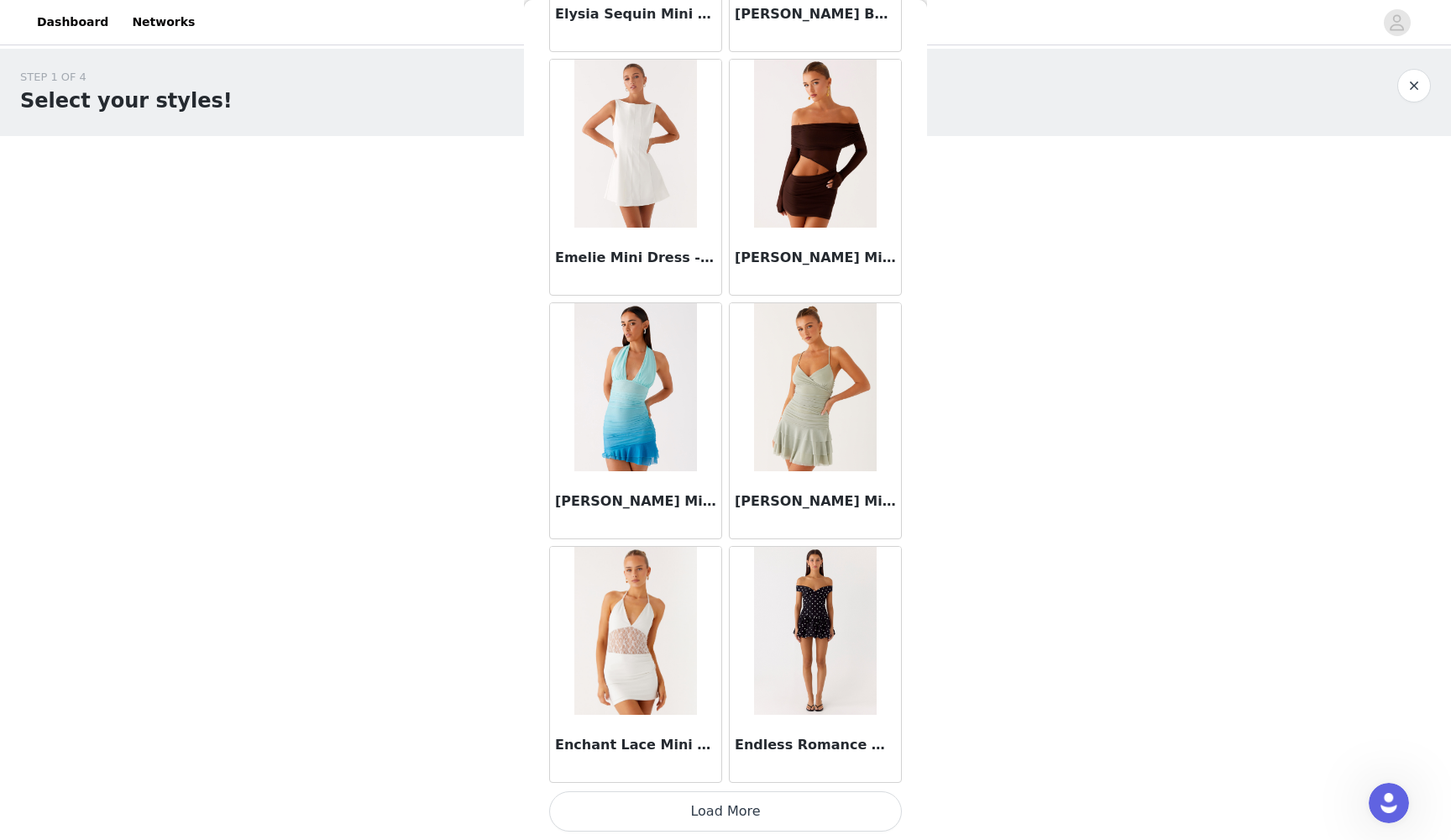
click at [721, 767] on button "Load More" at bounding box center [726, 810] width 353 height 40
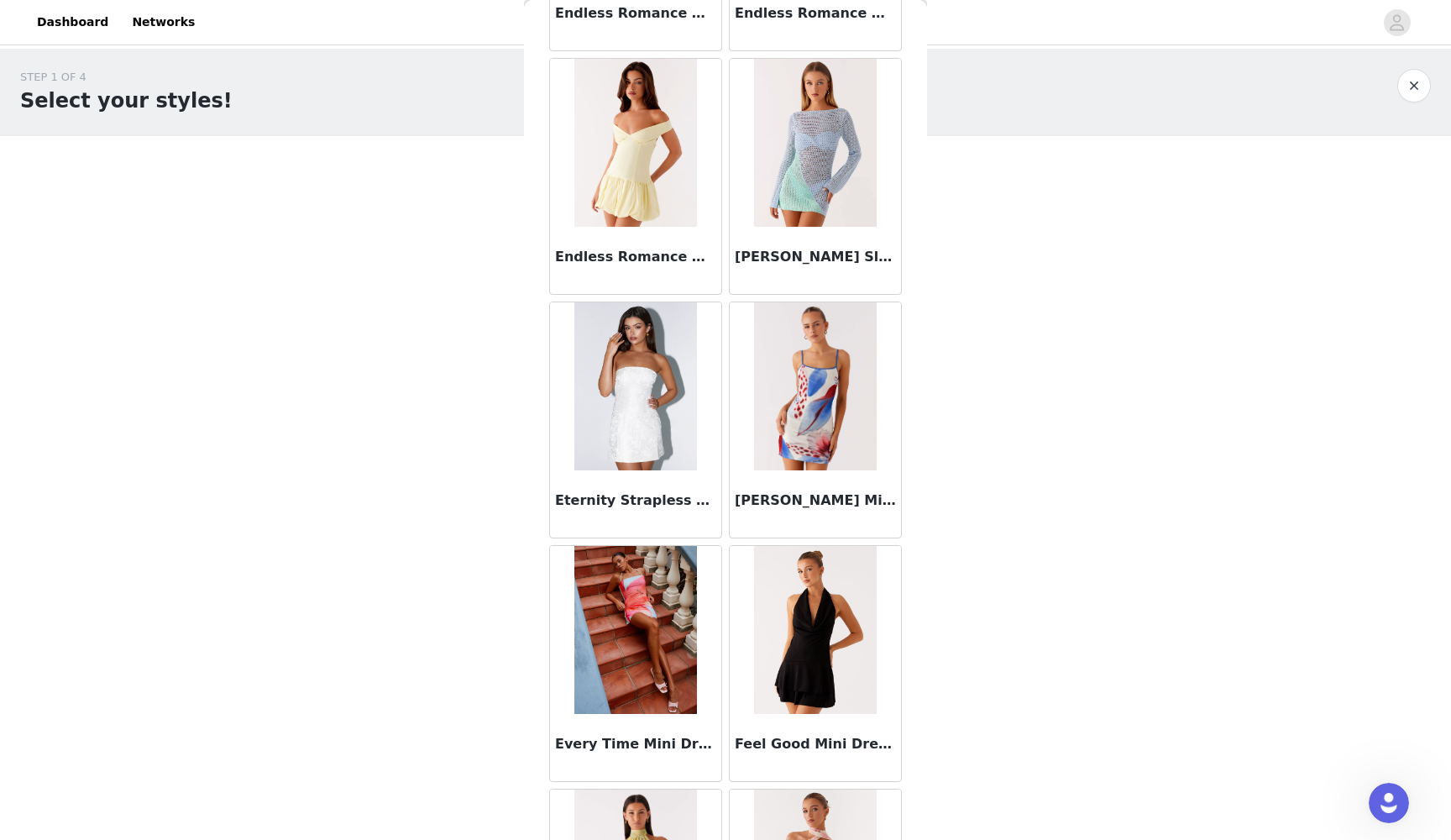
scroll to position [17589, 0]
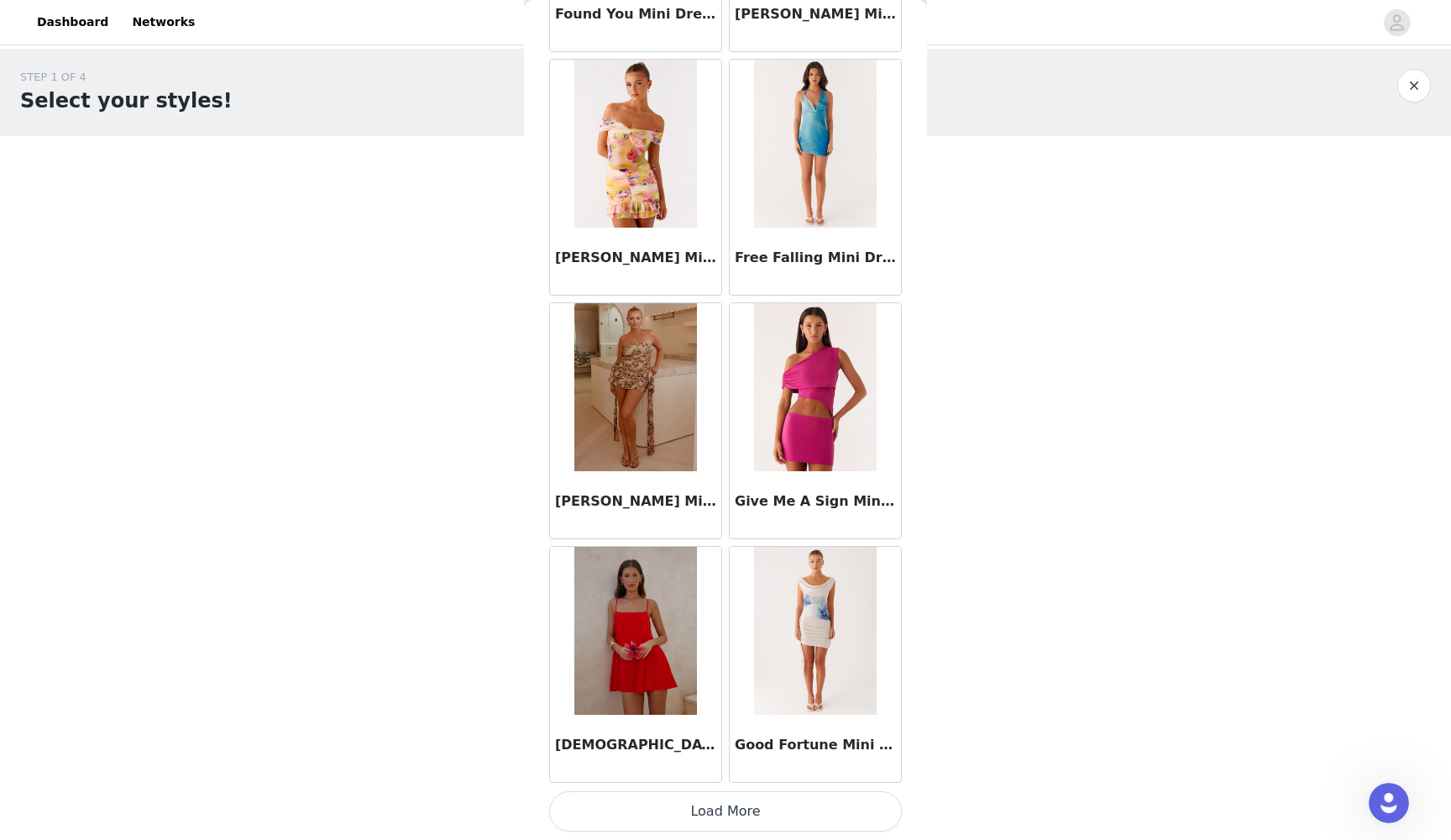
click at [721, 767] on button "Load More" at bounding box center [726, 810] width 353 height 40
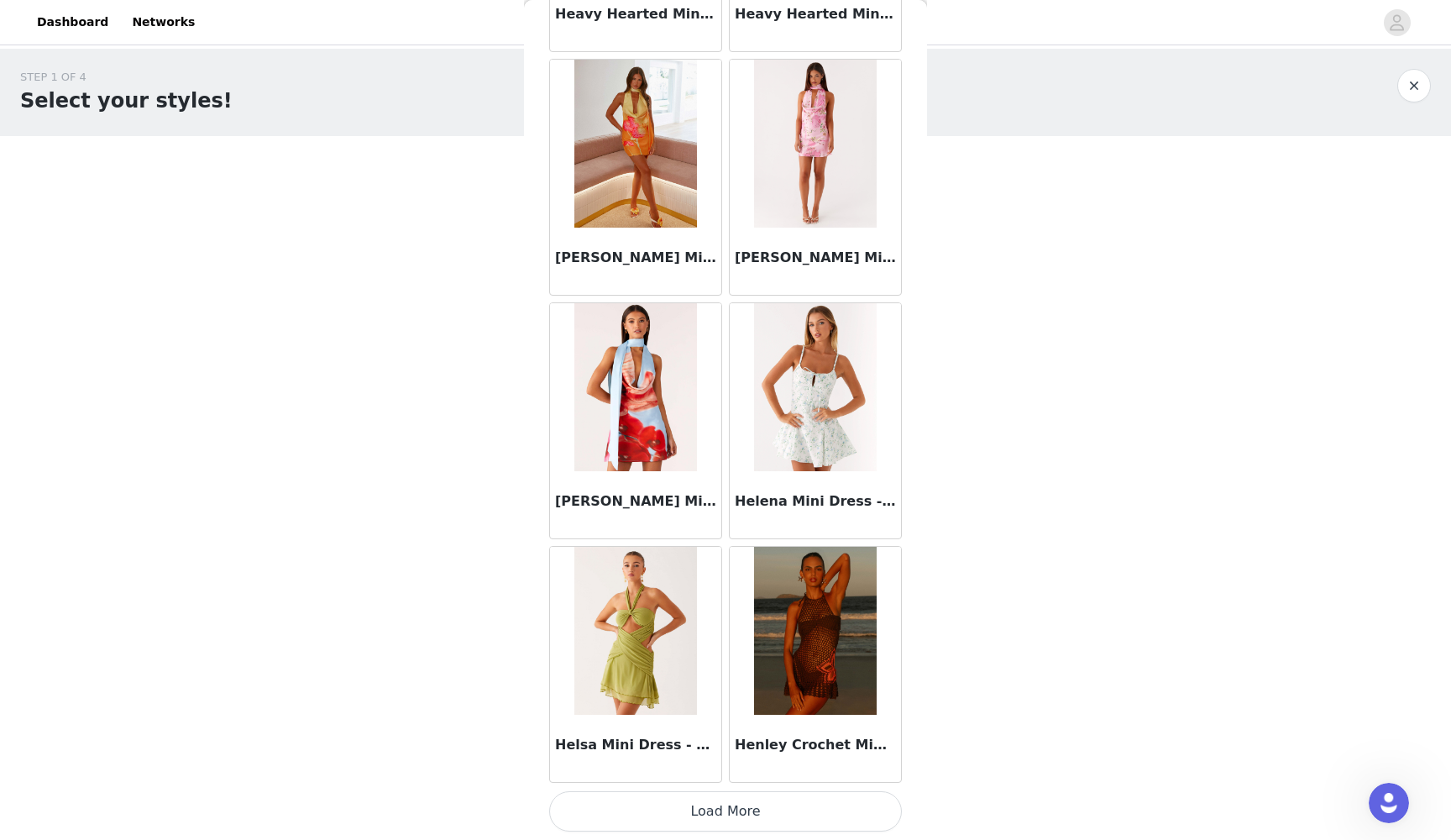
scroll to position [21207, 0]
click at [712, 767] on button "Load More" at bounding box center [726, 810] width 353 height 40
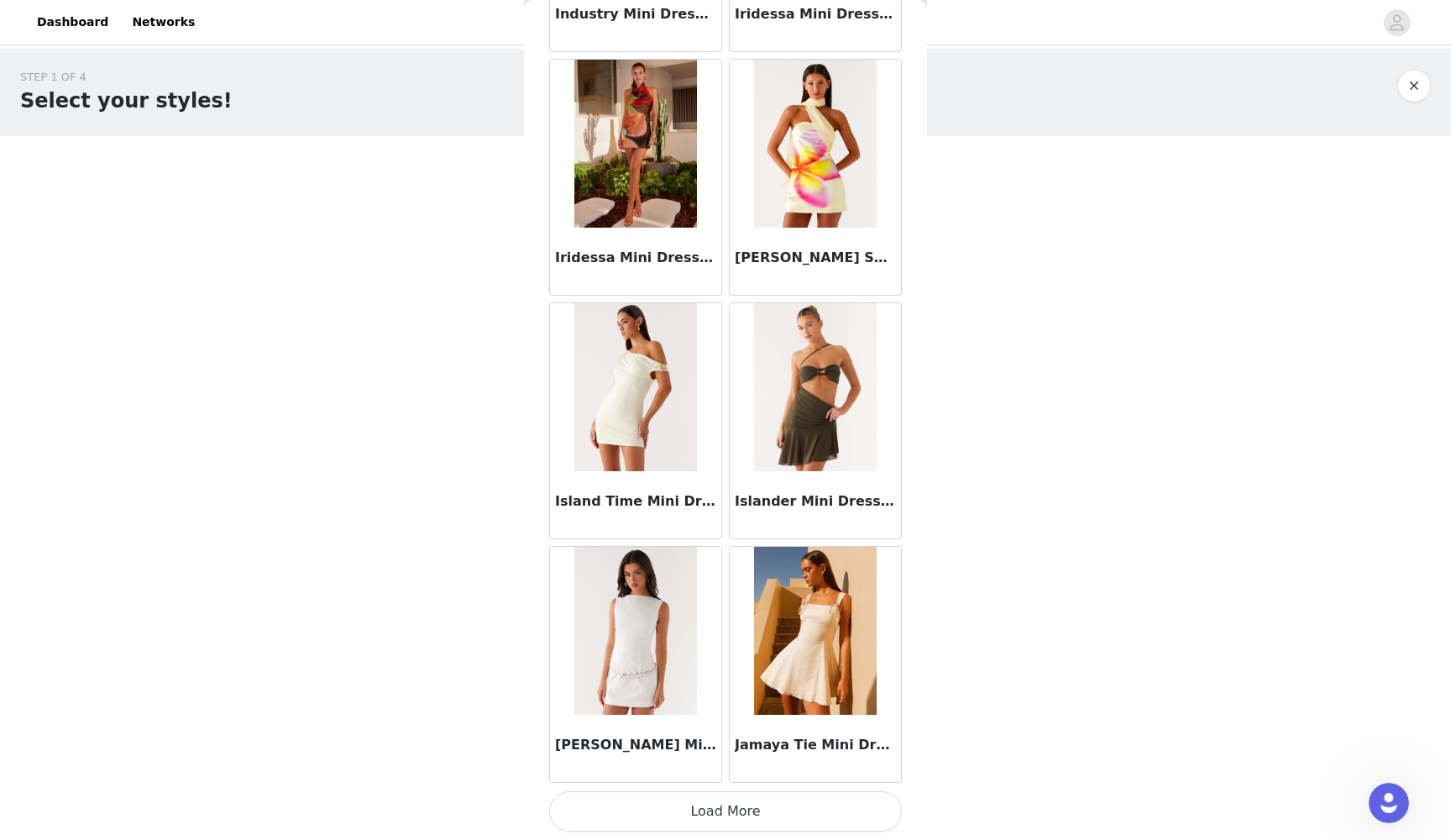
scroll to position [0, 0]
click at [727, 767] on button "Load More" at bounding box center [726, 810] width 353 height 40
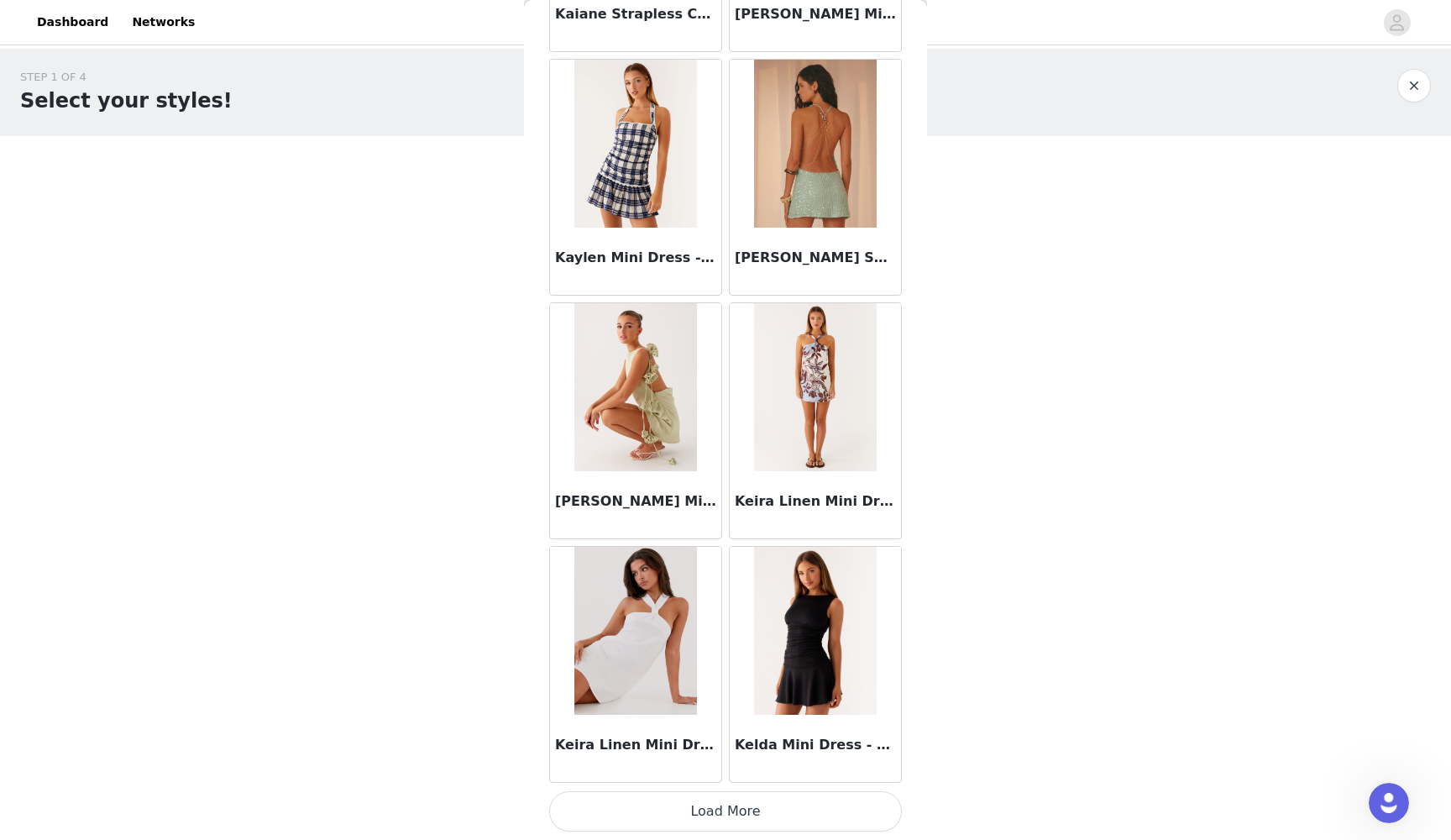
scroll to position [26076, 0]
click at [710, 767] on button "Load More" at bounding box center [726, 810] width 353 height 40
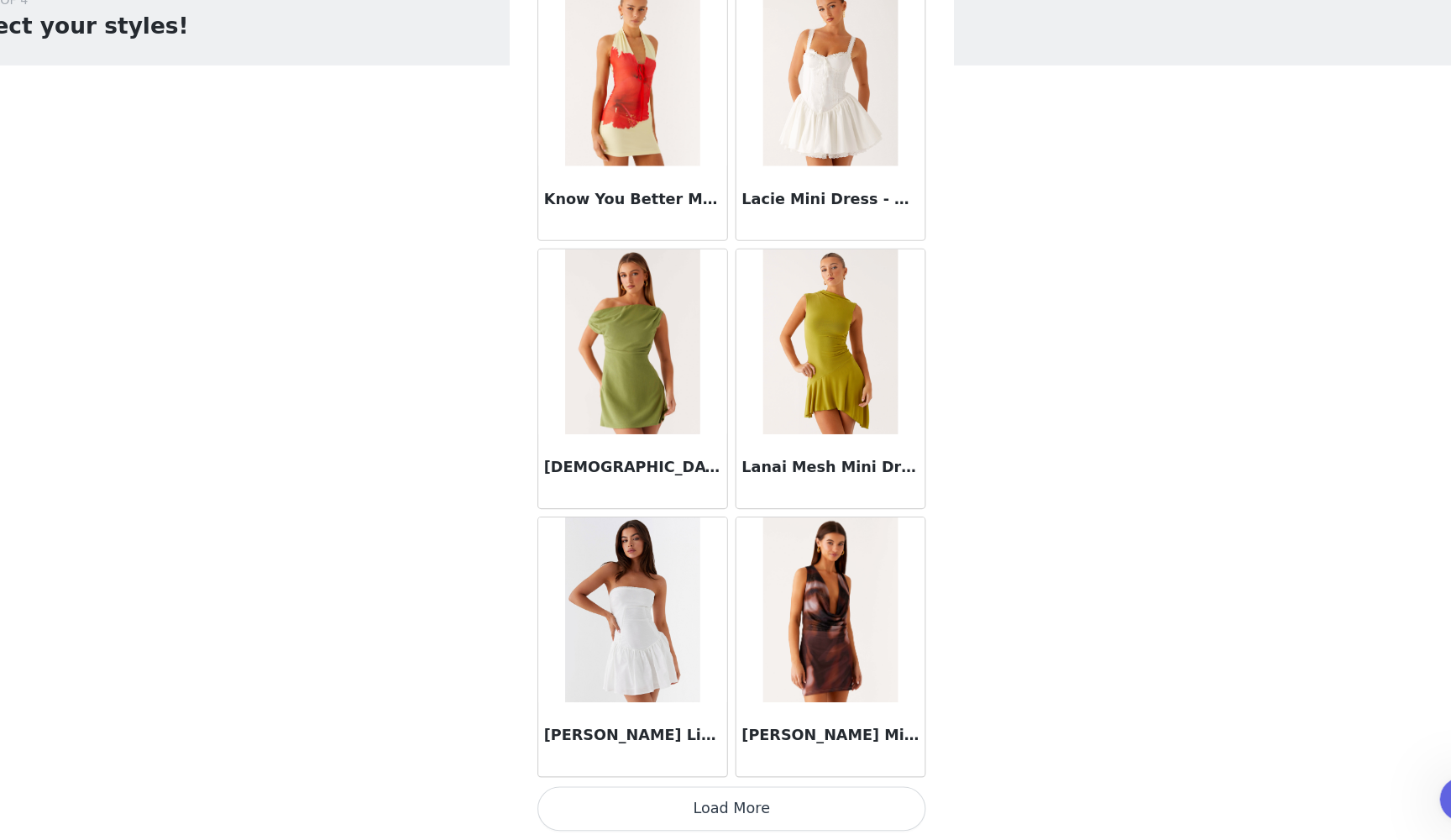
scroll to position [0, 0]
click at [644, 767] on button "Load More" at bounding box center [726, 810] width 353 height 40
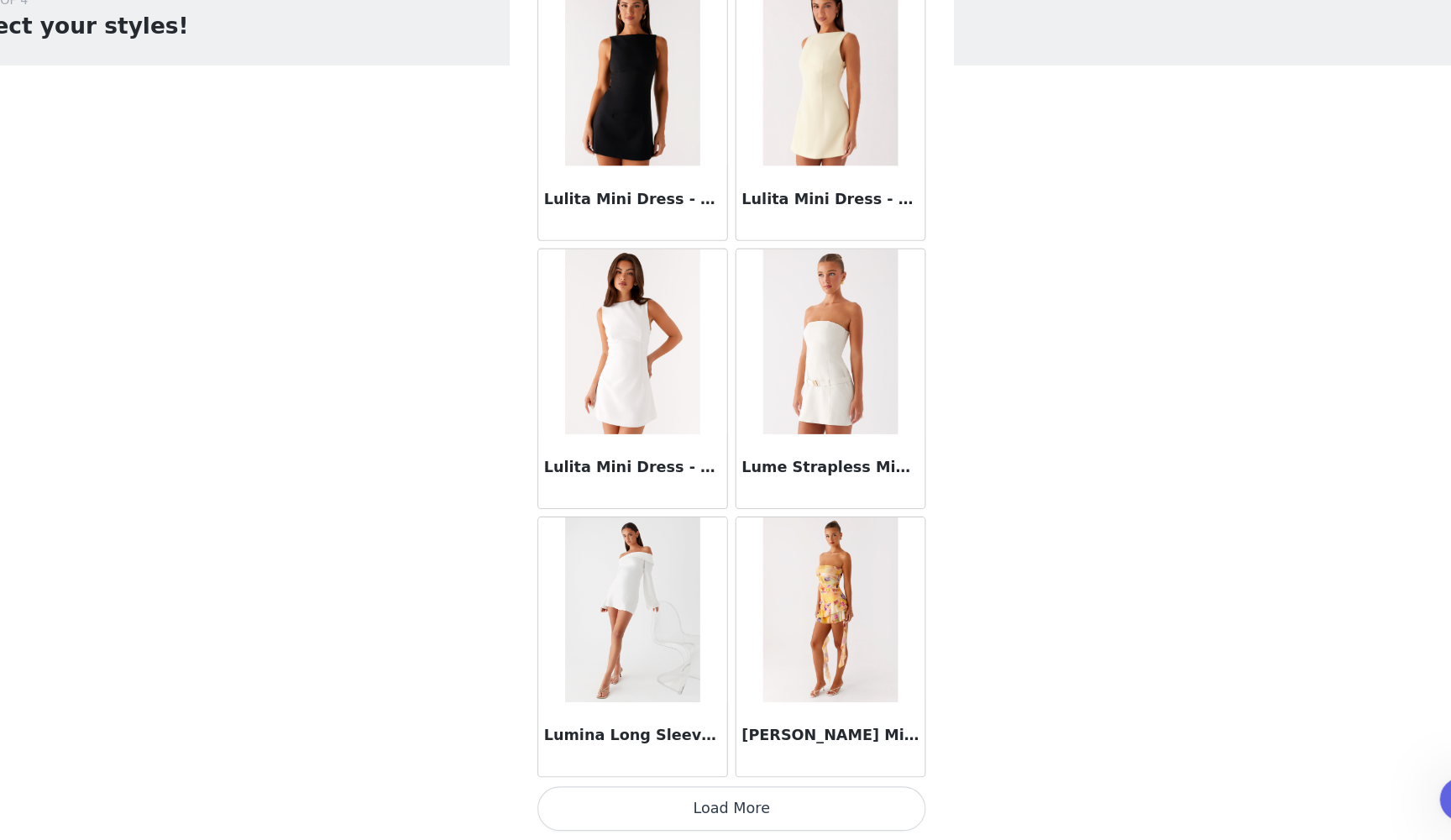
scroll to position [30946, 0]
click at [594, 767] on button "Load More" at bounding box center [726, 810] width 353 height 40
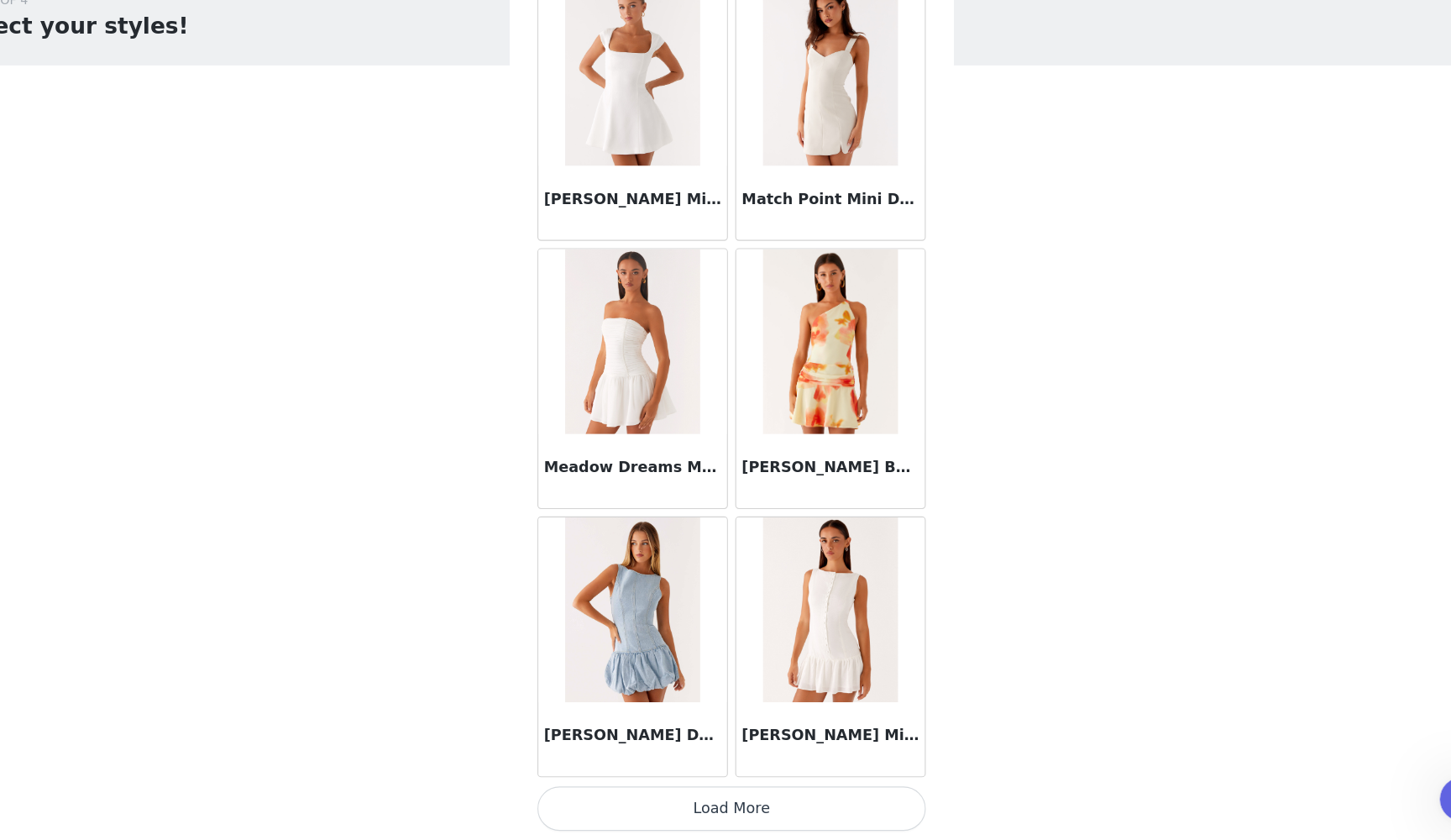
scroll to position [0, 0]
click at [595, 767] on button "Load More" at bounding box center [726, 810] width 353 height 40
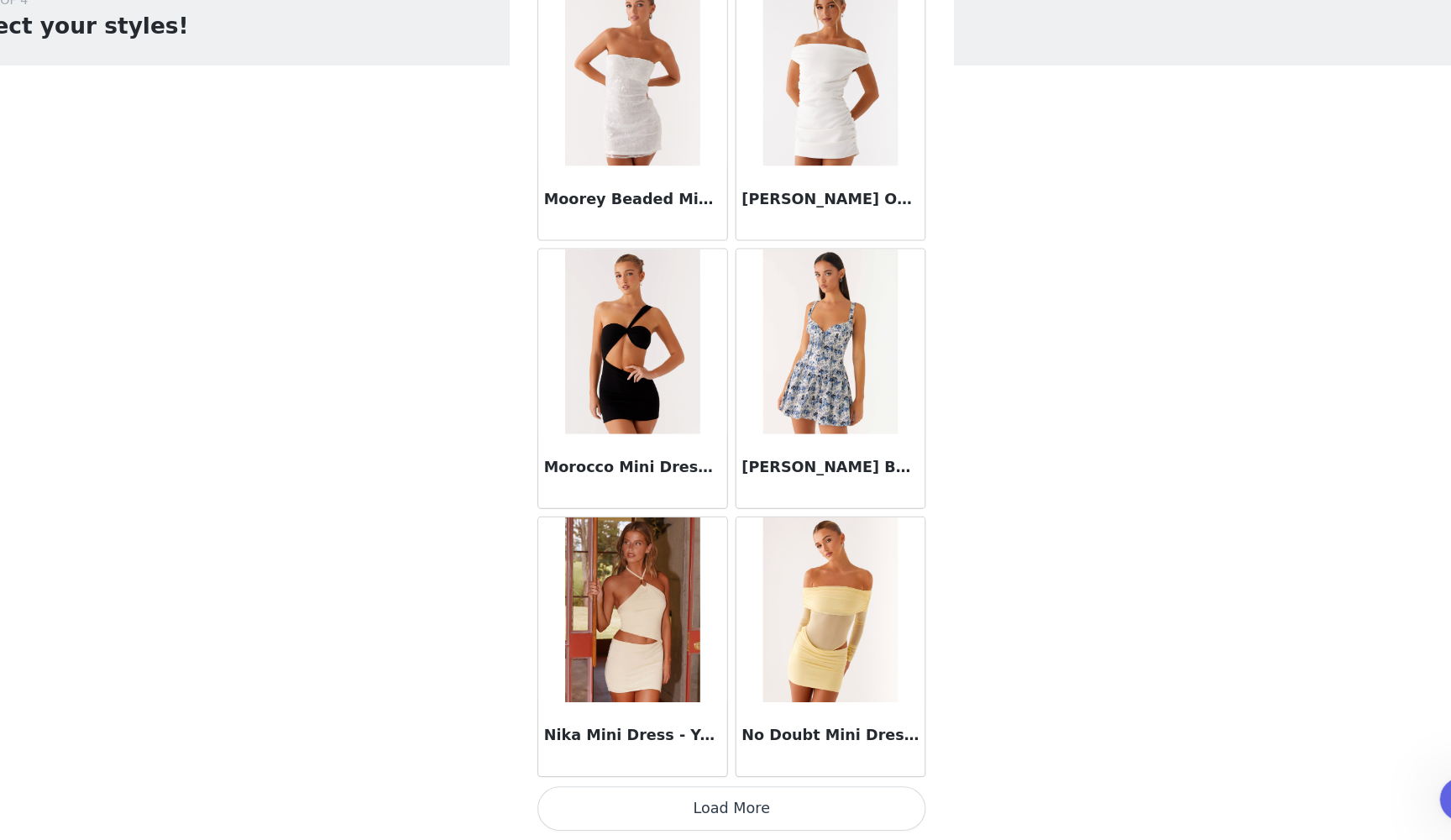
click at [667, 767] on button "Load More" at bounding box center [726, 810] width 353 height 40
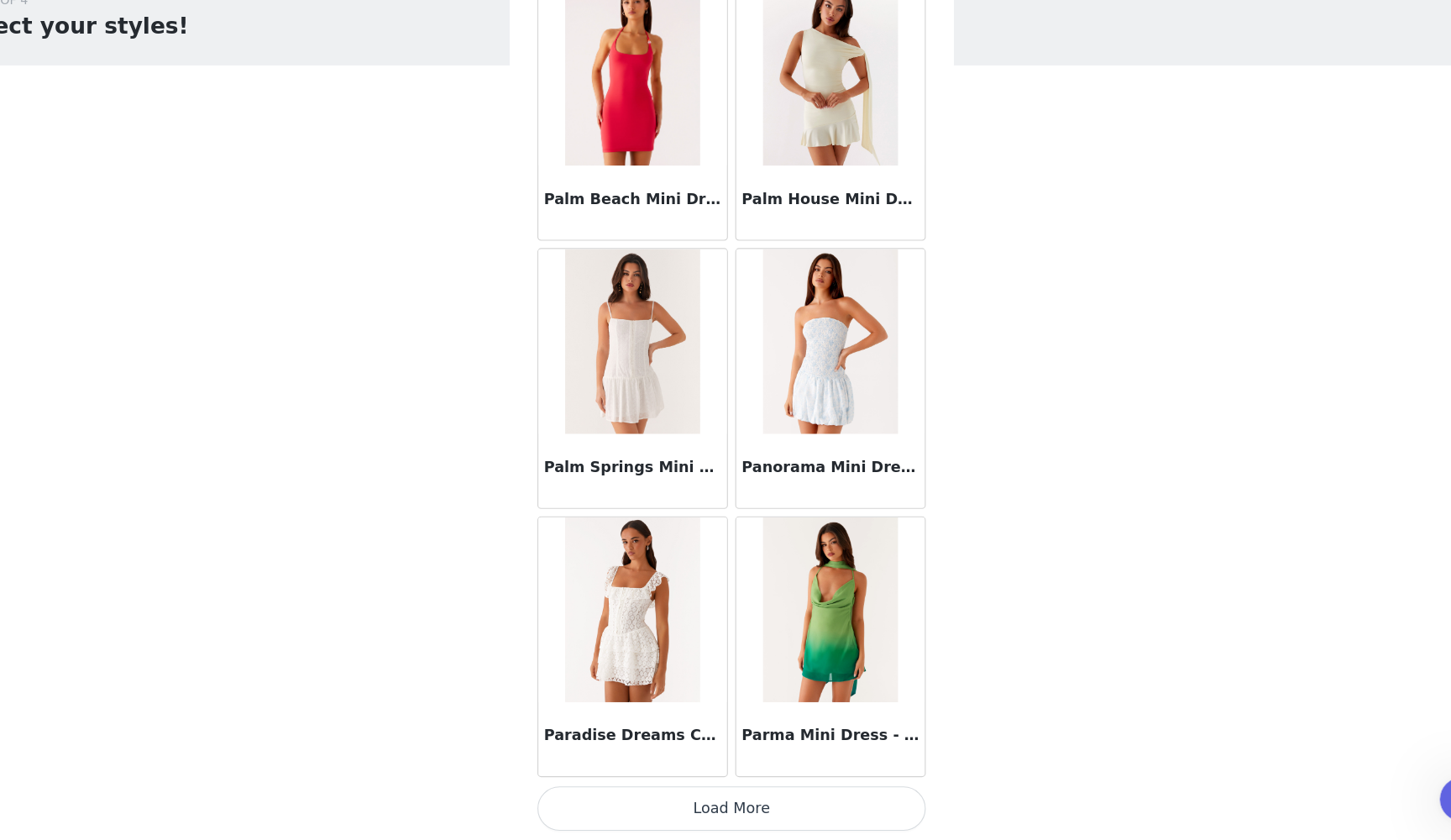
scroll to position [38251, 0]
click at [666, 767] on button "Load More" at bounding box center [726, 810] width 353 height 40
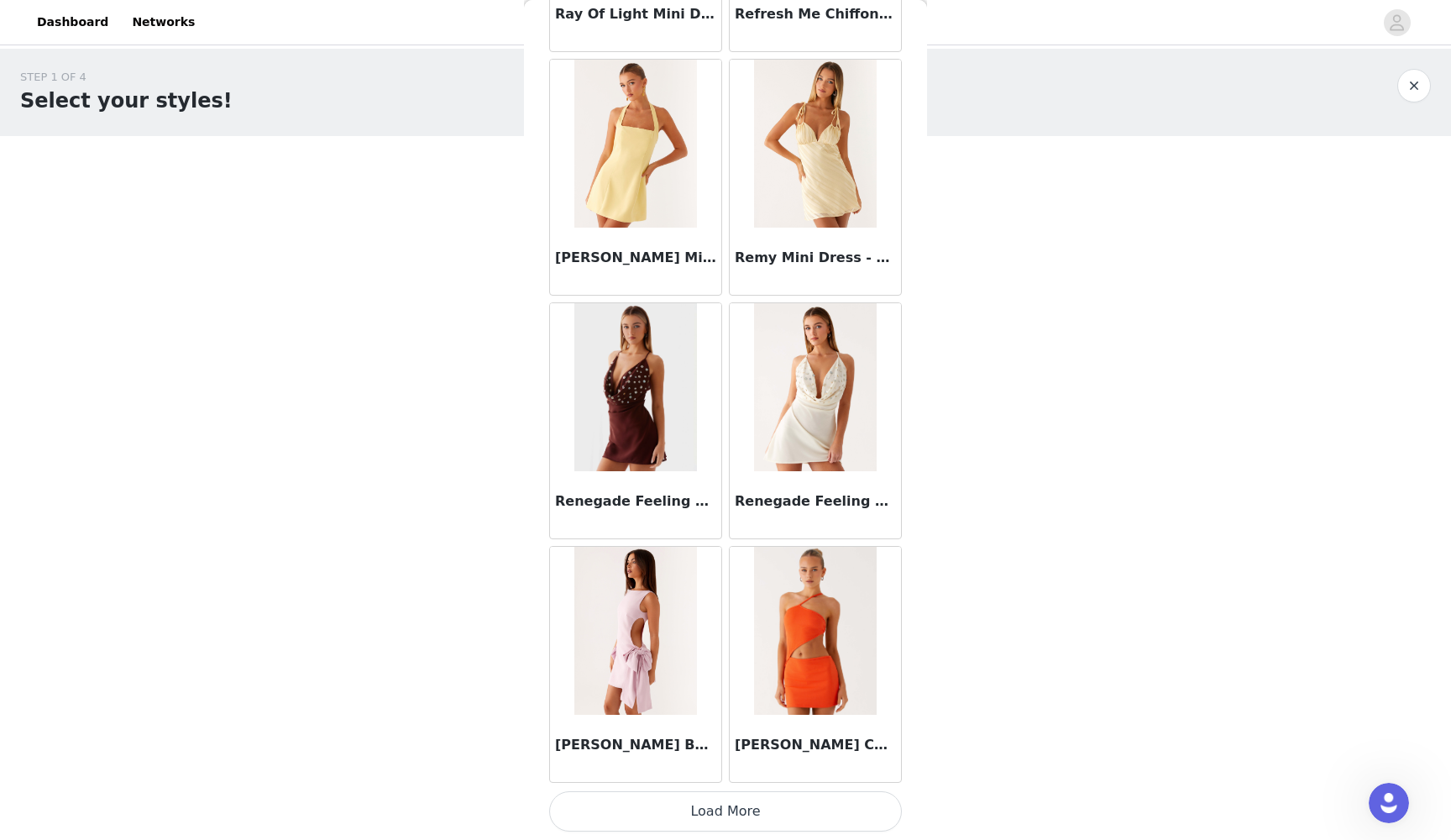
scroll to position [40685, 0]
click at [686, 767] on button "Load More" at bounding box center [726, 810] width 353 height 40
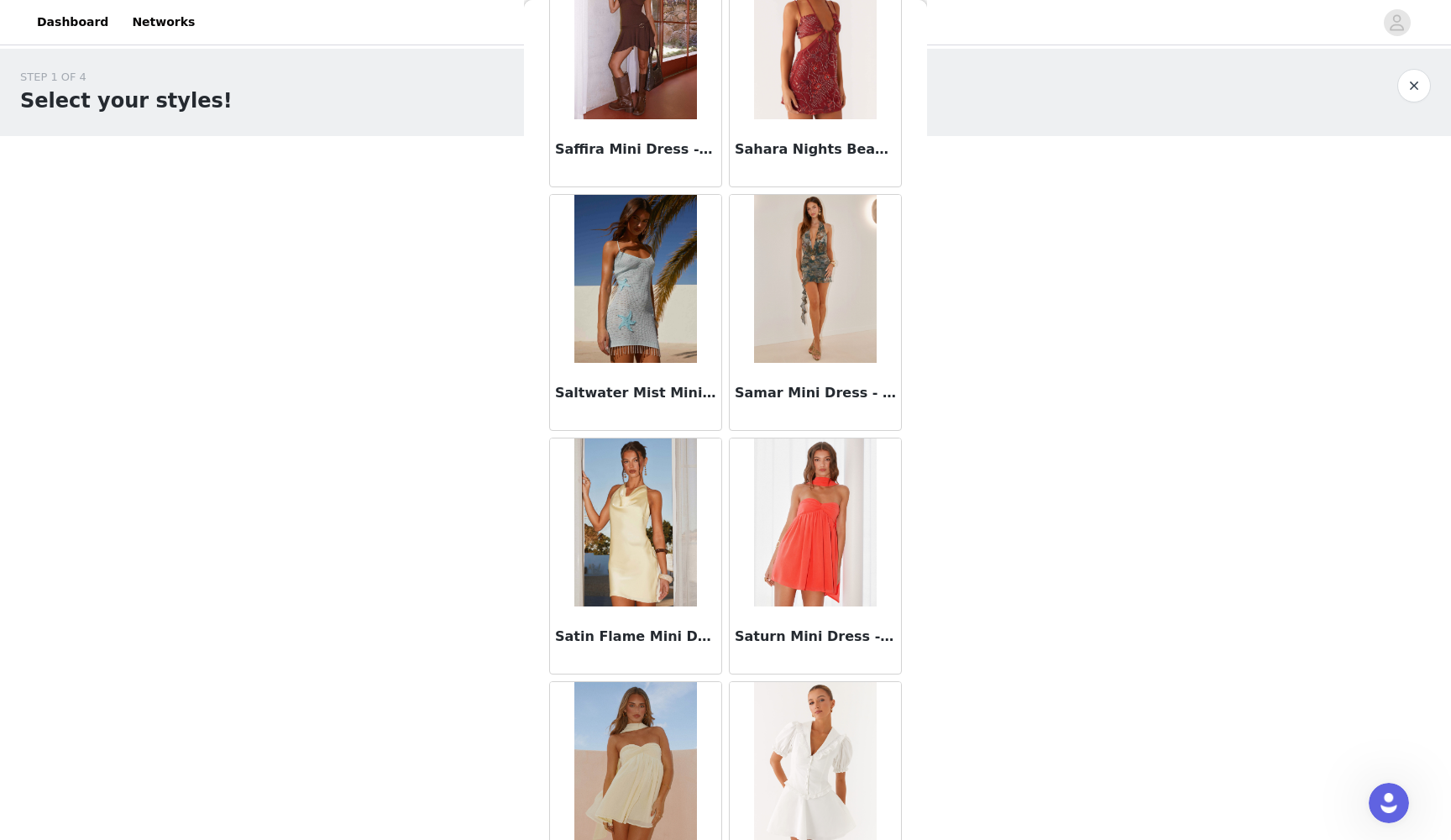
scroll to position [42987, 0]
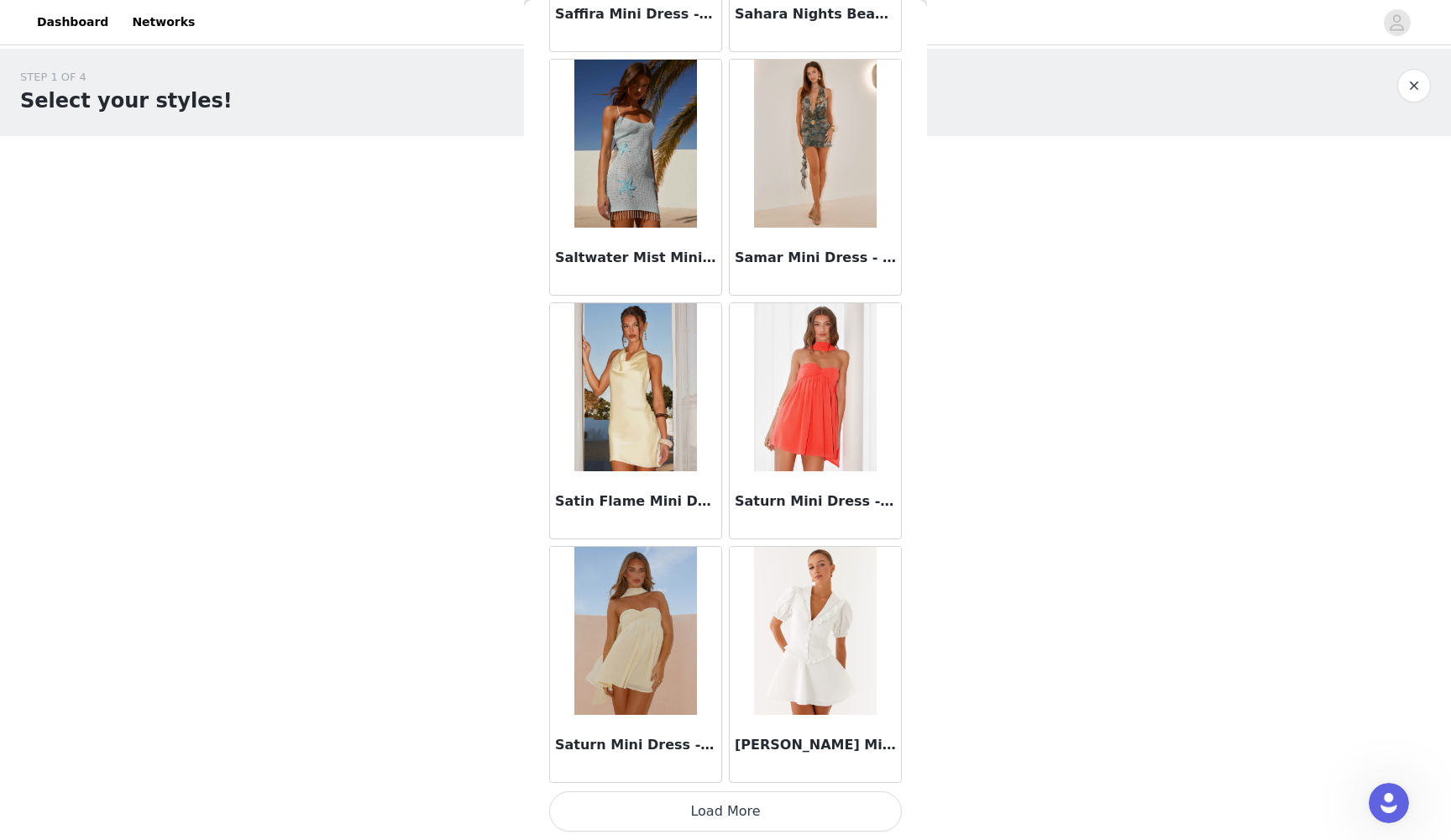
click at [744, 767] on button "Load More" at bounding box center [726, 810] width 353 height 40
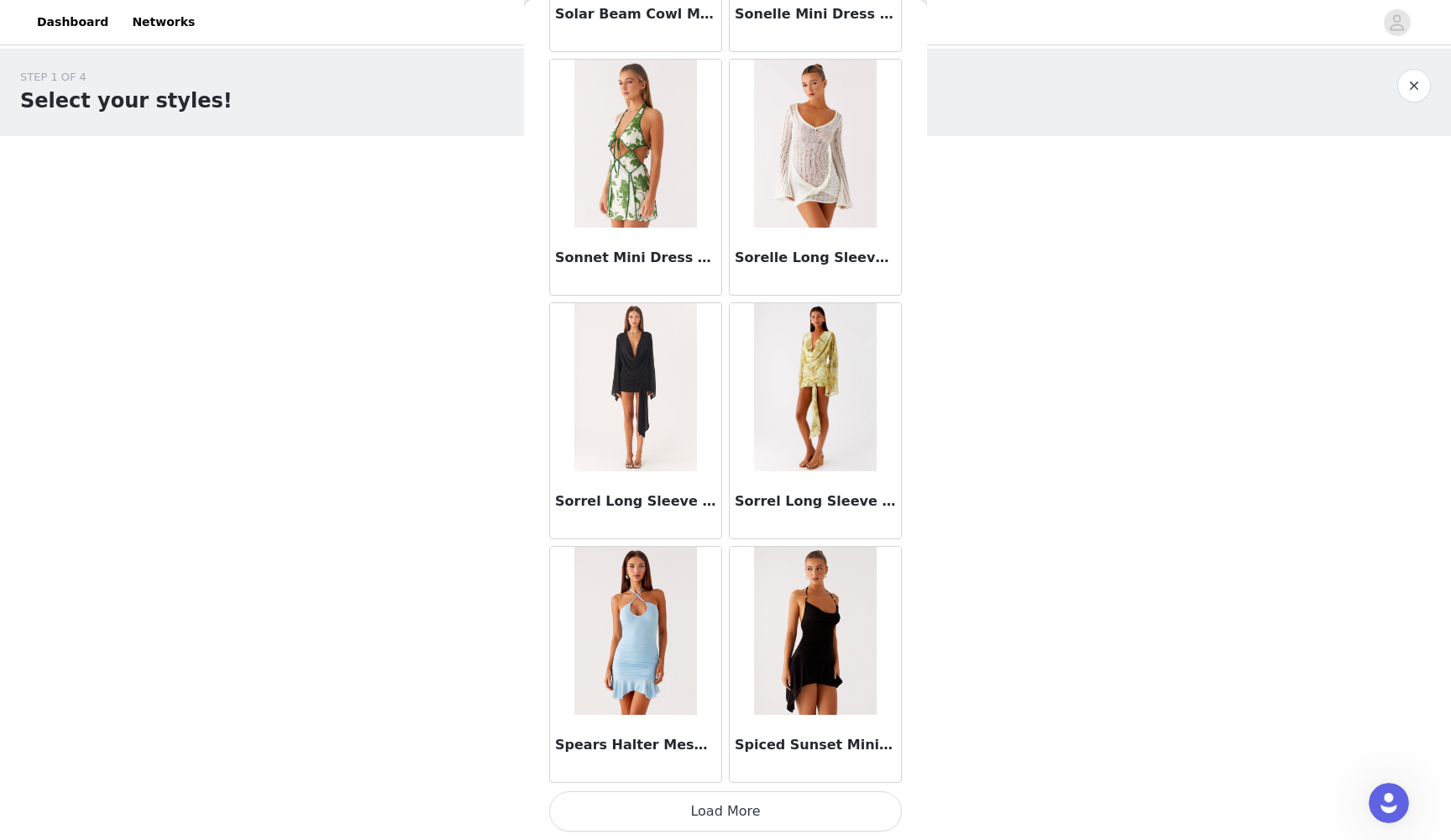
click at [744, 767] on button "Load More" at bounding box center [726, 810] width 353 height 40
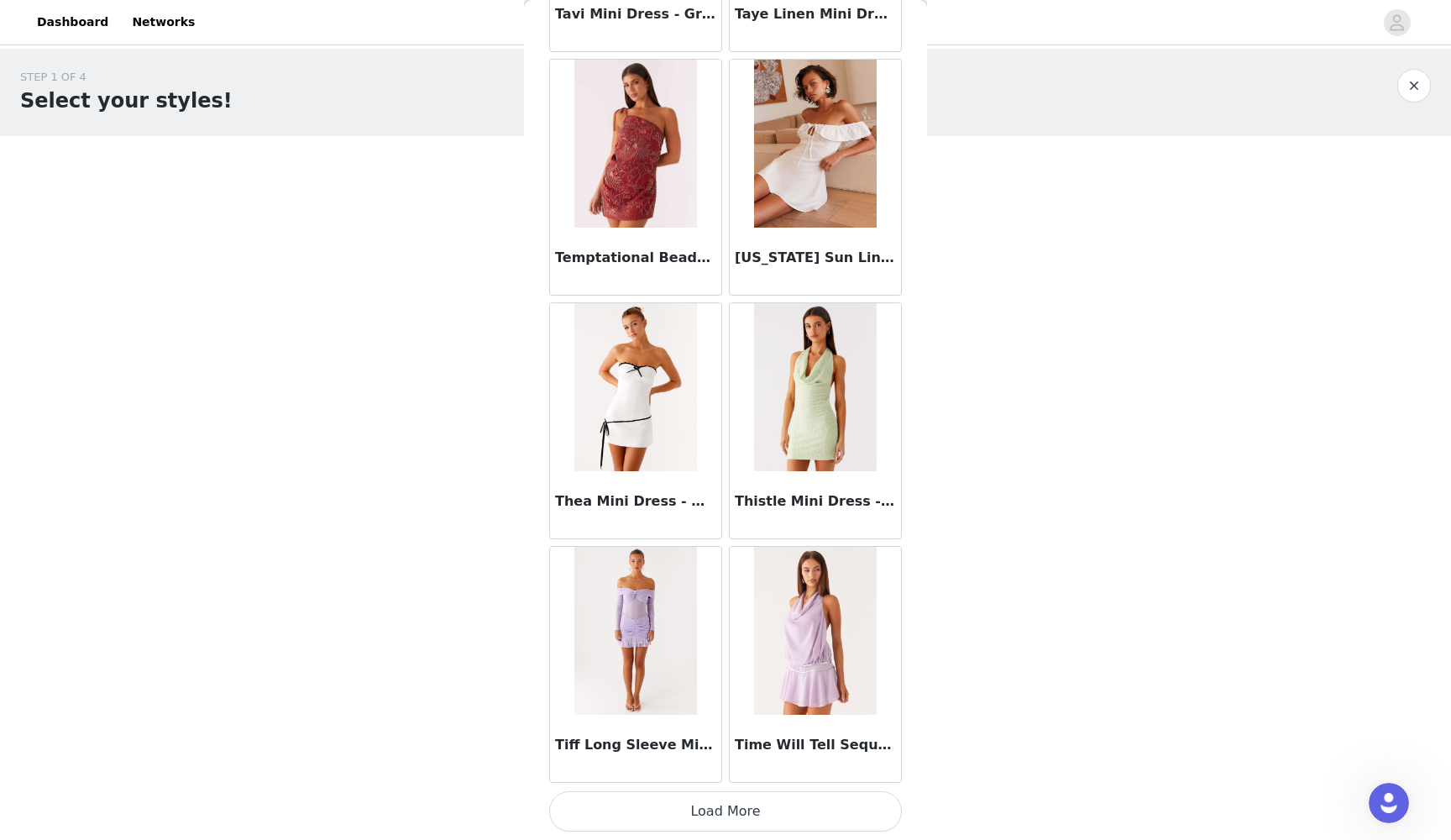
scroll to position [0, 0]
click at [744, 767] on button "Load More" at bounding box center [726, 810] width 353 height 40
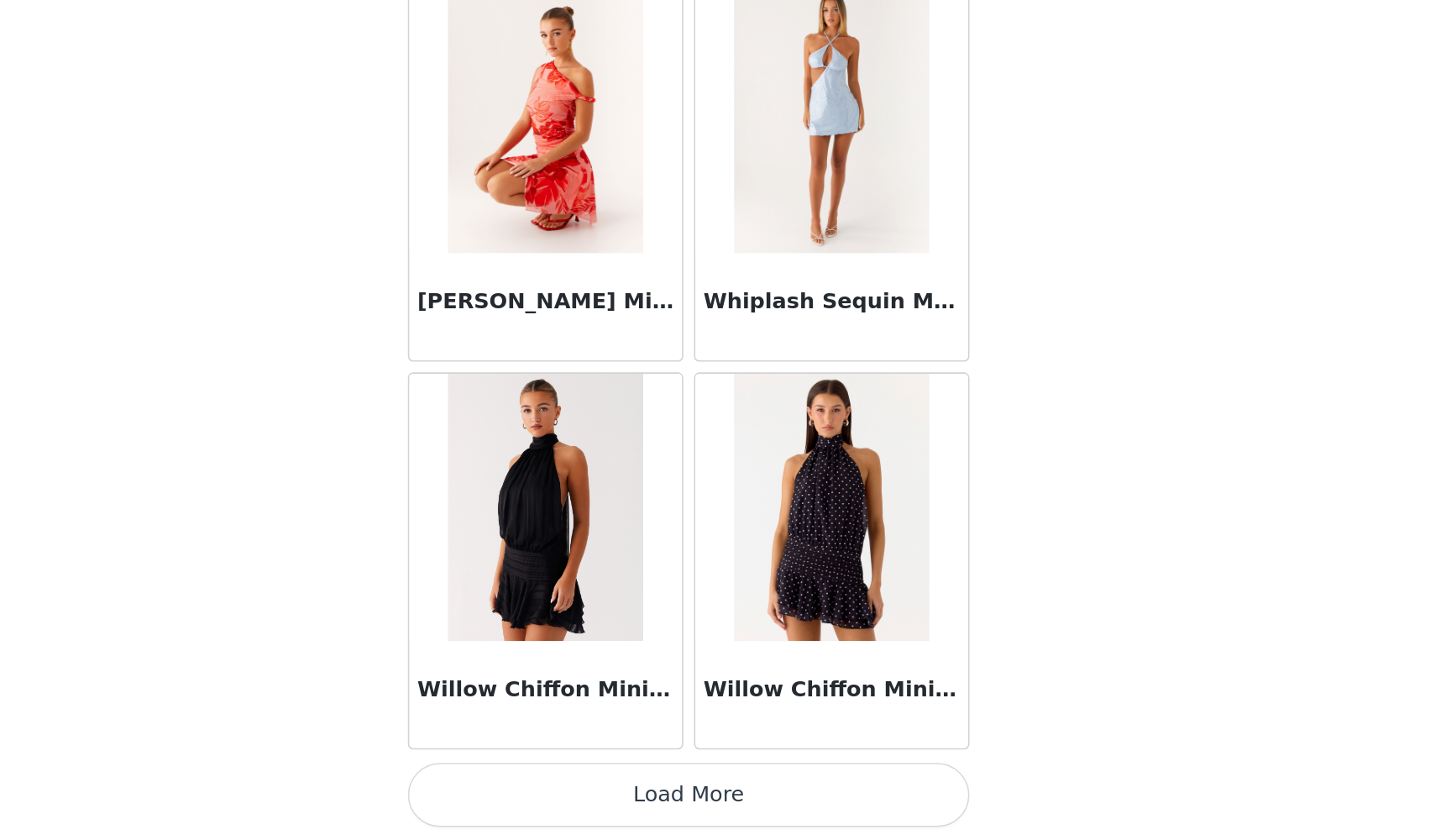
click at [549, 767] on button "Load More" at bounding box center [726, 810] width 353 height 40
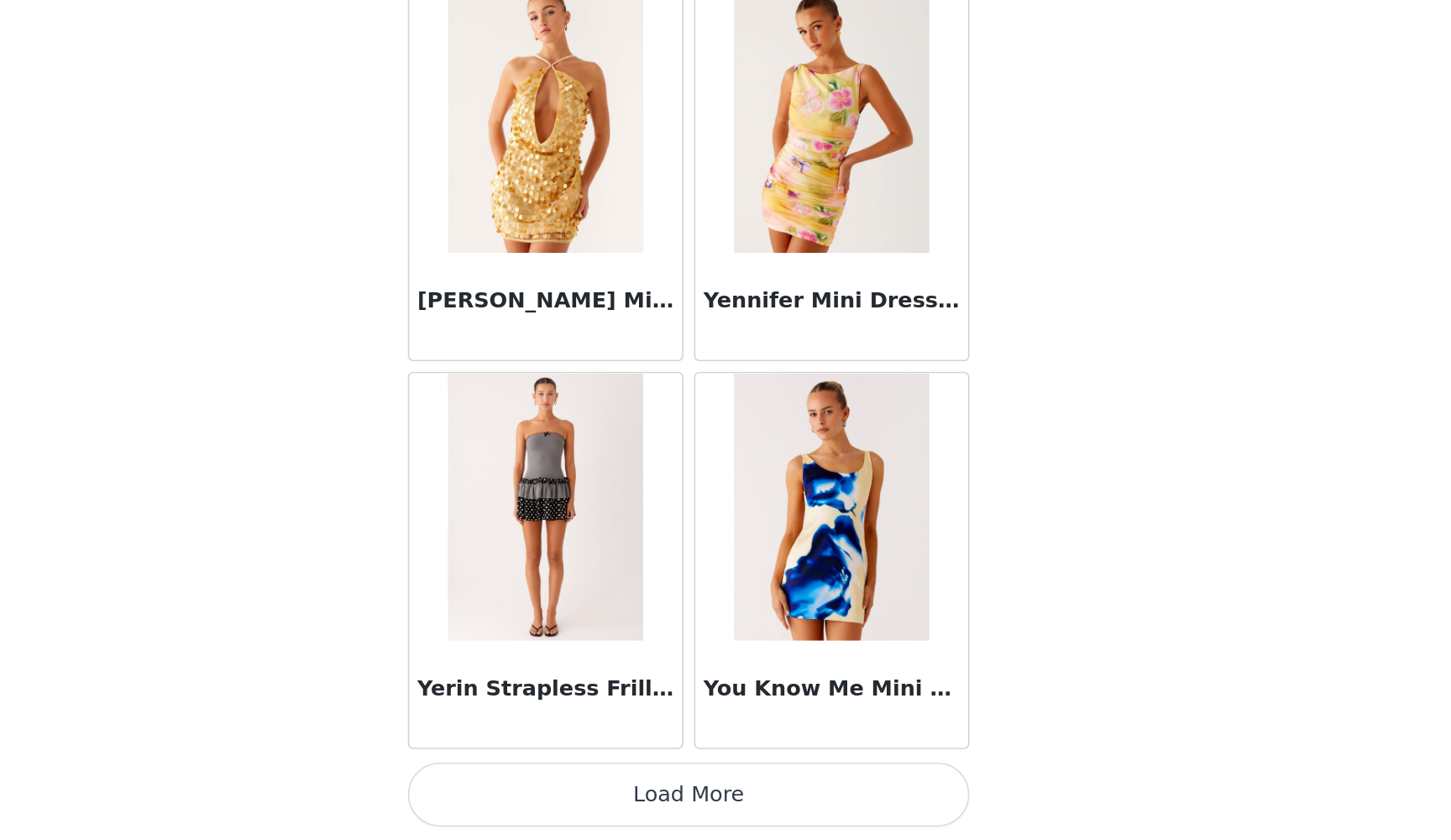
scroll to position [52859, 0]
click at [549, 767] on button "Load More" at bounding box center [726, 810] width 353 height 40
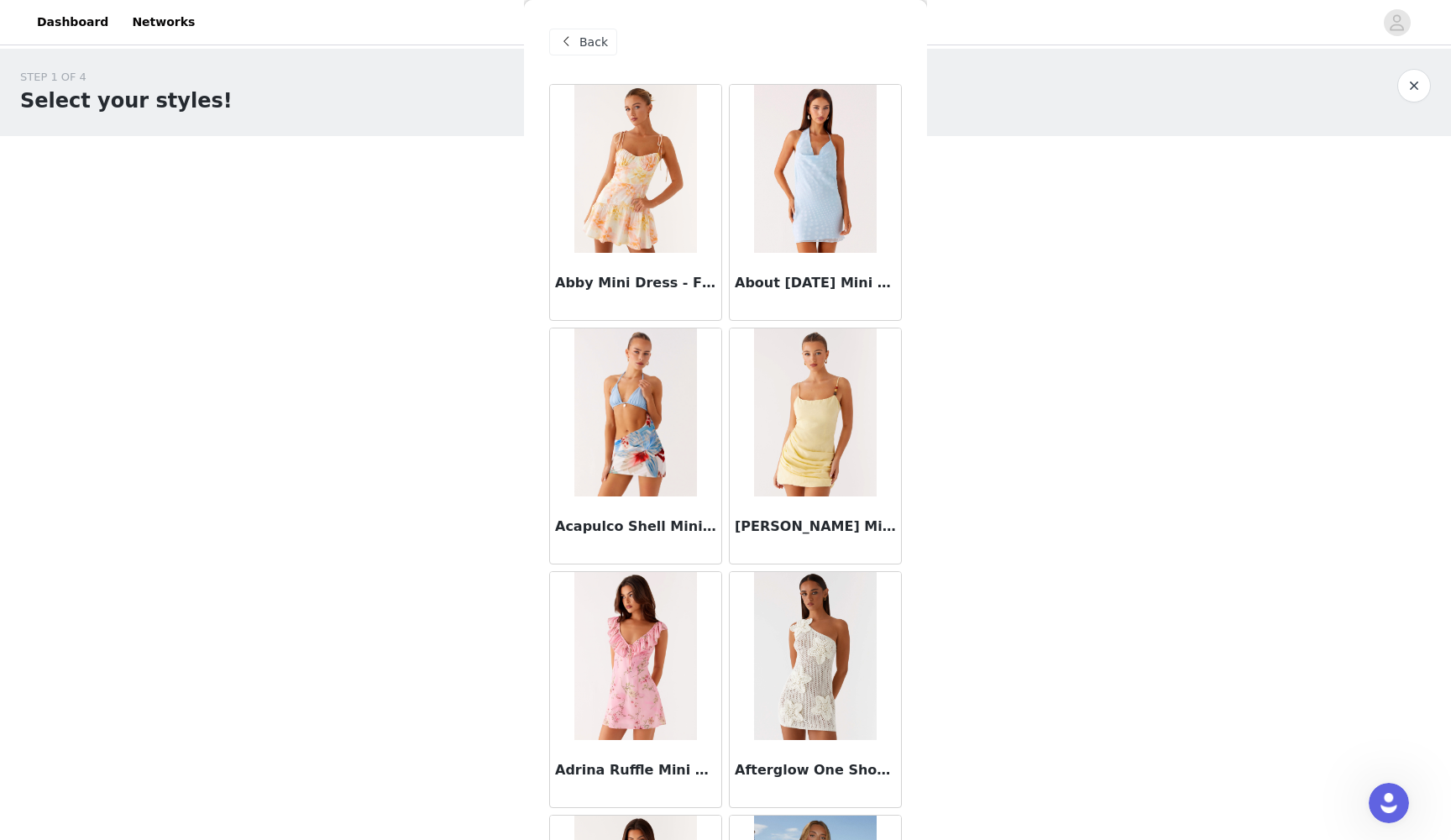
scroll to position [0, 0]
click at [592, 41] on span "Back" at bounding box center [594, 42] width 29 height 18
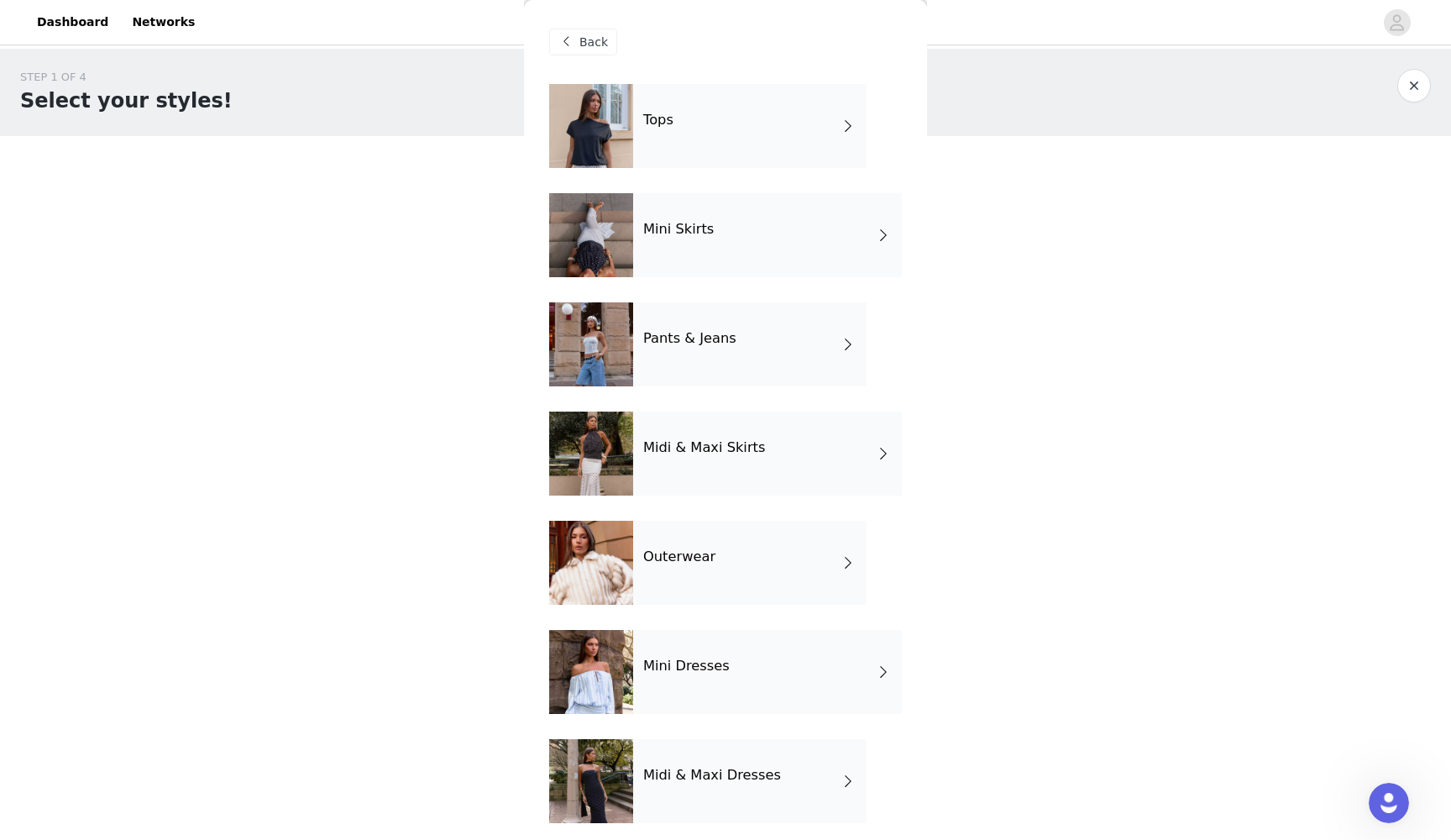
click at [671, 453] on h4 "Midi & Maxi Skirts" at bounding box center [703, 447] width 121 height 15
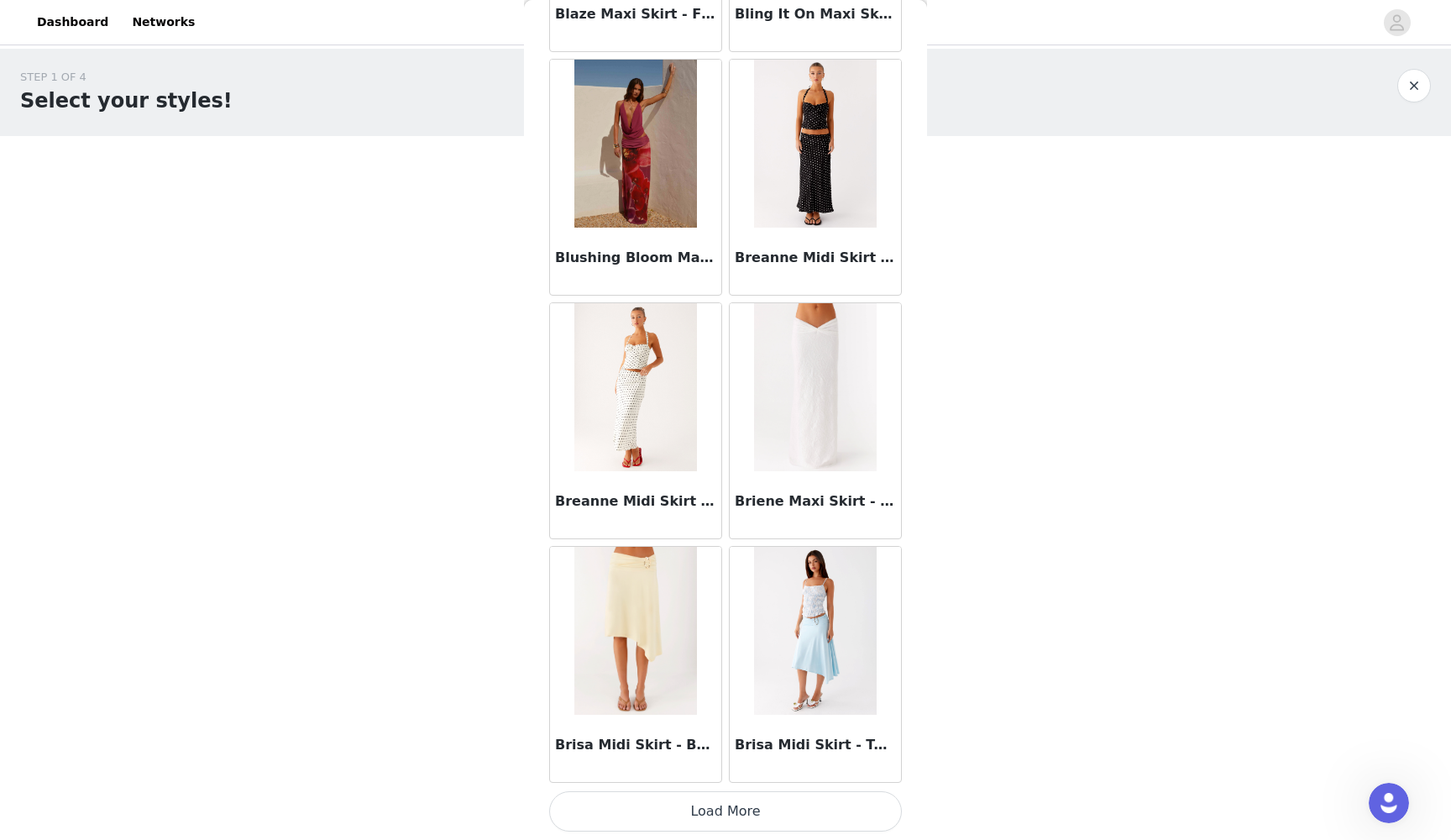
scroll to position [1729, 0]
click at [725, 767] on button "Load More" at bounding box center [726, 810] width 353 height 40
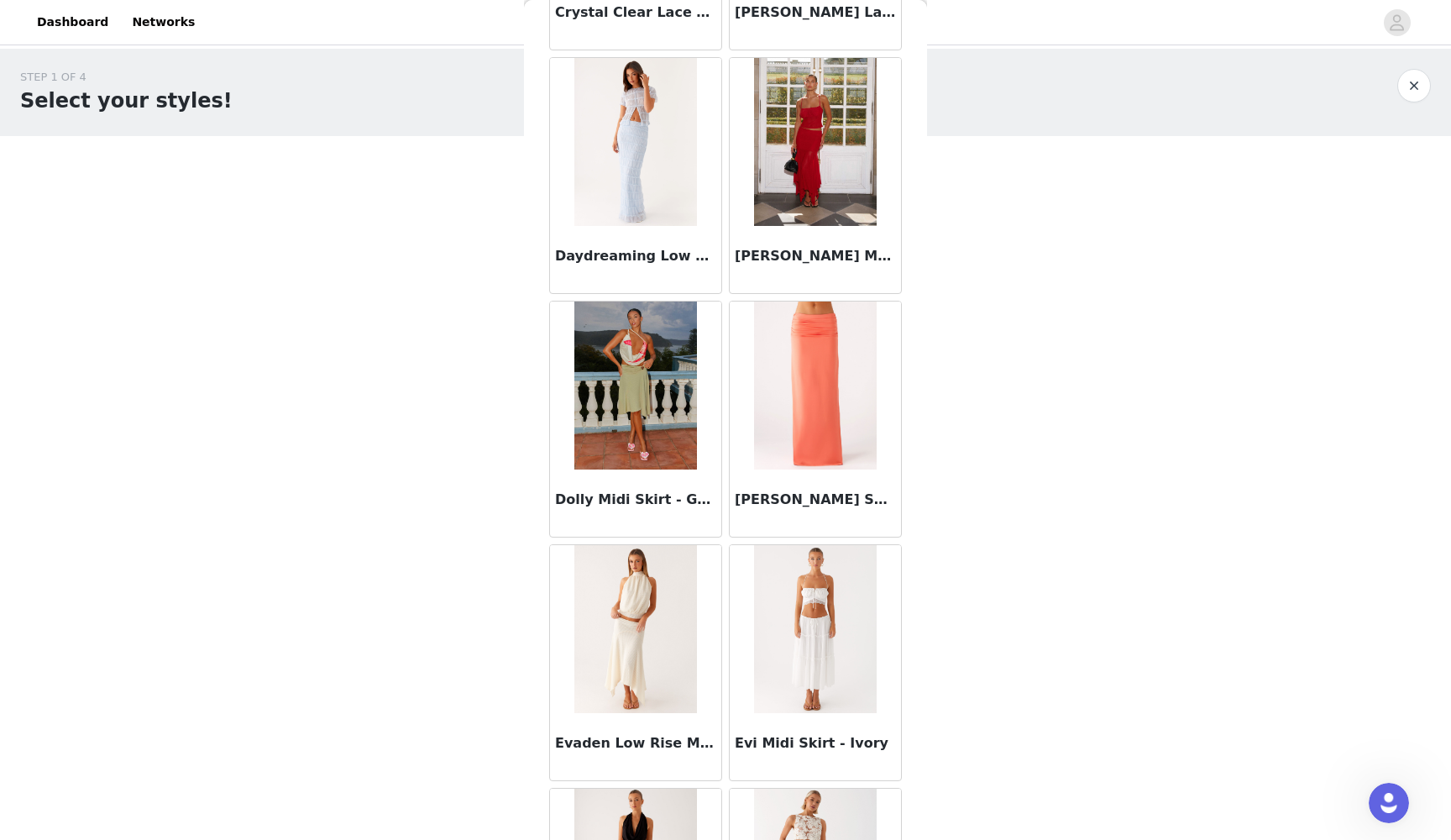
scroll to position [4023, 0]
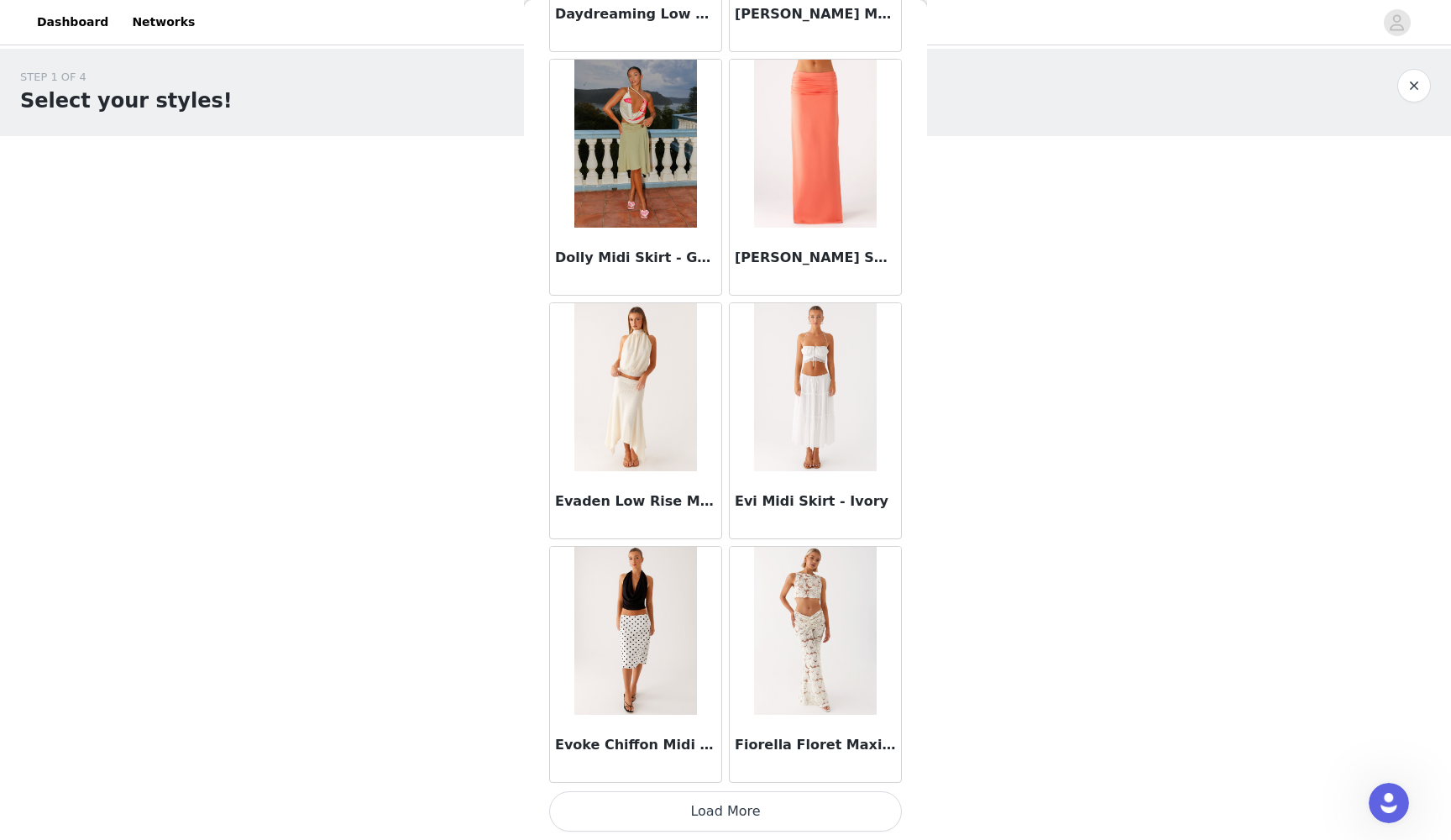
click at [725, 767] on button "Load More" at bounding box center [726, 810] width 353 height 40
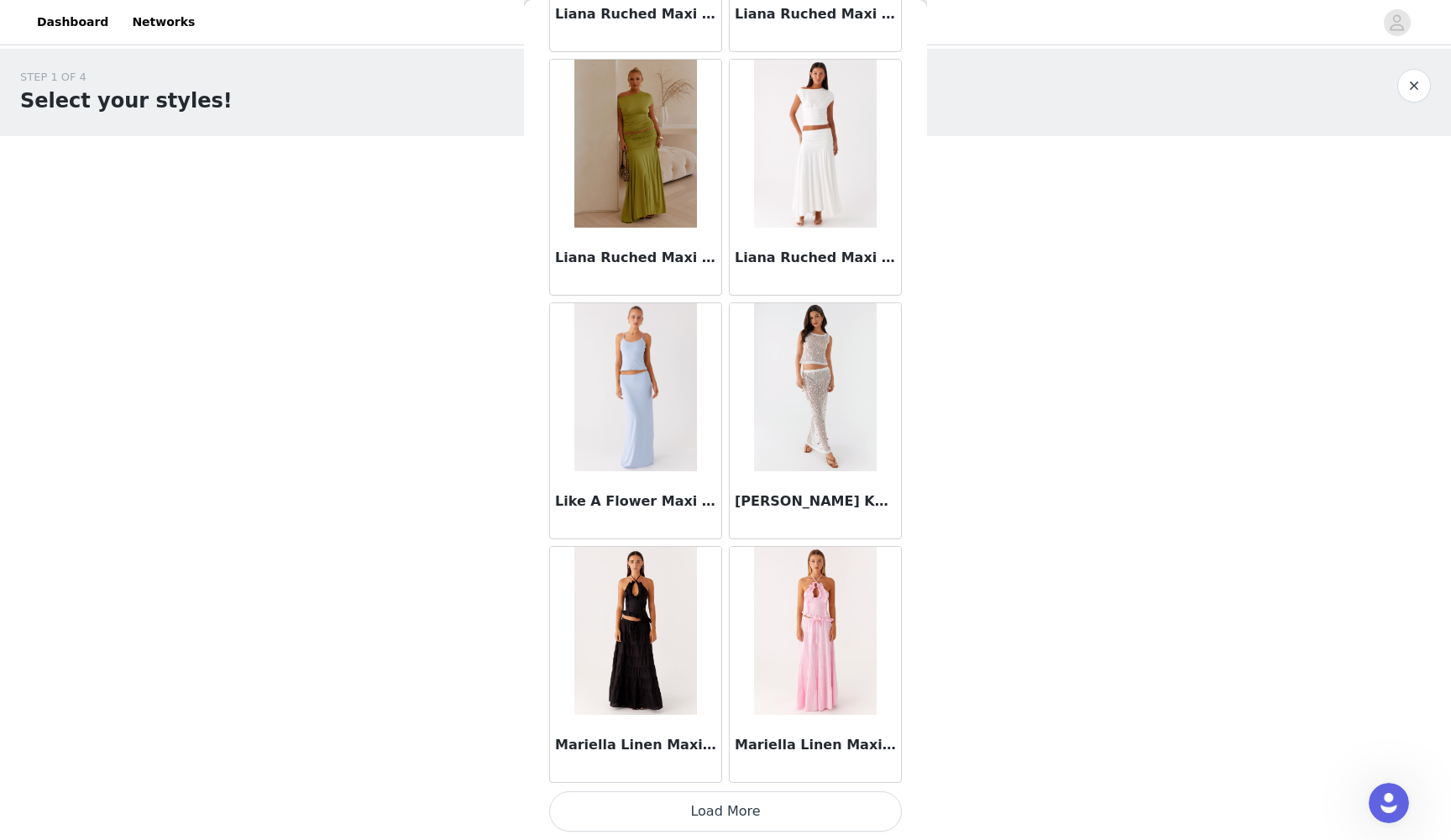
scroll to position [6599, 0]
click at [721, 767] on button "Load More" at bounding box center [726, 810] width 353 height 40
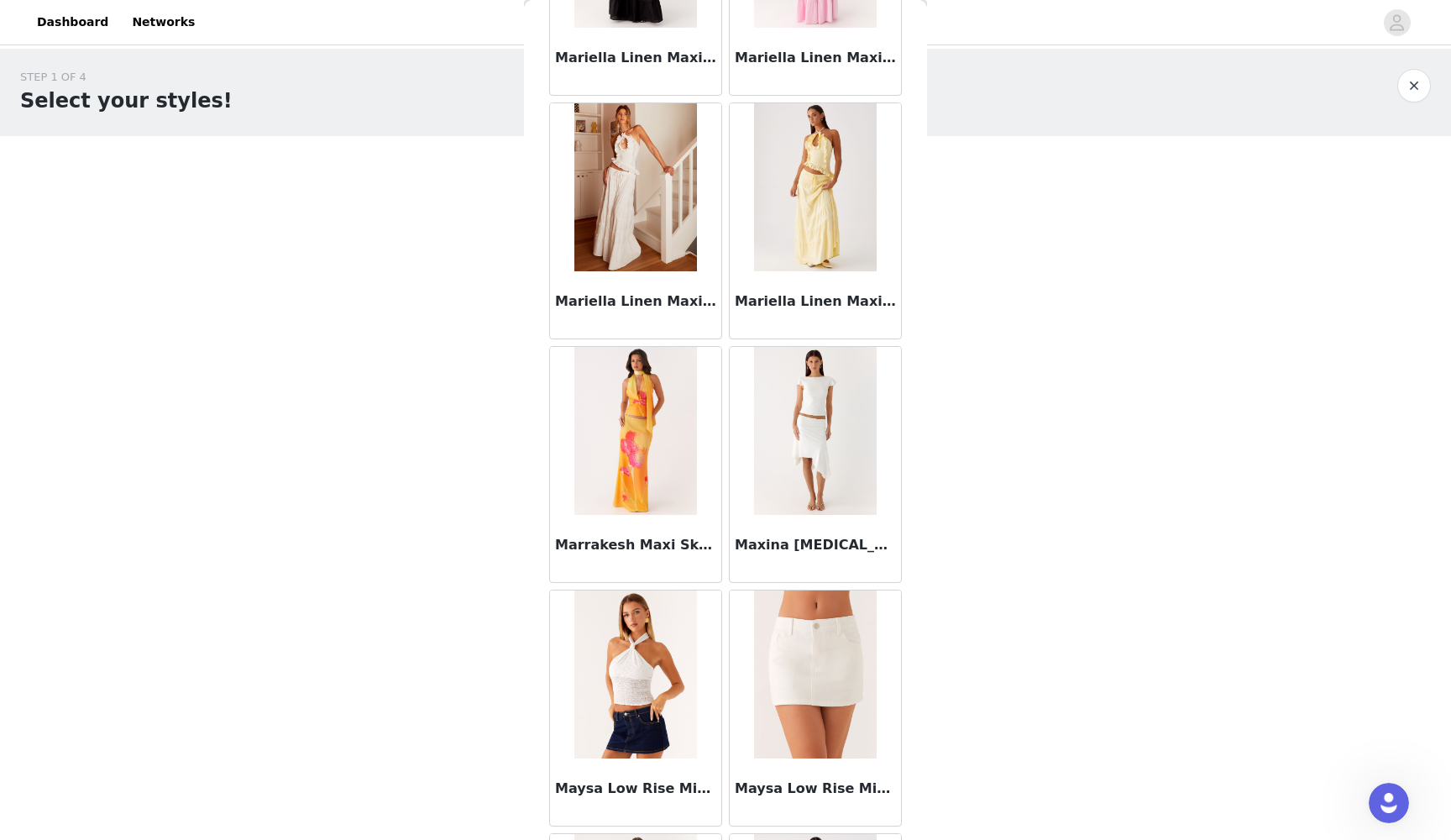
scroll to position [7301, 0]
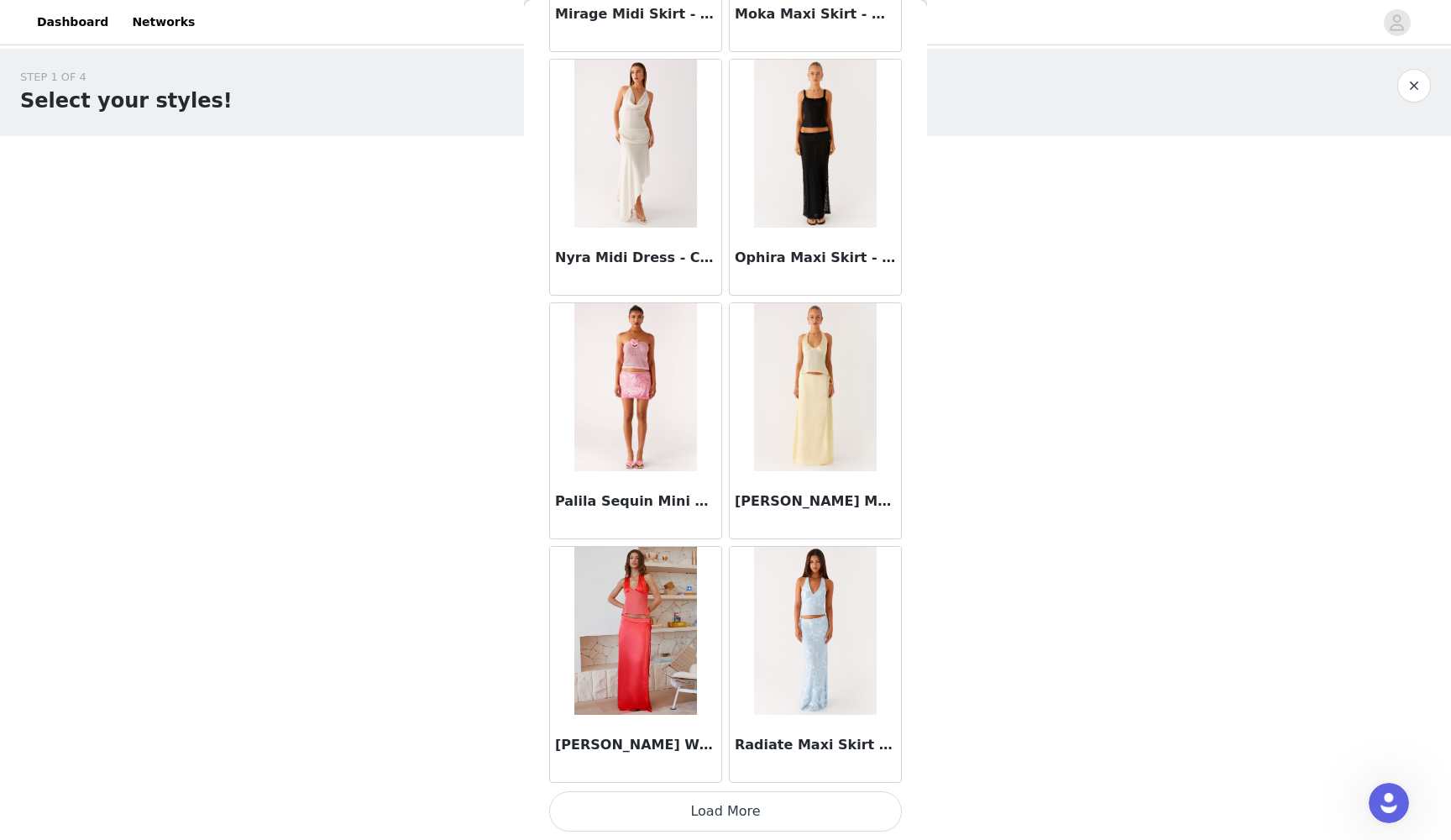
click at [727, 767] on button "Load More" at bounding box center [726, 810] width 353 height 40
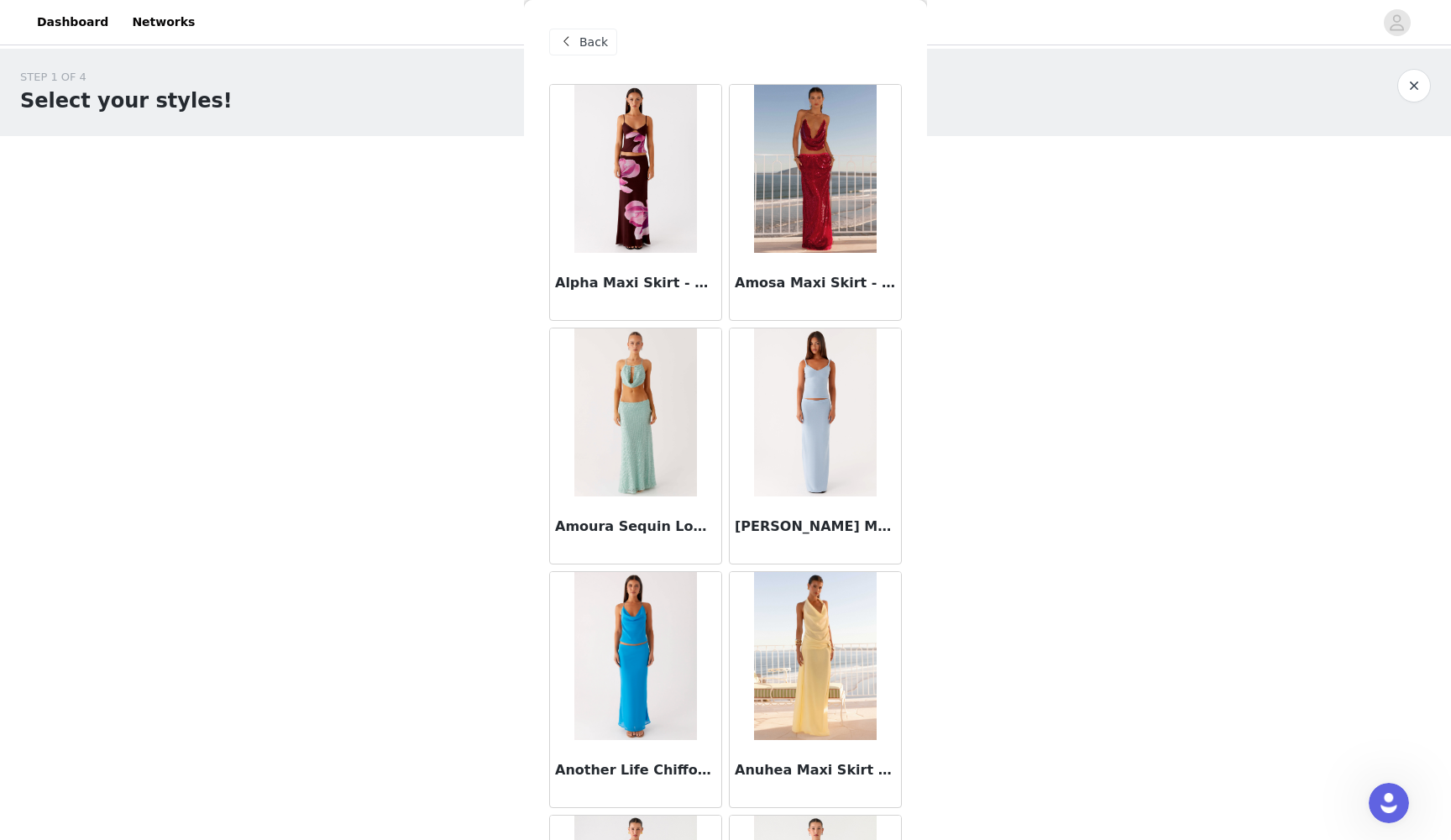
scroll to position [0, 0]
click at [588, 36] on span "Back" at bounding box center [594, 42] width 29 height 18
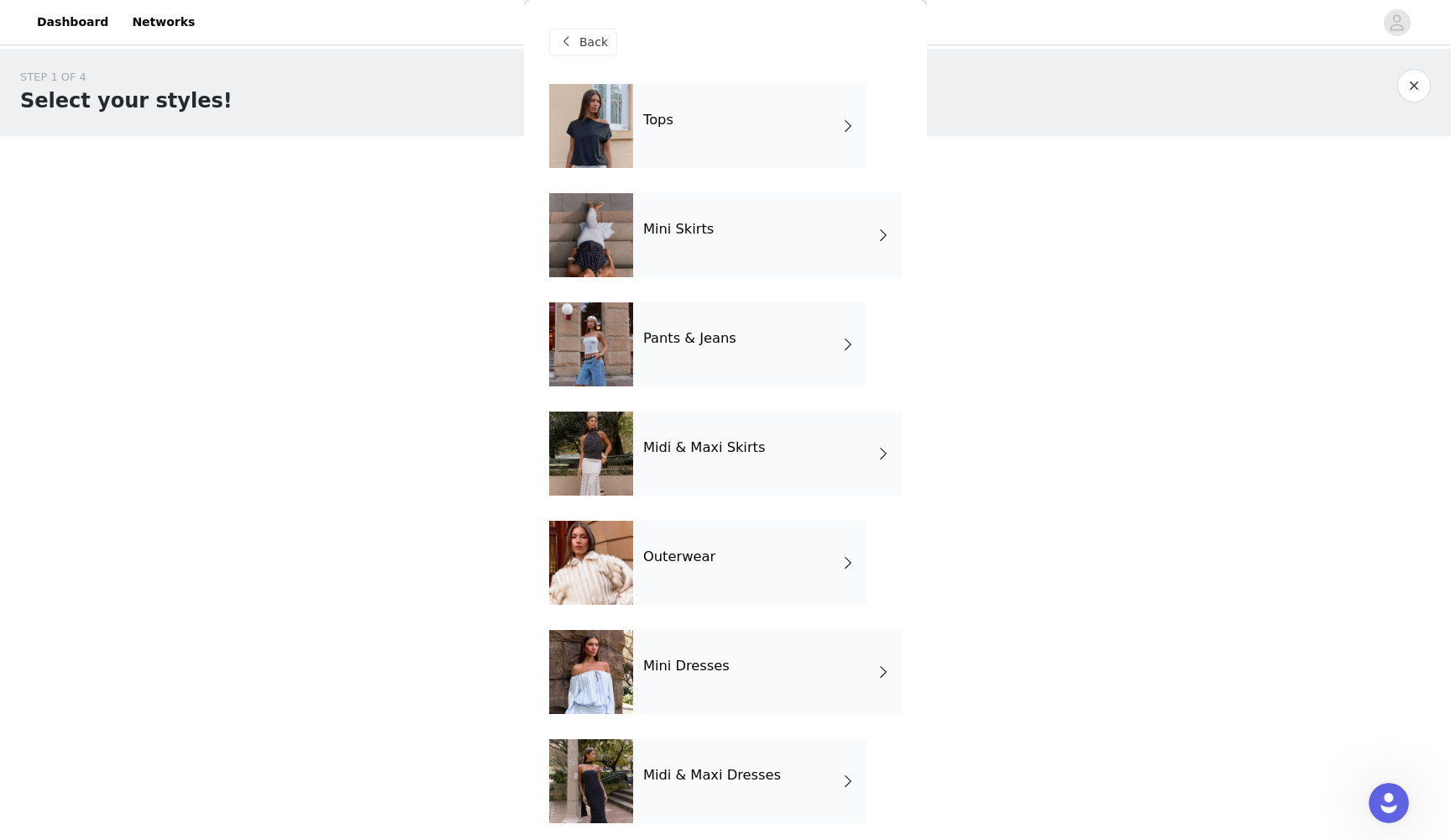
click at [632, 126] on div at bounding box center [591, 125] width 84 height 84
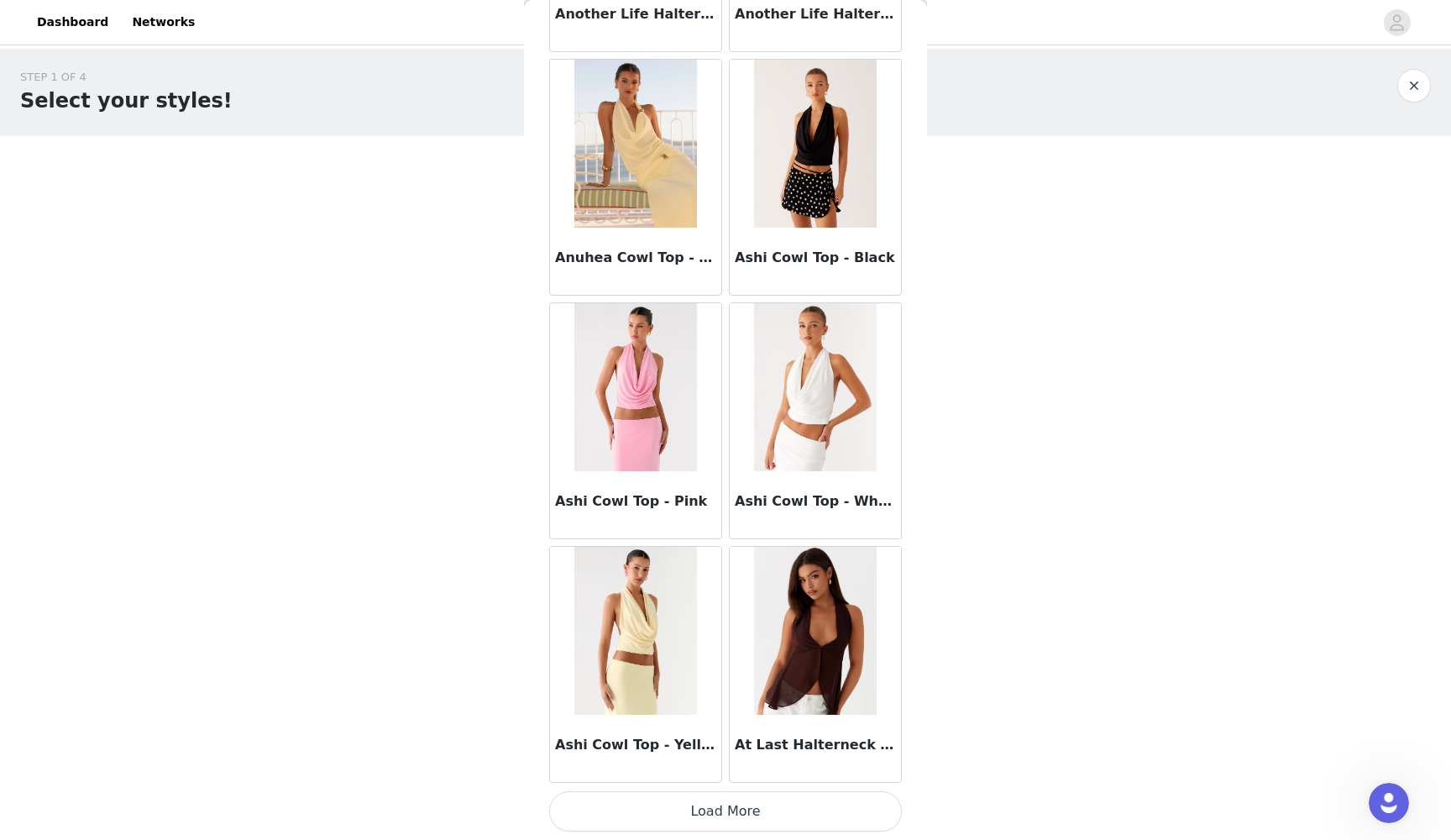
scroll to position [1729, 0]
click at [756, 767] on button "Load More" at bounding box center [726, 810] width 353 height 40
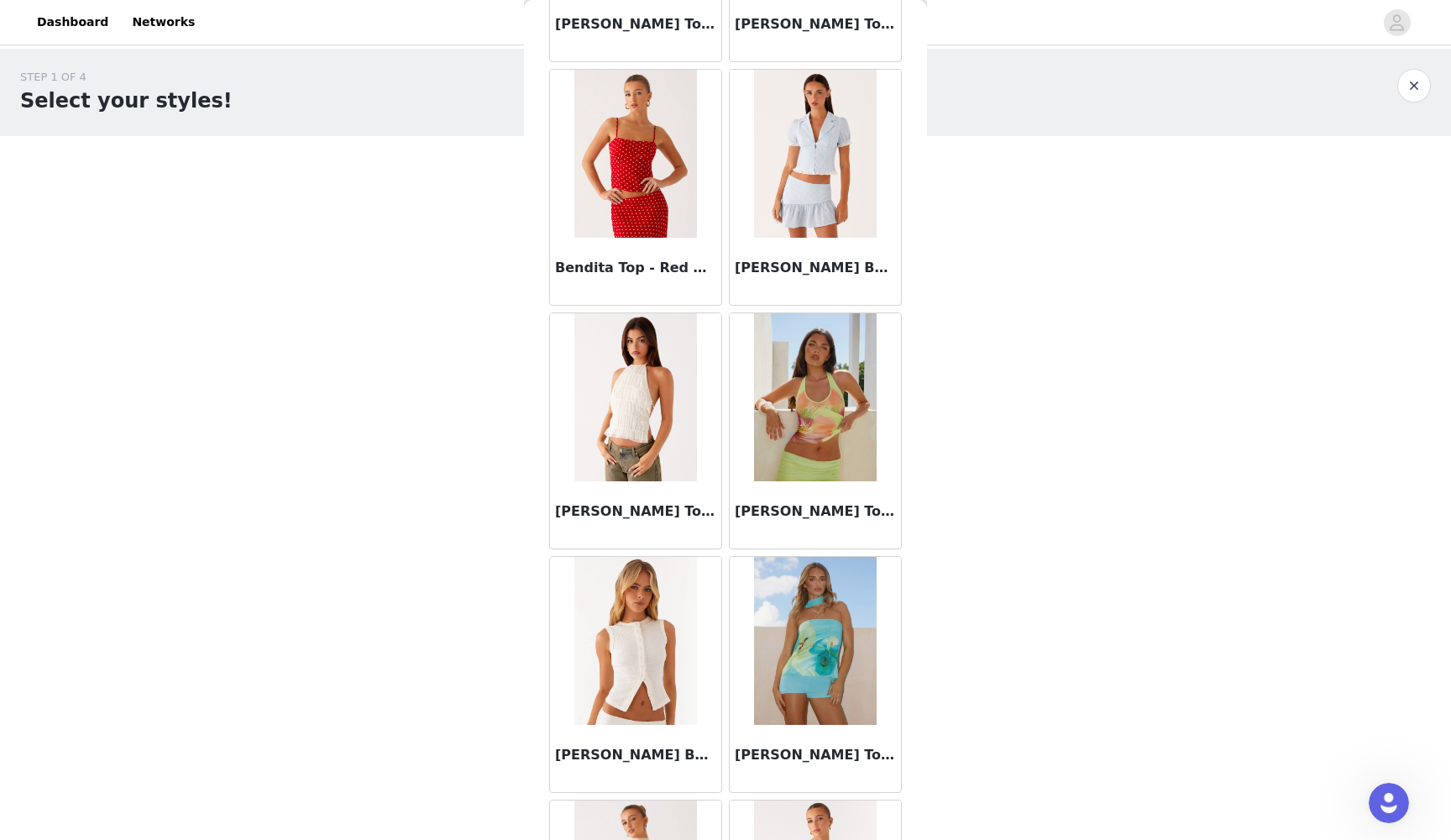
scroll to position [3668, 0]
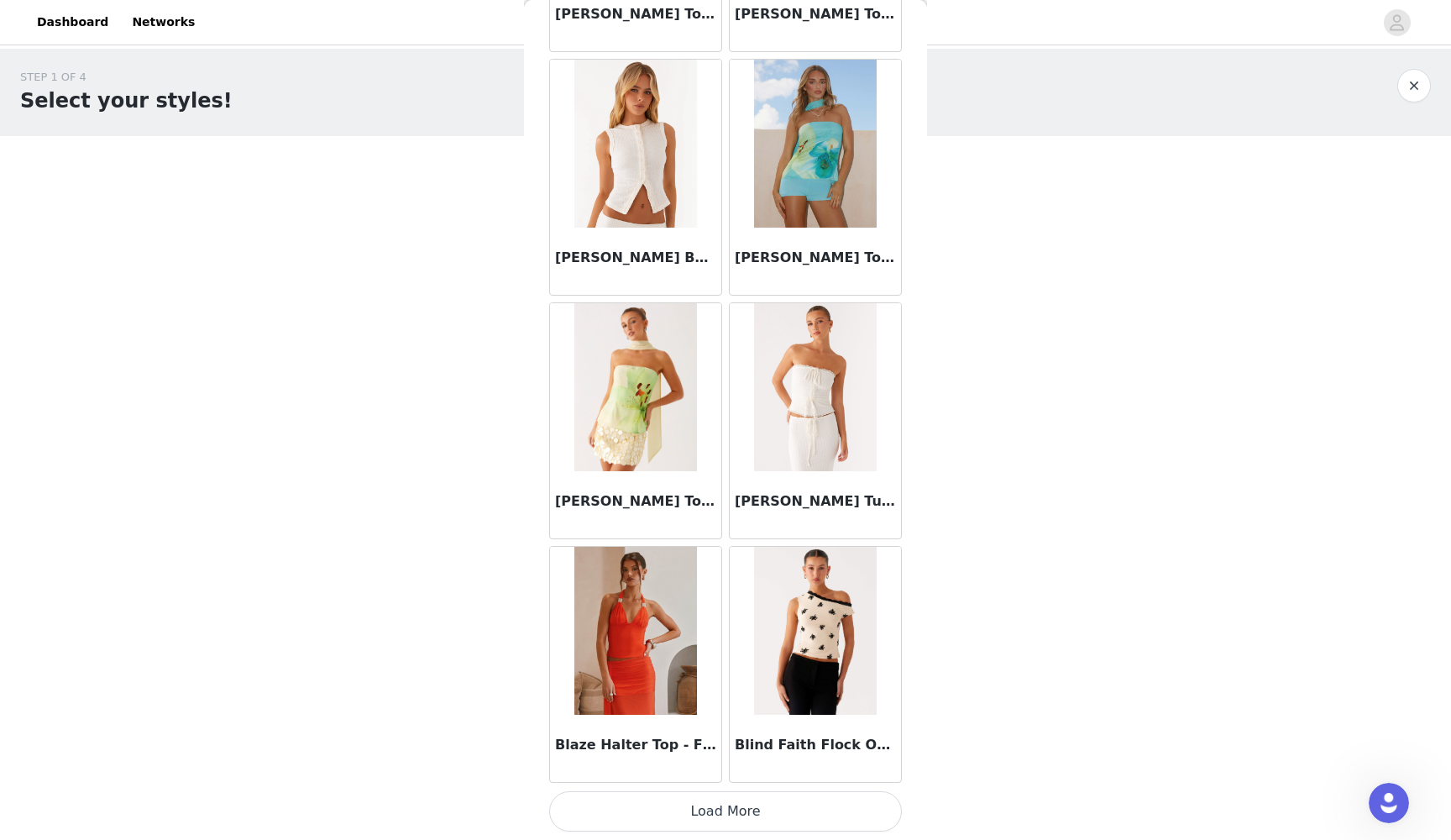
click at [747, 767] on button "Load More" at bounding box center [726, 810] width 353 height 40
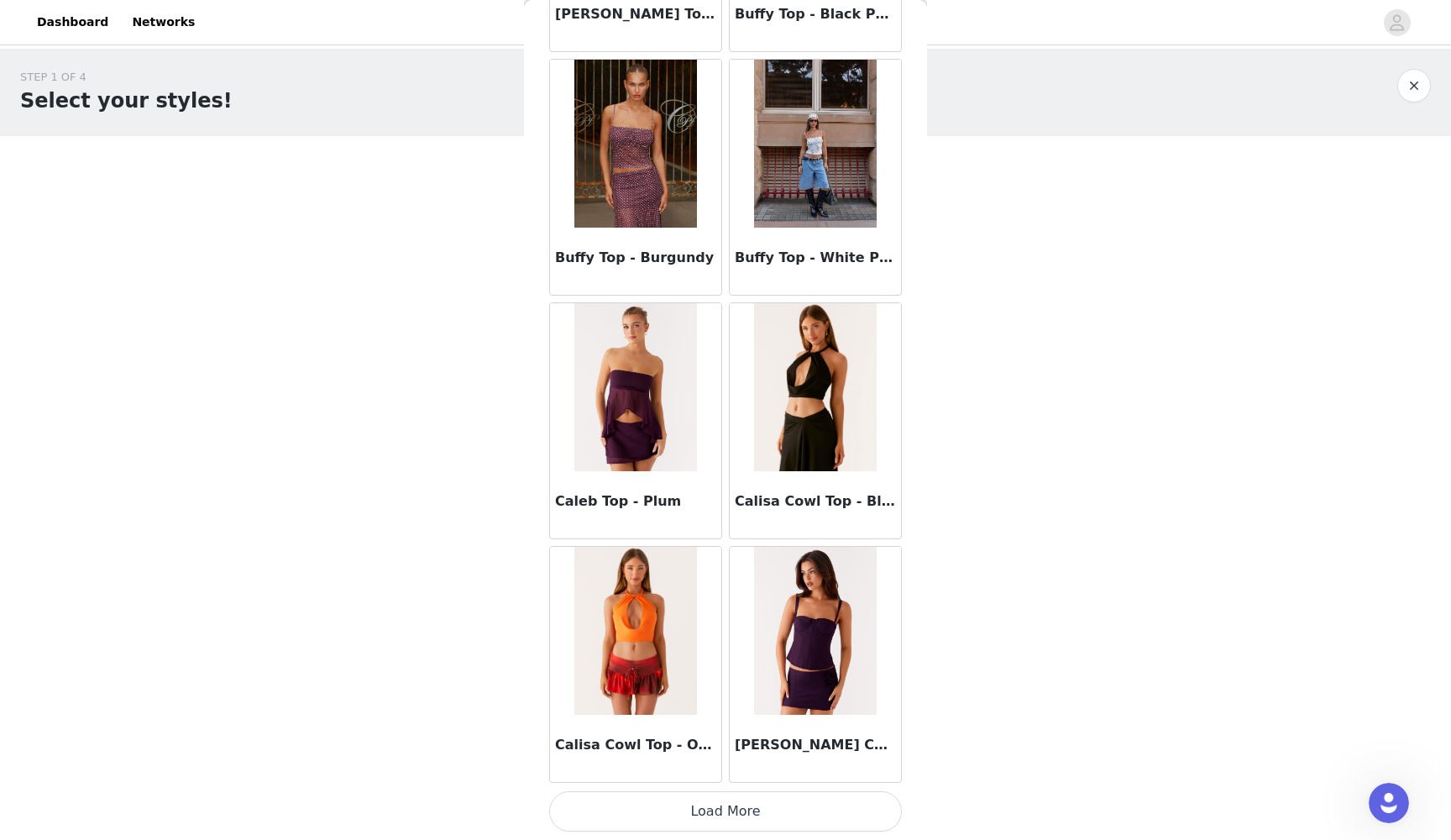
scroll to position [6599, 0]
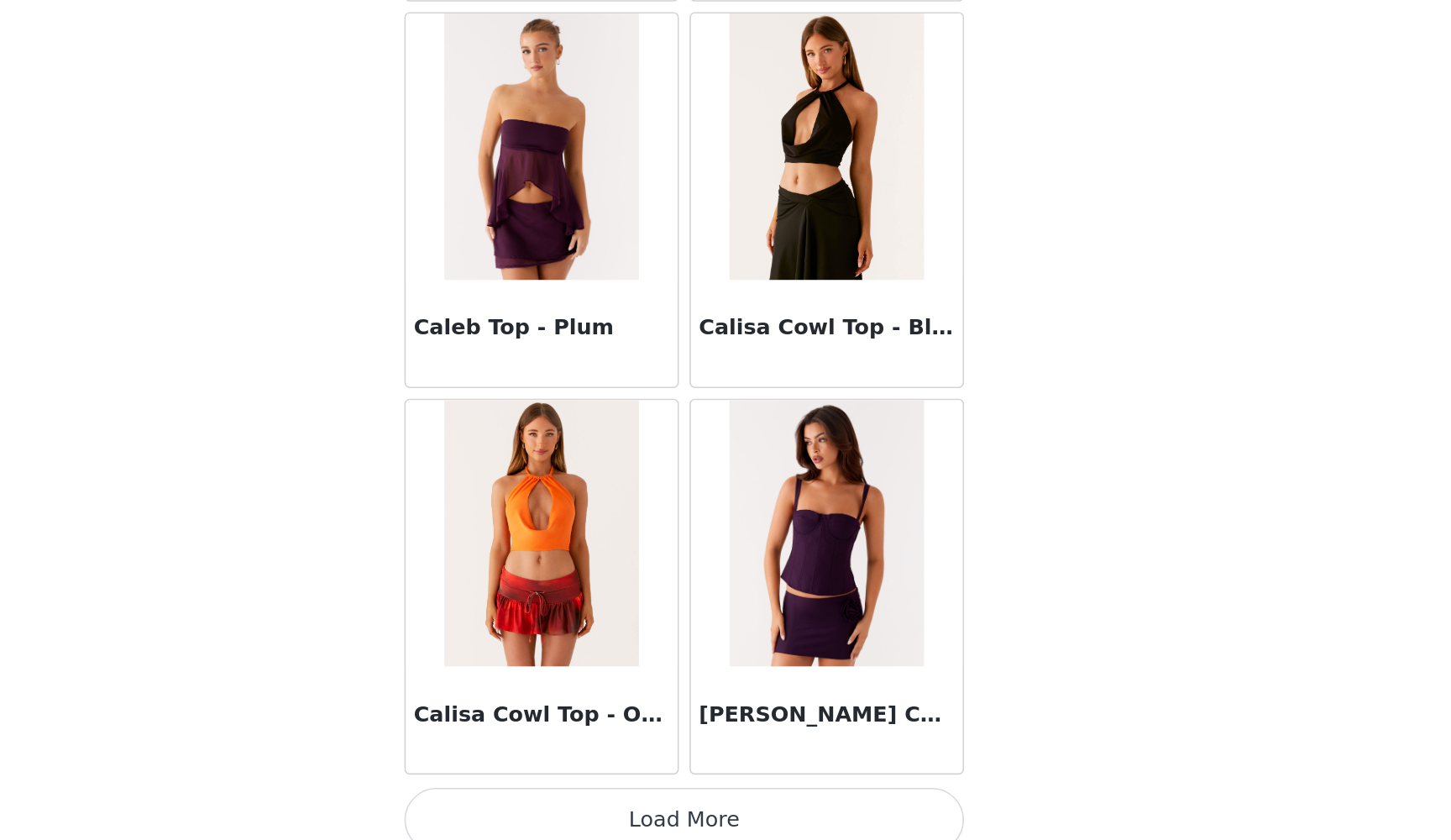
click at [755, 546] on img at bounding box center [815, 630] width 121 height 168
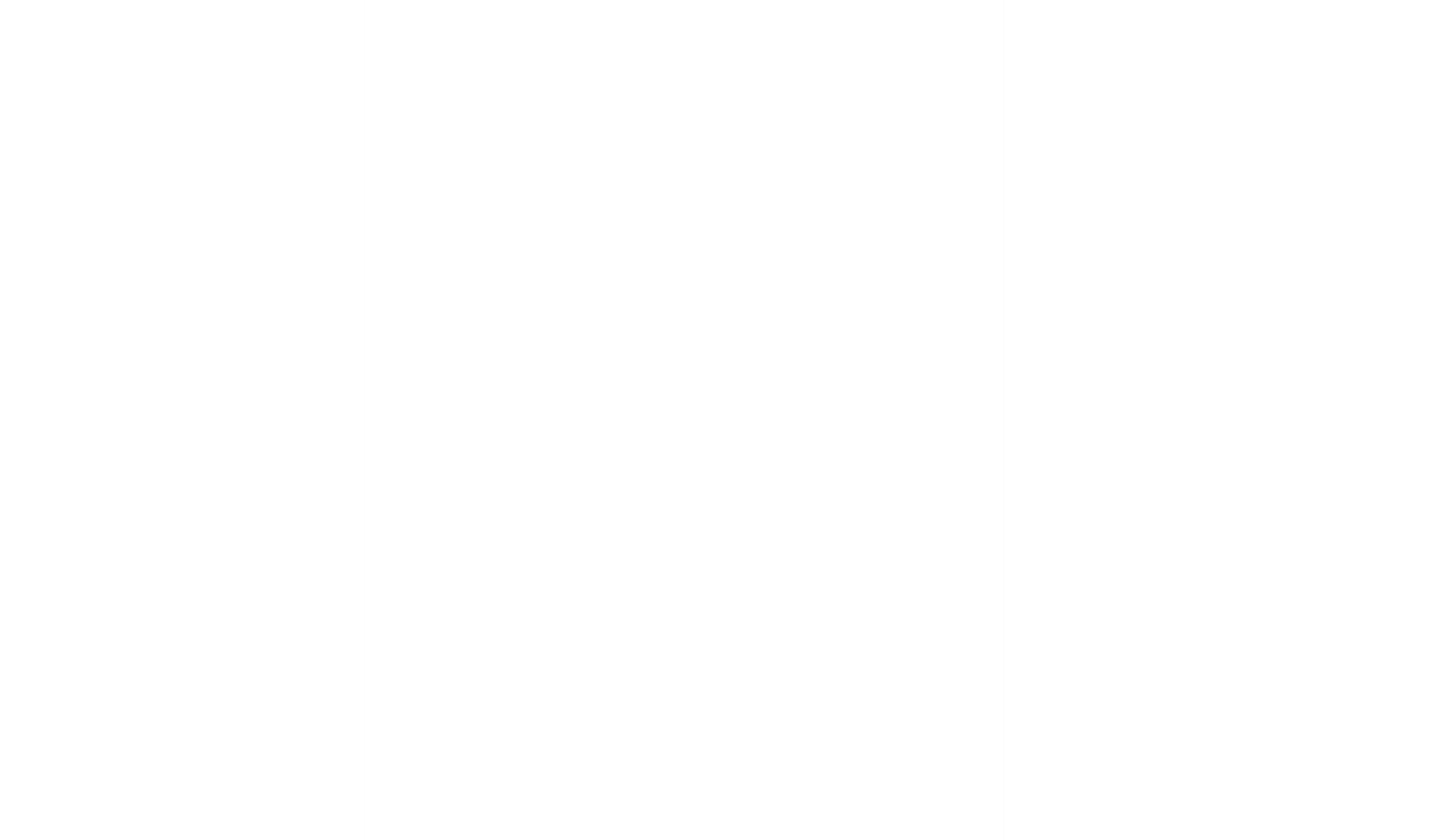
scroll to position [0, 0]
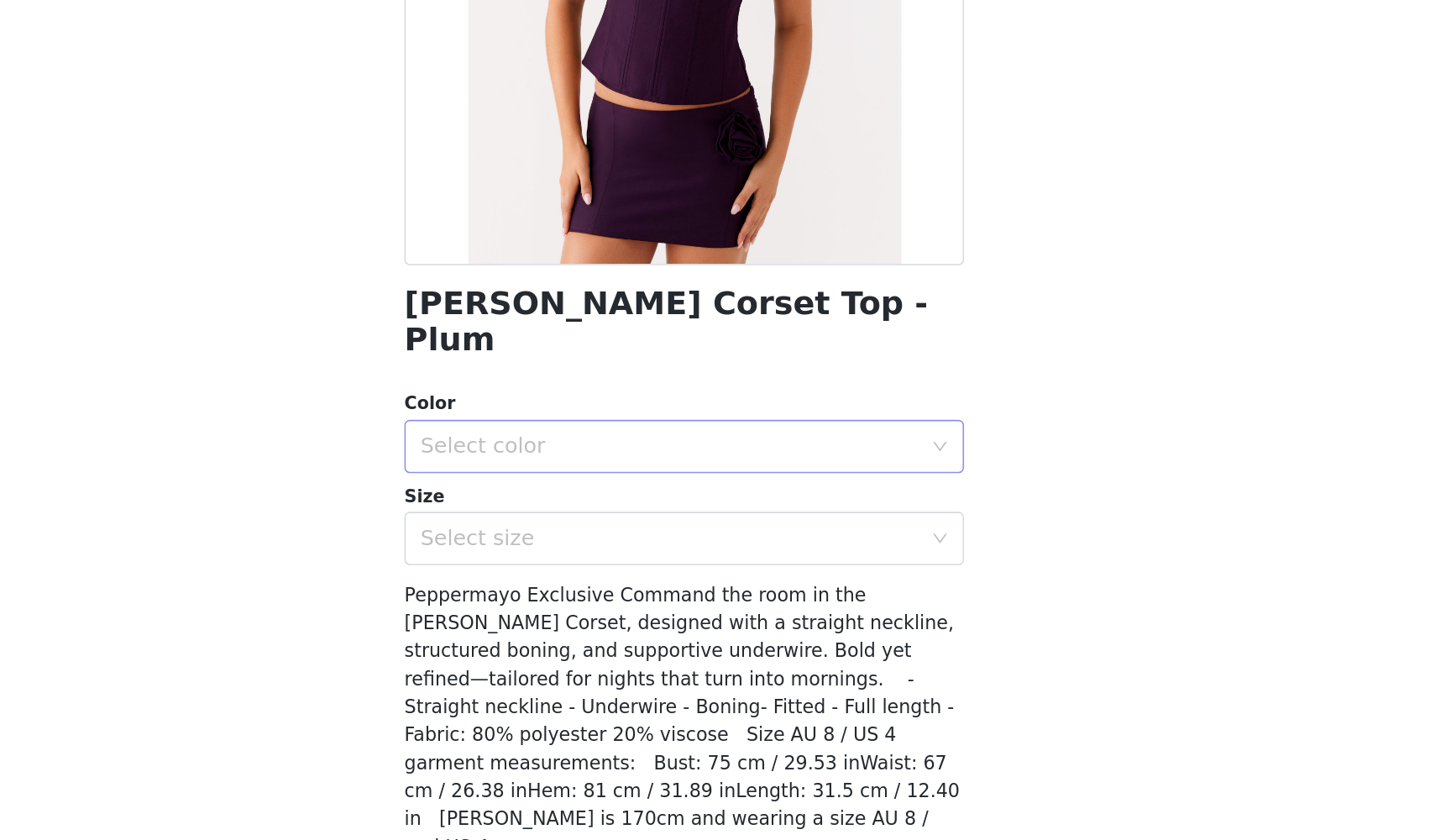
click at [559, 568] on div "Select color" at bounding box center [716, 576] width 314 height 17
click at [549, 576] on li "Plum" at bounding box center [726, 589] width 353 height 27
click at [559, 625] on div "Select size" at bounding box center [716, 633] width 314 height 17
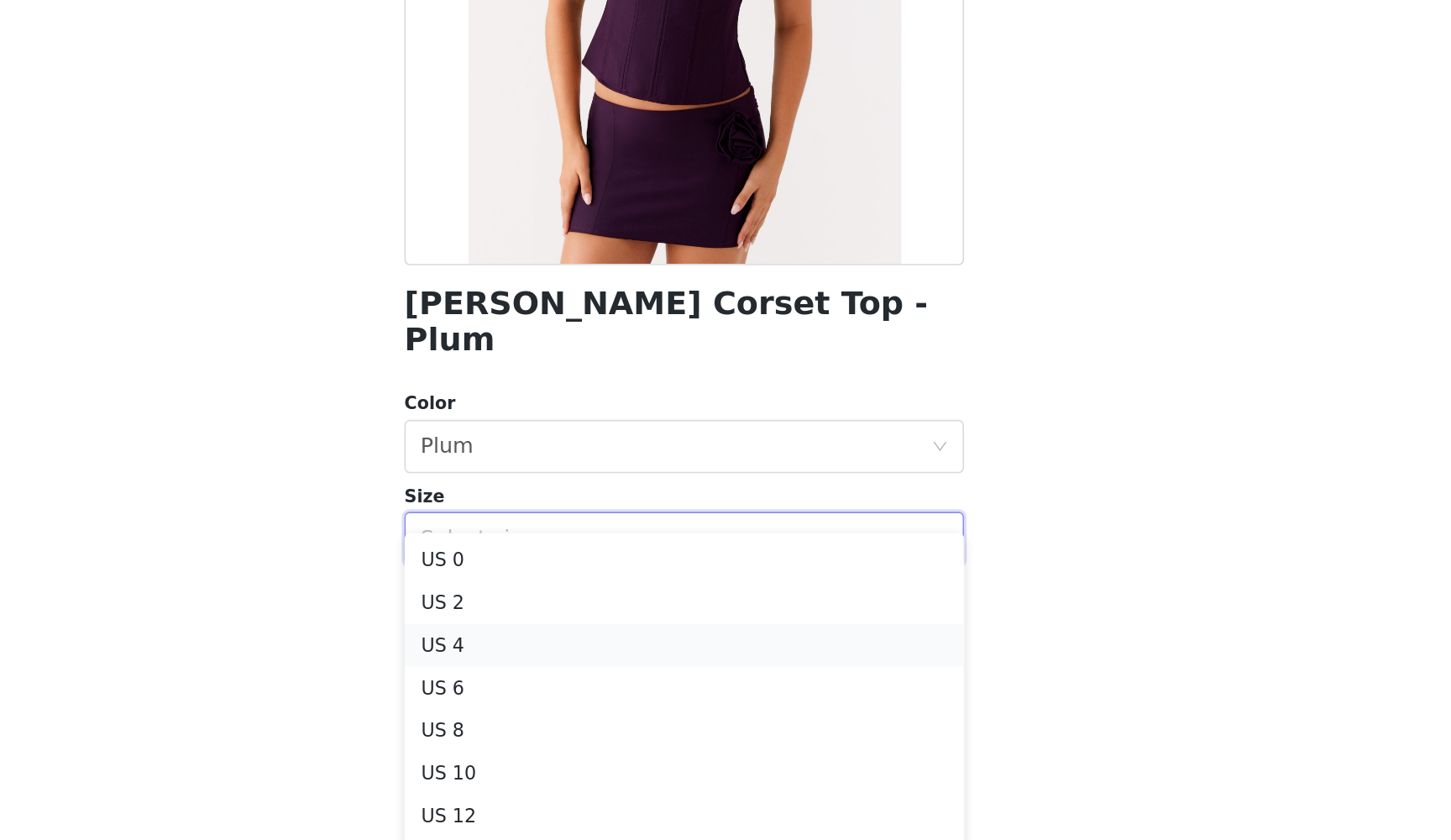
click at [549, 687] on li "US 4" at bounding box center [726, 700] width 353 height 27
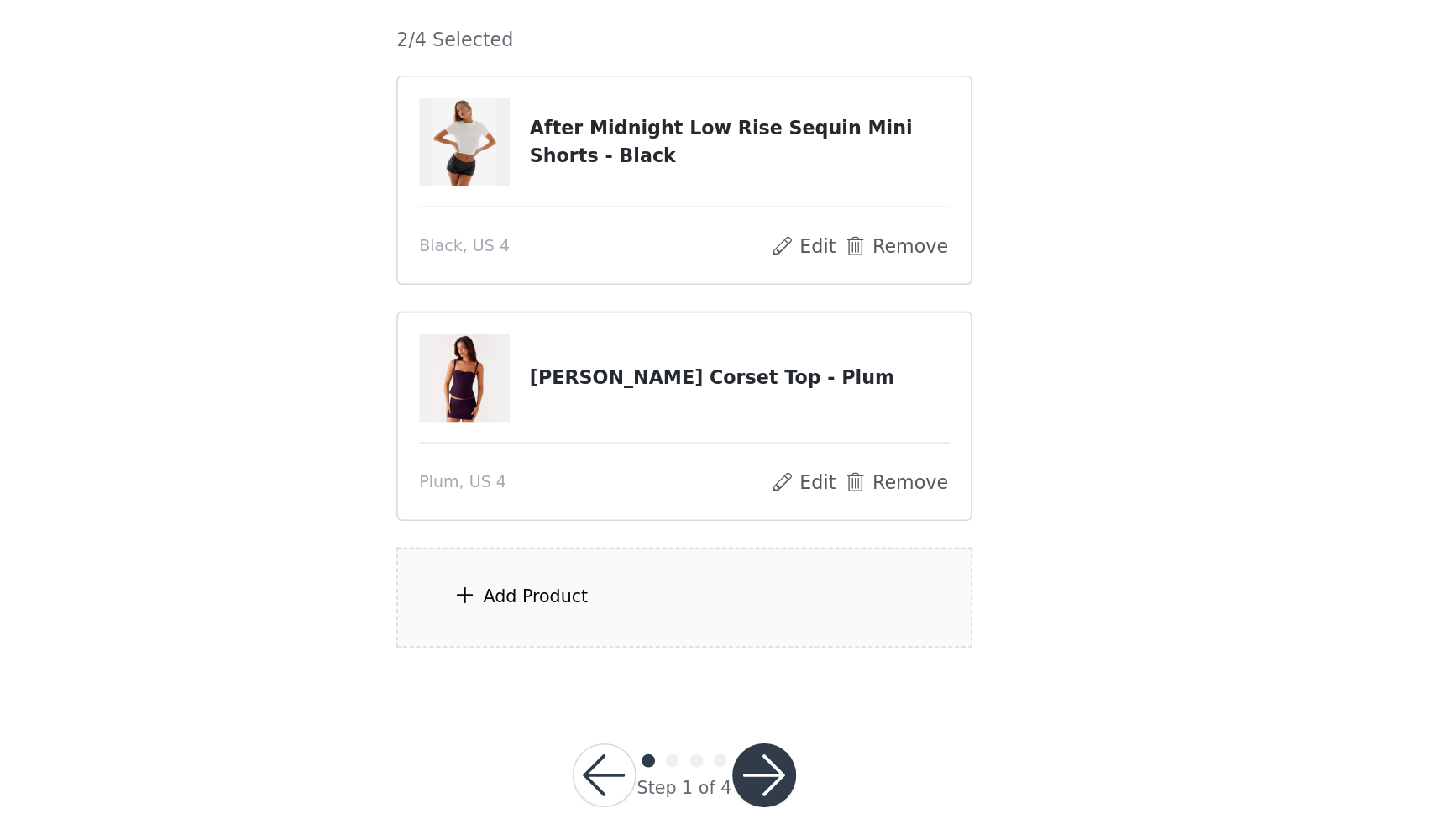
click at [544, 528] on div "Add Product" at bounding box center [726, 560] width 363 height 63
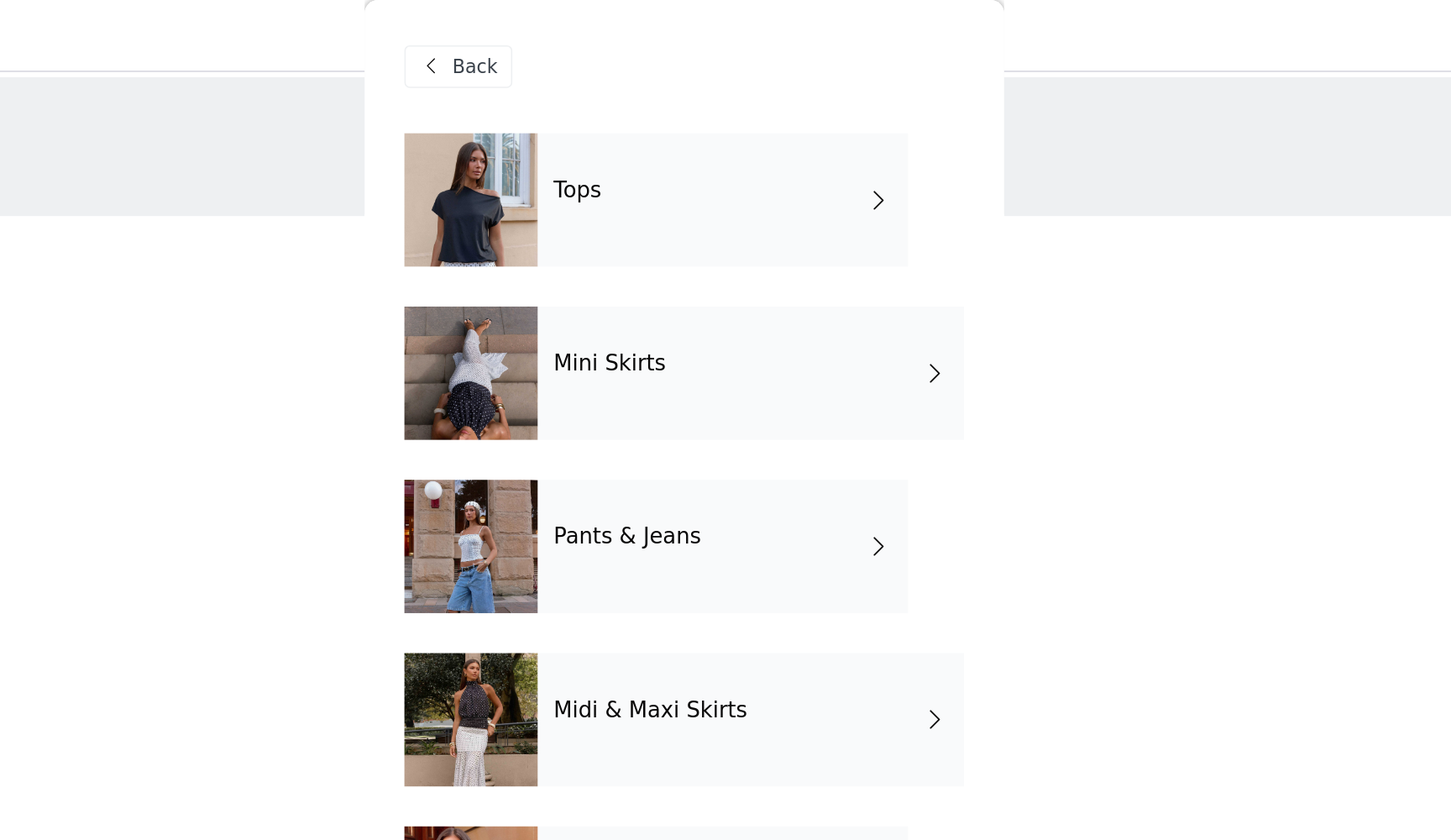
click at [633, 127] on div "Tops" at bounding box center [750, 125] width 234 height 84
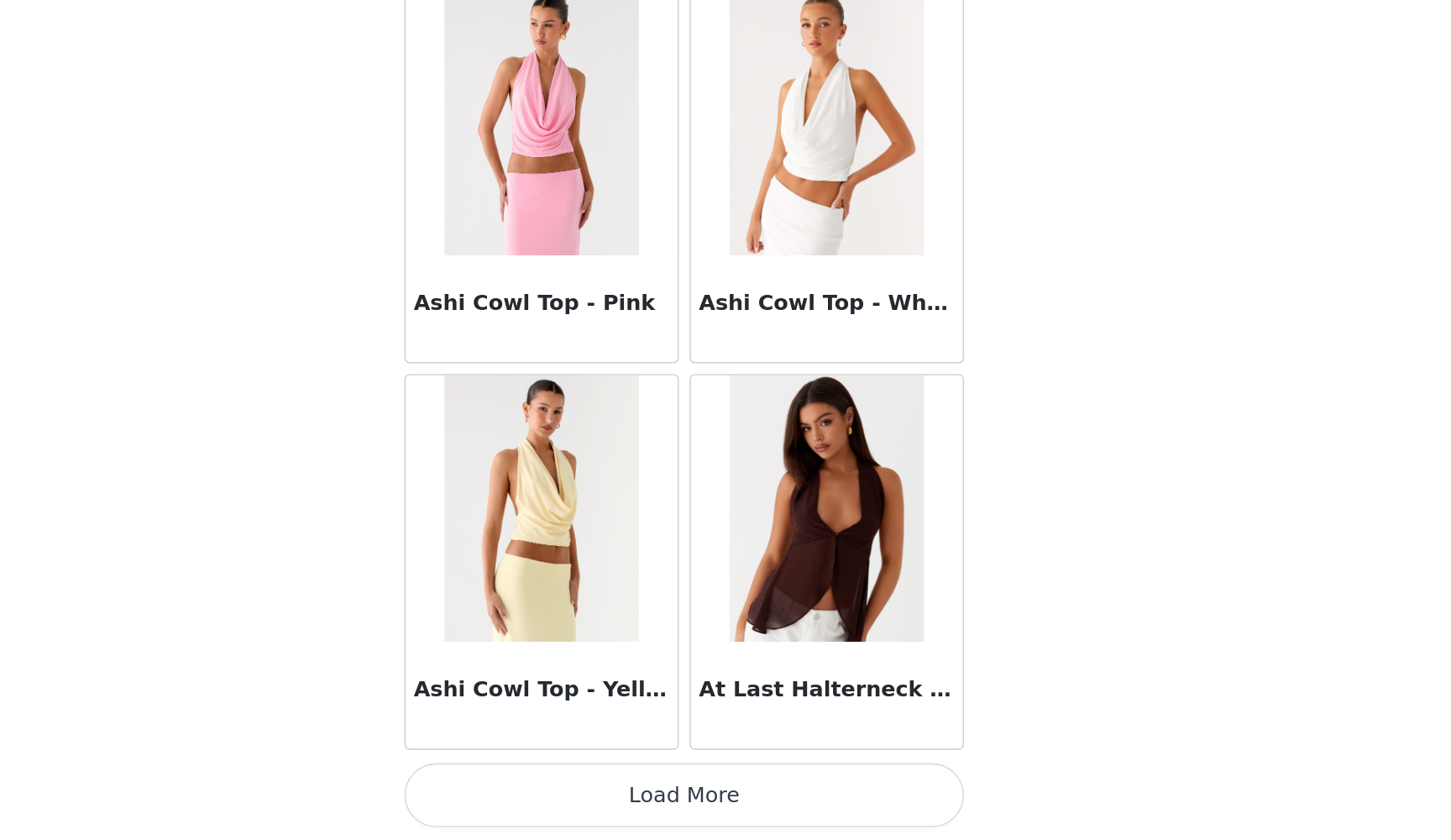
click at [549, 767] on button "Load More" at bounding box center [726, 810] width 353 height 40
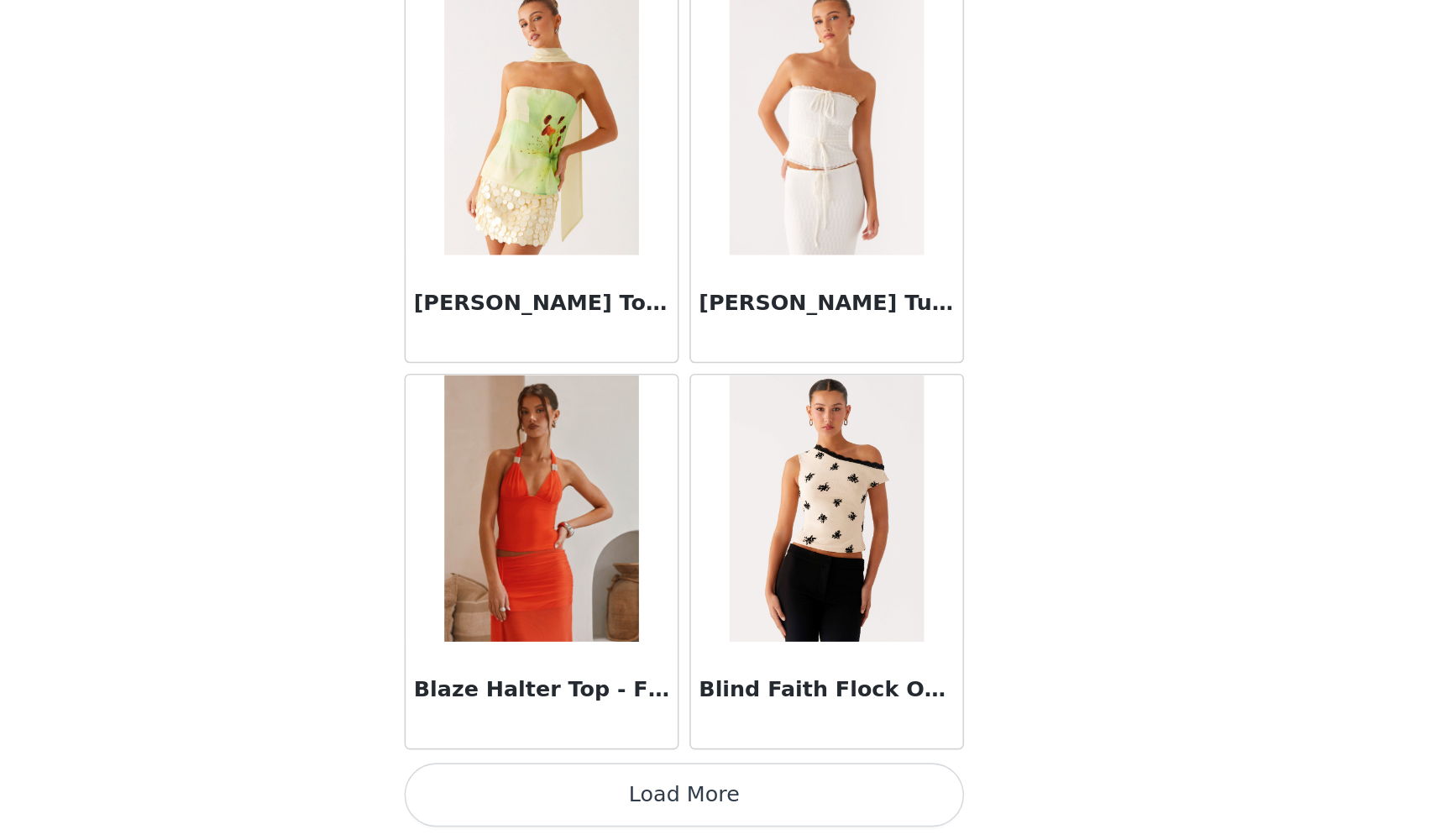
click at [549, 767] on button "Load More" at bounding box center [726, 810] width 353 height 40
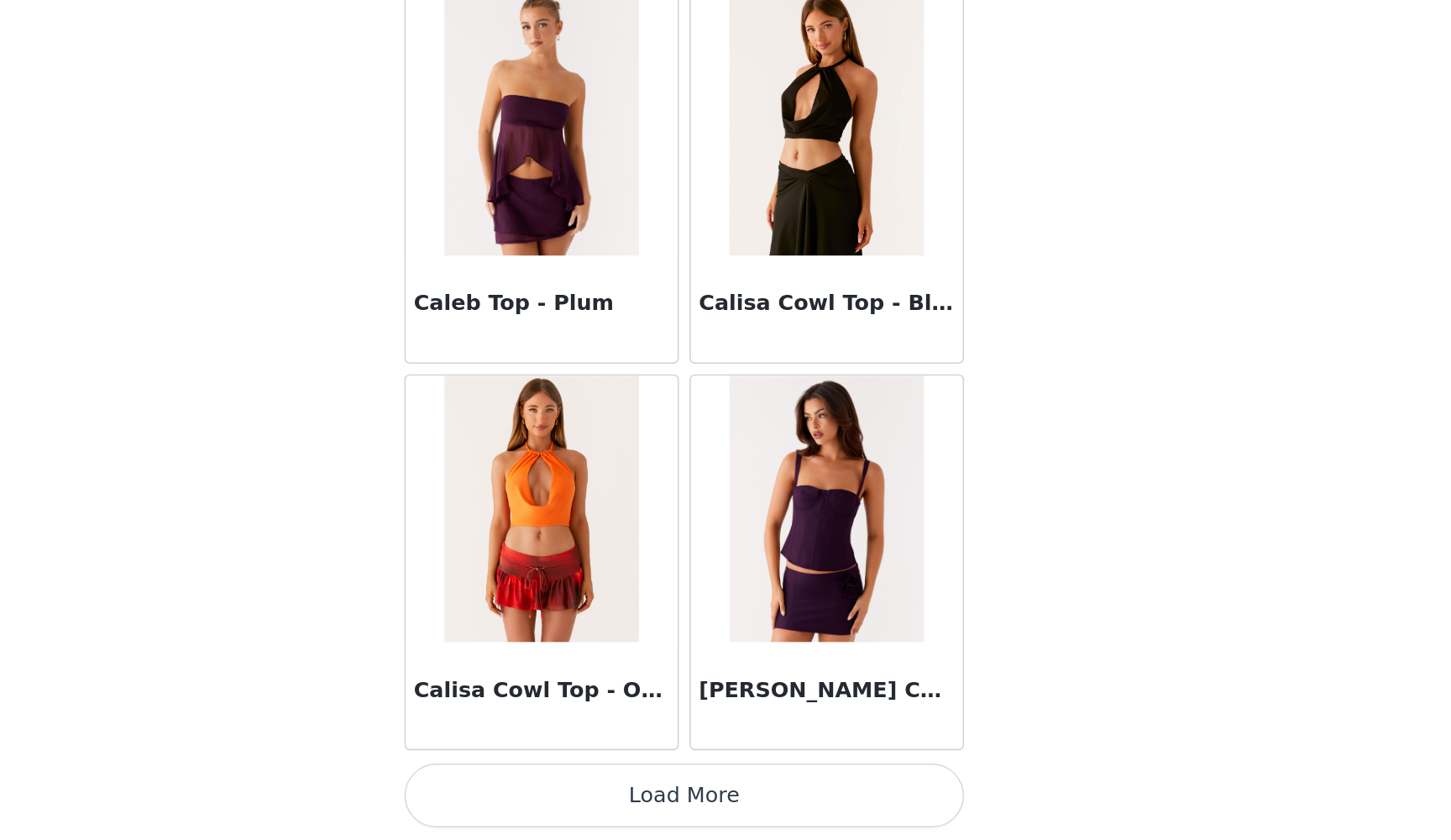
scroll to position [6599, 0]
click at [549, 767] on button "Load More" at bounding box center [726, 810] width 353 height 40
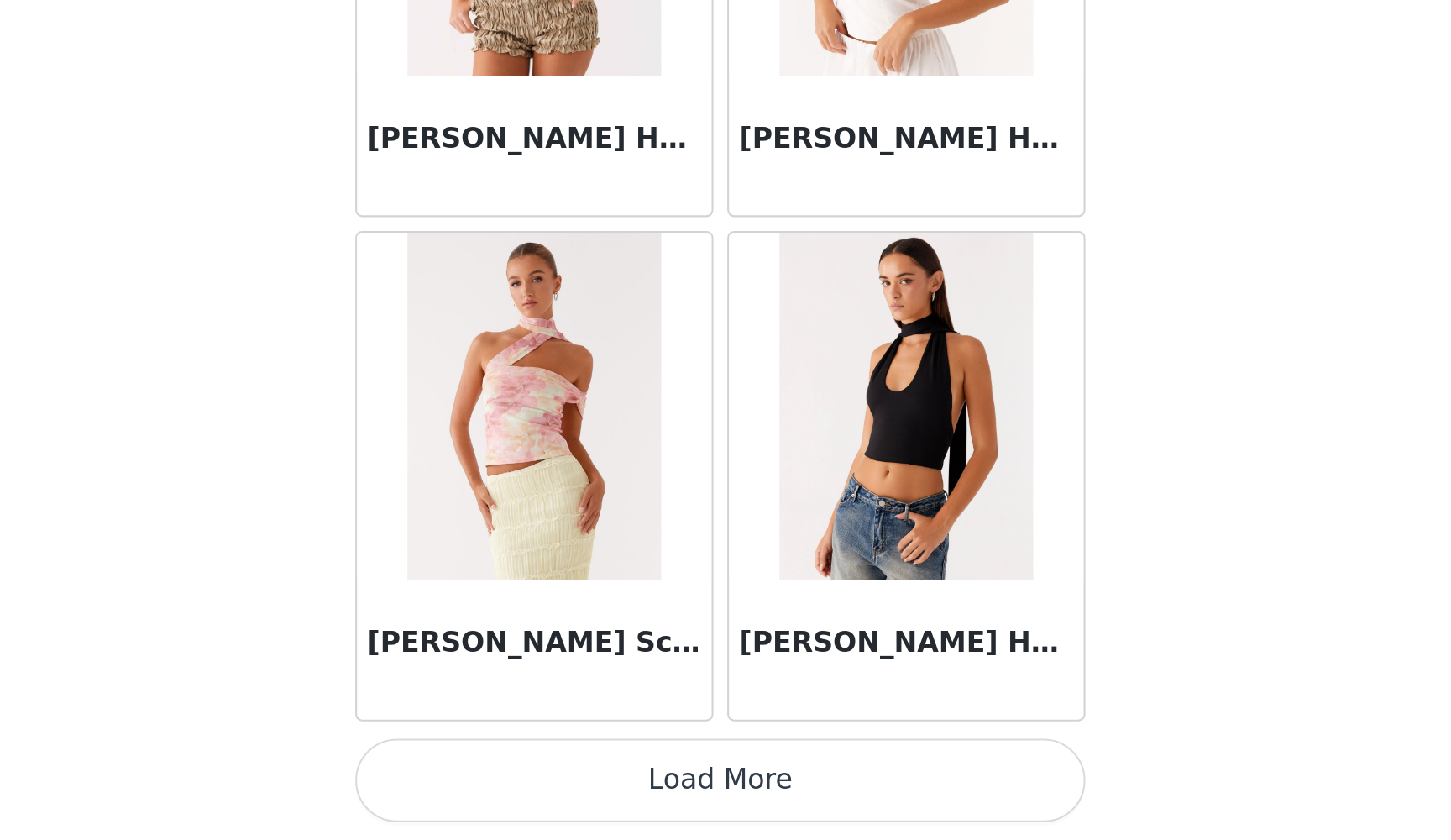
scroll to position [0, 0]
click at [549, 767] on button "Load More" at bounding box center [726, 810] width 353 height 40
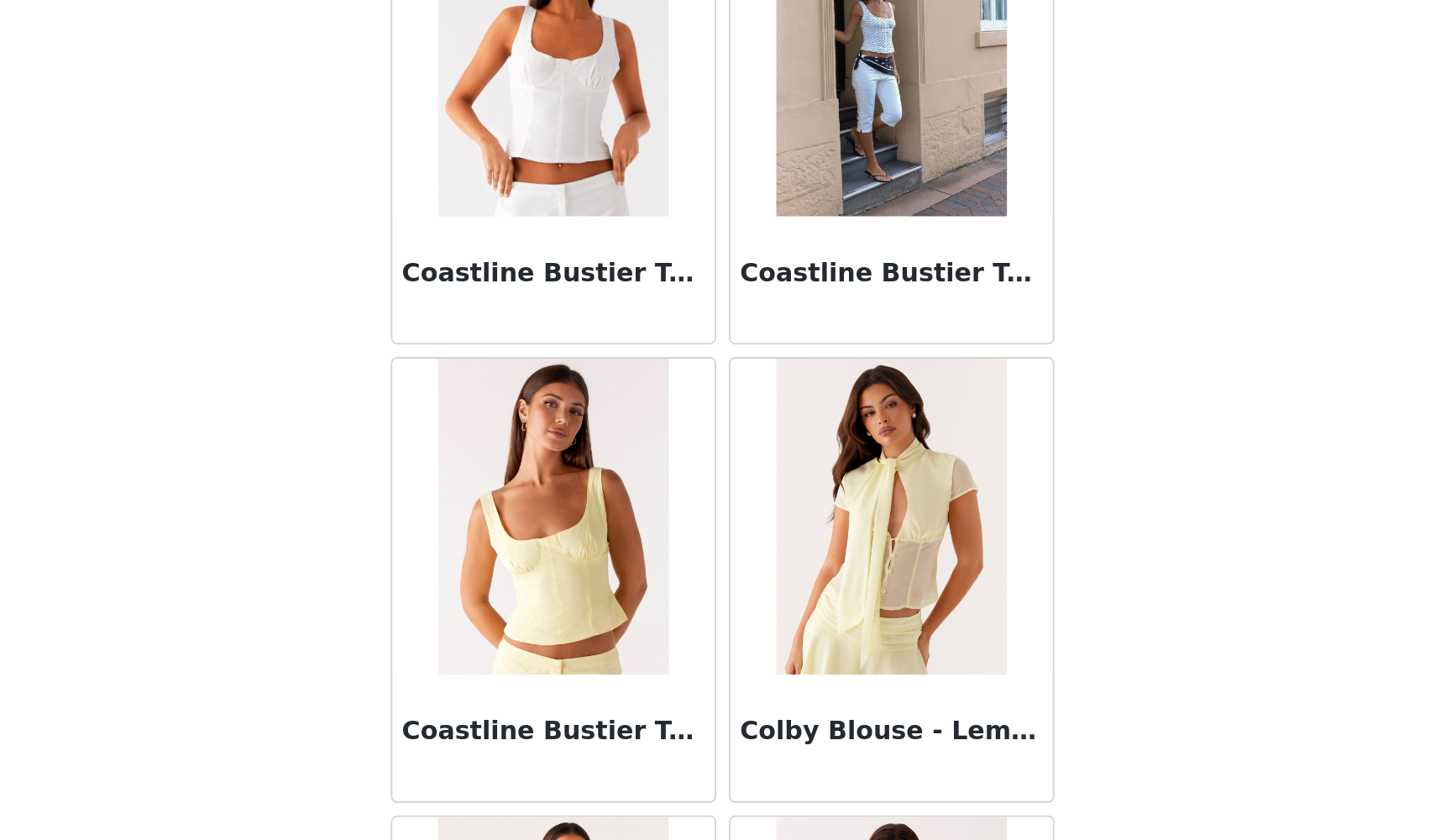
scroll to position [10177, 0]
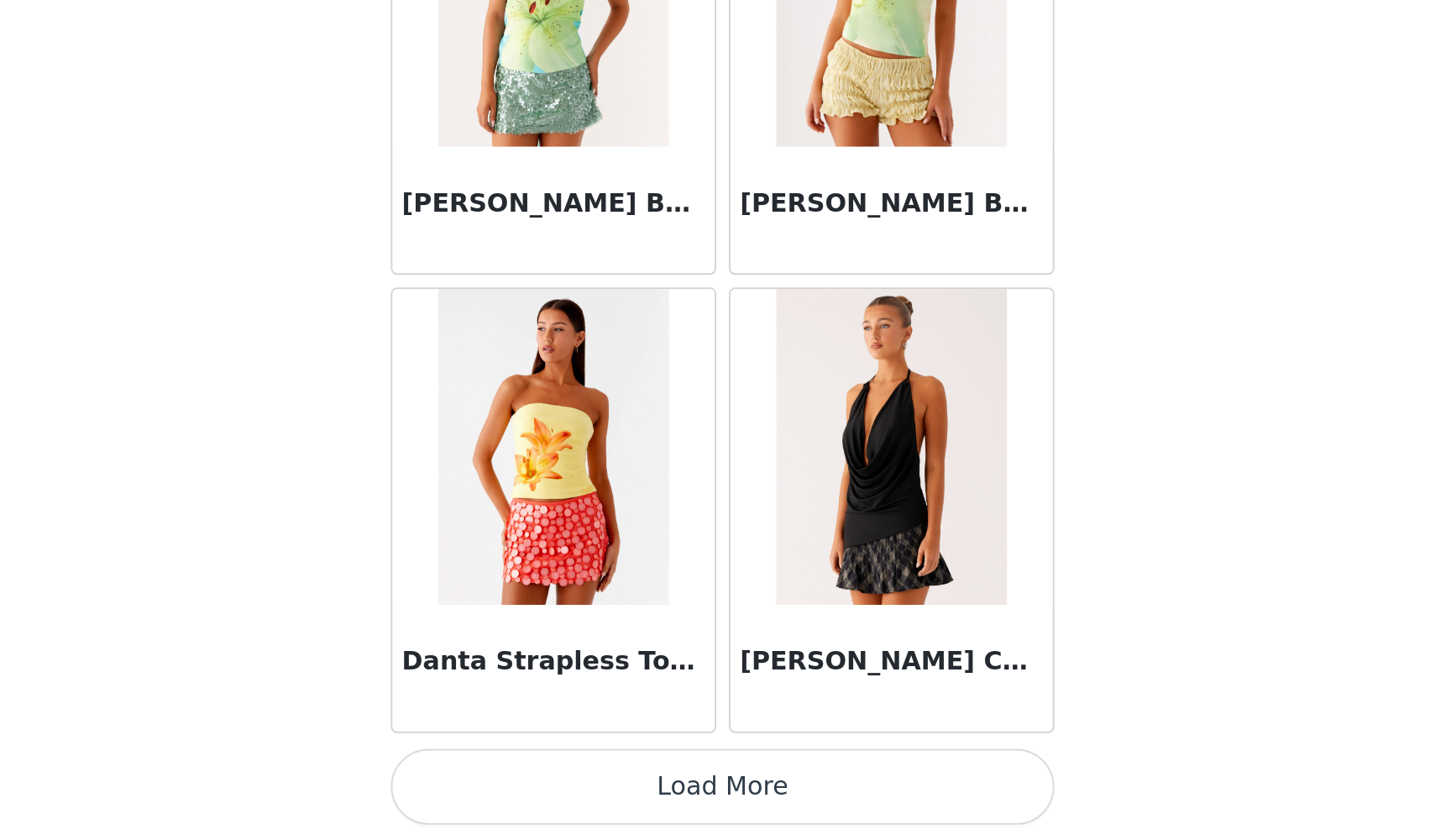
click at [549, 767] on button "Load More" at bounding box center [726, 810] width 353 height 40
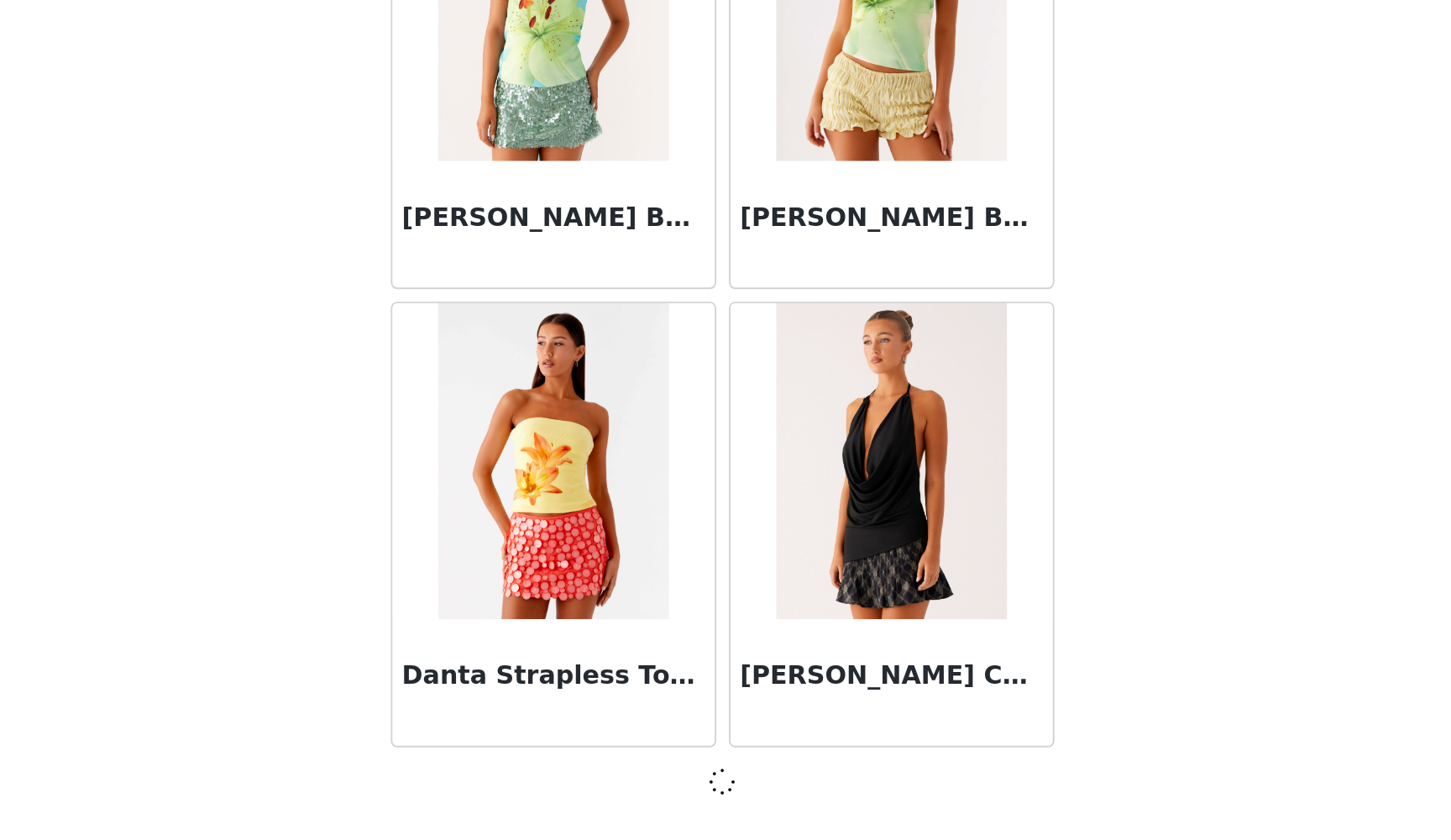
scroll to position [11461, 0]
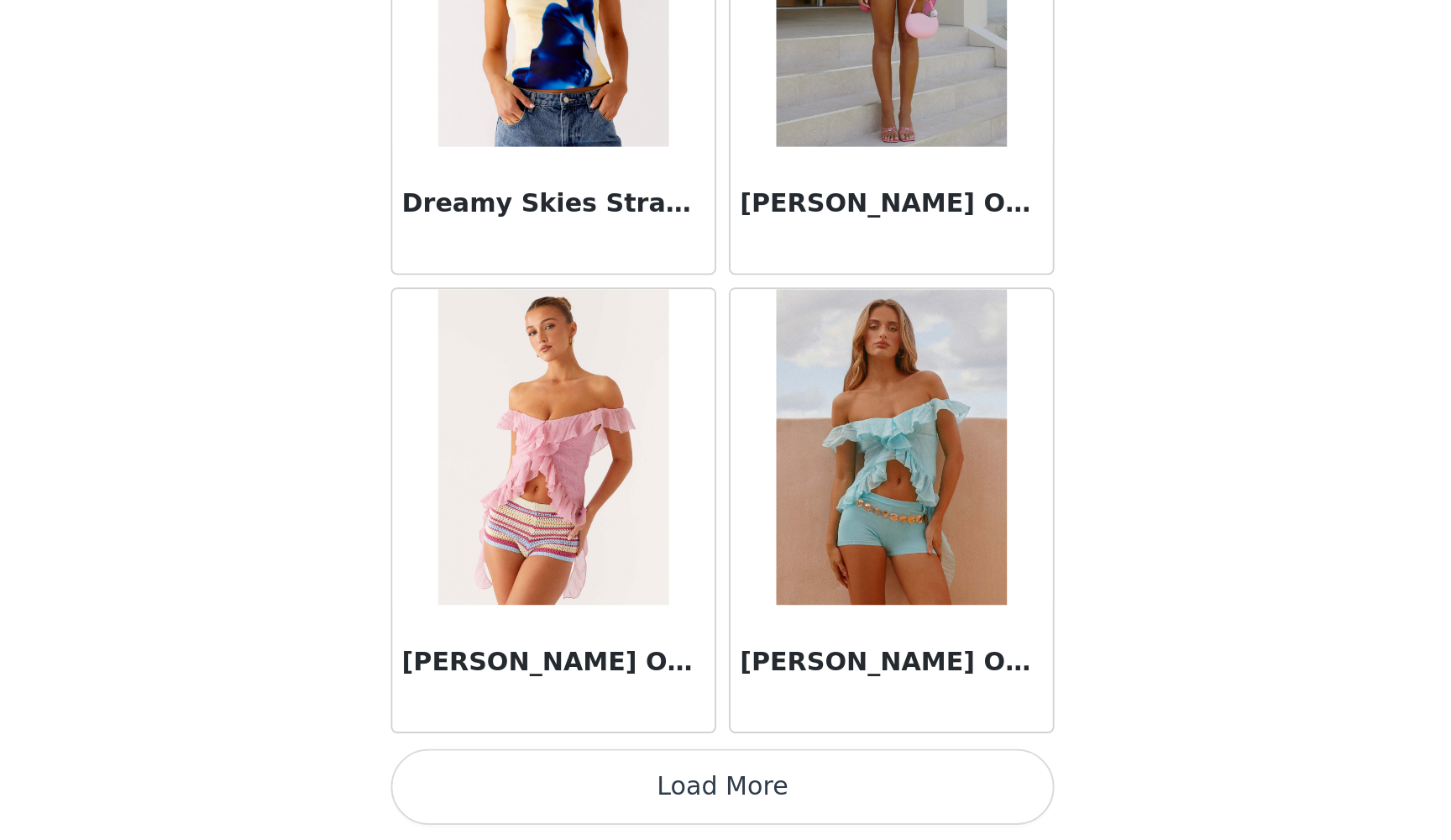
click at [549, 767] on button "Load More" at bounding box center [726, 810] width 353 height 40
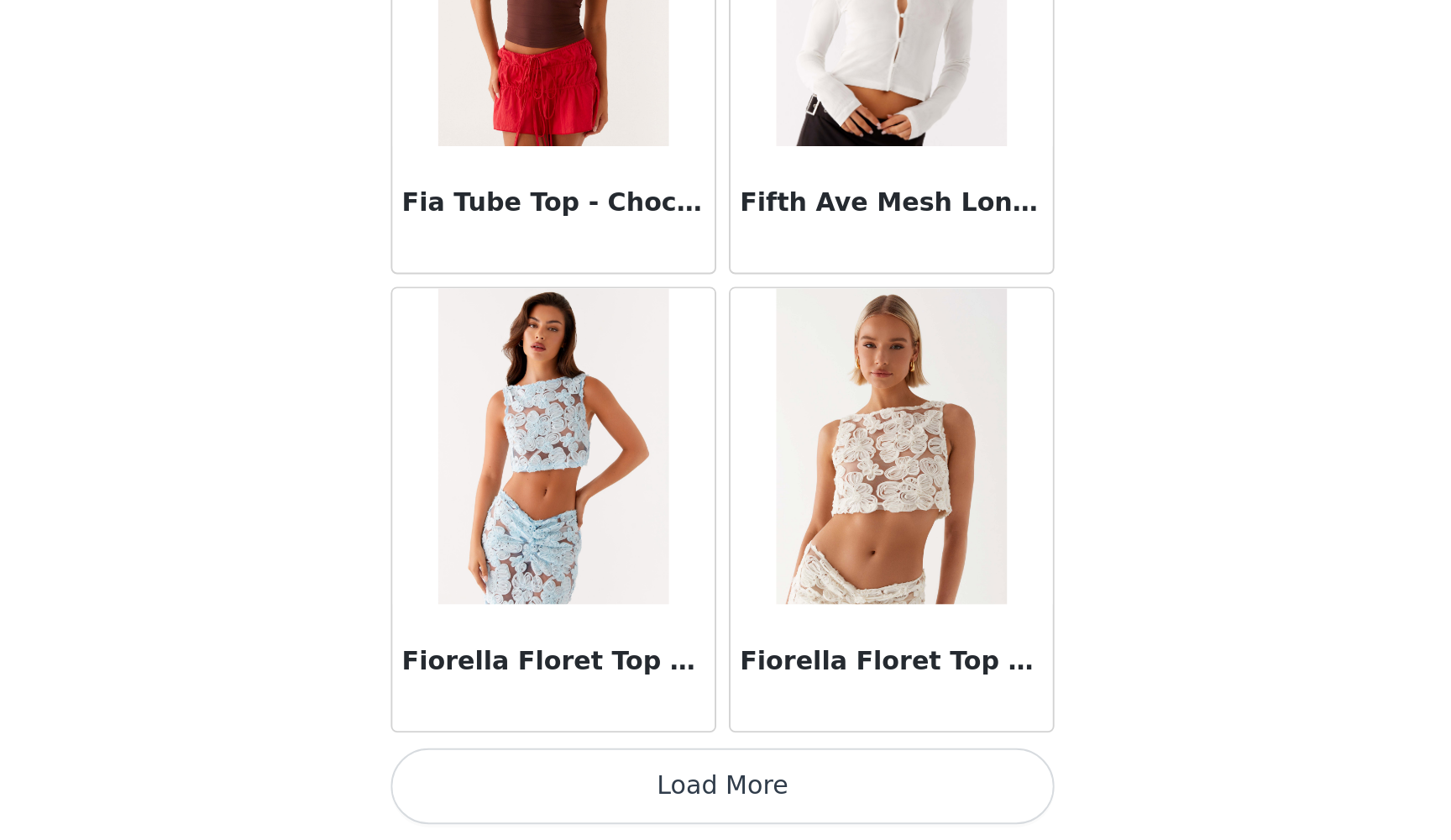
click at [549, 767] on button "Load More" at bounding box center [726, 810] width 353 height 40
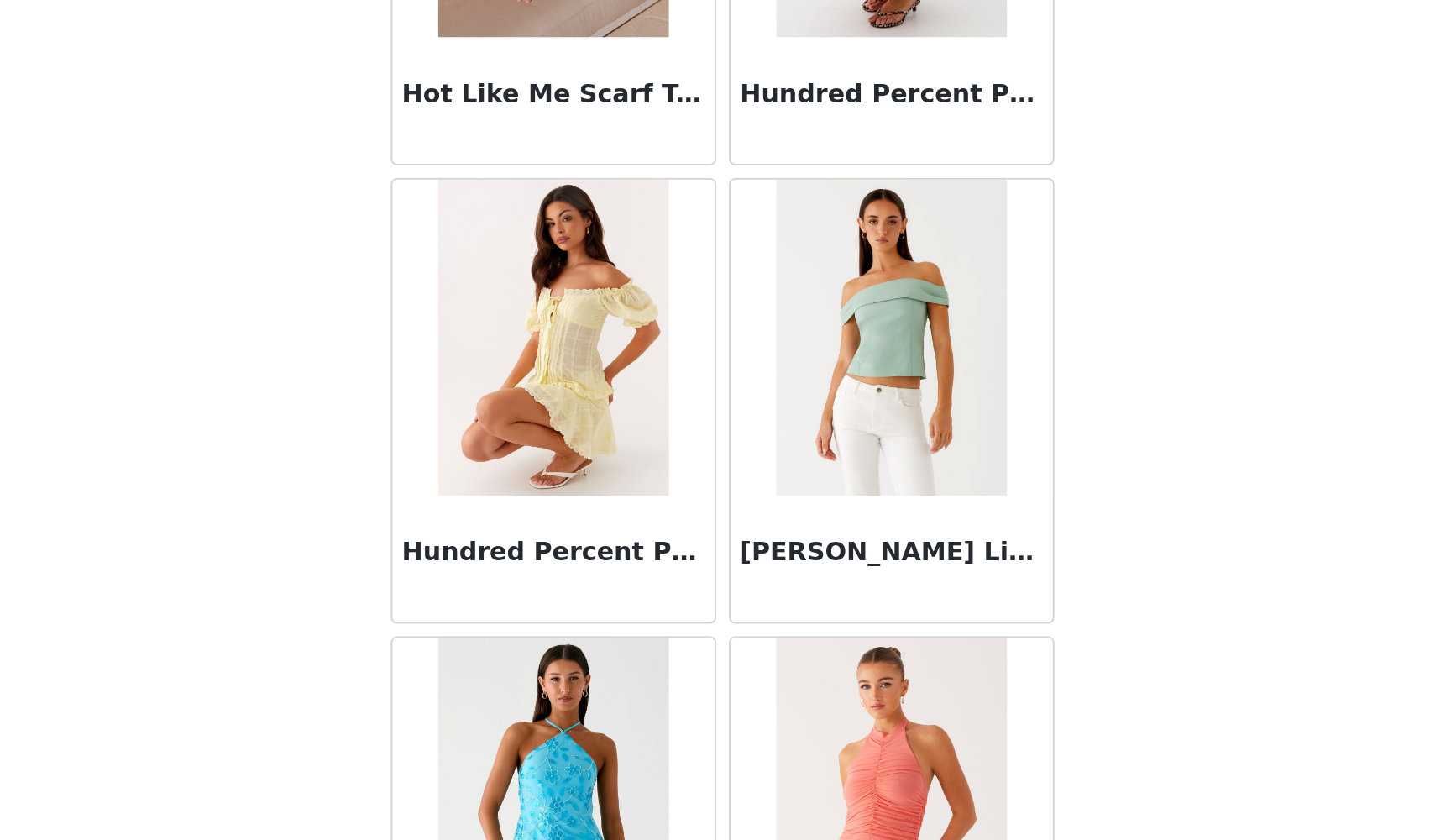
scroll to position [18661, 0]
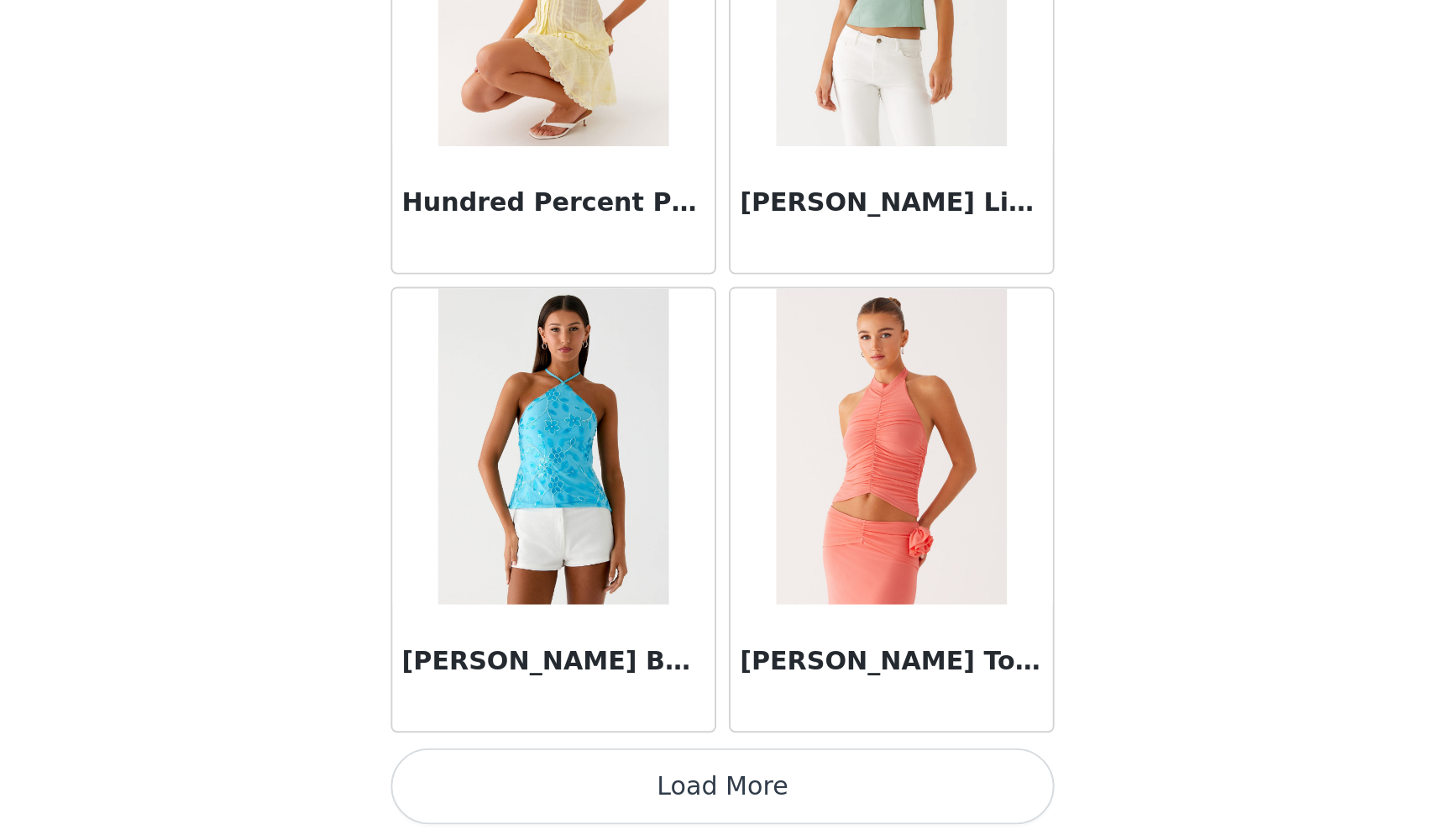
click at [549, 767] on button "Load More" at bounding box center [726, 810] width 353 height 40
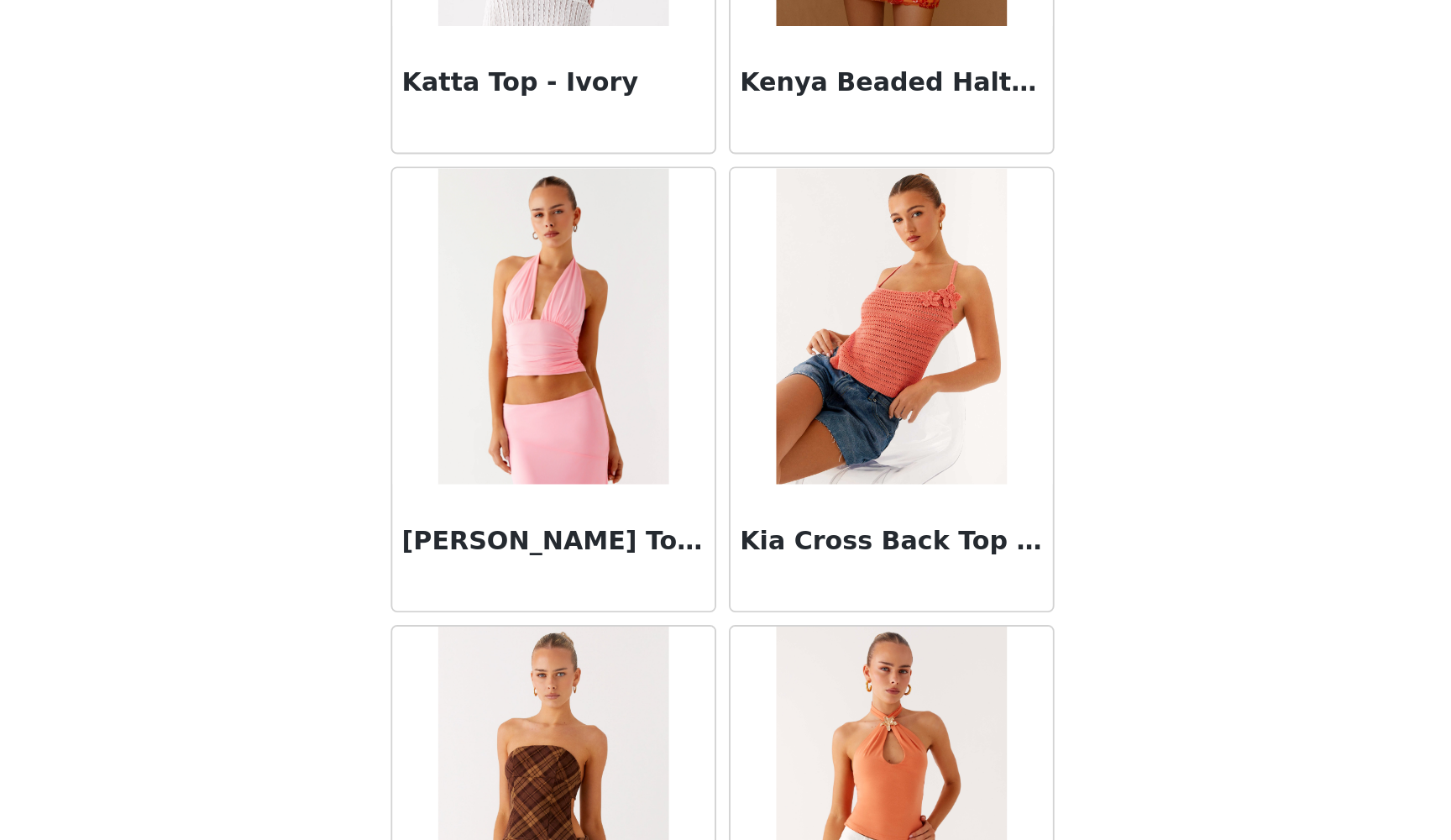
scroll to position [20785, 0]
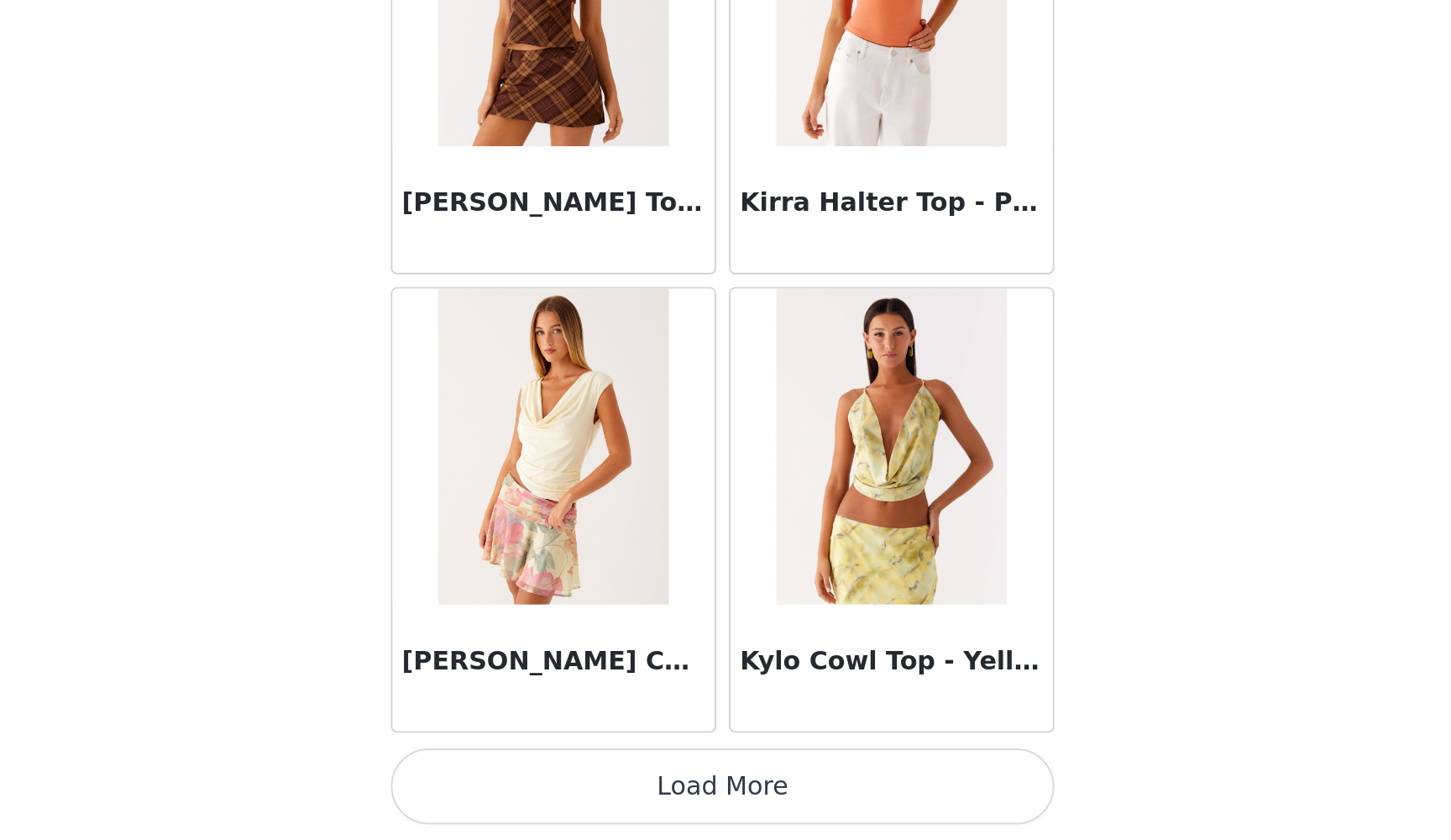
click at [549, 767] on button "Load More" at bounding box center [726, 810] width 353 height 40
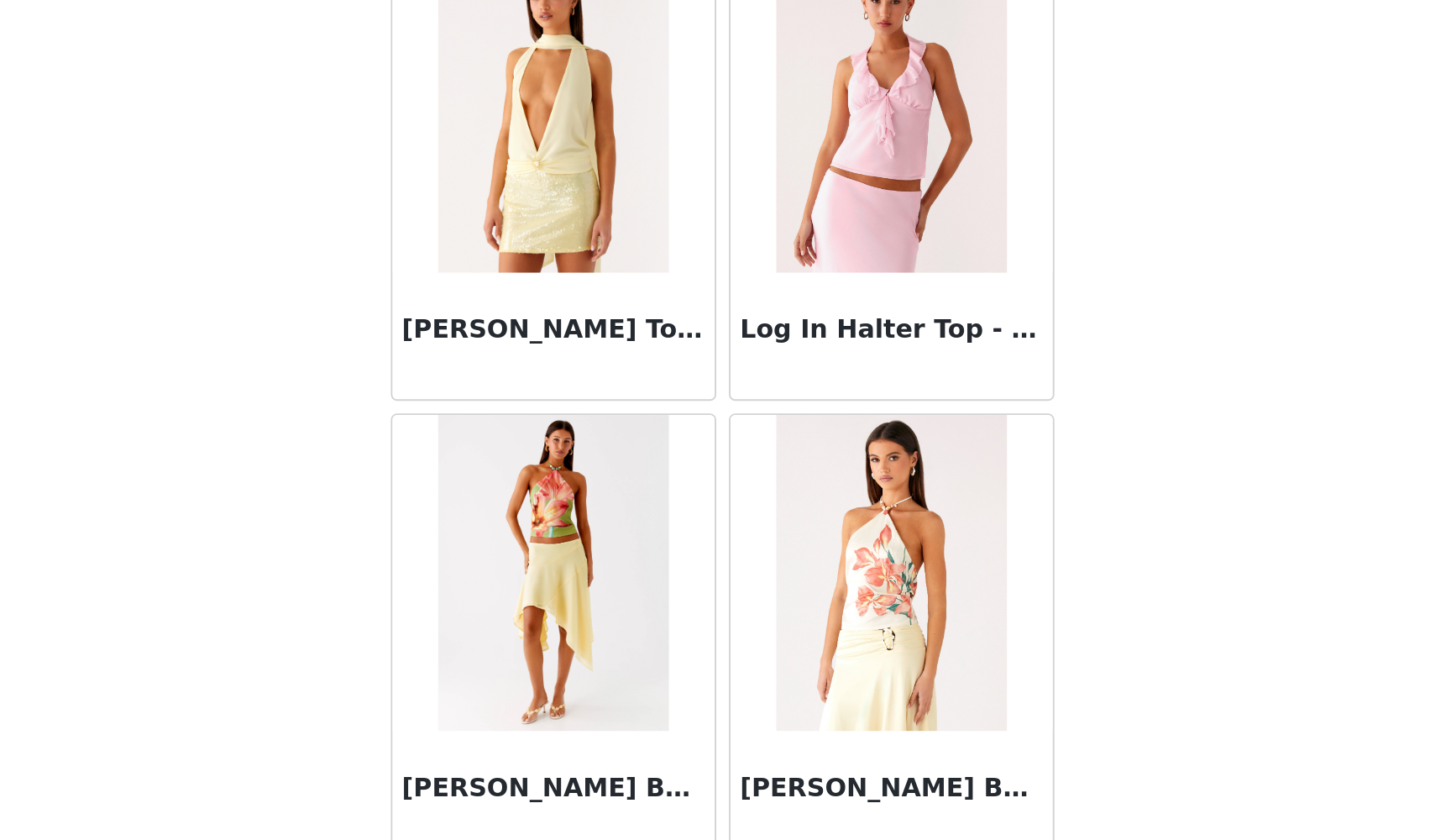
scroll to position [23585, 0]
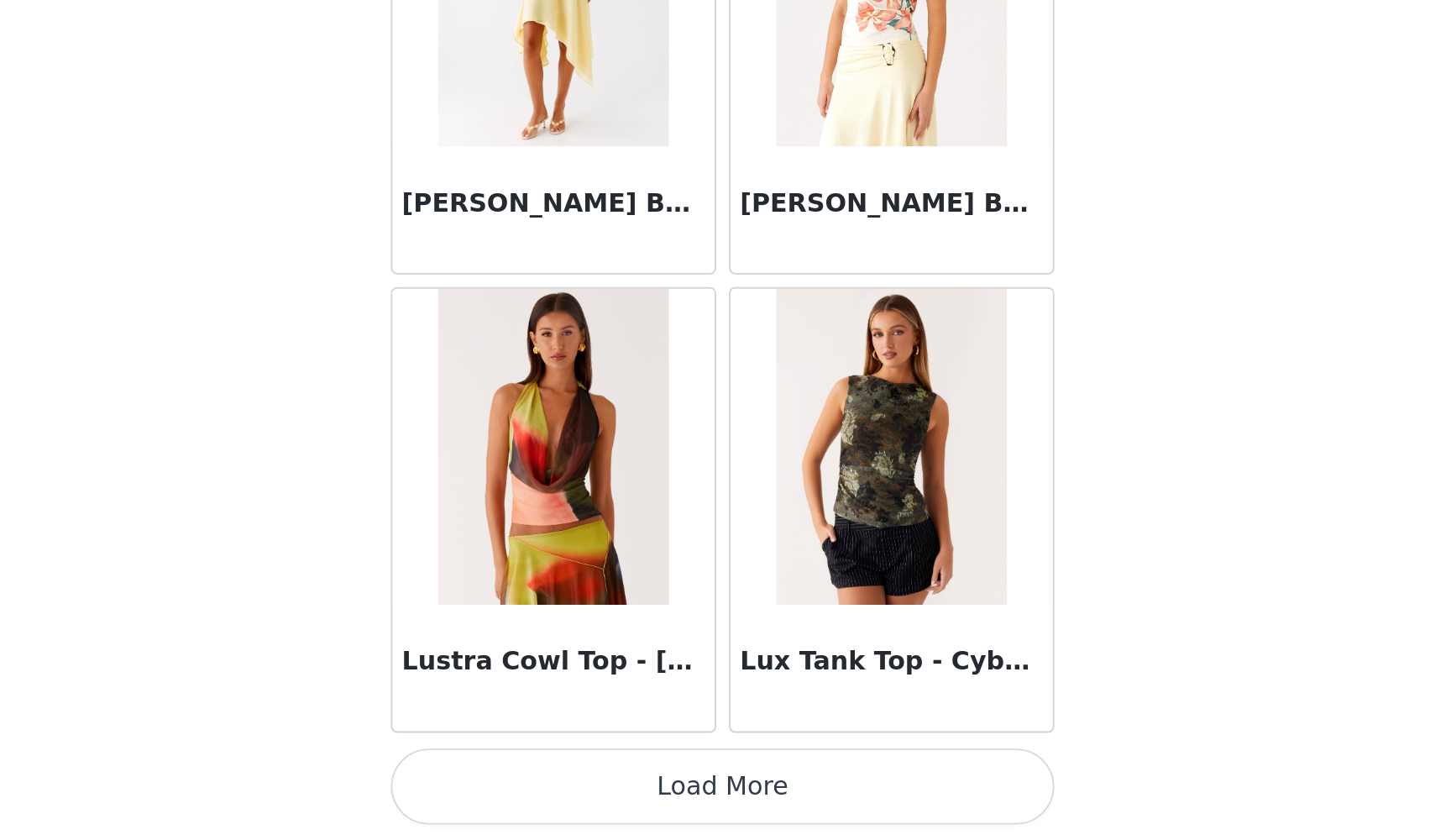
click at [549, 767] on button "Load More" at bounding box center [726, 810] width 353 height 40
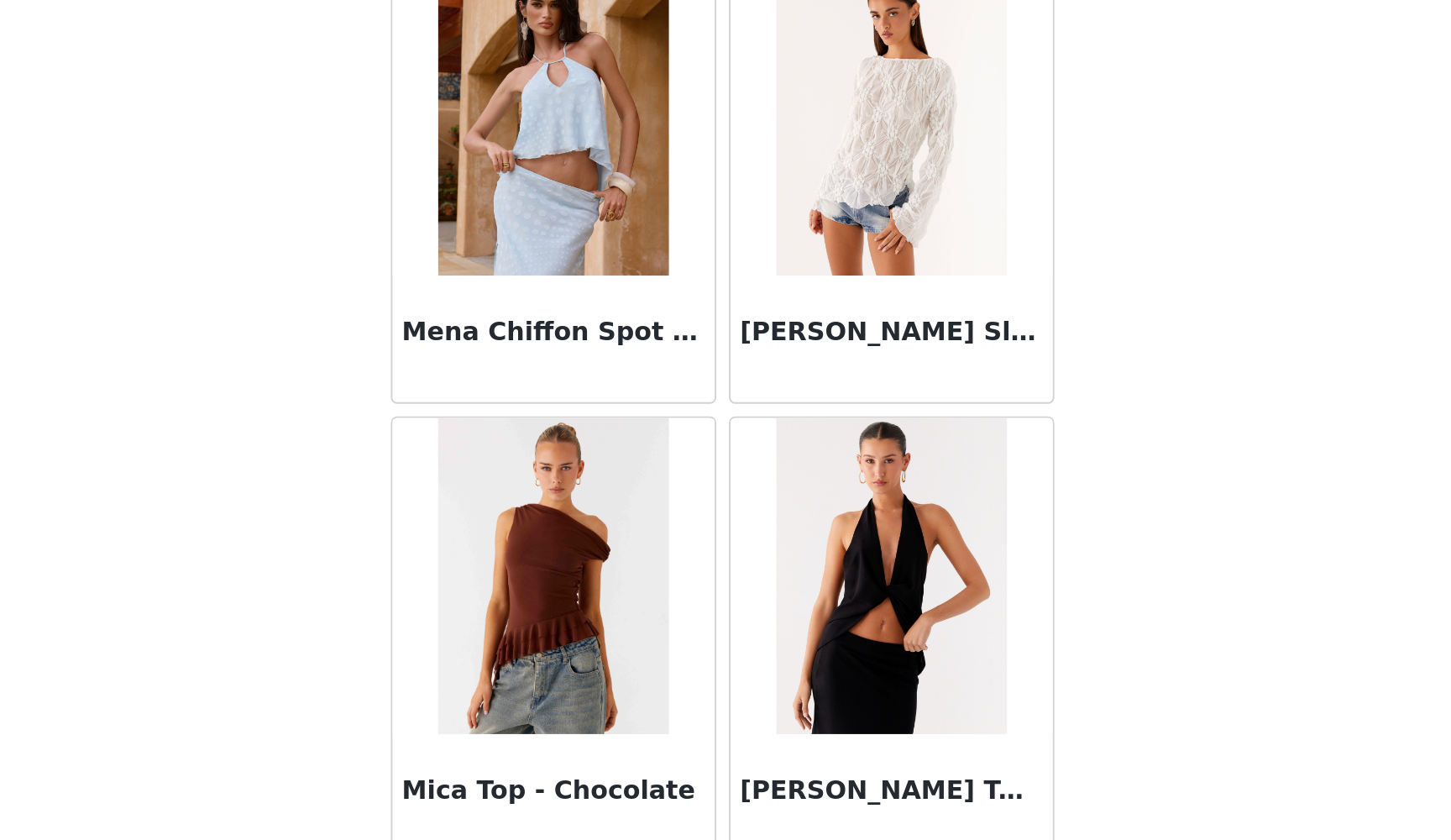
scroll to position [25524, 0]
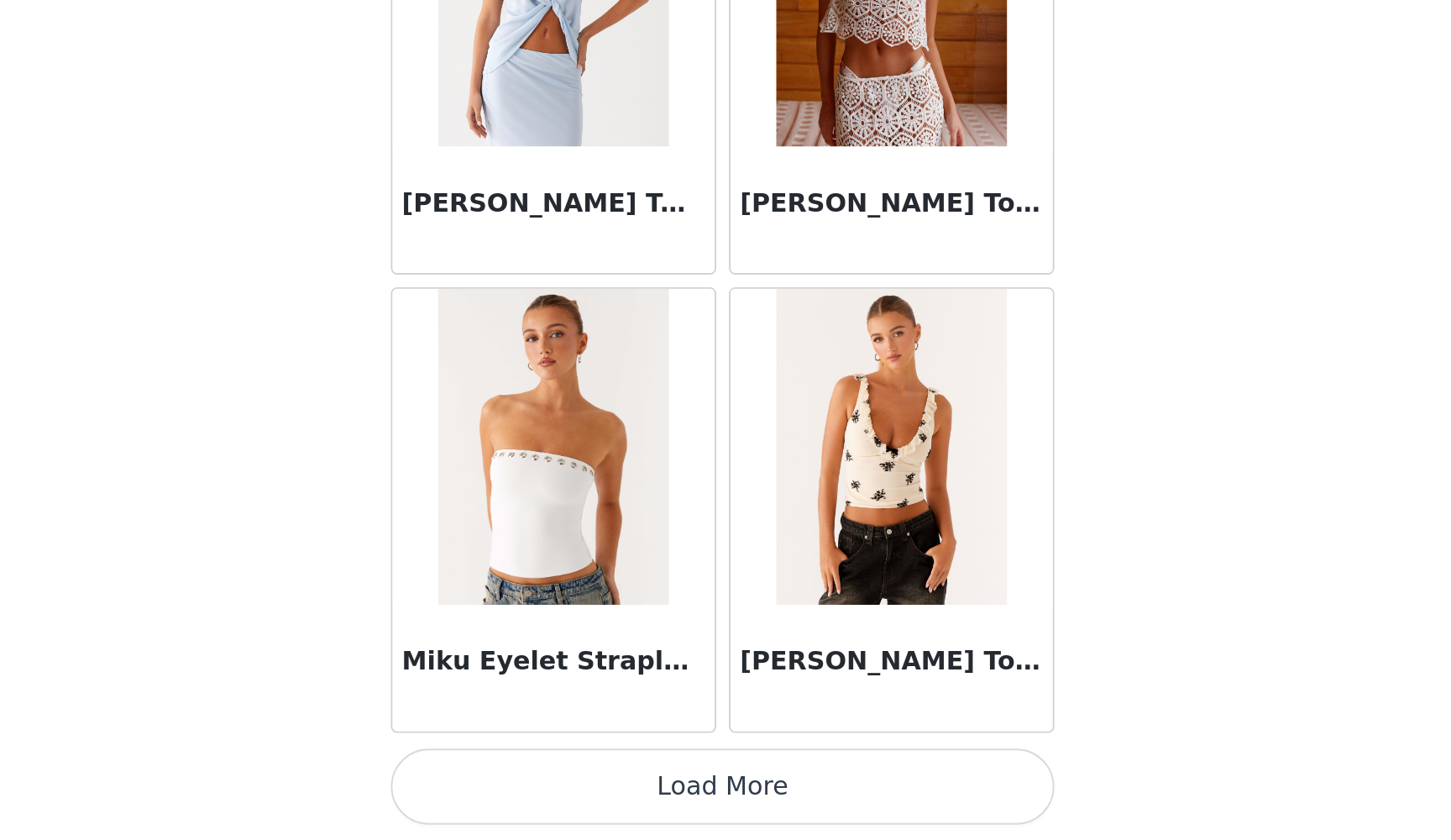
click at [549, 767] on button "Load More" at bounding box center [726, 810] width 353 height 40
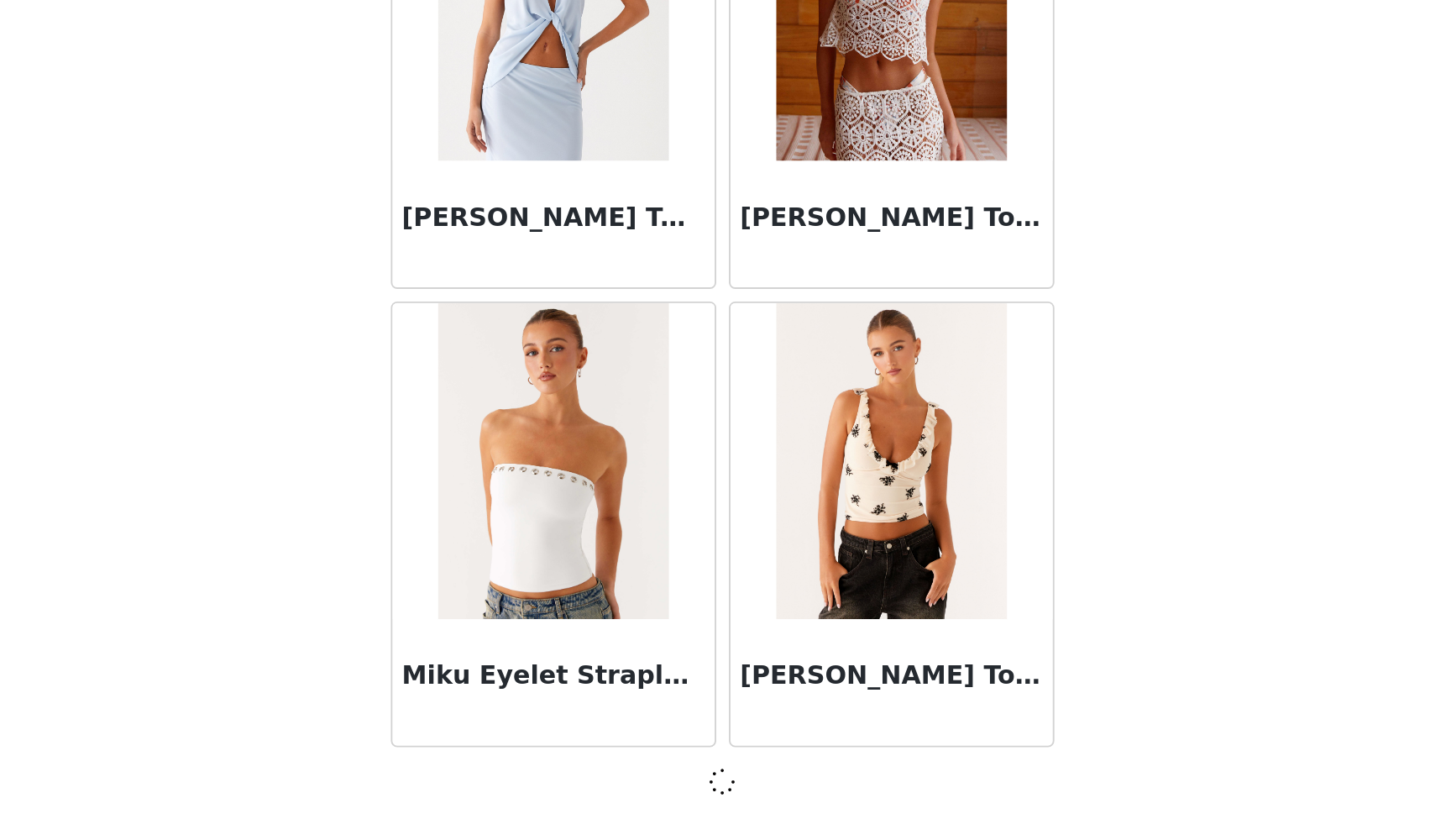
scroll to position [26070, 0]
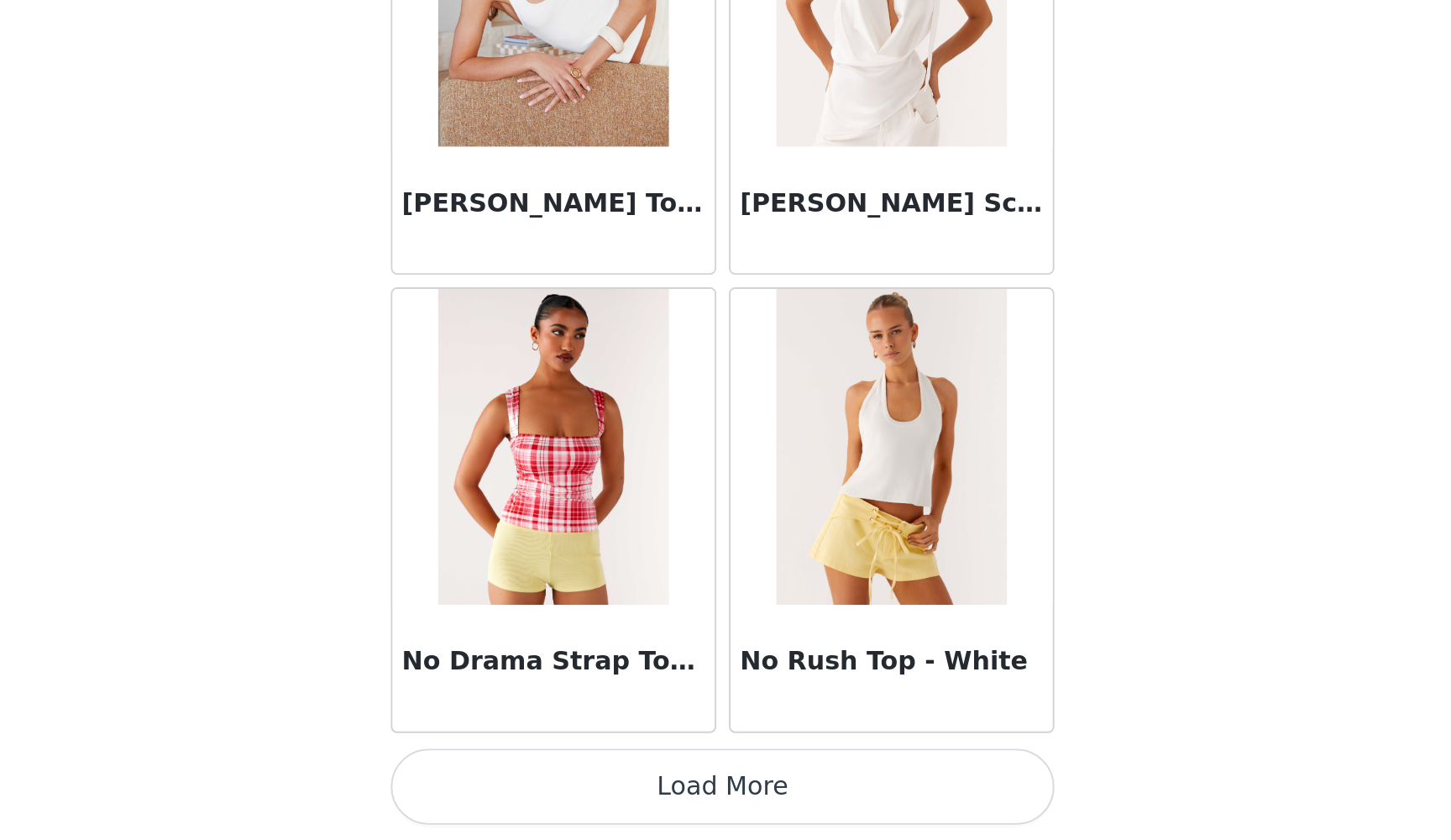
click at [549, 767] on button "Load More" at bounding box center [726, 810] width 353 height 40
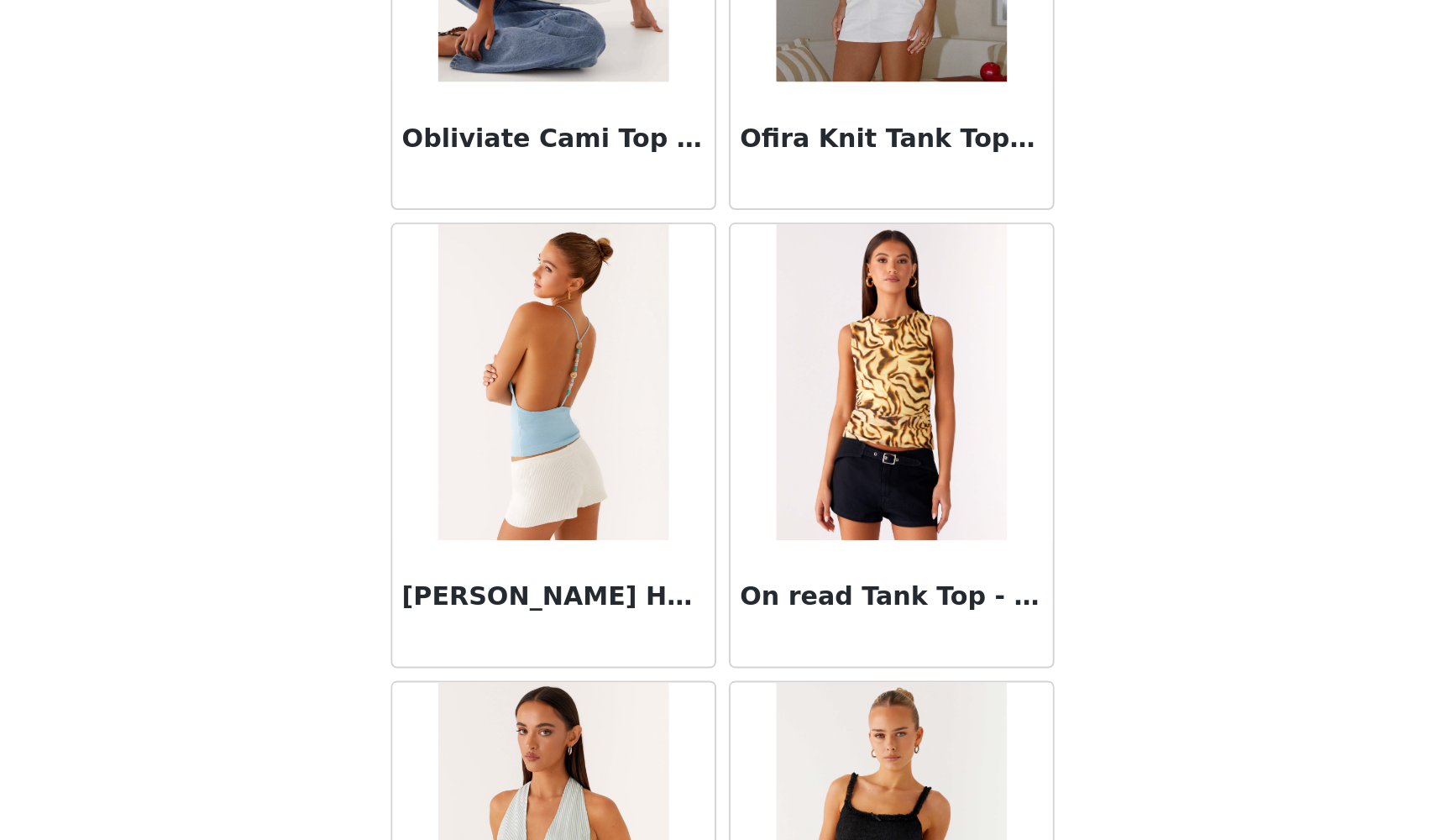
scroll to position [29321, 0]
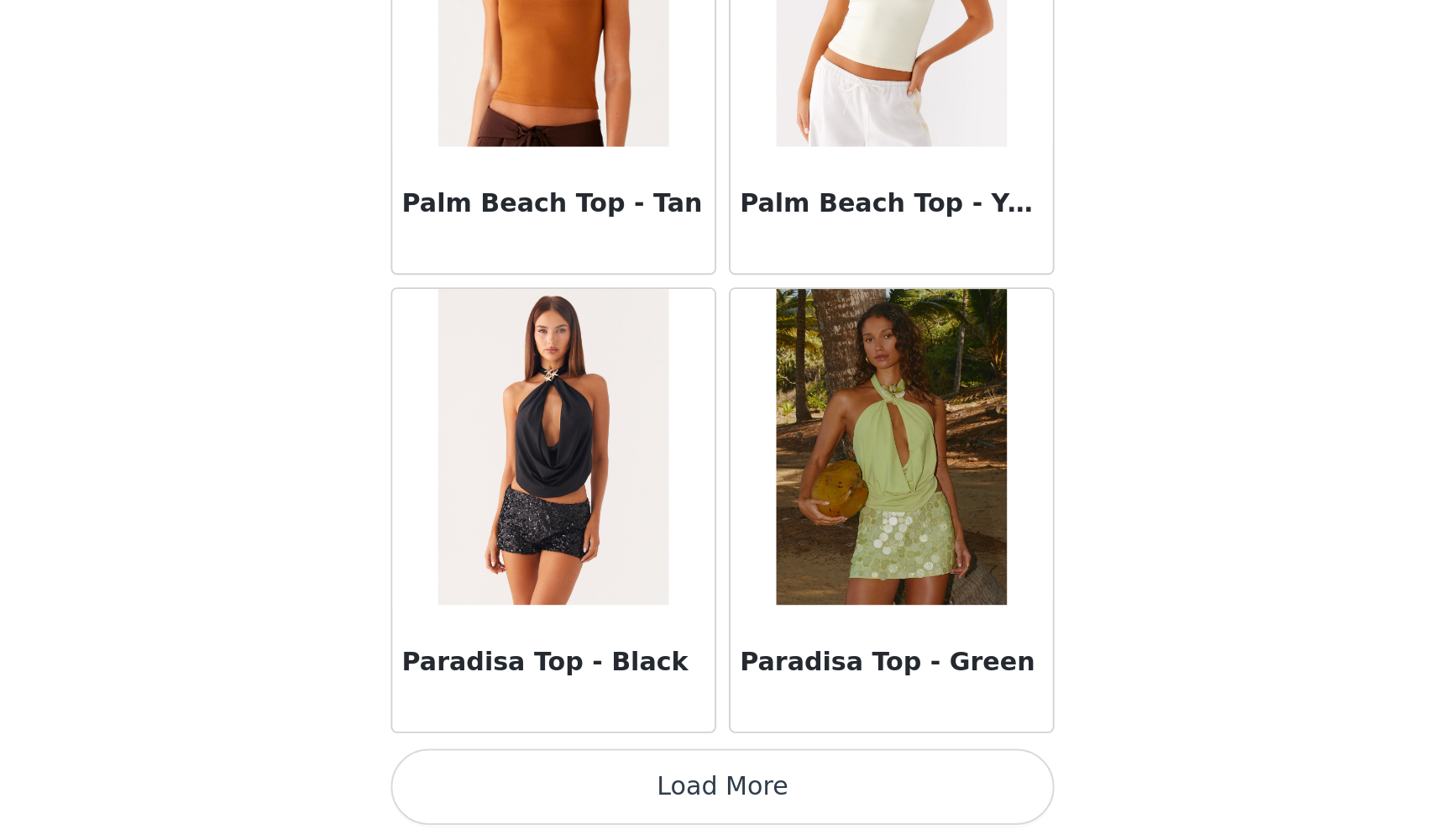
click at [549, 767] on button "Load More" at bounding box center [726, 810] width 353 height 40
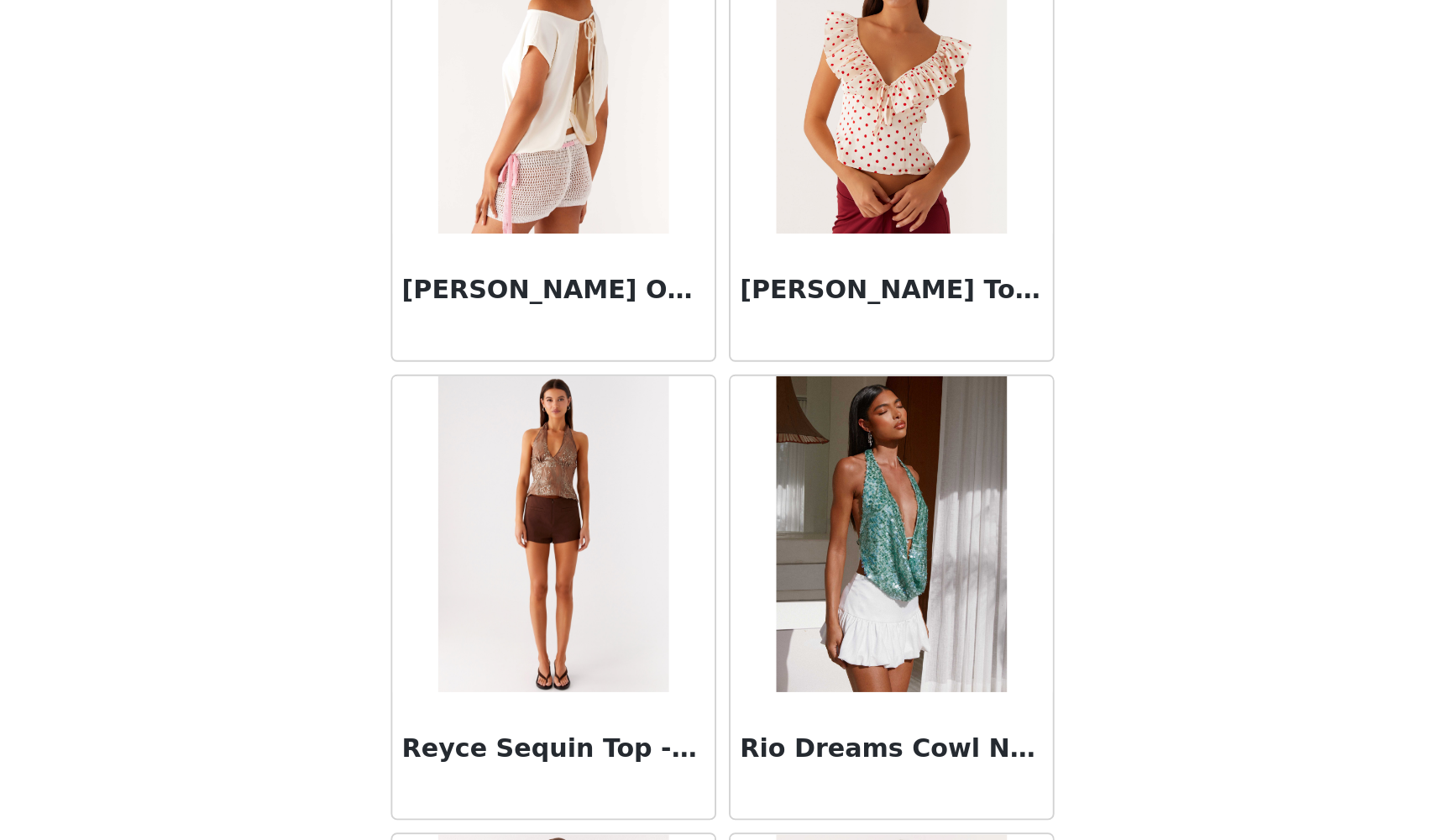
scroll to position [33100, 0]
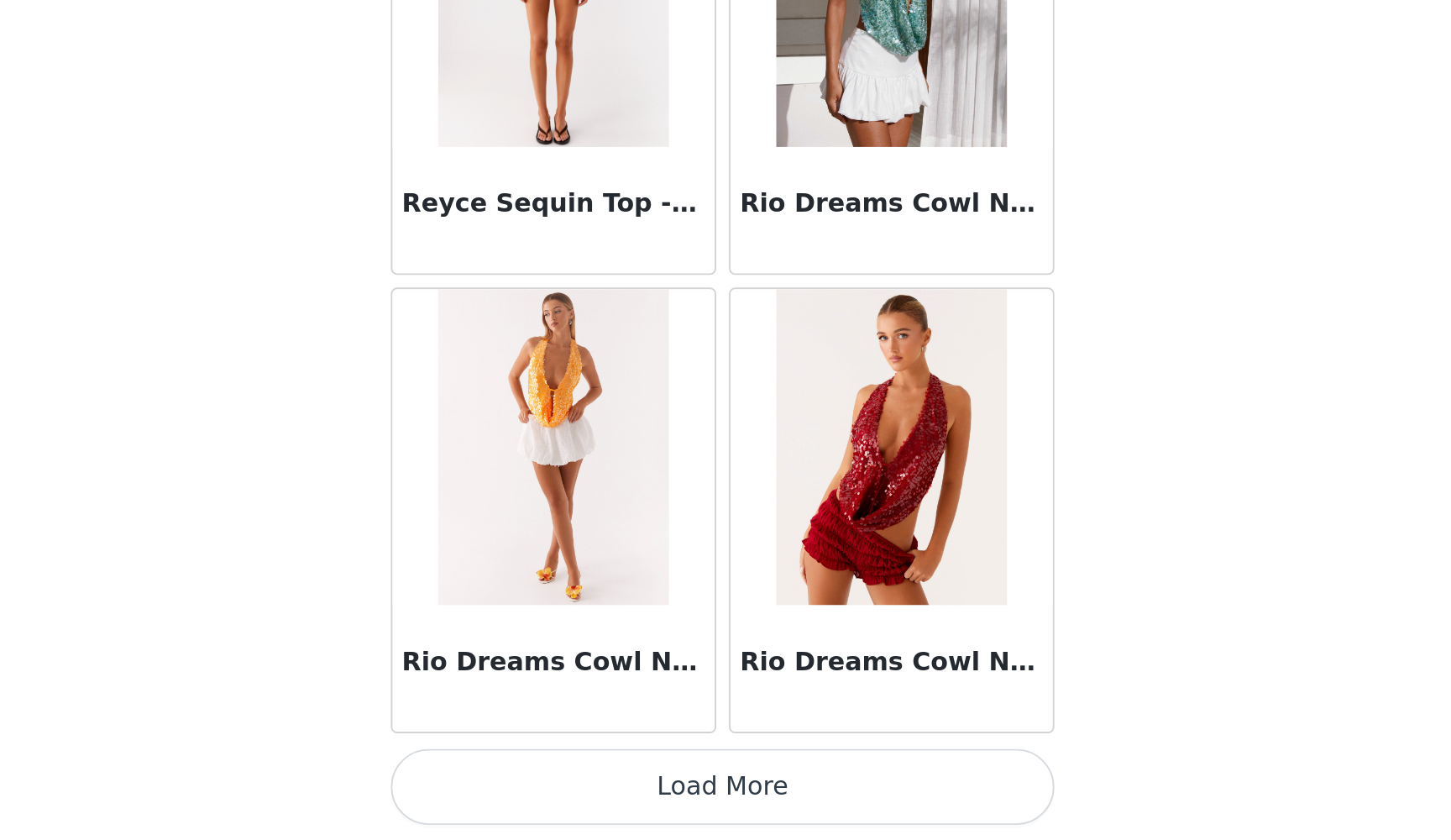
click at [549, 767] on button "Load More" at bounding box center [726, 810] width 353 height 40
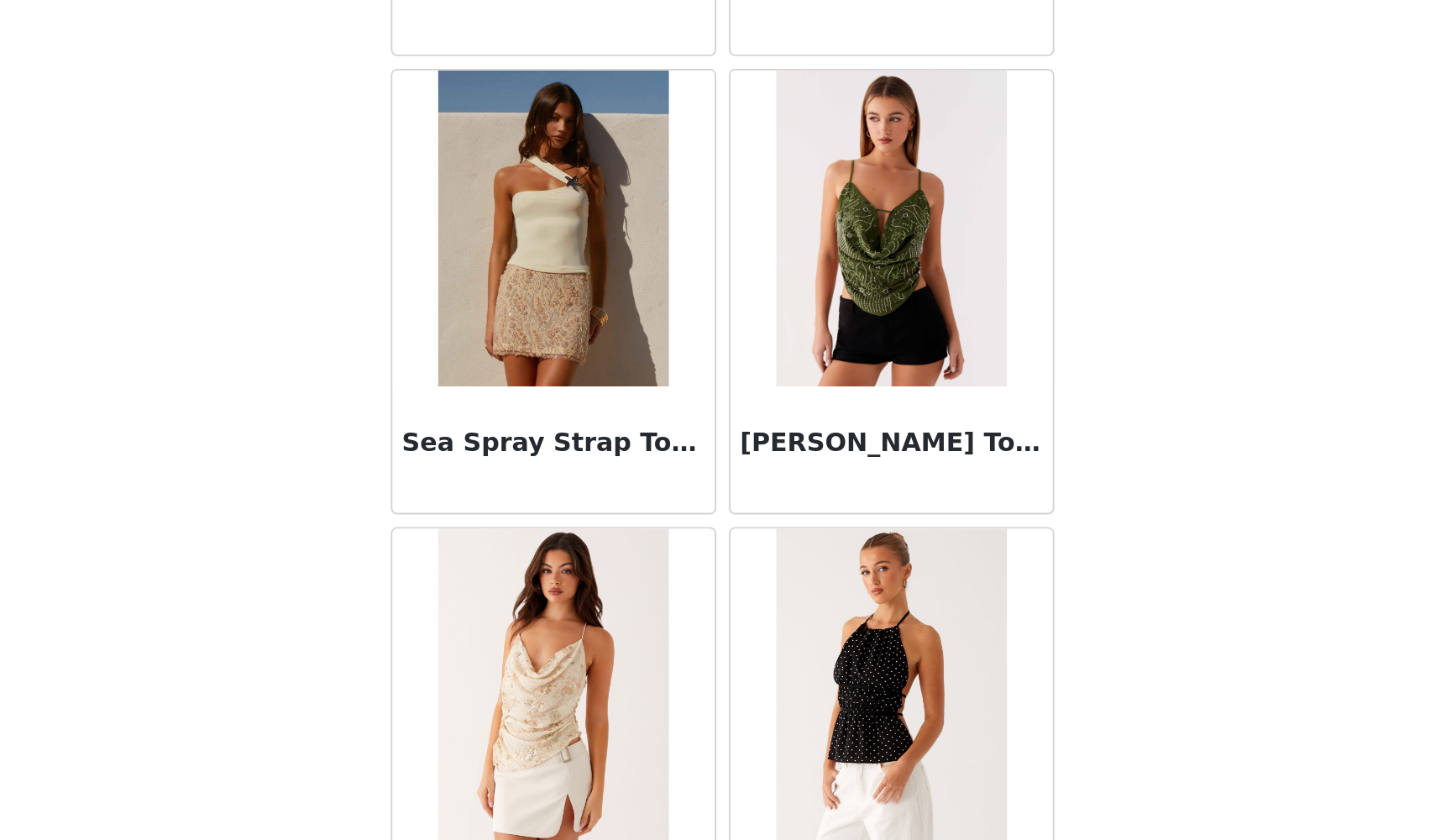
scroll to position [35702, 0]
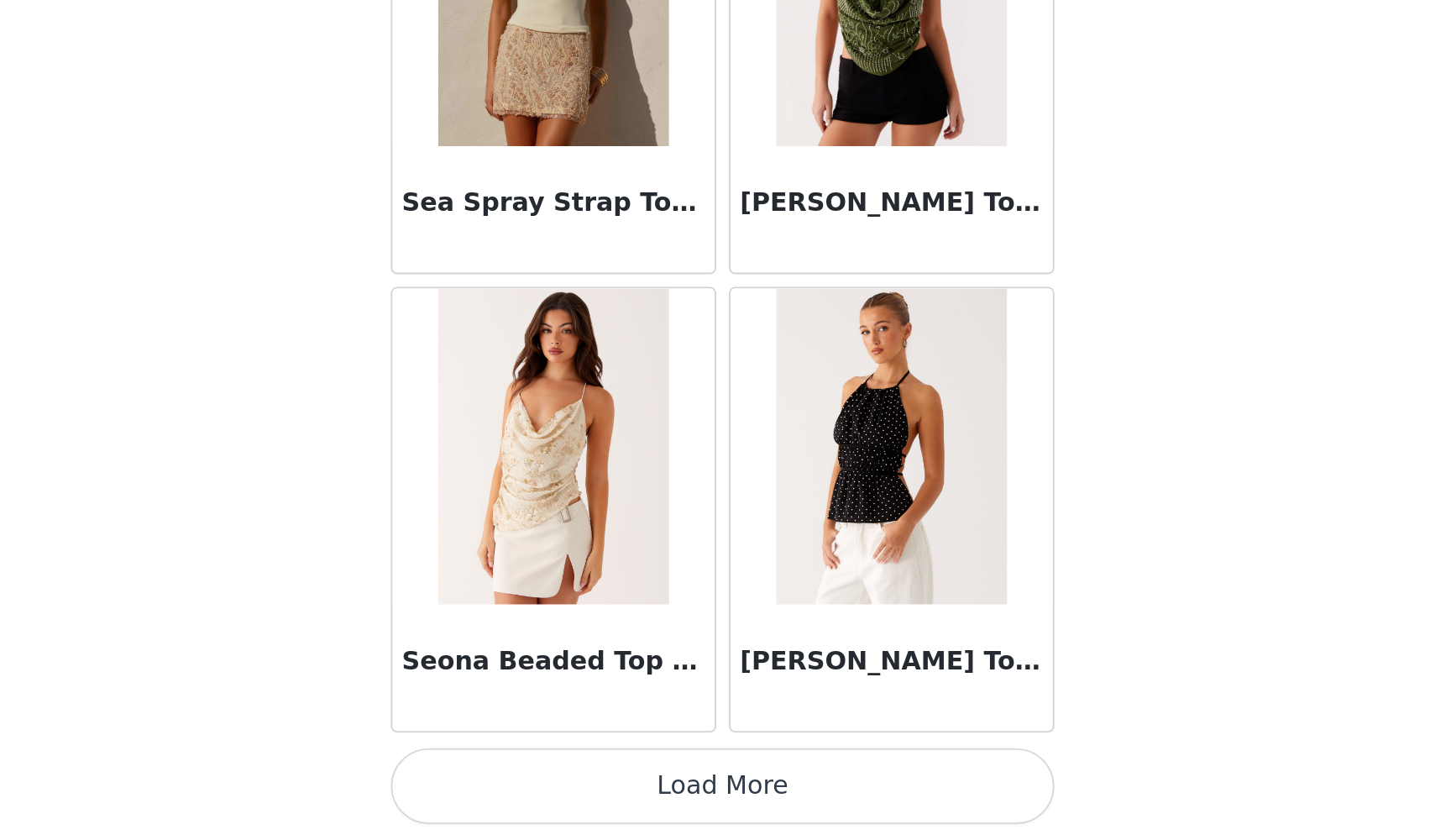
click at [549, 767] on button "Load More" at bounding box center [726, 810] width 353 height 40
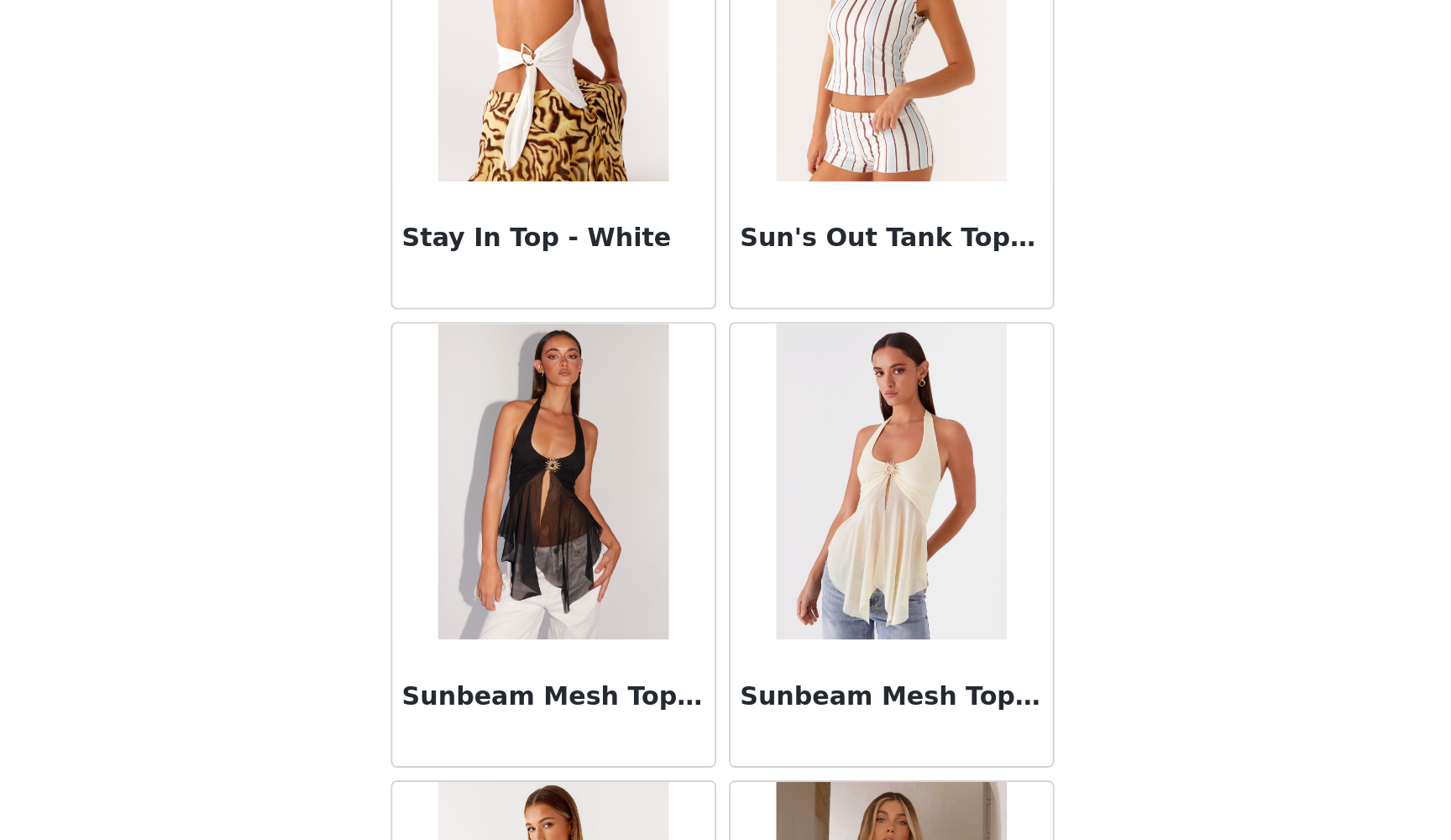
scroll to position [37754, 0]
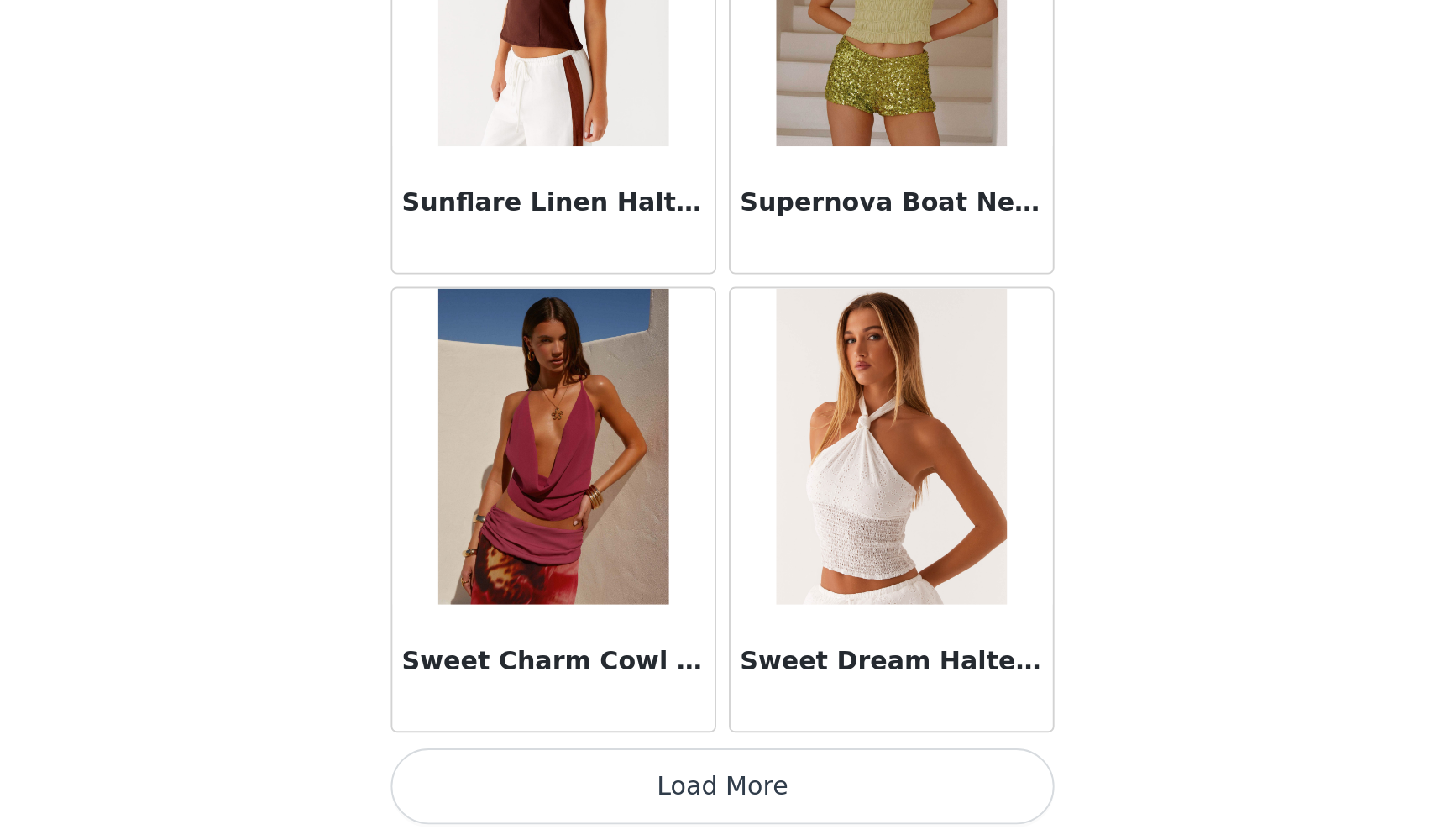
click at [549, 767] on button "Load More" at bounding box center [726, 810] width 353 height 40
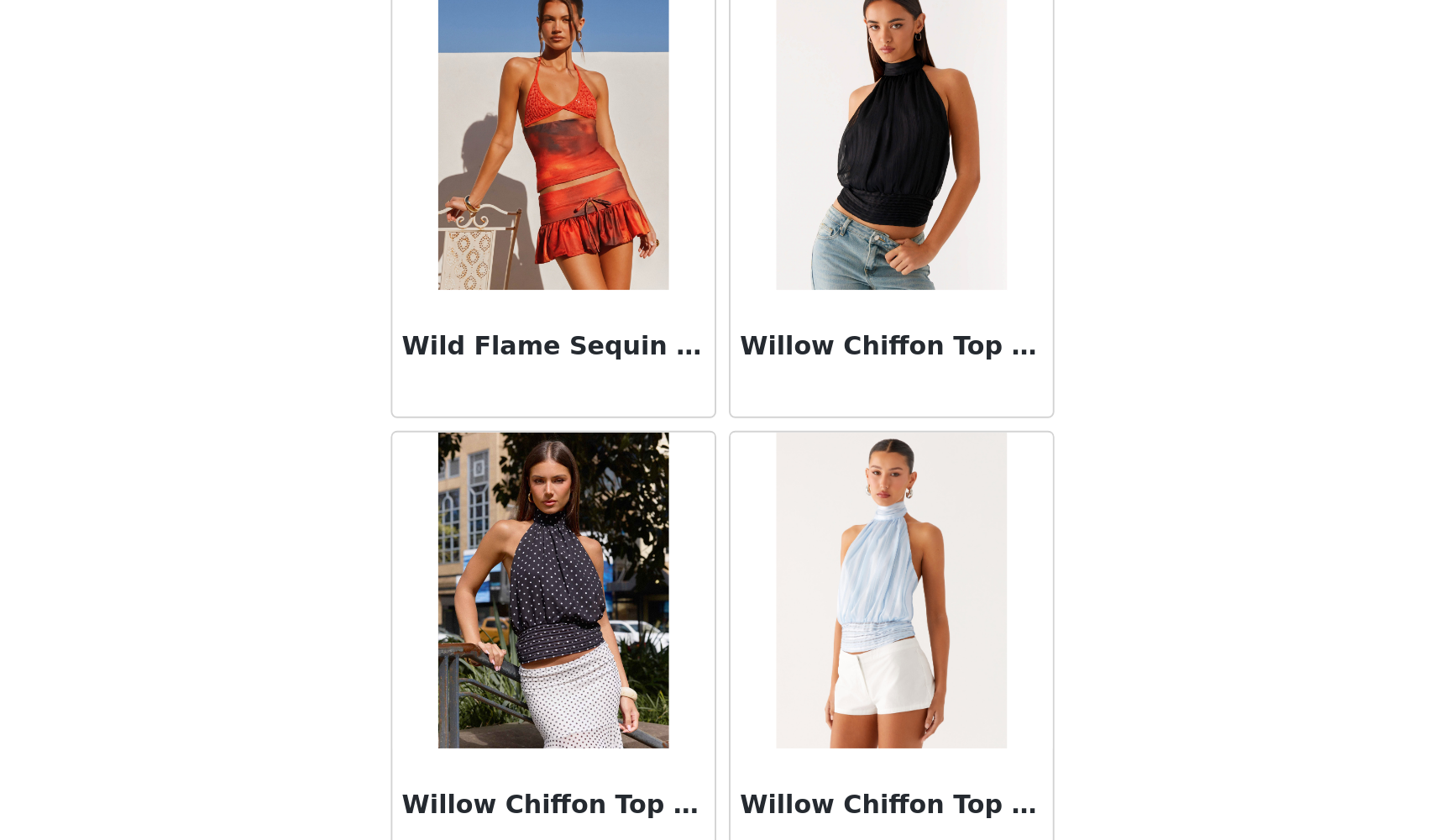
scroll to position [40606, 0]
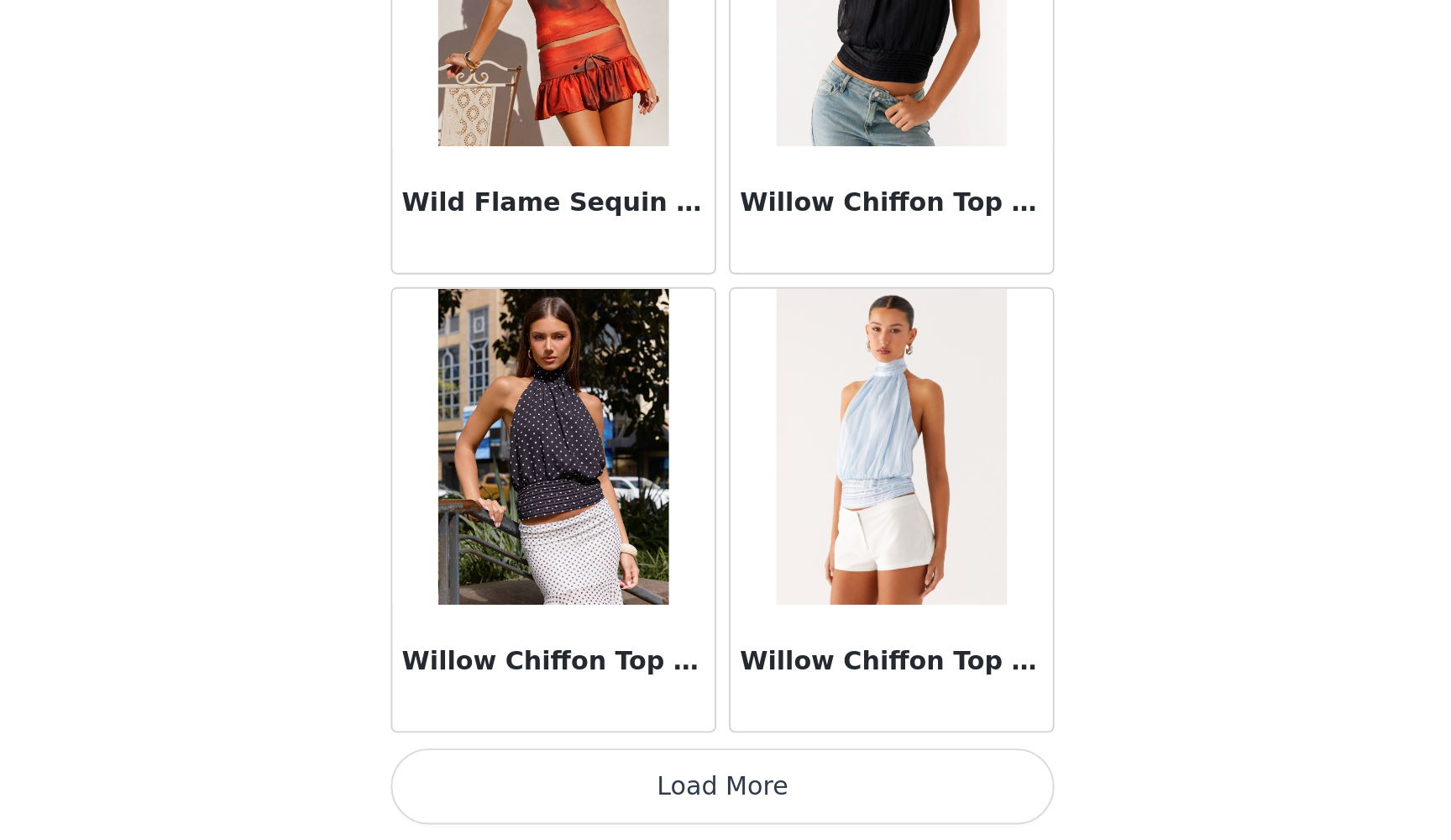
click at [549, 767] on button "Load More" at bounding box center [726, 810] width 353 height 40
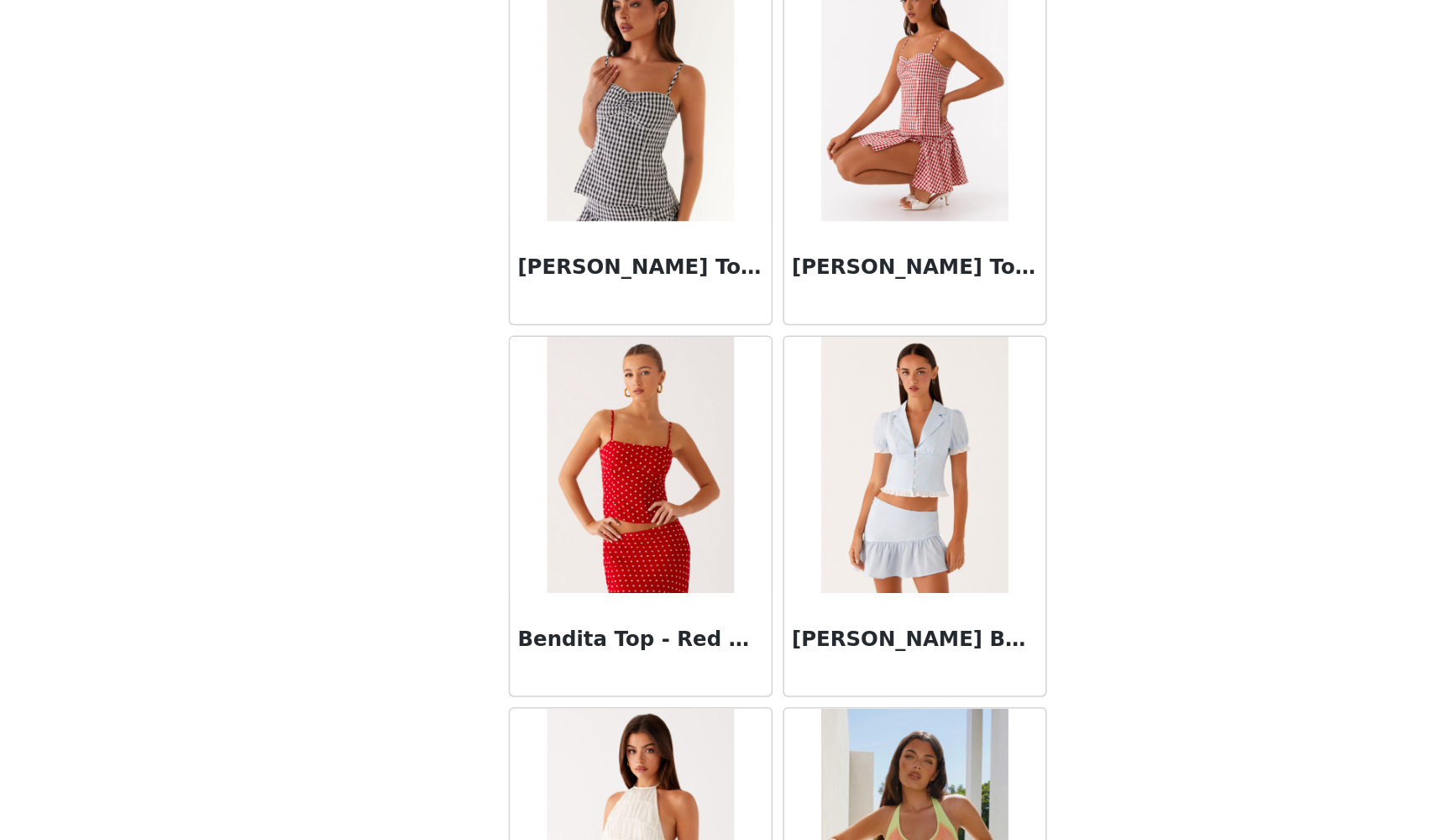
scroll to position [3342, 0]
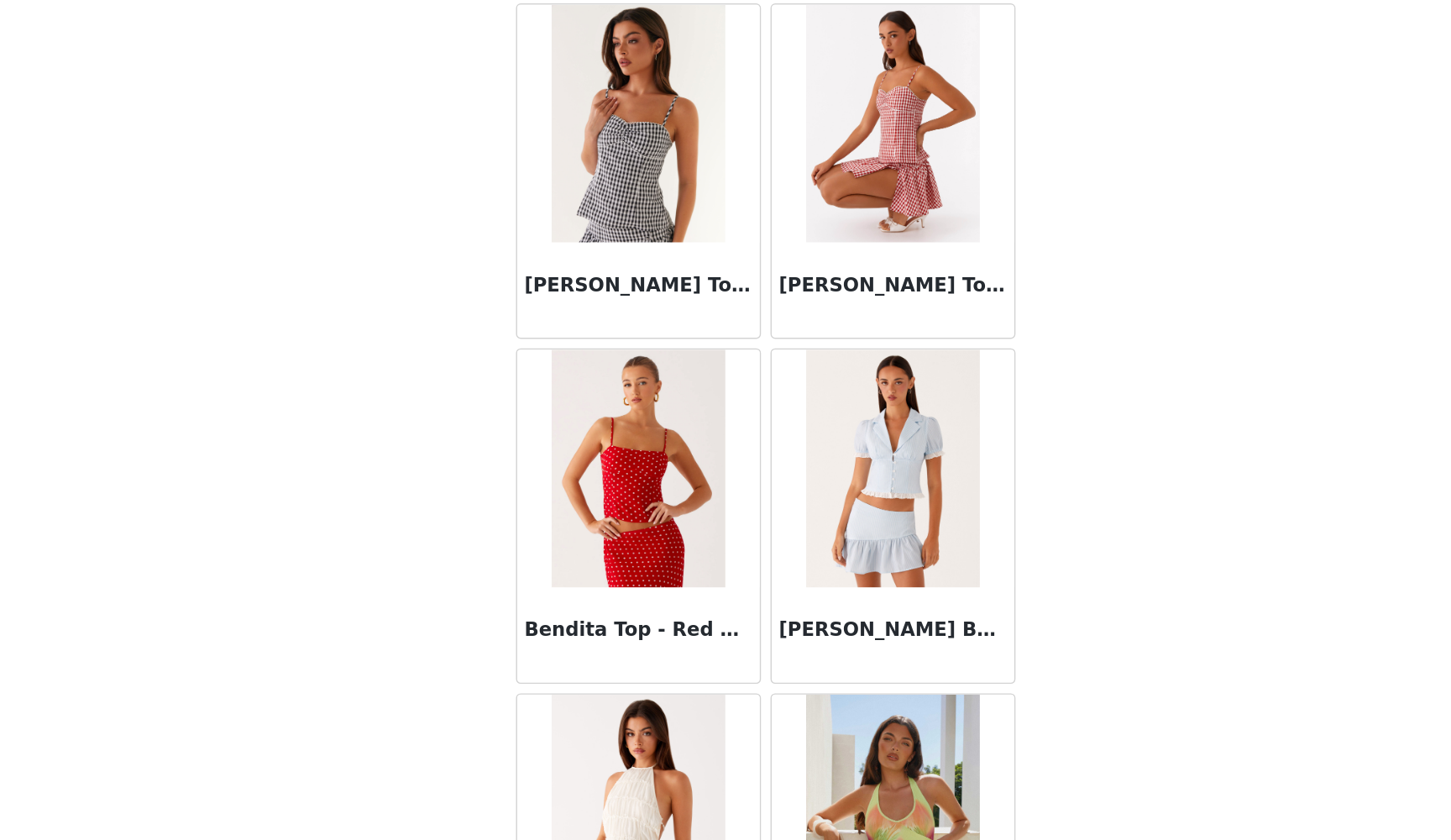
click at [555, 583] on h3 "Bendita Top - Red Polka Dot" at bounding box center [635, 593] width 161 height 20
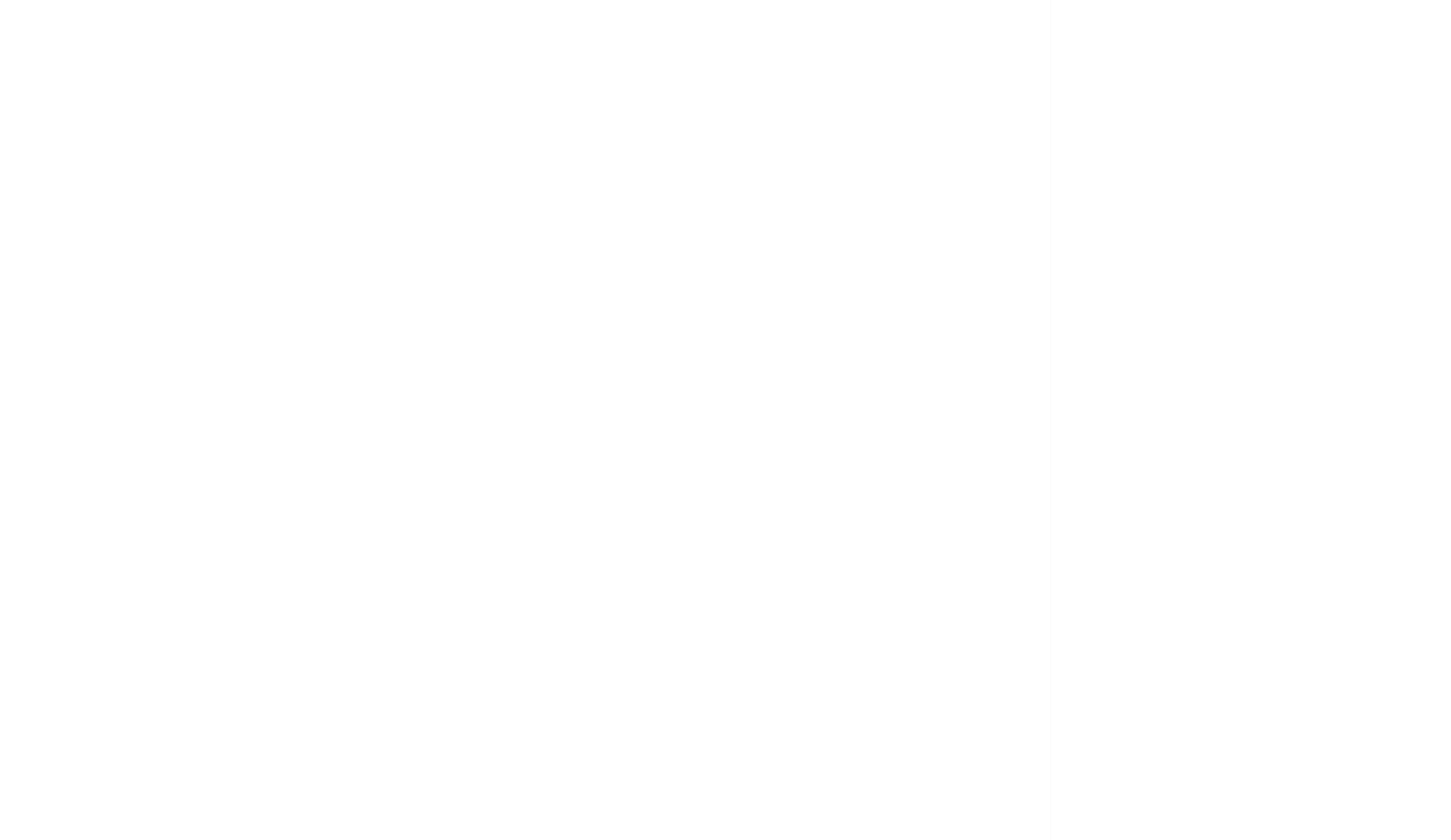
scroll to position [0, 0]
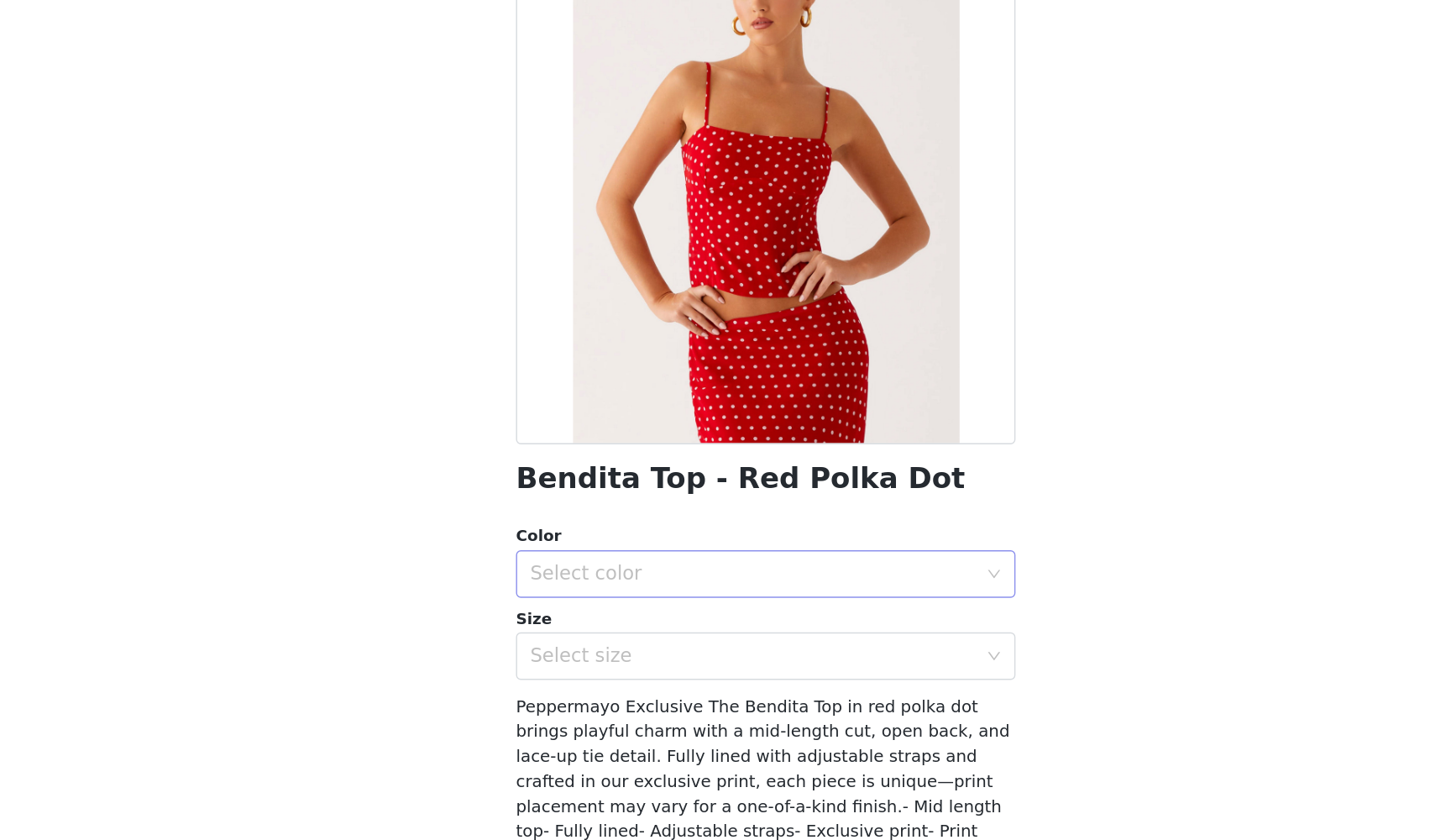
click at [559, 545] on div "Select color" at bounding box center [716, 553] width 314 height 17
click at [549, 576] on li "Red Polka Dot" at bounding box center [726, 589] width 353 height 27
click at [559, 602] on div "Select size" at bounding box center [716, 610] width 314 height 17
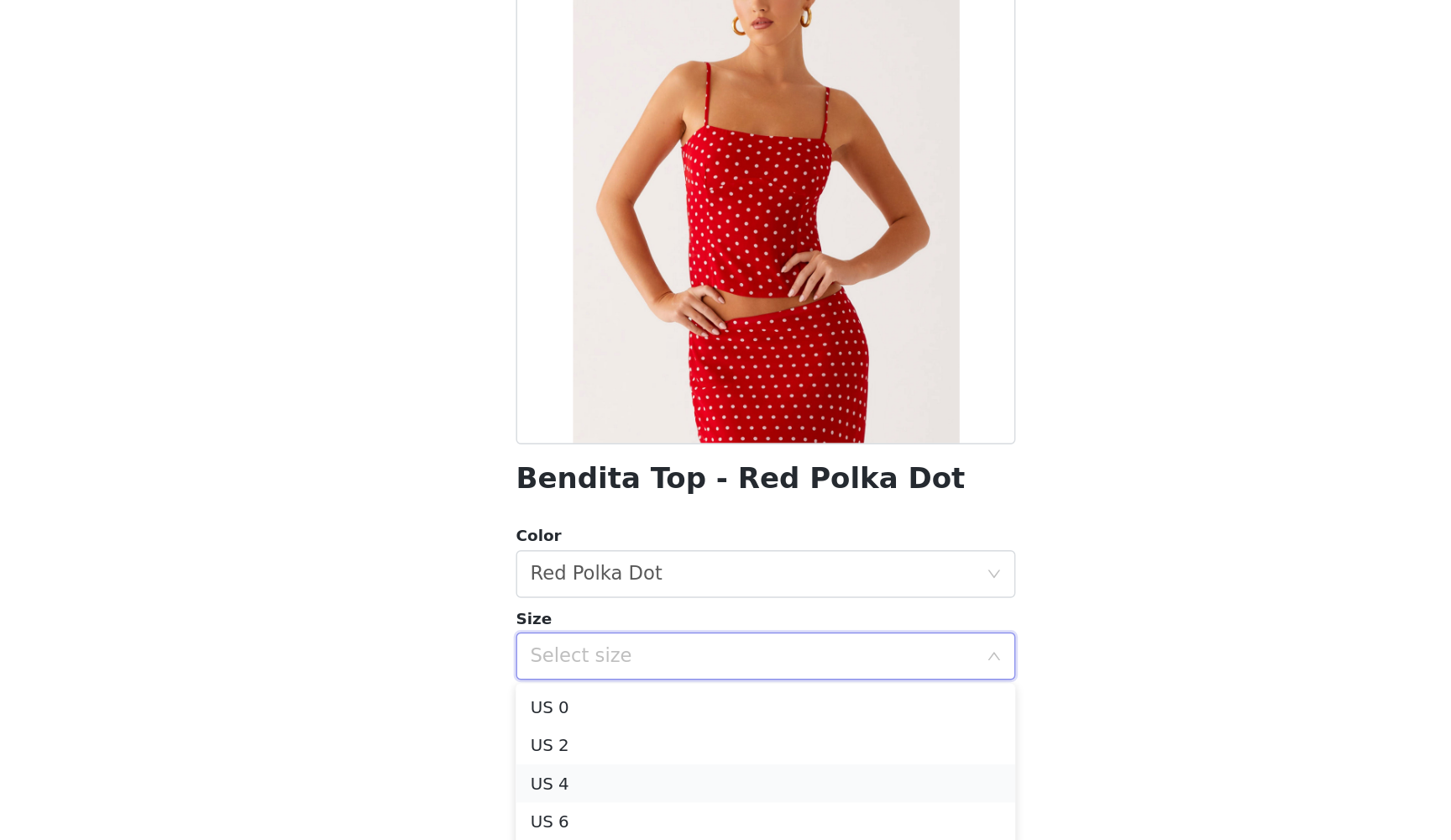
click at [549, 687] on li "US 4" at bounding box center [726, 700] width 353 height 27
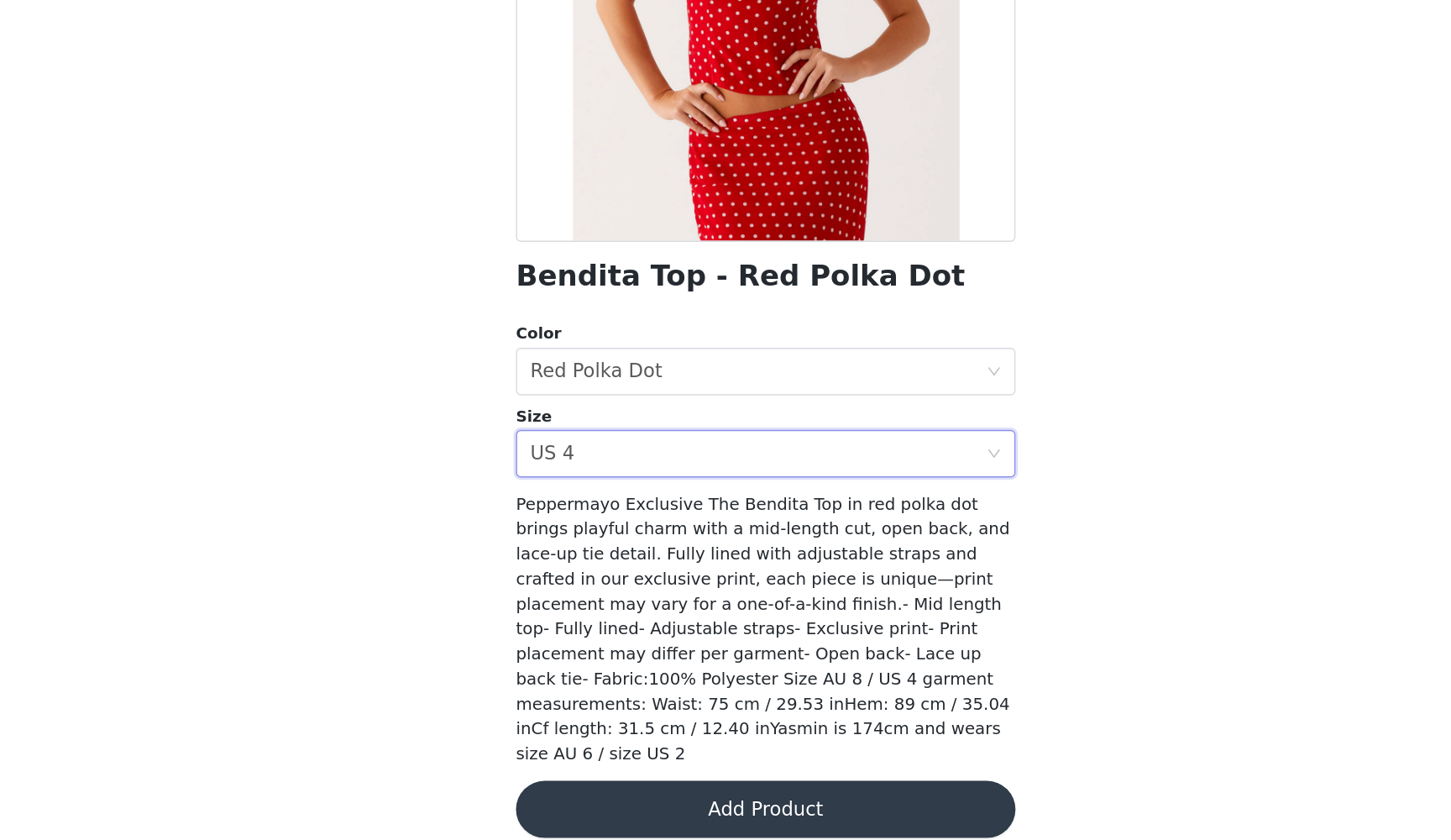
click at [549, 767] on button "Add Product" at bounding box center [726, 817] width 353 height 40
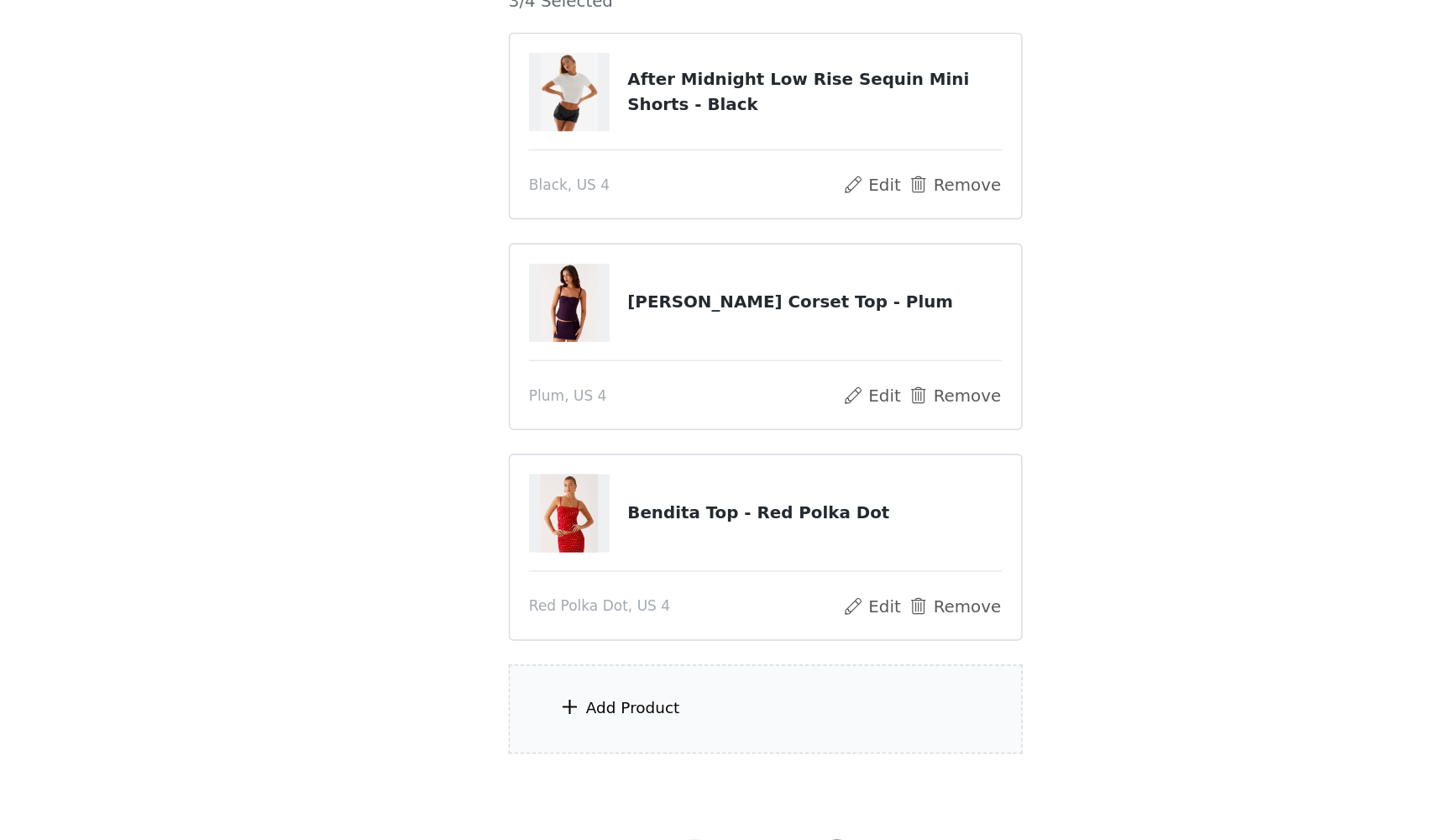
click at [599, 700] on div "Add Product" at bounding box center [631, 708] width 66 height 17
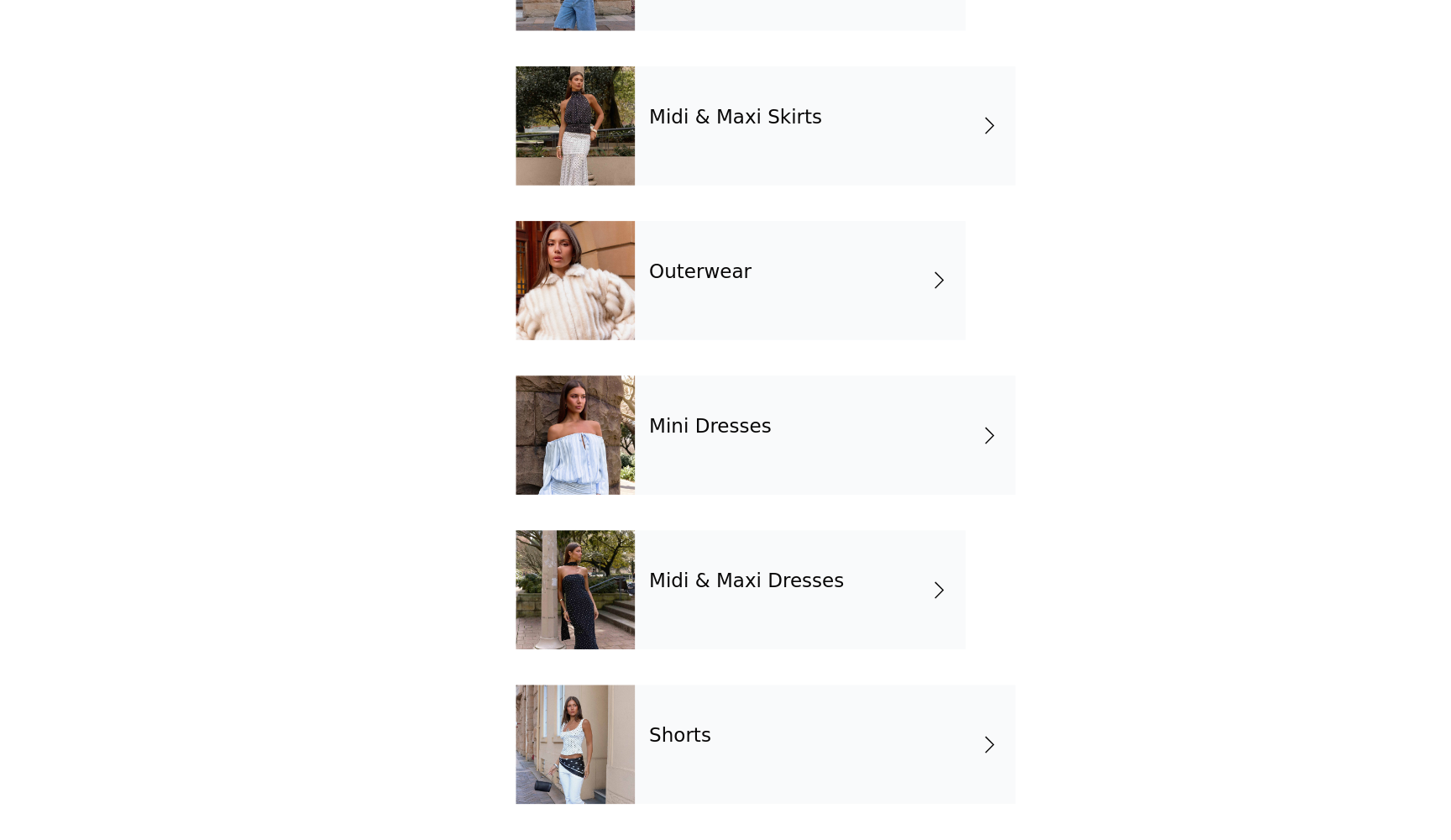
scroll to position [41, 0]
click at [643, 322] on h4 "Midi & Maxi Skirts" at bounding box center [703, 329] width 121 height 15
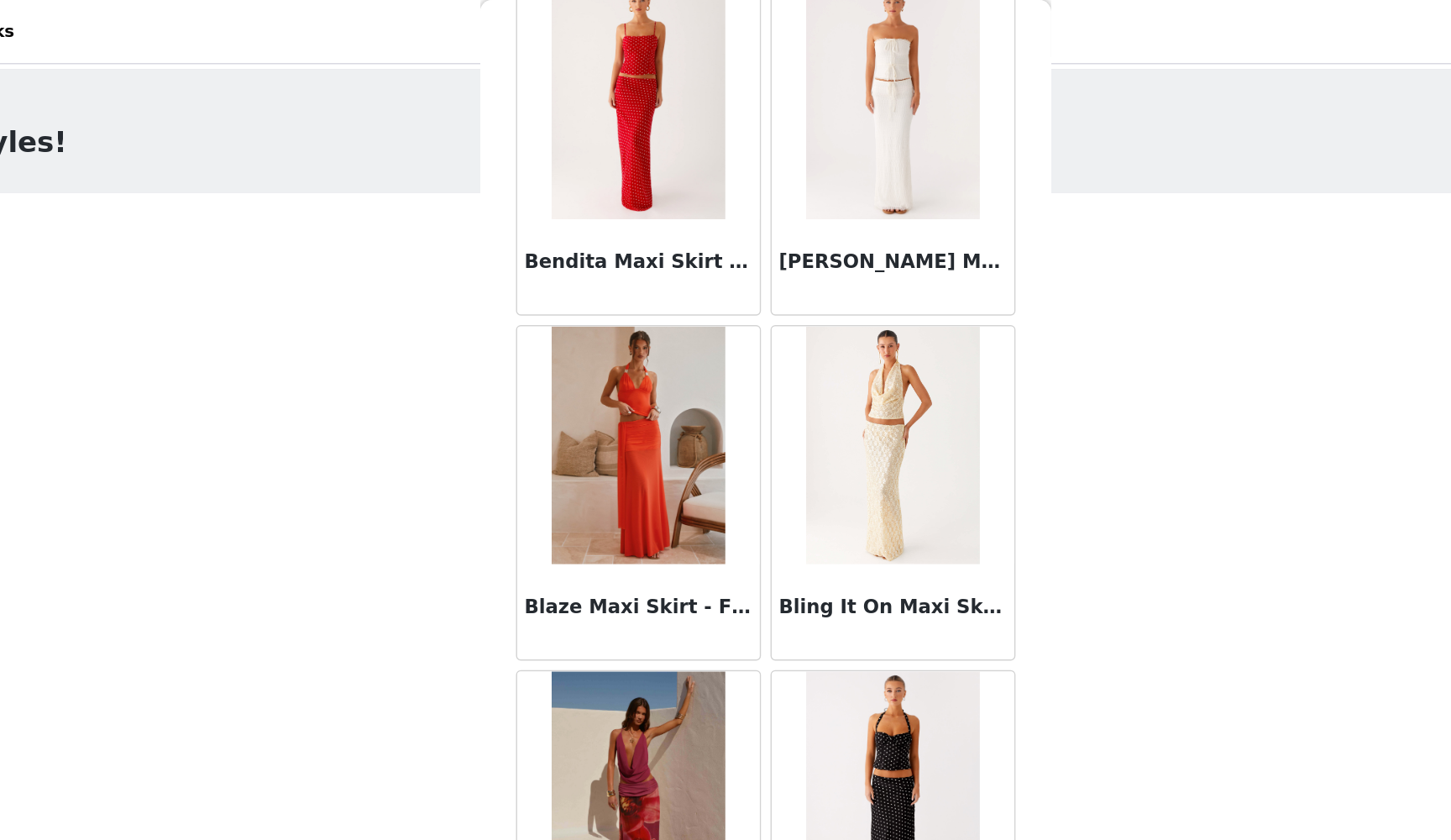
scroll to position [1296, 0]
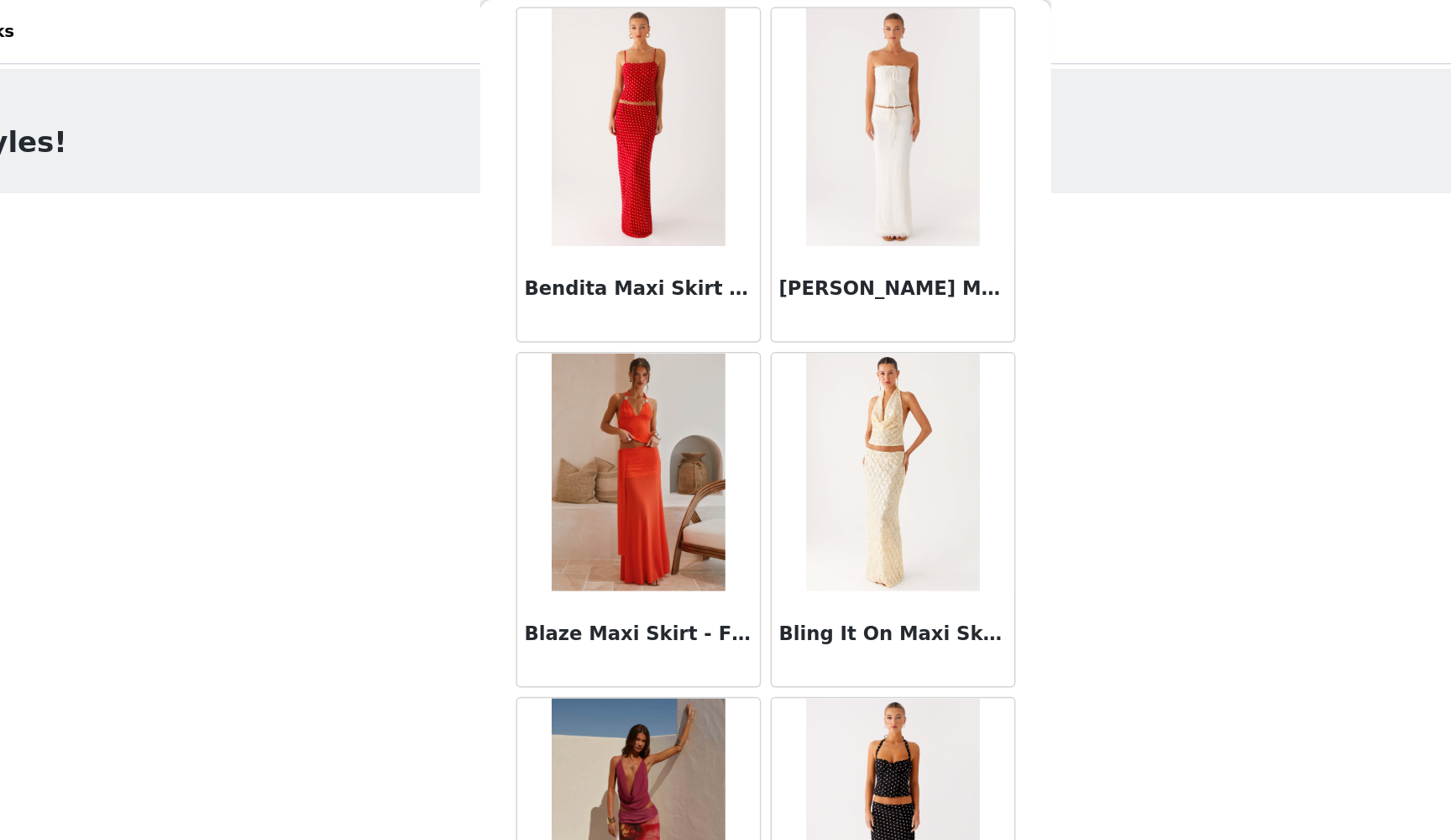
click at [555, 203] on h3 "Bendita Maxi Skirt - Red Polka Dot" at bounding box center [635, 204] width 161 height 20
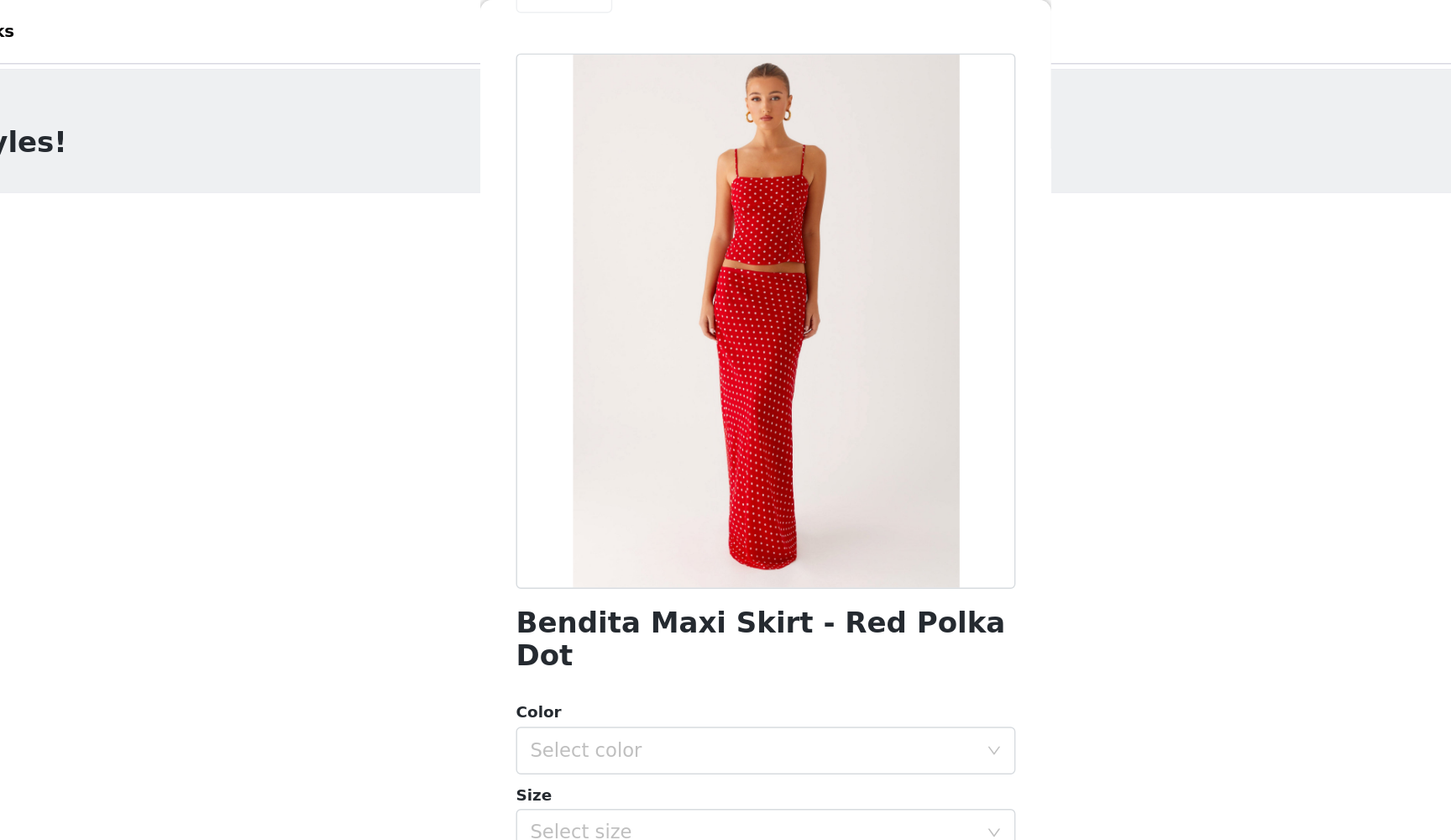
scroll to position [44, 0]
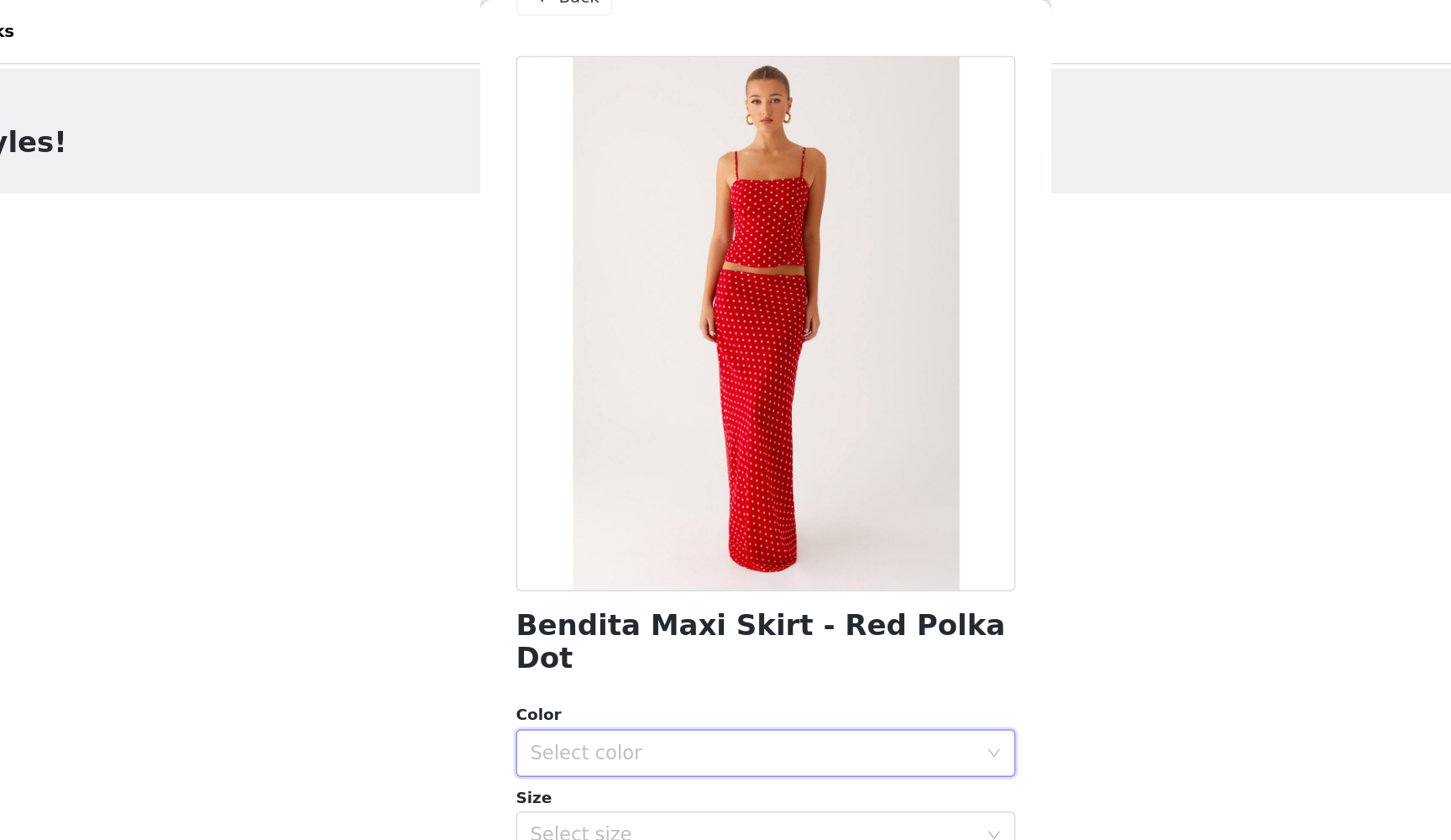
click at [559, 516] on div "Select color" at bounding box center [720, 531] width 322 height 32
click at [549, 546] on li "Red Polka Dot" at bounding box center [726, 544] width 353 height 27
click at [559, 581] on div "Select size" at bounding box center [716, 589] width 314 height 17
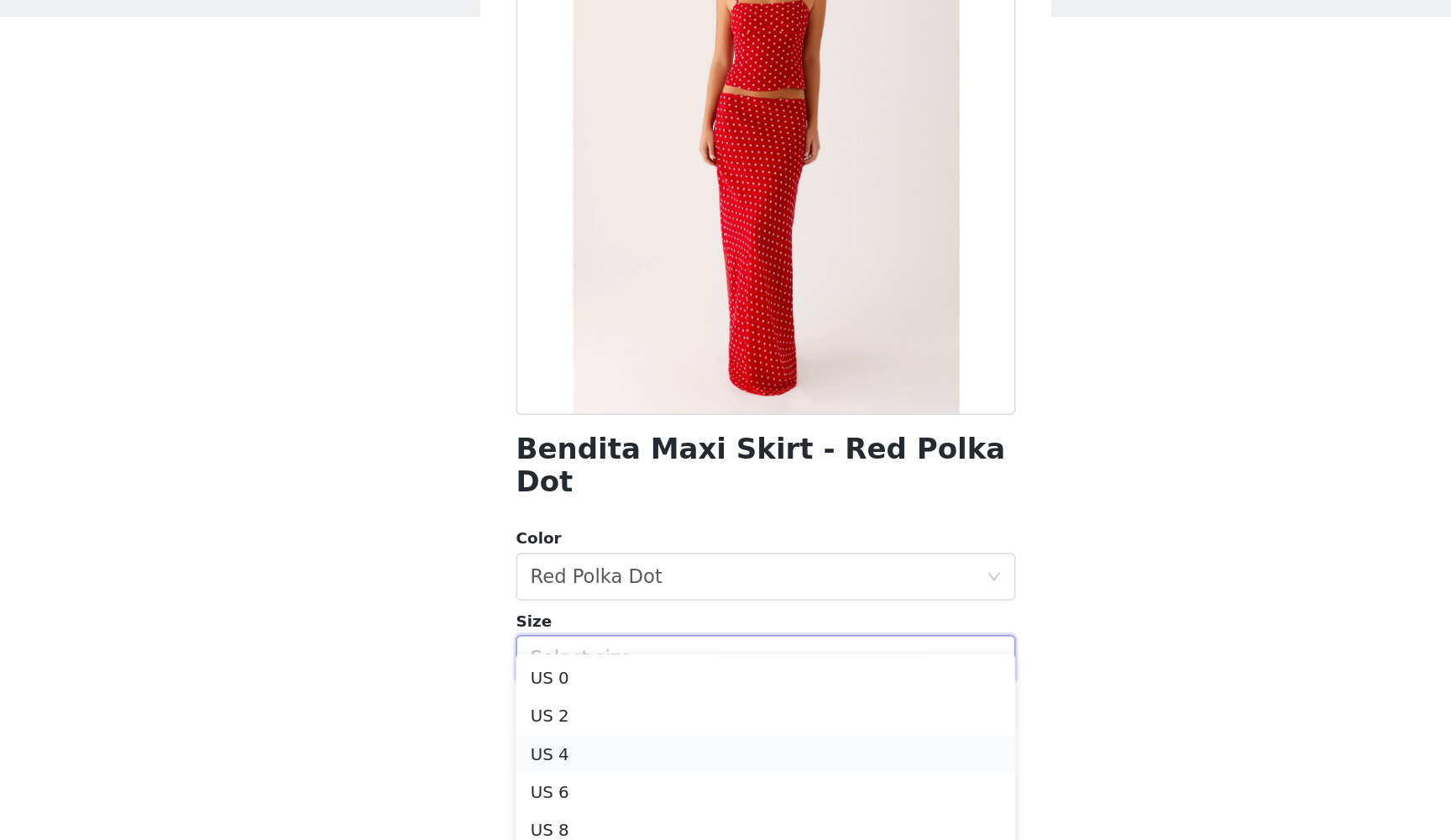
click at [549, 643] on li "US 4" at bounding box center [726, 656] width 353 height 27
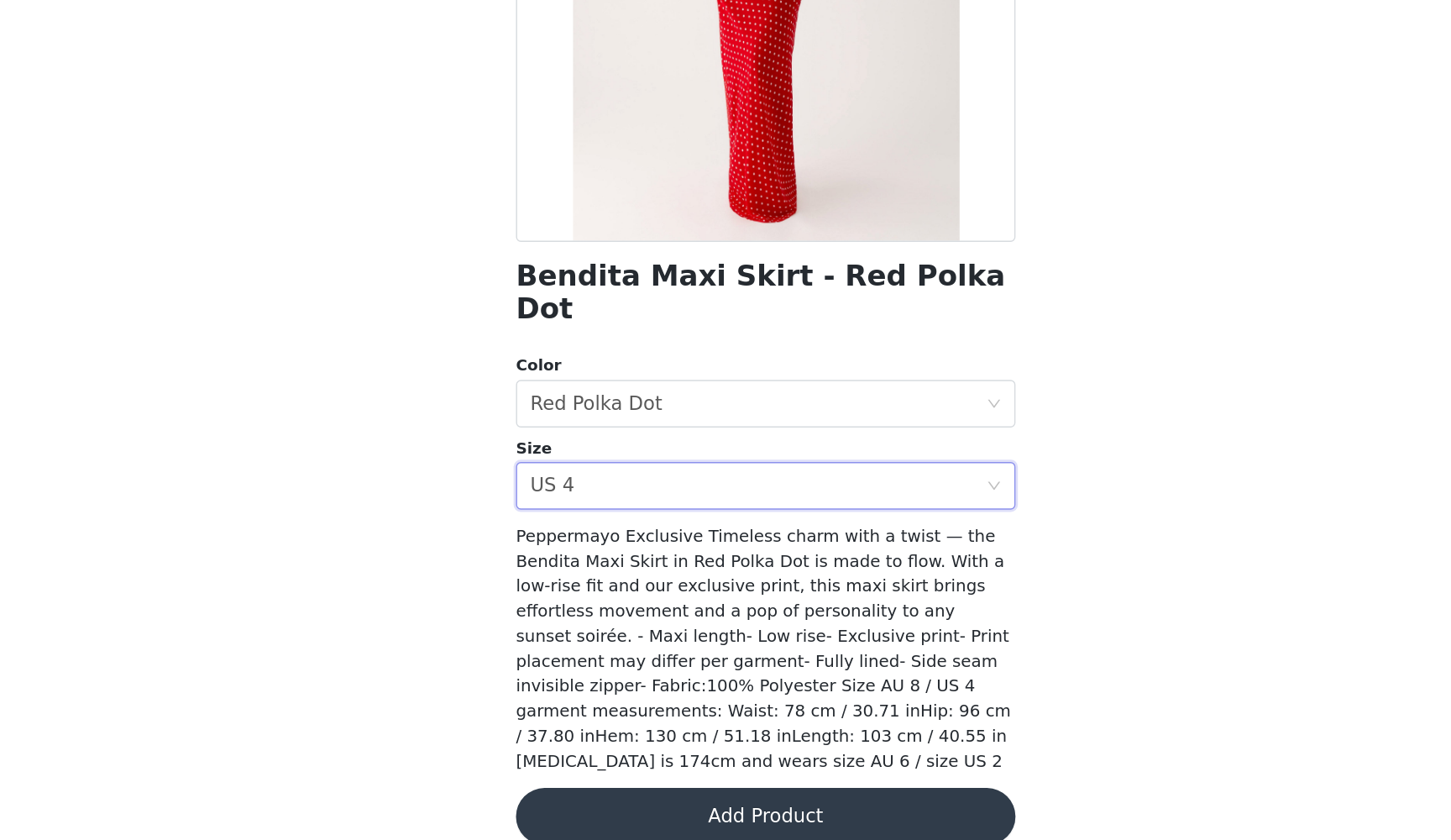
scroll to position [41, 0]
click at [549, 767] on button "Add Product" at bounding box center [726, 822] width 353 height 40
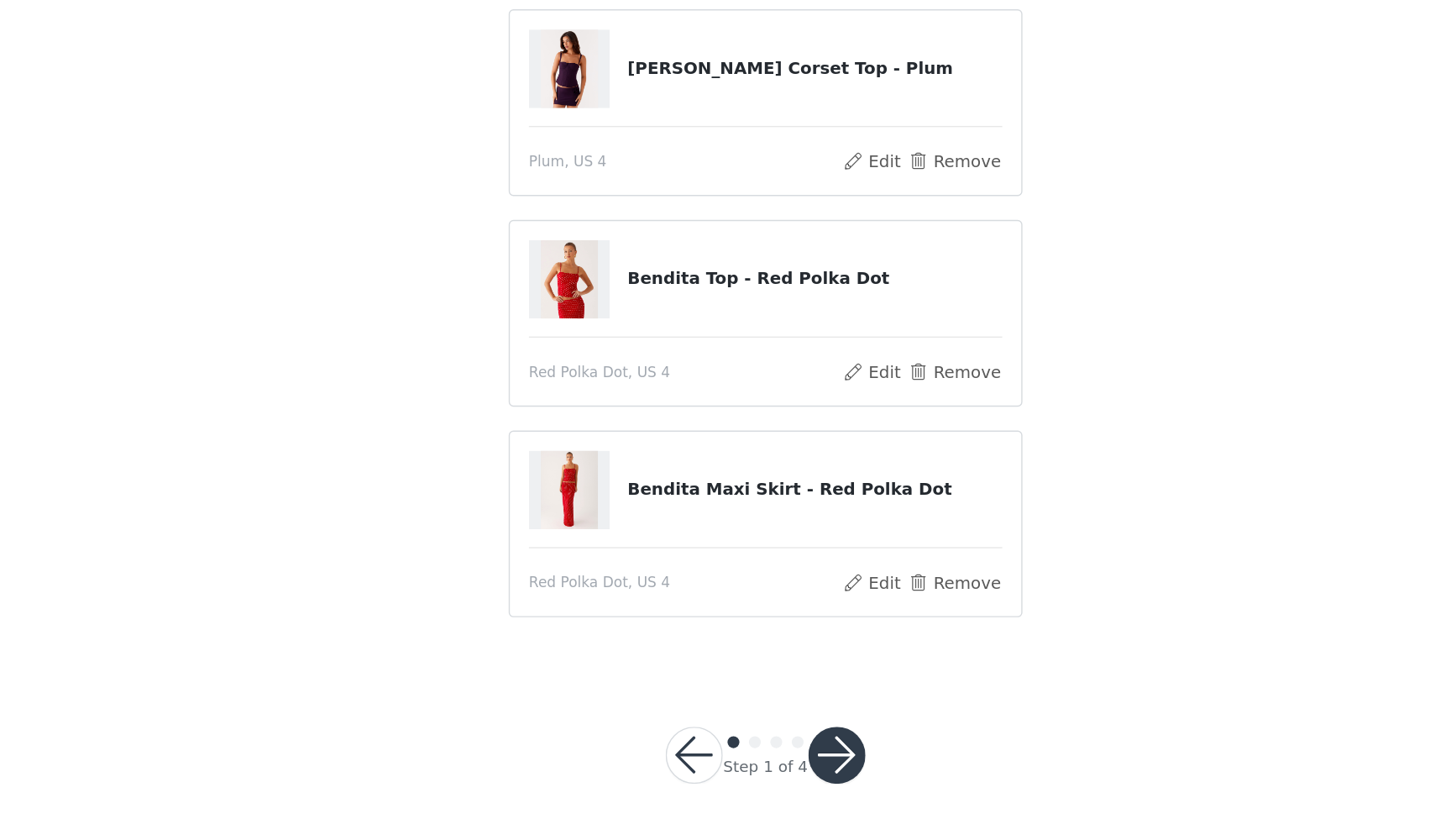
scroll to position [82, 0]
click at [756, 760] on button "button" at bounding box center [775, 780] width 40 height 40
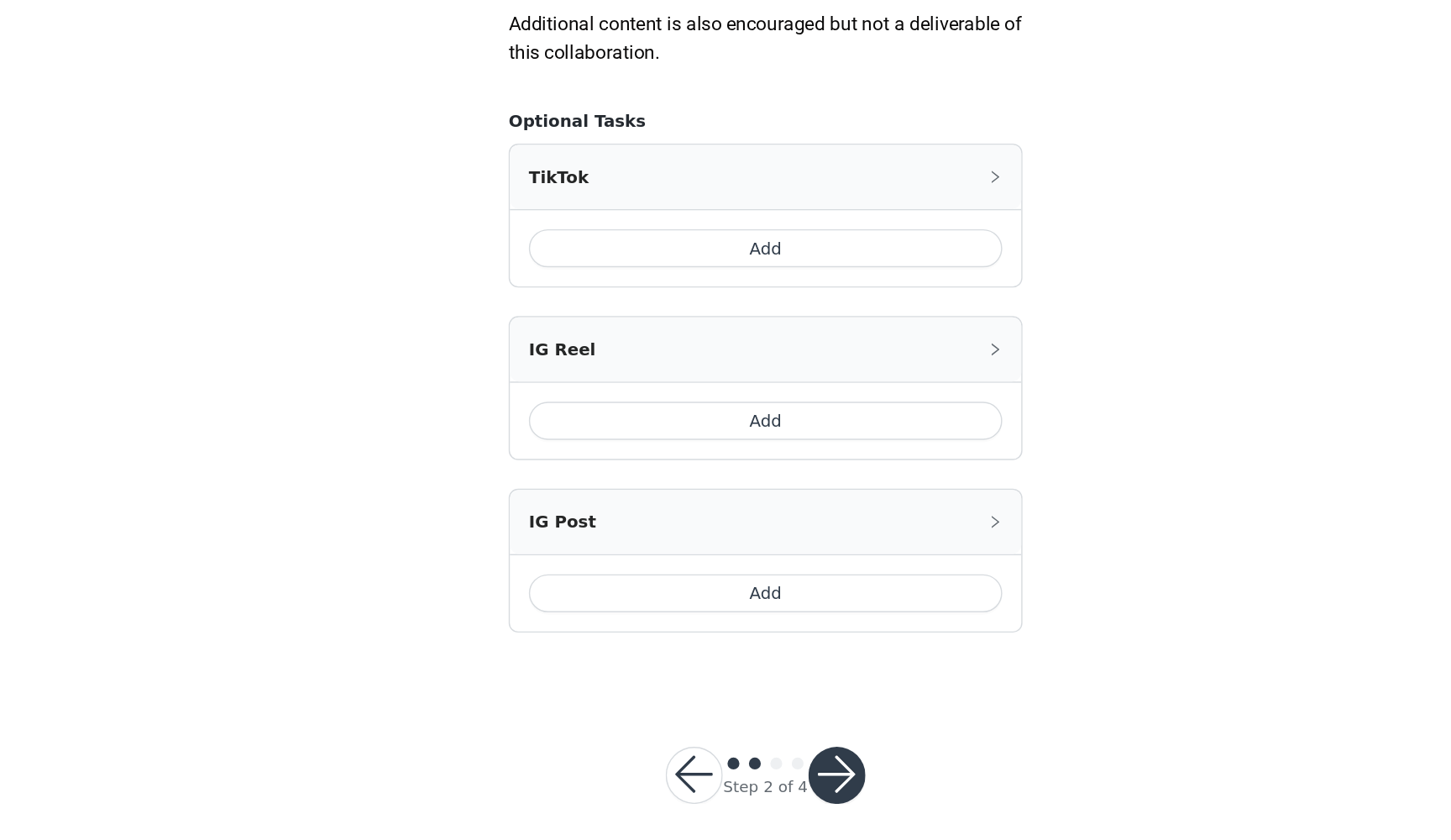
scroll to position [784, 0]
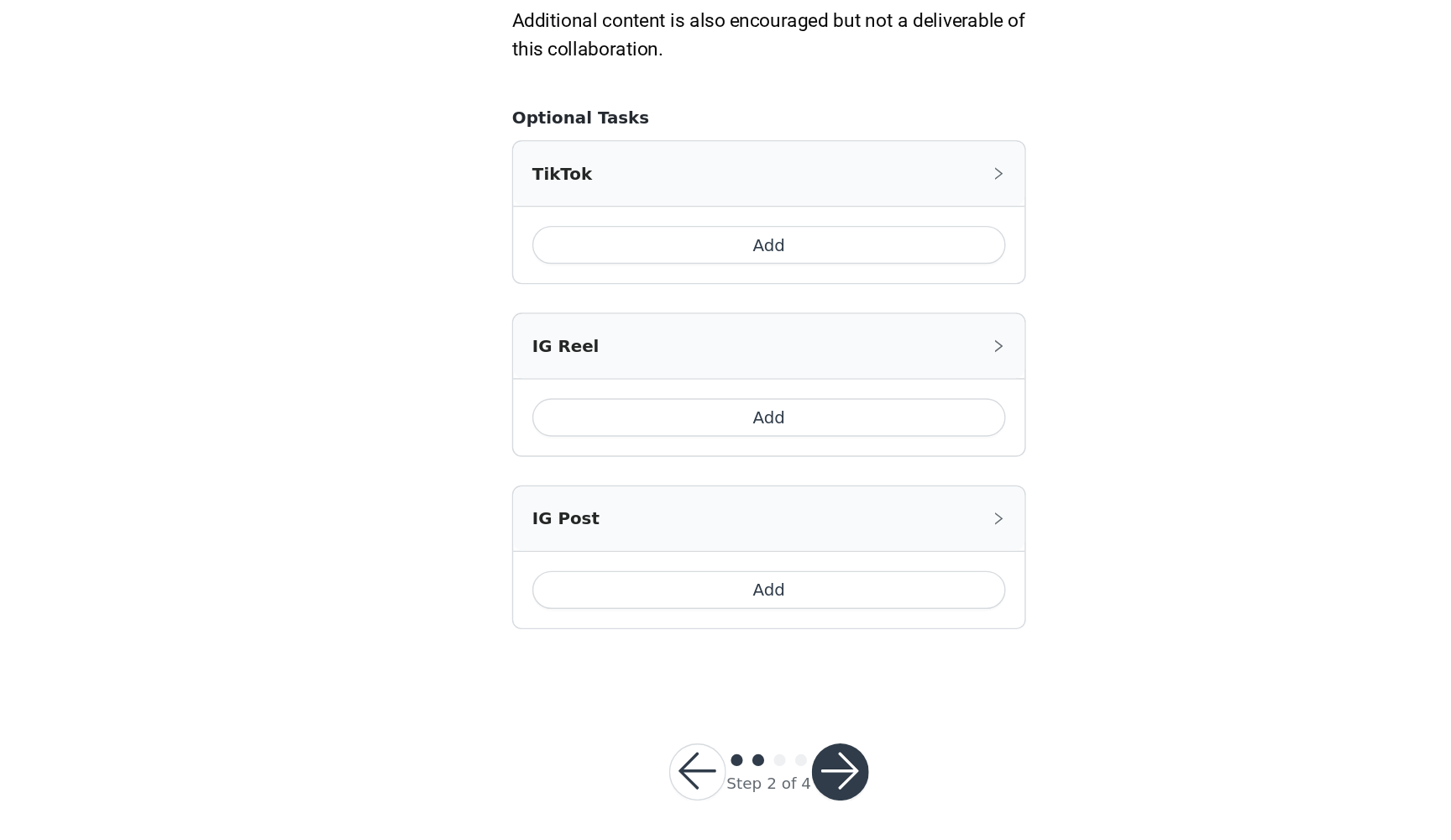
click at [583, 650] on button "Add" at bounding box center [725, 663] width 334 height 27
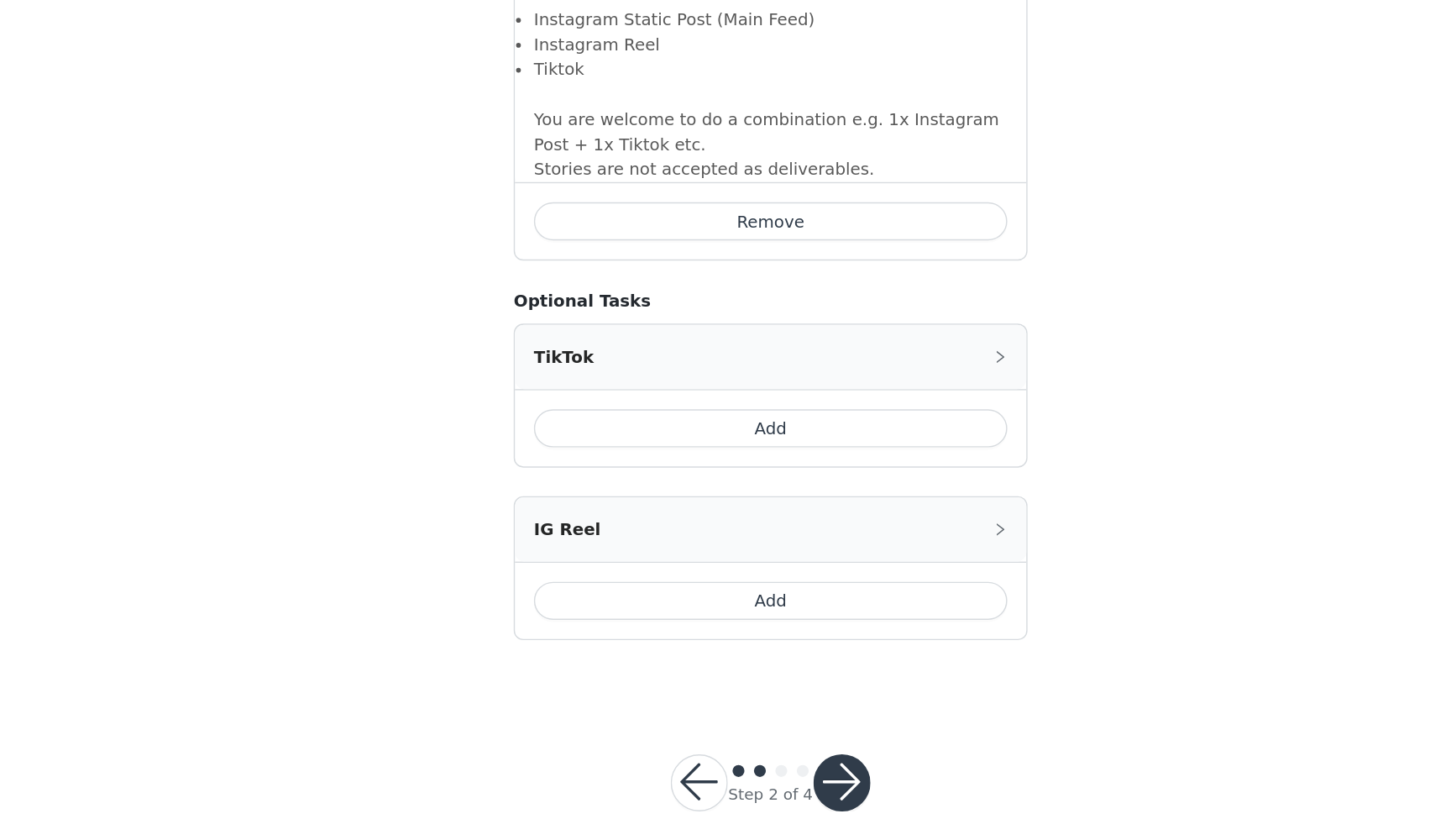
scroll to position [1091, 0]
click at [756, 767] on button "button" at bounding box center [775, 800] width 40 height 40
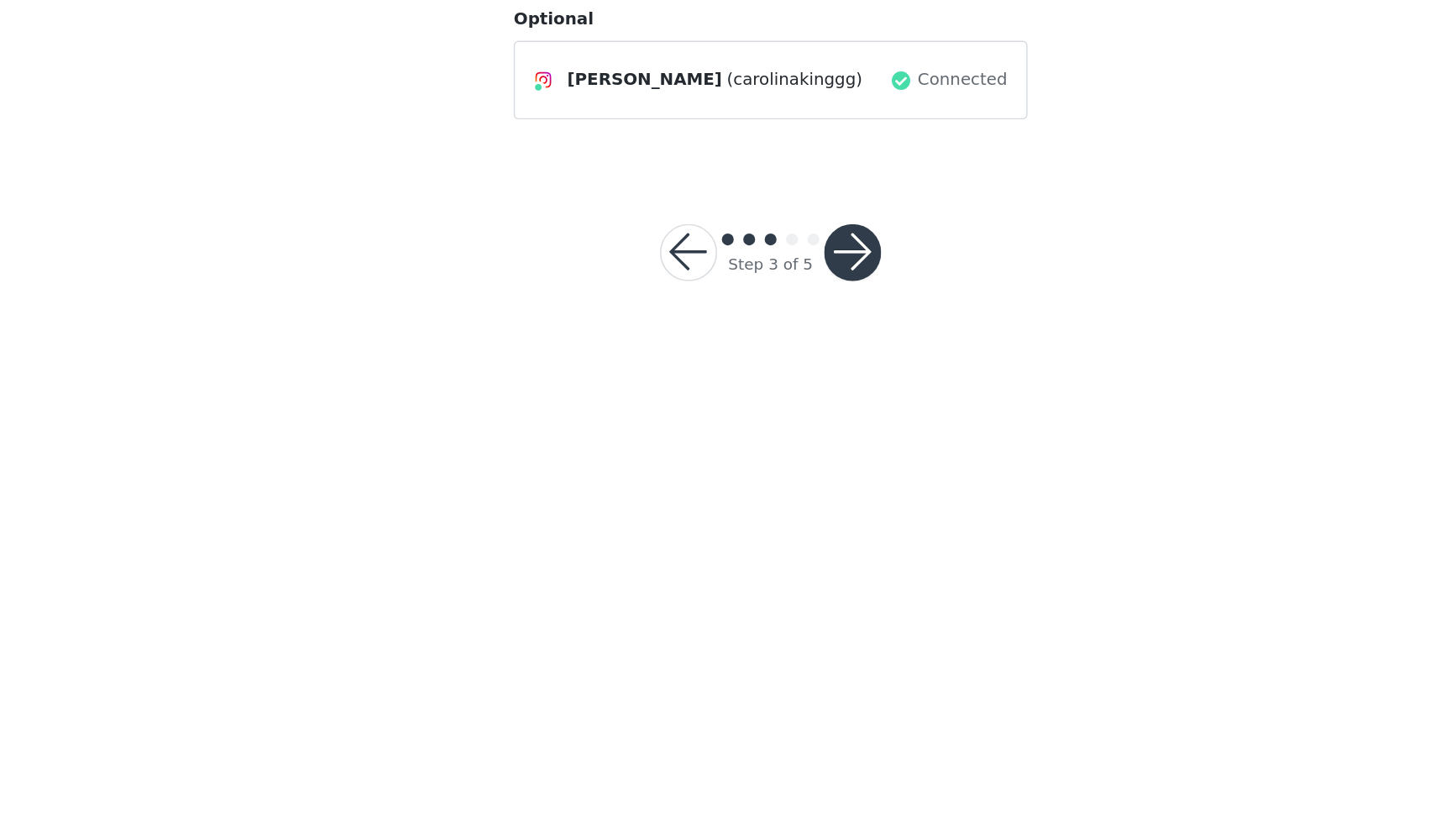
click at [763, 404] on button "button" at bounding box center [783, 424] width 40 height 40
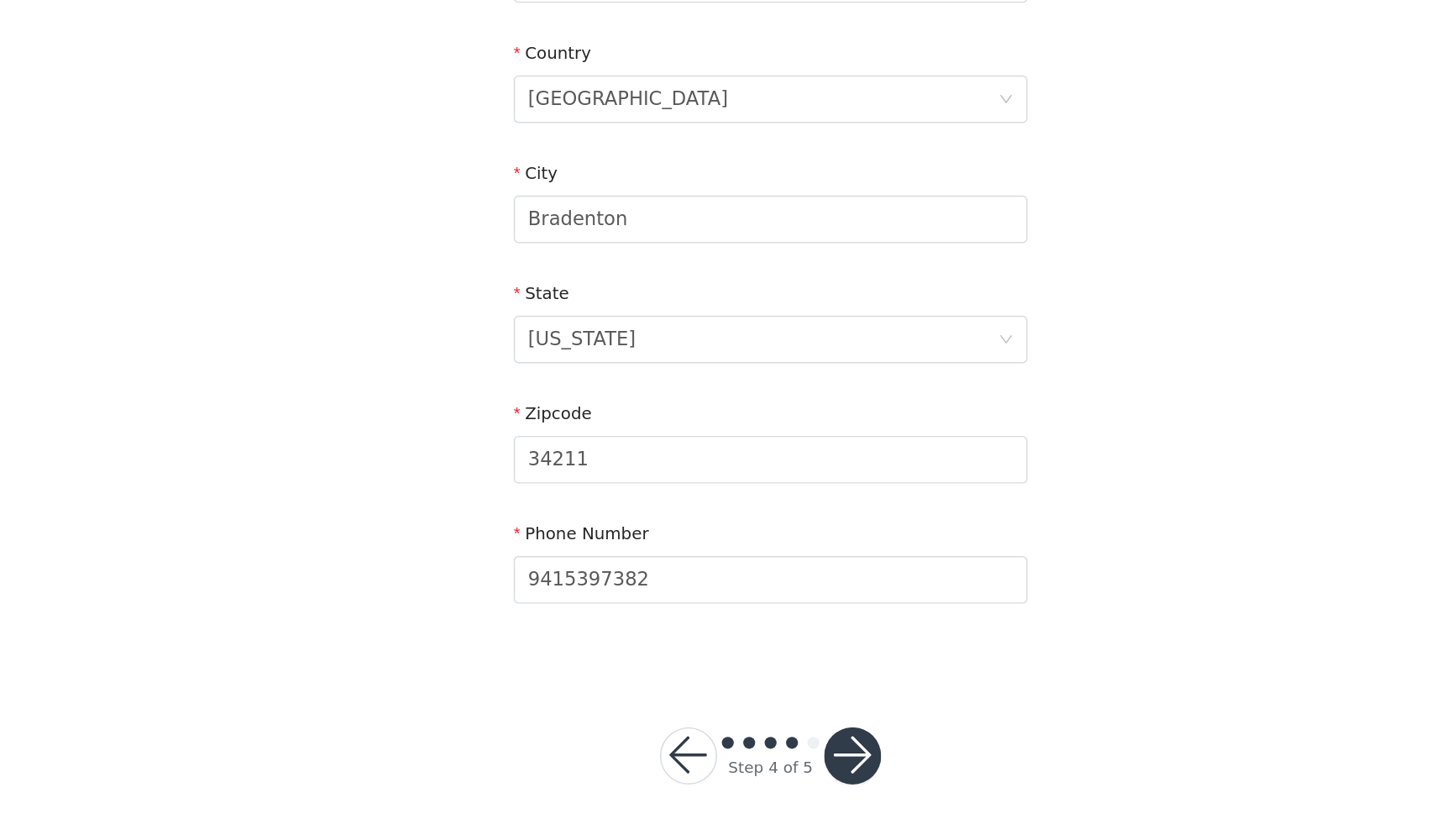
scroll to position [305, 0]
click at [763, 760] on button "button" at bounding box center [783, 780] width 40 height 40
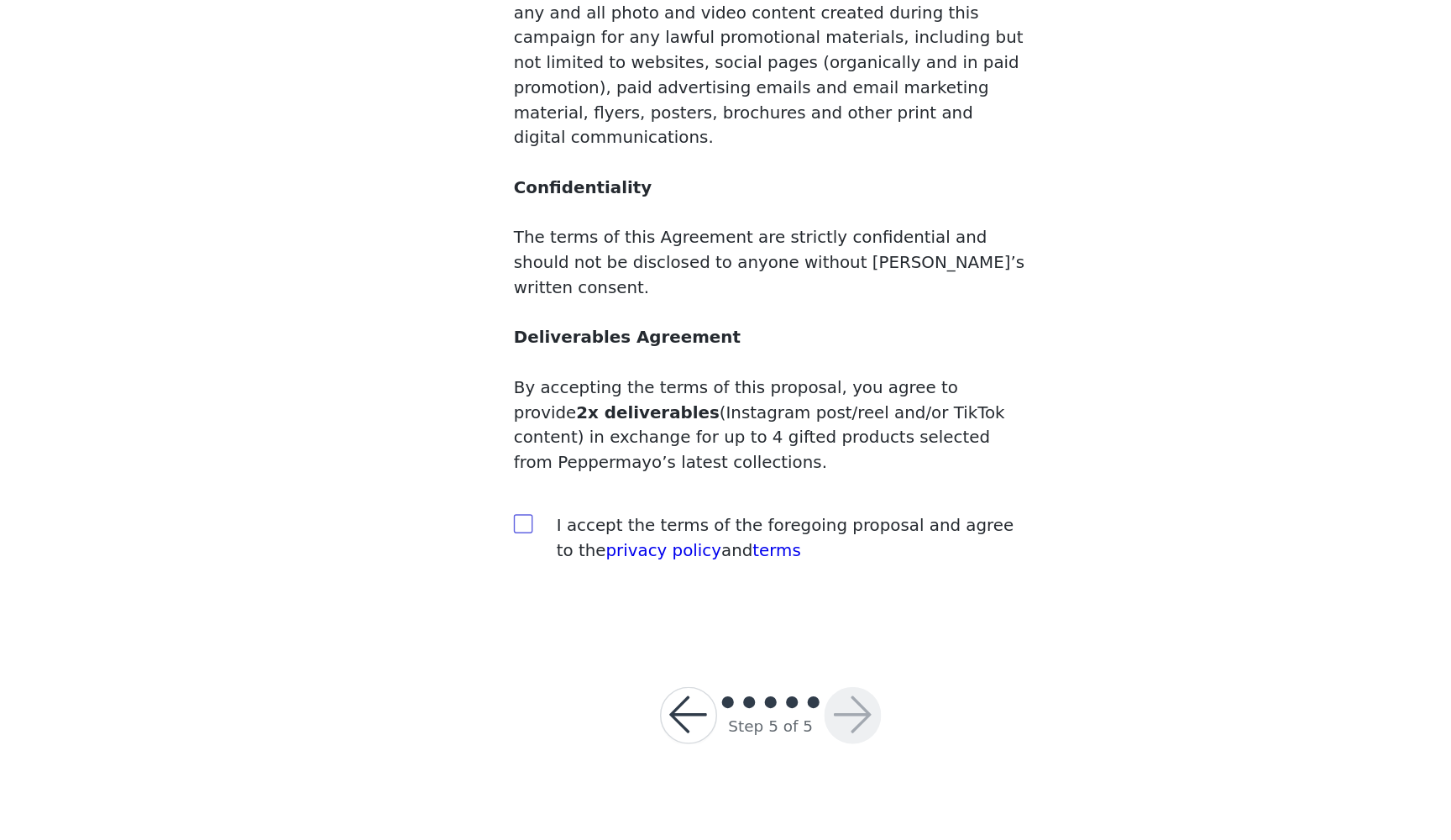
click at [544, 609] on input "checkbox" at bounding box center [550, 615] width 12 height 12
checkbox input "true"
click at [763, 732] on button "button" at bounding box center [783, 751] width 40 height 40
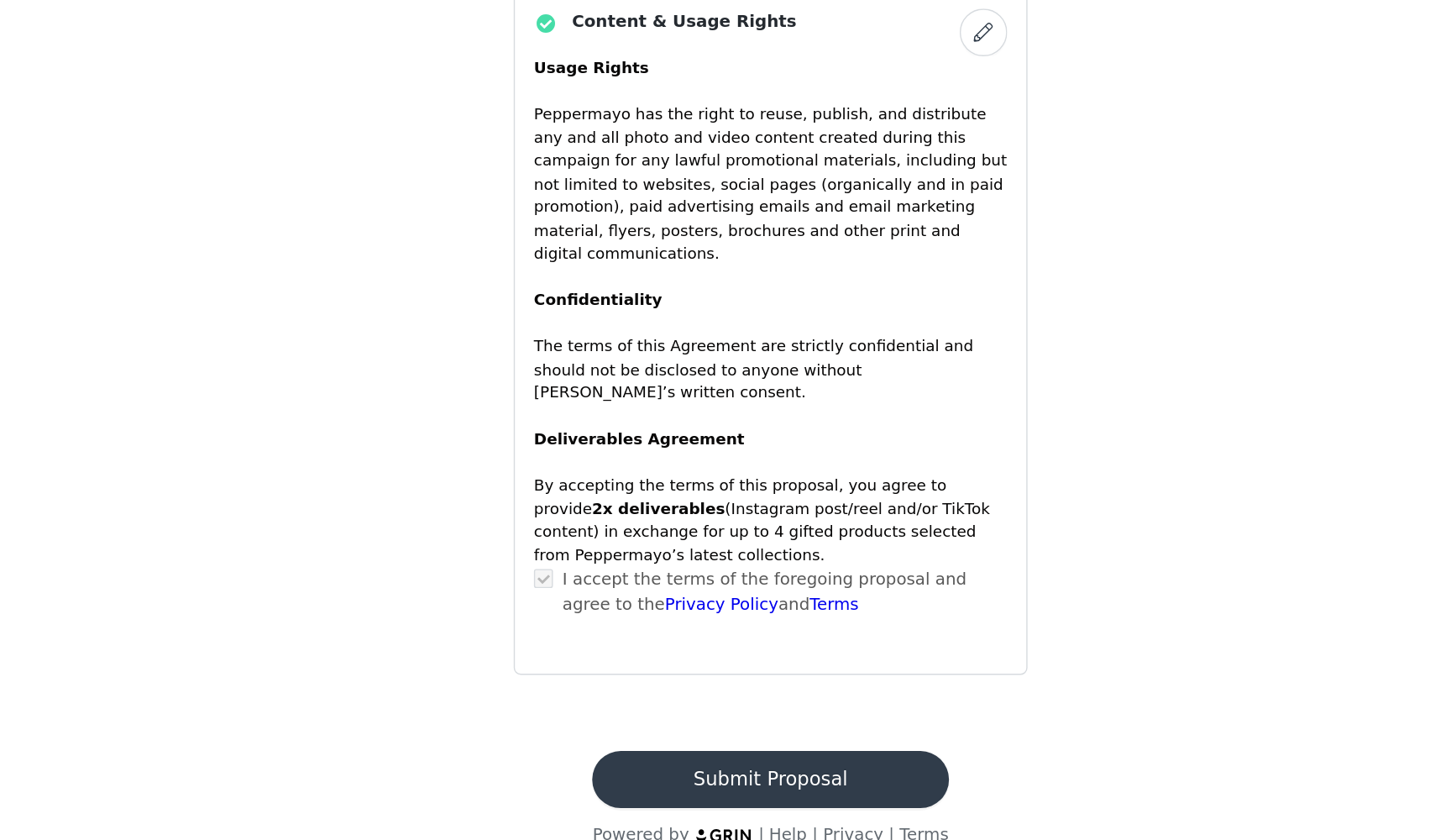
click at [600, 767] on button "Submit Proposal" at bounding box center [725, 797] width 252 height 40
